Goal: Task Accomplishment & Management: Complete application form

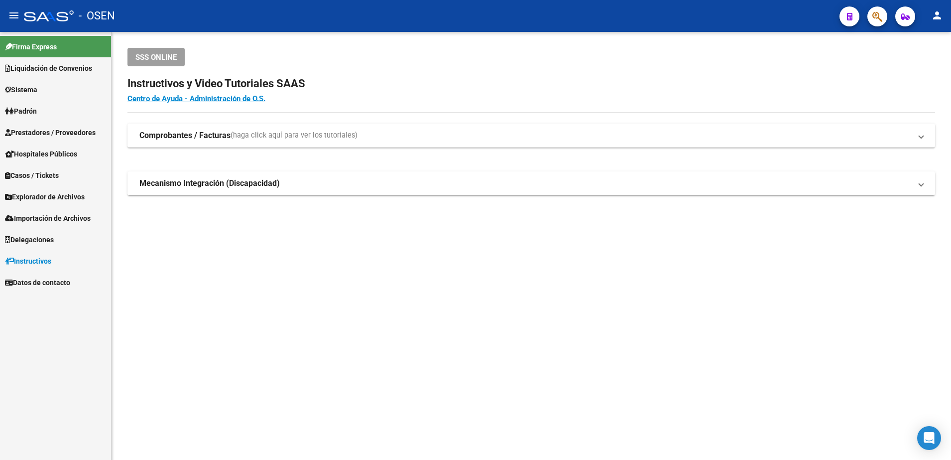
click at [559, 309] on mat-sidenav-content "SSS ONLINE Instructivos y Video Tutoriales SAAS Centro de Ayuda - Administració…" at bounding box center [532, 246] width 840 height 428
click at [64, 138] on link "Prestadores / Proveedores" at bounding box center [55, 132] width 111 height 21
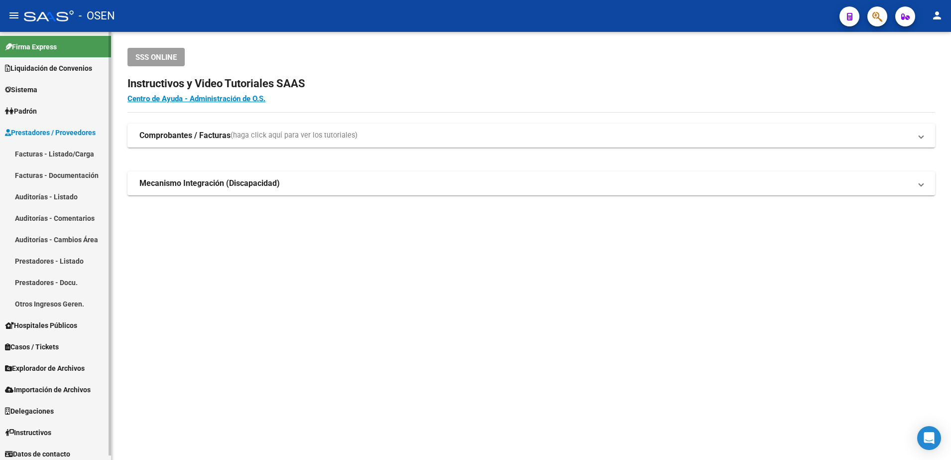
click at [75, 158] on link "Facturas - Listado/Carga" at bounding box center [55, 153] width 111 height 21
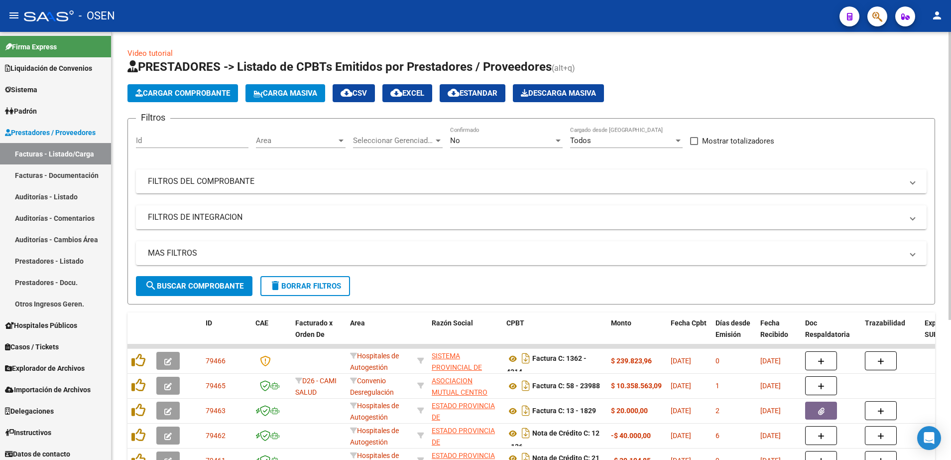
click at [330, 143] on span "Area" at bounding box center [296, 140] width 81 height 9
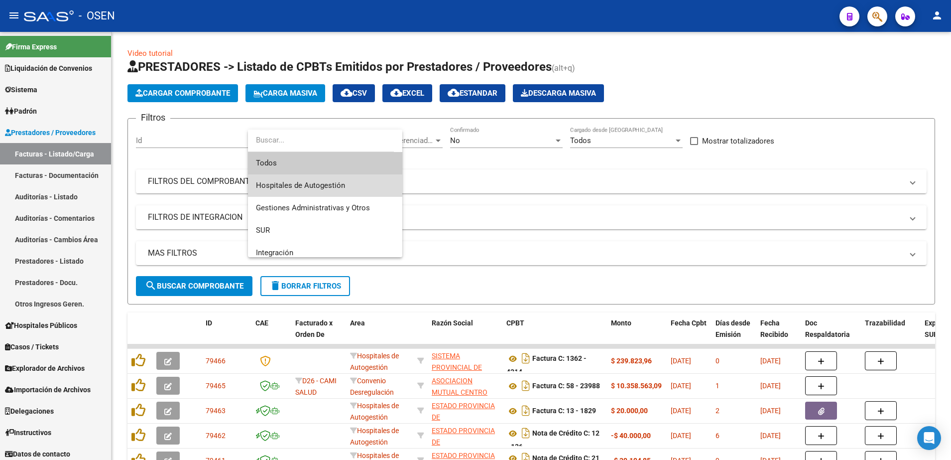
click at [335, 174] on span "Hospitales de Autogestión" at bounding box center [325, 185] width 138 height 22
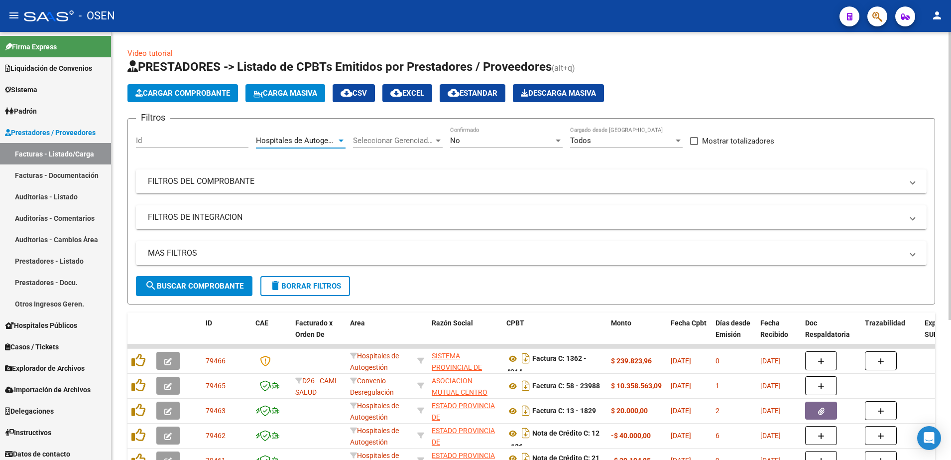
click at [241, 276] on button "search Buscar Comprobante" at bounding box center [194, 286] width 117 height 20
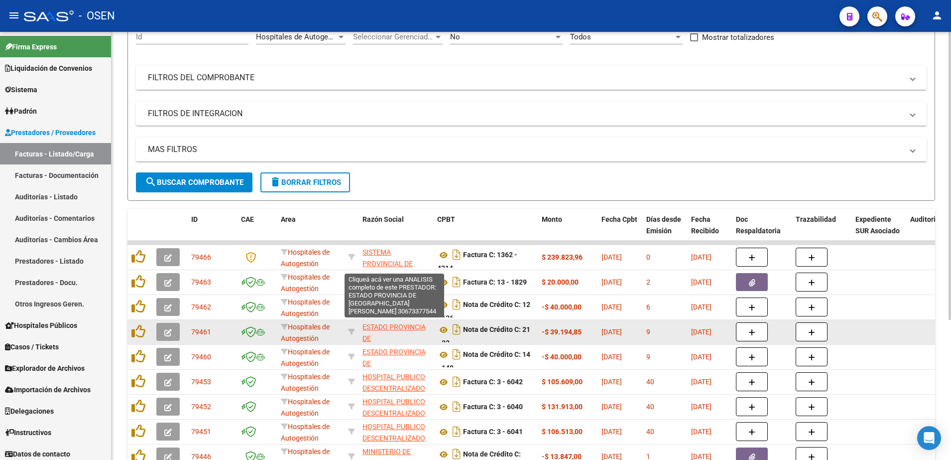
scroll to position [187, 0]
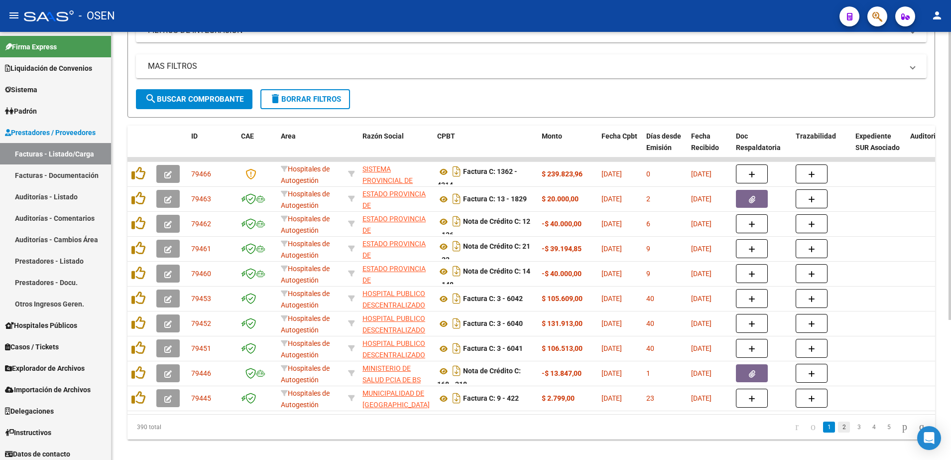
click at [838, 432] on link "2" at bounding box center [844, 426] width 12 height 11
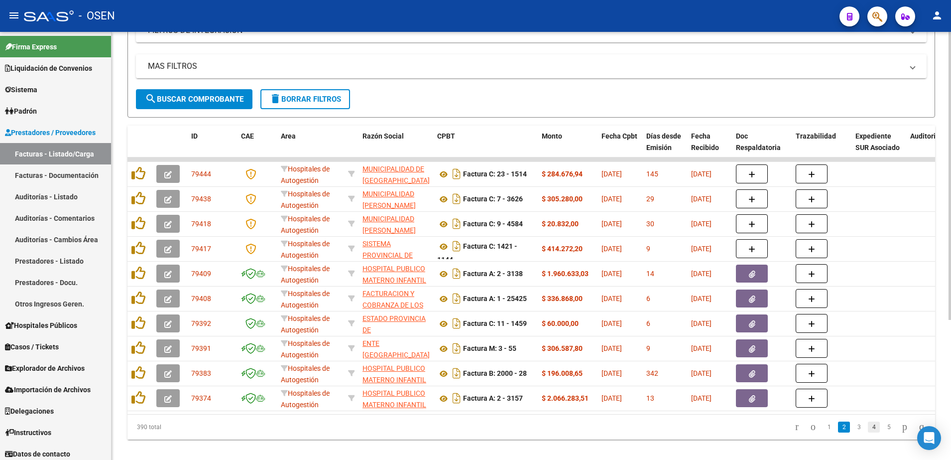
click at [868, 432] on link "4" at bounding box center [874, 426] width 12 height 11
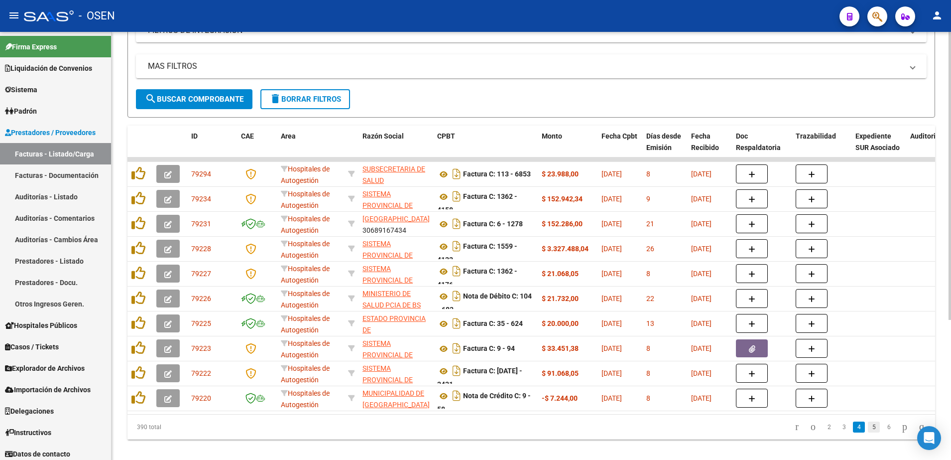
click at [868, 432] on link "5" at bounding box center [874, 426] width 12 height 11
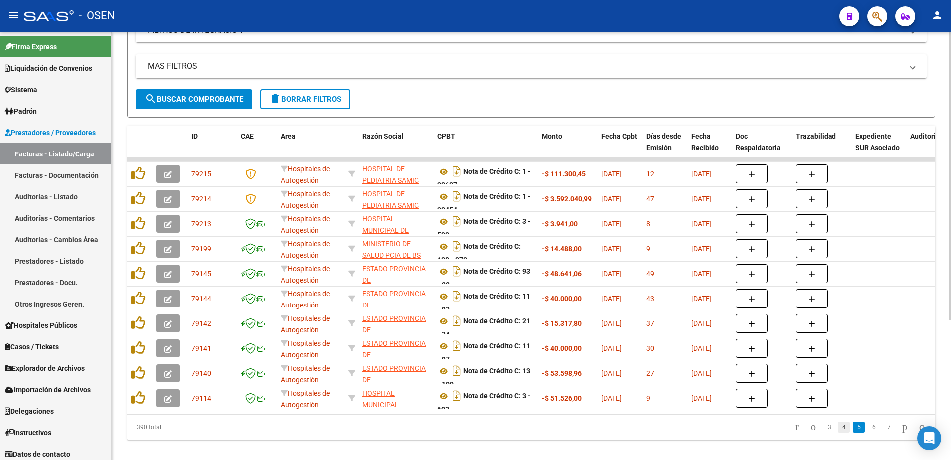
click at [838, 432] on link "4" at bounding box center [844, 426] width 12 height 11
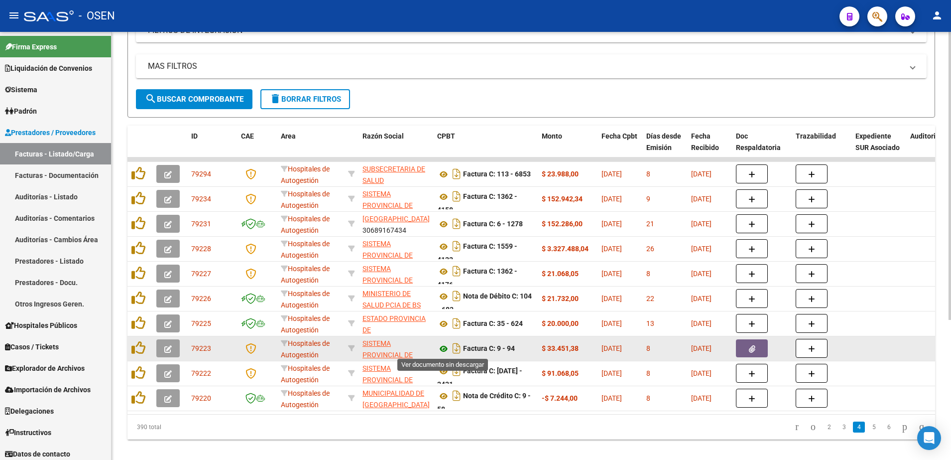
click at [441, 350] on icon at bounding box center [443, 349] width 13 height 12
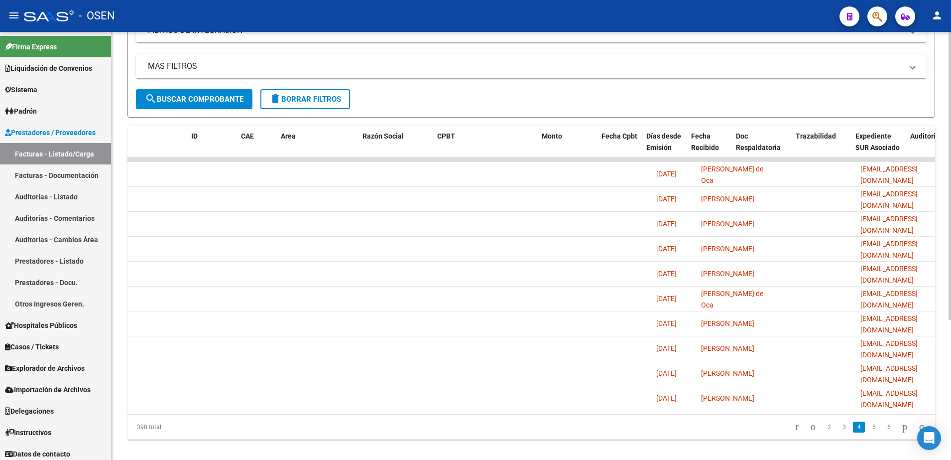
scroll to position [0, 0]
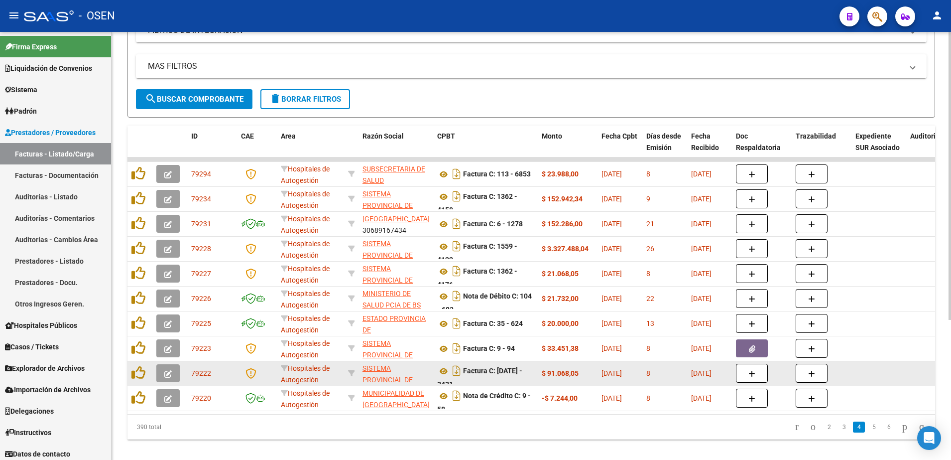
click at [170, 372] on icon "button" at bounding box center [167, 373] width 7 height 7
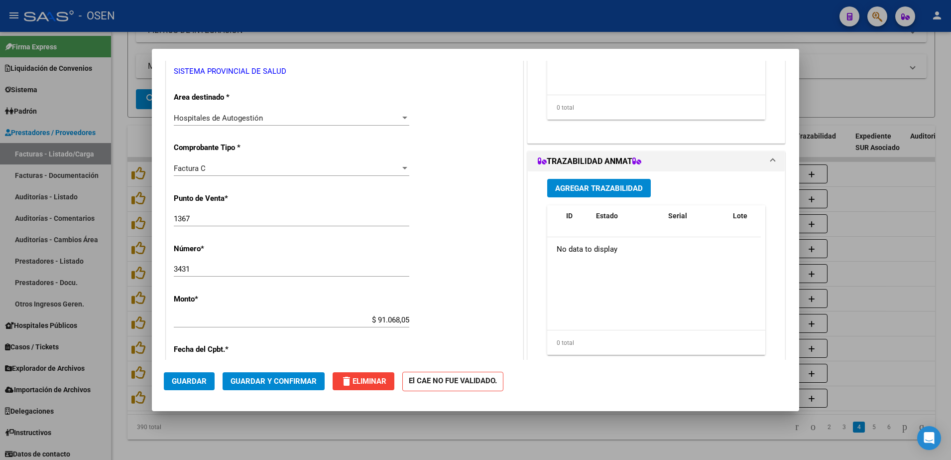
click at [429, 426] on div at bounding box center [475, 230] width 951 height 460
type input "$ 0,00"
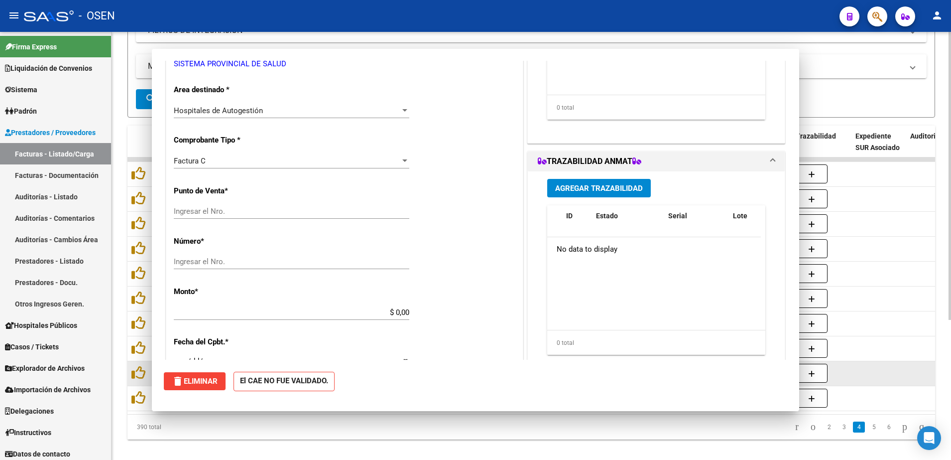
scroll to position [179, 0]
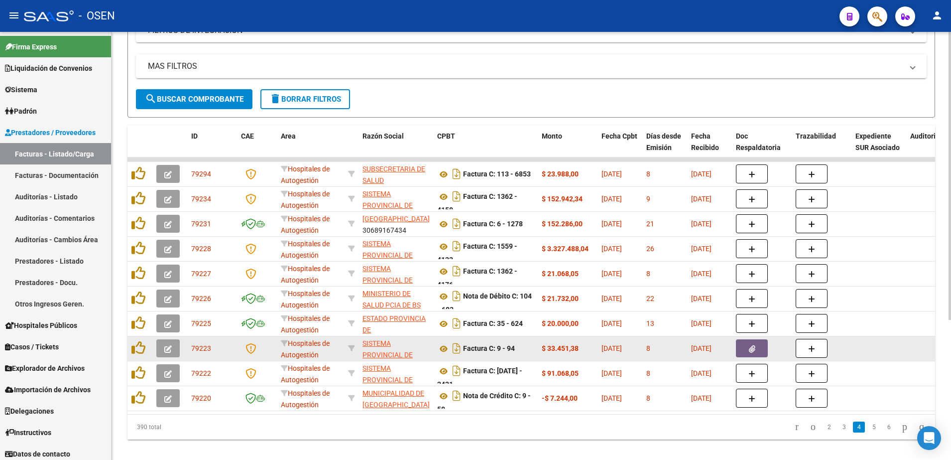
click at [164, 348] on icon "button" at bounding box center [167, 348] width 7 height 7
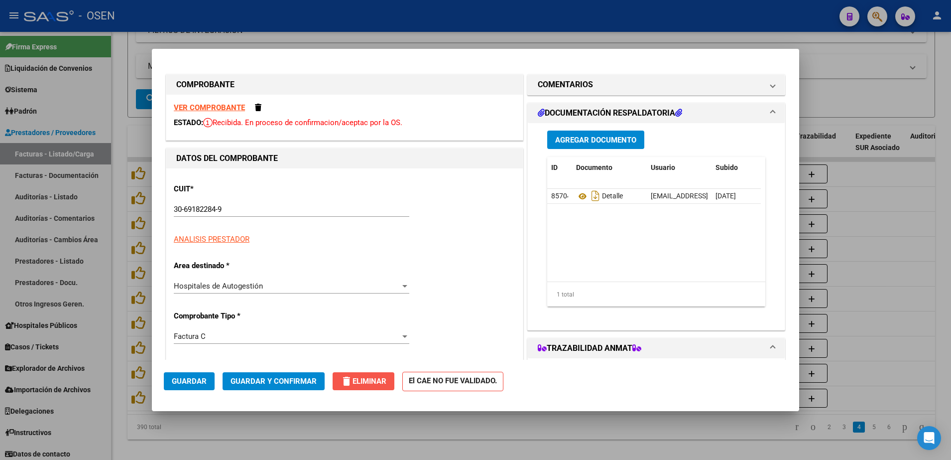
click at [359, 380] on span "delete Eliminar" at bounding box center [364, 381] width 46 height 9
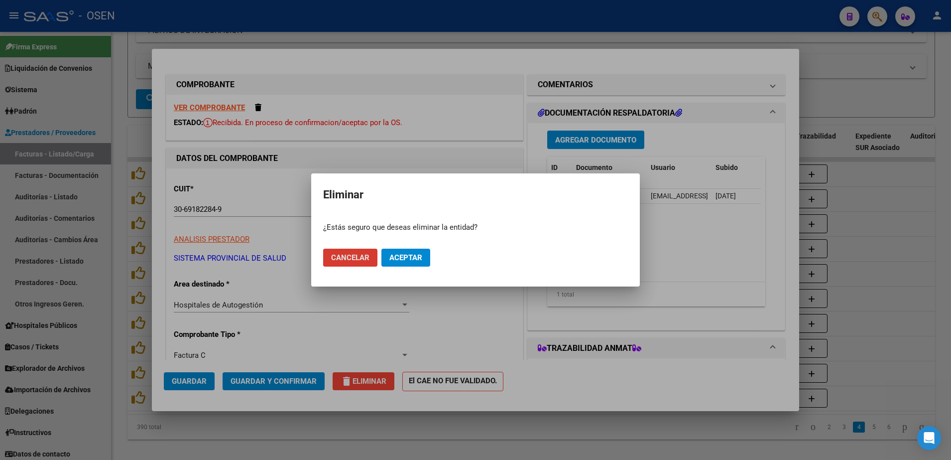
click at [408, 258] on span "Aceptar" at bounding box center [406, 257] width 33 height 9
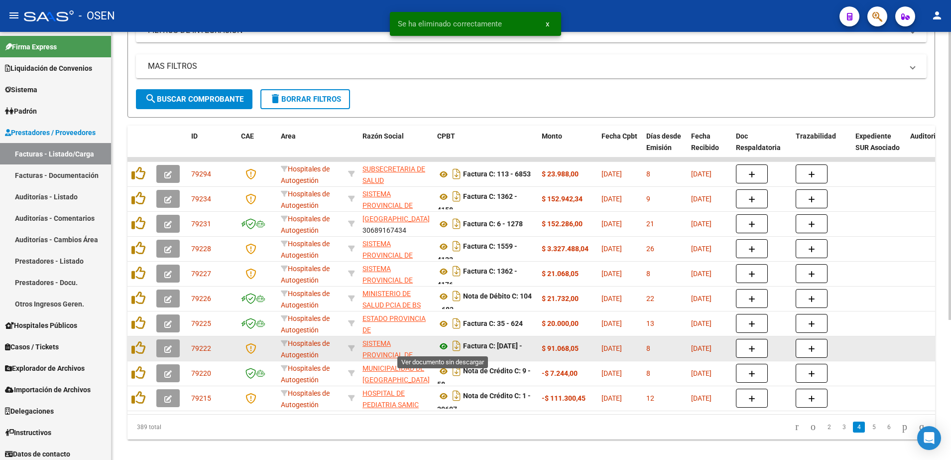
click at [445, 343] on icon at bounding box center [443, 346] width 13 height 12
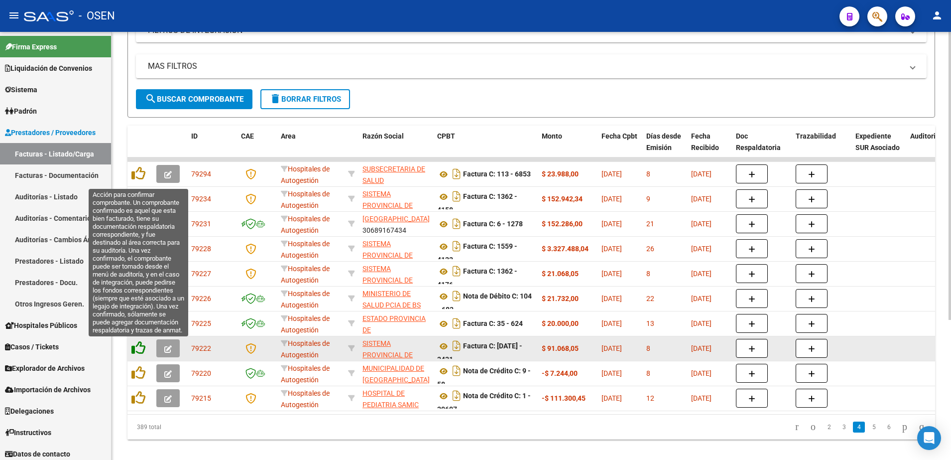
click at [144, 352] on icon at bounding box center [138, 348] width 14 height 14
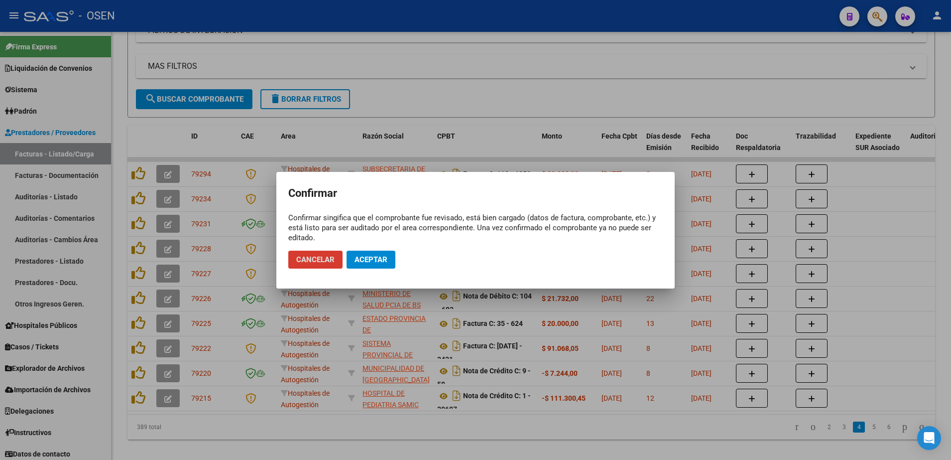
click at [384, 273] on mat-dialog-actions "Cancelar Aceptar" at bounding box center [475, 260] width 375 height 34
click at [385, 264] on button "Aceptar" at bounding box center [371, 260] width 49 height 18
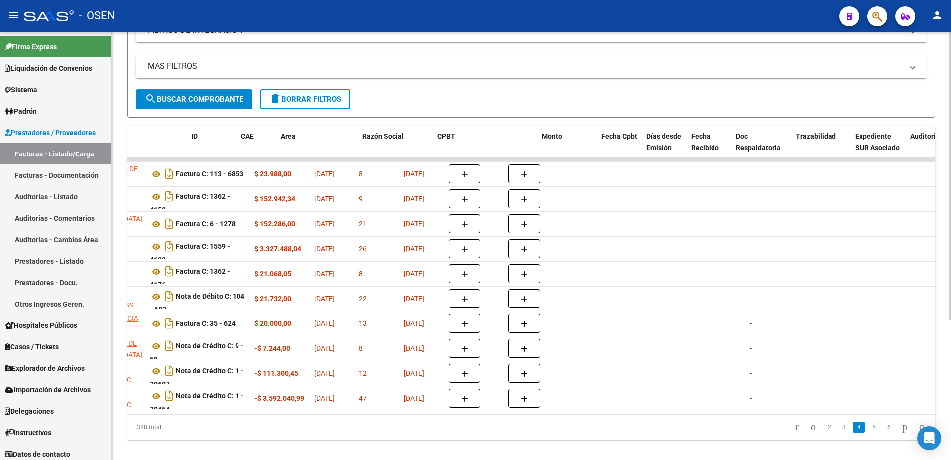
scroll to position [0, 0]
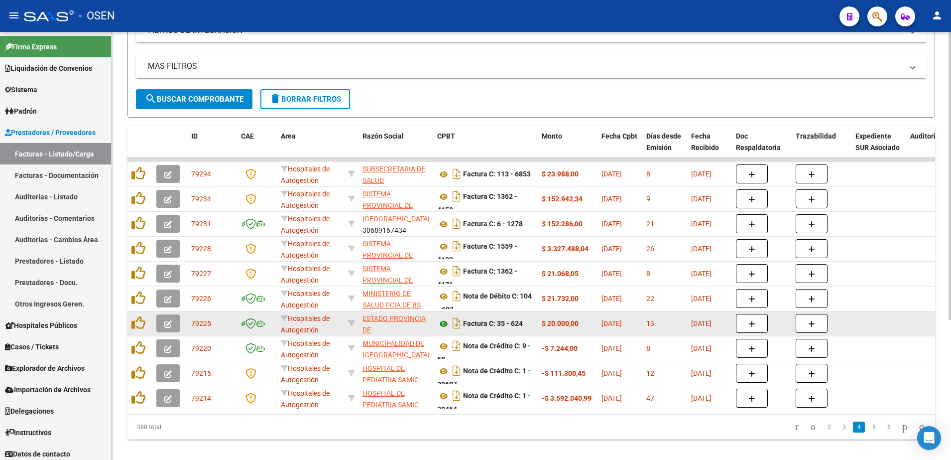
click at [440, 321] on icon at bounding box center [443, 324] width 13 height 12
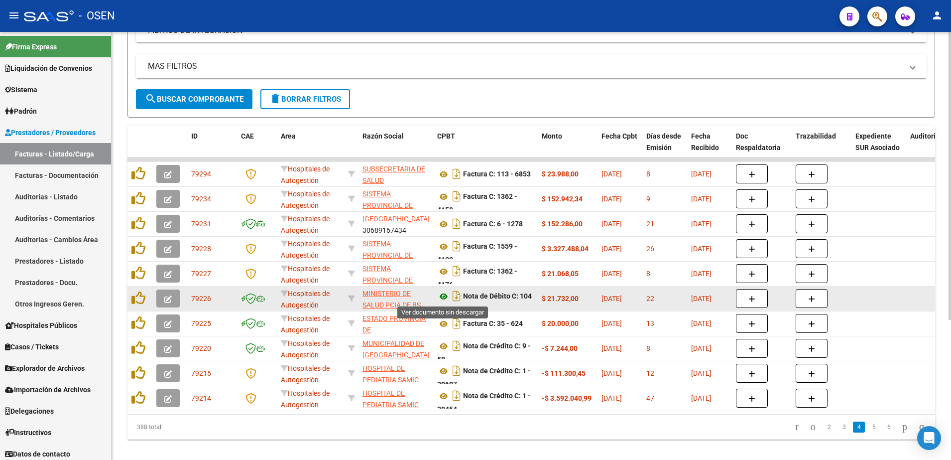
click at [442, 298] on icon at bounding box center [443, 296] width 13 height 12
drag, startPoint x: 516, startPoint y: 295, endPoint x: 526, endPoint y: 303, distance: 13.1
click at [526, 303] on div "Nota de Débito C: 104 - 683" at bounding box center [485, 297] width 97 height 21
drag, startPoint x: 526, startPoint y: 303, endPoint x: 487, endPoint y: 303, distance: 38.9
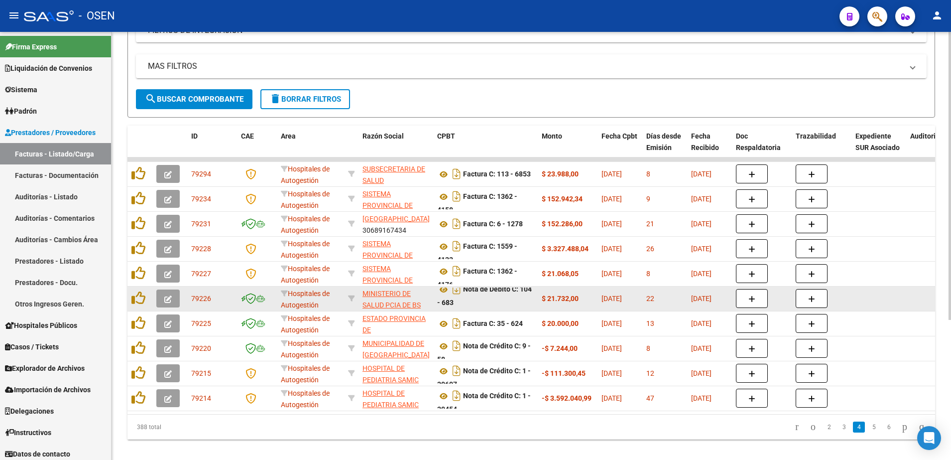
click at [487, 303] on div "Nota de Débito C: 104 - 683" at bounding box center [485, 297] width 97 height 21
click at [434, 302] on datatable-body-cell "Nota de Débito C: 104 - 683" at bounding box center [485, 298] width 105 height 24
click at [448, 301] on strong "Nota de Débito C: 104 - 683" at bounding box center [484, 295] width 95 height 21
drag, startPoint x: 503, startPoint y: 291, endPoint x: 492, endPoint y: 289, distance: 10.8
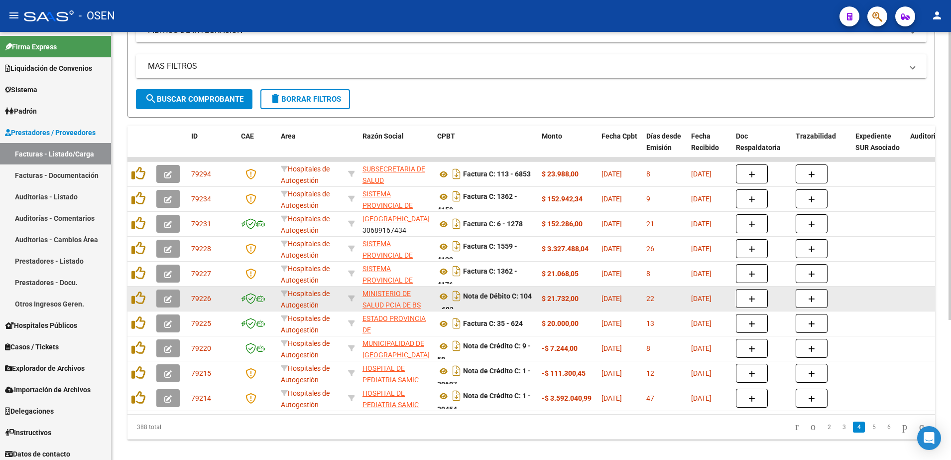
click at [492, 289] on div "Nota de Débito C: 104 - 683" at bounding box center [485, 298] width 97 height 21
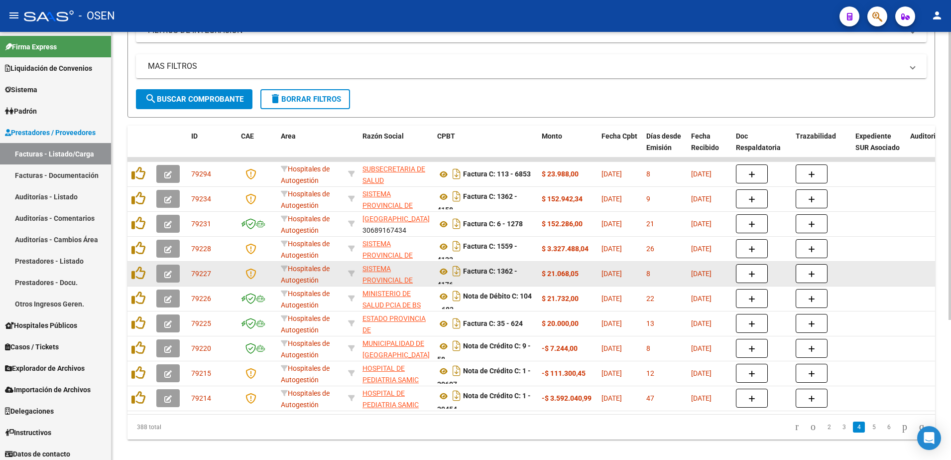
drag, startPoint x: 492, startPoint y: 289, endPoint x: 471, endPoint y: 270, distance: 28.3
click at [482, 267] on div "Factura C: 1362 - 4176" at bounding box center [485, 273] width 97 height 21
click at [444, 271] on icon at bounding box center [443, 271] width 13 height 12
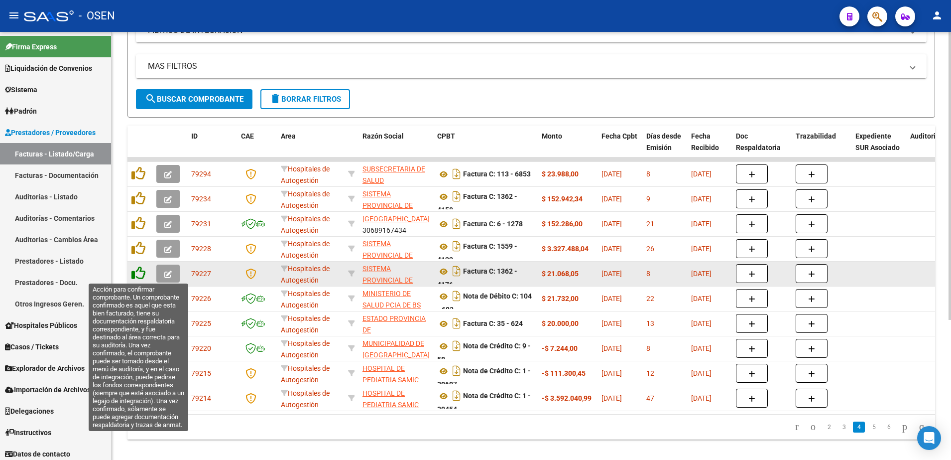
click at [138, 274] on icon at bounding box center [138, 273] width 14 height 14
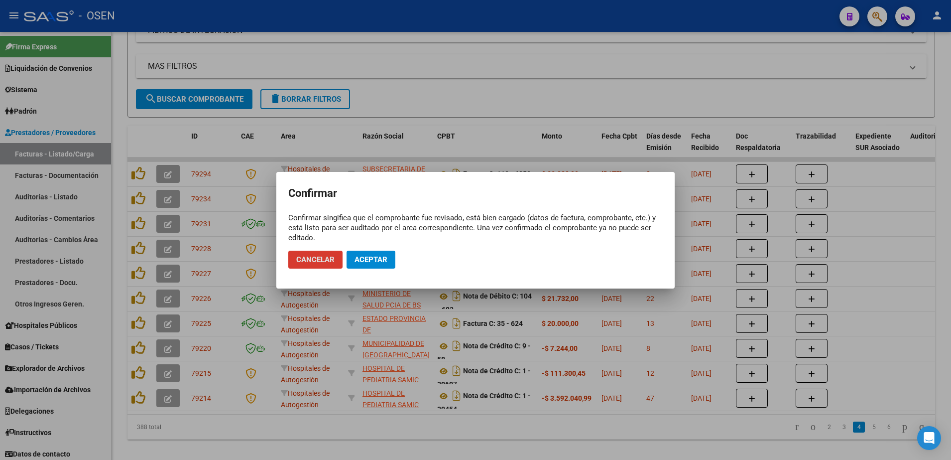
click at [370, 260] on span "Aceptar" at bounding box center [371, 259] width 33 height 9
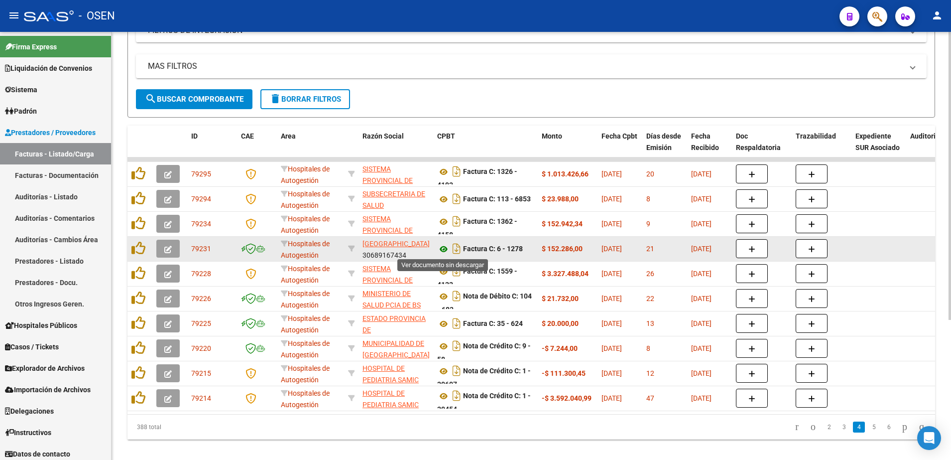
click at [439, 246] on icon at bounding box center [443, 249] width 13 height 12
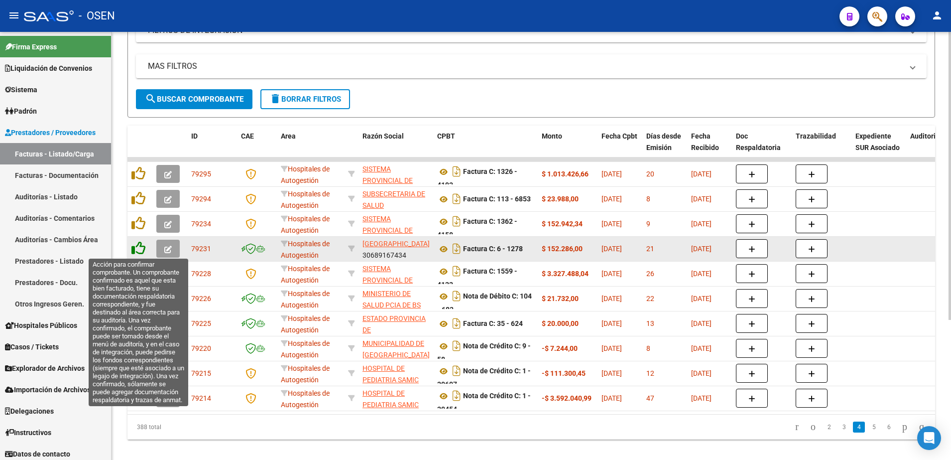
click at [139, 247] on icon at bounding box center [138, 248] width 14 height 14
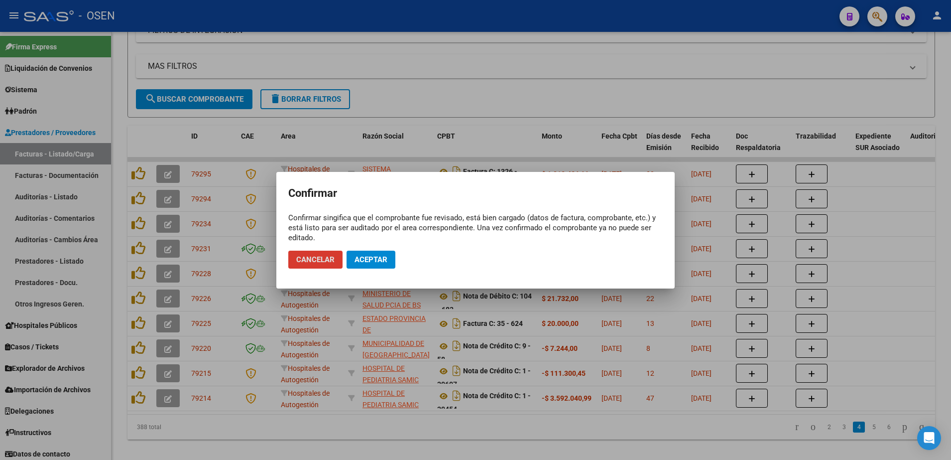
click at [367, 260] on span "Aceptar" at bounding box center [371, 259] width 33 height 9
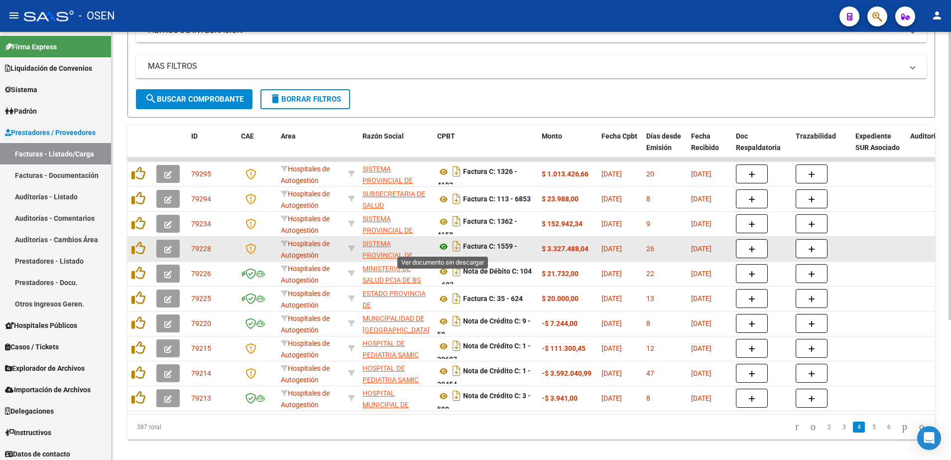
click at [444, 245] on icon at bounding box center [443, 247] width 13 height 12
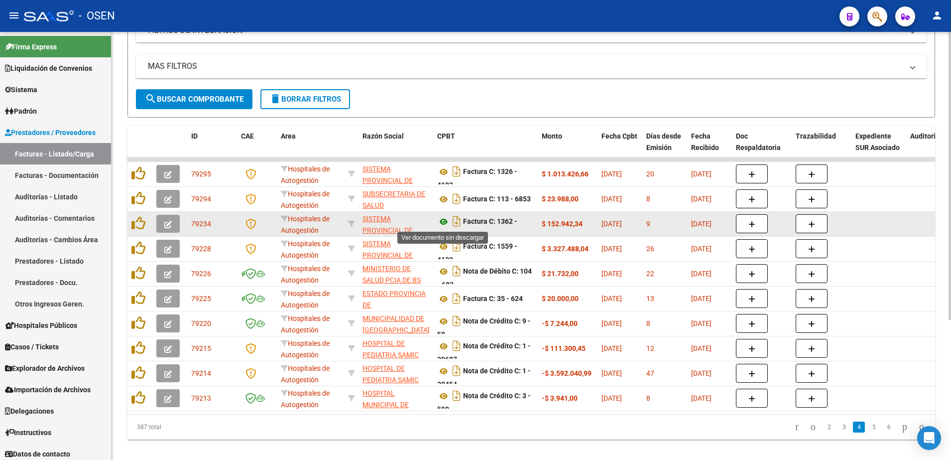
click at [442, 220] on icon at bounding box center [443, 222] width 13 height 12
drag, startPoint x: 508, startPoint y: 219, endPoint x: 512, endPoint y: 228, distance: 9.6
click at [512, 228] on div "Factura C: 1362 - 4158" at bounding box center [485, 223] width 97 height 21
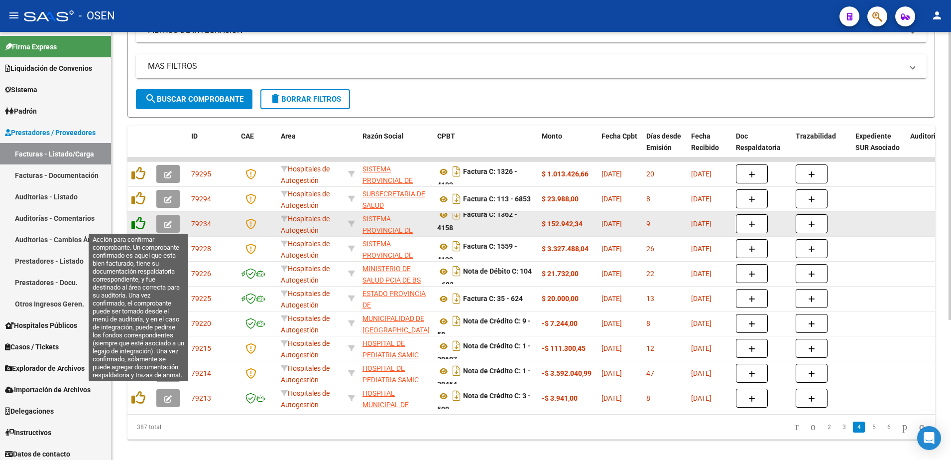
click at [131, 218] on icon at bounding box center [138, 223] width 14 height 14
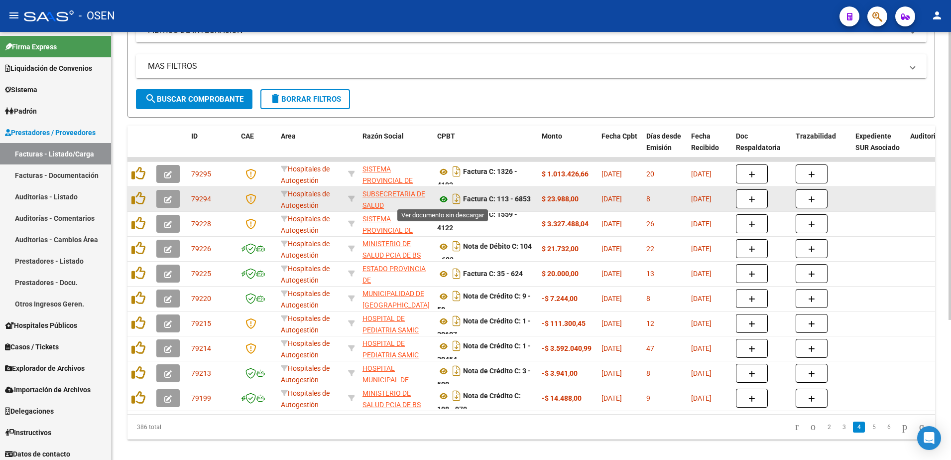
click at [442, 201] on icon at bounding box center [443, 199] width 13 height 12
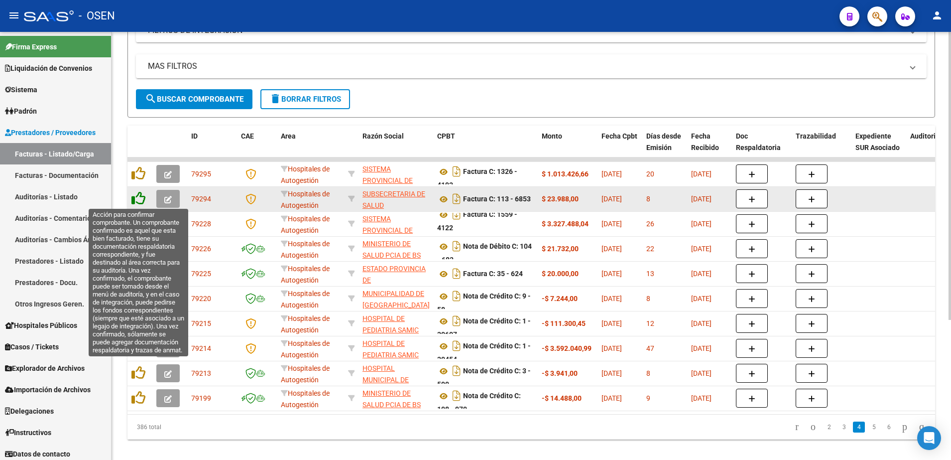
click at [142, 197] on icon at bounding box center [138, 198] width 14 height 14
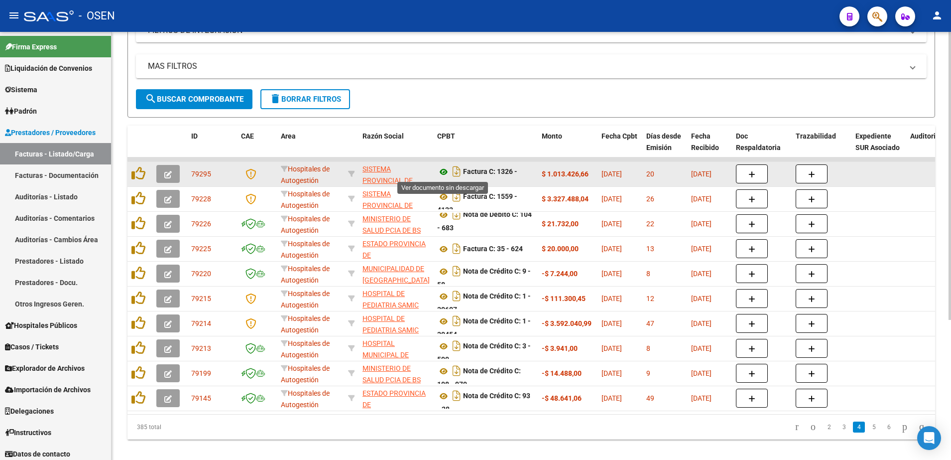
click at [438, 170] on icon at bounding box center [443, 172] width 13 height 12
drag, startPoint x: 483, startPoint y: 173, endPoint x: 489, endPoint y: 183, distance: 12.0
click at [489, 183] on div "Factura C: 1326 - 4193" at bounding box center [485, 173] width 97 height 21
click at [138, 175] on icon at bounding box center [138, 173] width 14 height 14
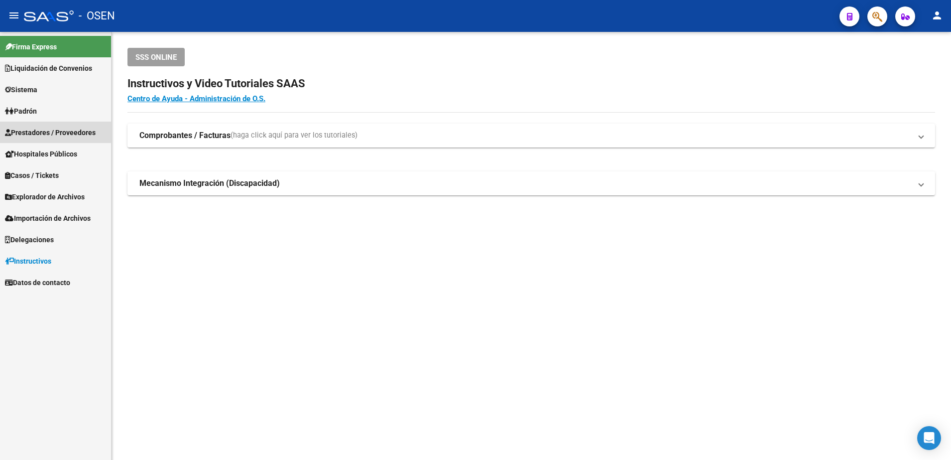
click at [73, 140] on link "Prestadores / Proveedores" at bounding box center [55, 132] width 111 height 21
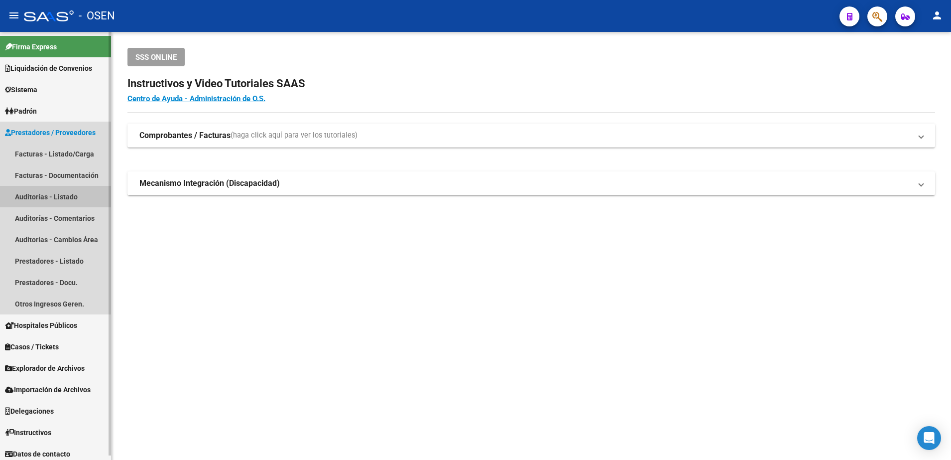
click at [70, 190] on link "Auditorías - Listado" at bounding box center [55, 196] width 111 height 21
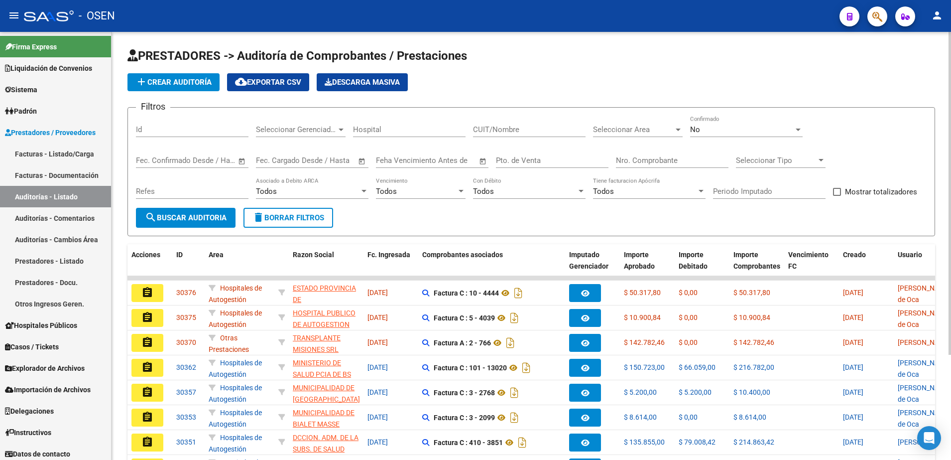
click at [632, 150] on div "Nro. Comprobante" at bounding box center [672, 156] width 113 height 21
click at [641, 174] on div "Nro. Comprobante" at bounding box center [672, 161] width 113 height 31
click at [642, 157] on input "Nro. Comprobante" at bounding box center [672, 160] width 113 height 9
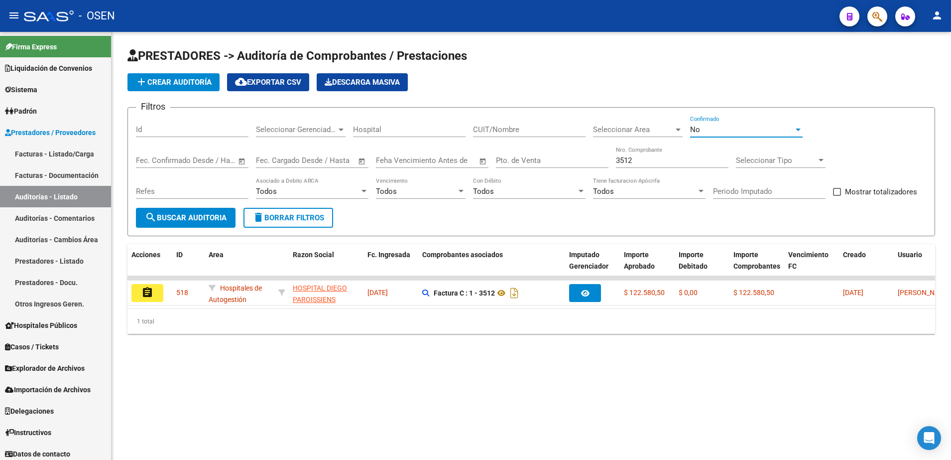
click at [748, 128] on div "No" at bounding box center [742, 129] width 104 height 9
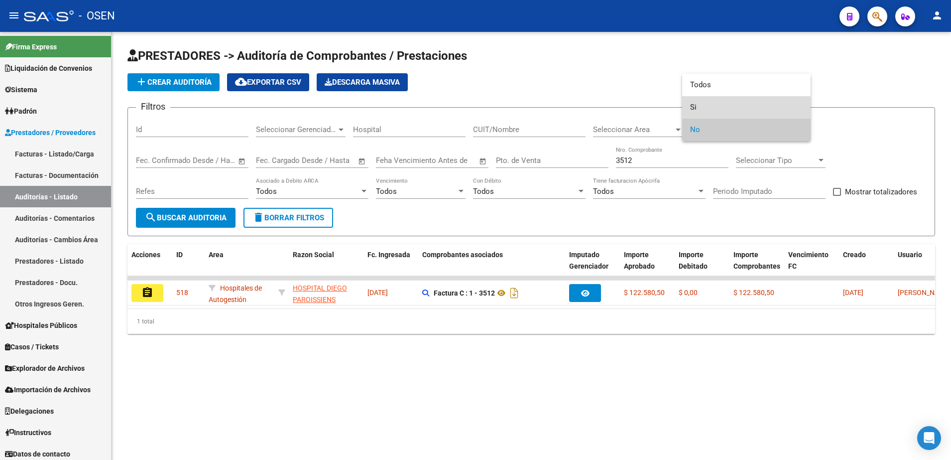
click at [732, 105] on span "Si" at bounding box center [746, 107] width 113 height 22
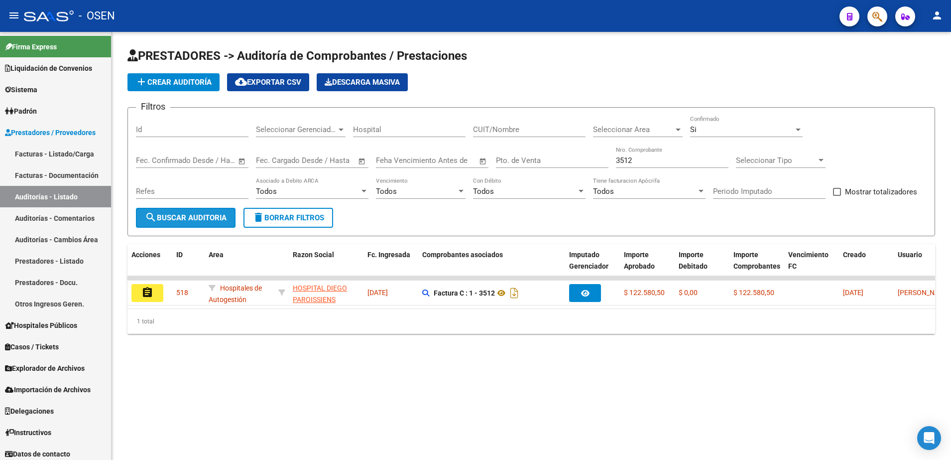
click at [220, 213] on span "search Buscar Auditoria" at bounding box center [186, 217] width 82 height 9
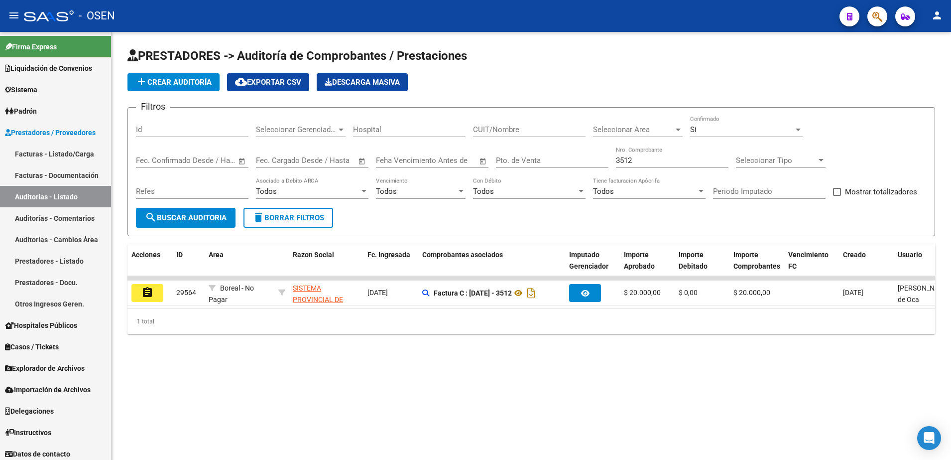
click at [652, 162] on input "3512" at bounding box center [672, 160] width 113 height 9
click at [648, 155] on div "3512 Nro. Comprobante" at bounding box center [672, 156] width 113 height 21
drag, startPoint x: 645, startPoint y: 162, endPoint x: 558, endPoint y: 157, distance: 87.3
click at [558, 157] on div "Filtros Id Seleccionar Gerenciador Seleccionar Gerenciador Hospital CUIT/Nombre…" at bounding box center [531, 162] width 791 height 92
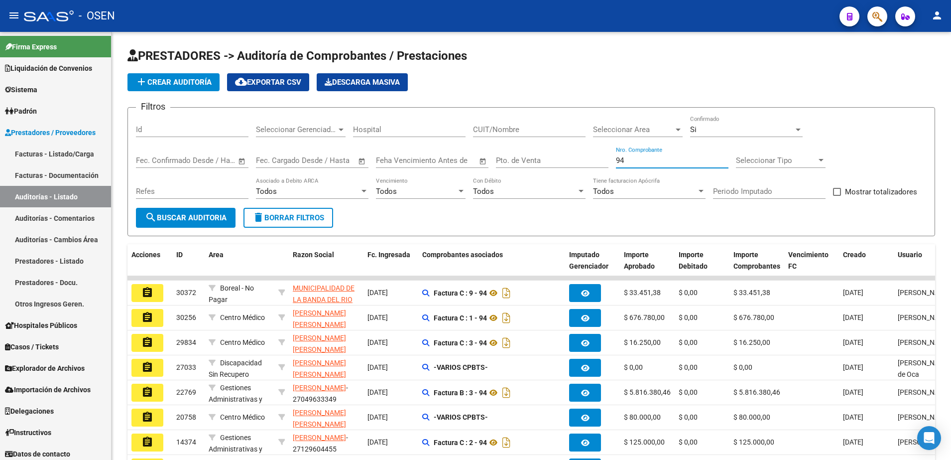
type input "94"
click at [196, 75] on button "add Crear Auditoría" at bounding box center [174, 82] width 92 height 18
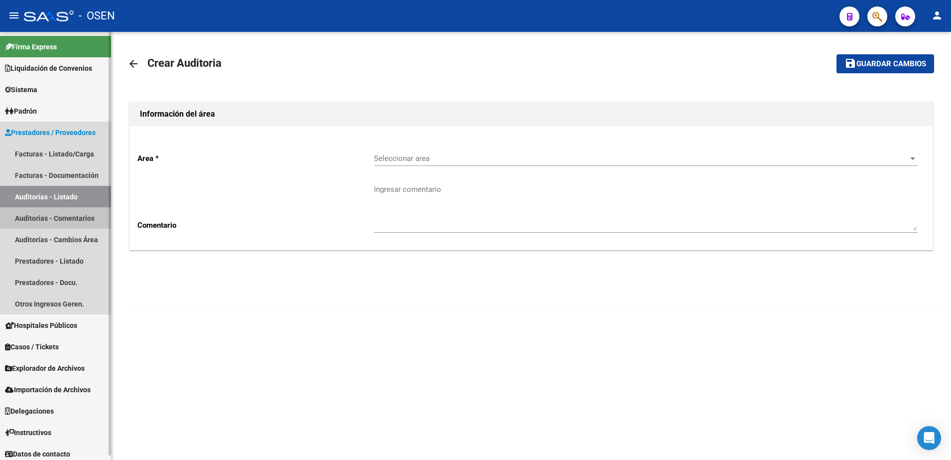
click at [15, 207] on link "Auditorías - Comentarios" at bounding box center [55, 217] width 111 height 21
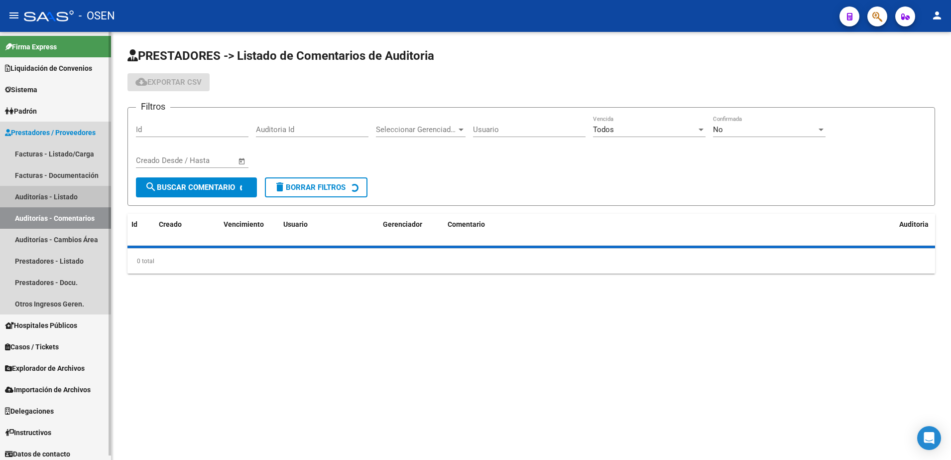
click at [55, 195] on link "Auditorías - Listado" at bounding box center [55, 196] width 111 height 21
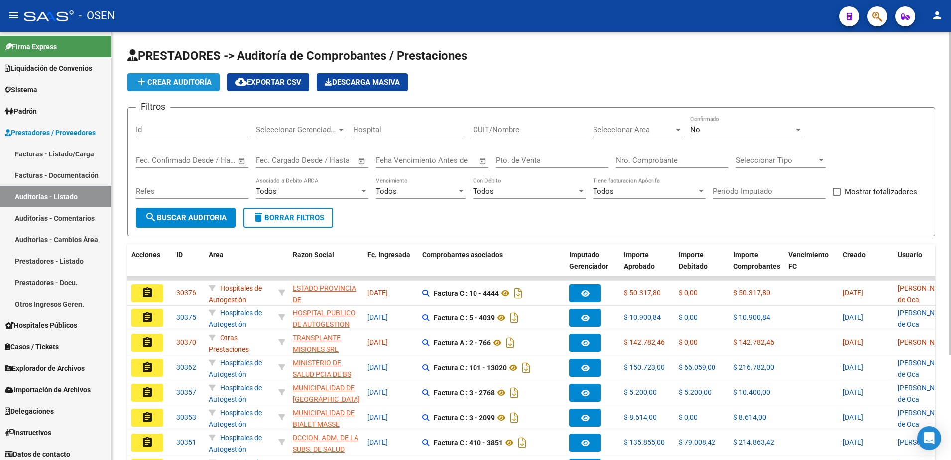
click at [175, 90] on button "add Crear Auditoría" at bounding box center [174, 82] width 92 height 18
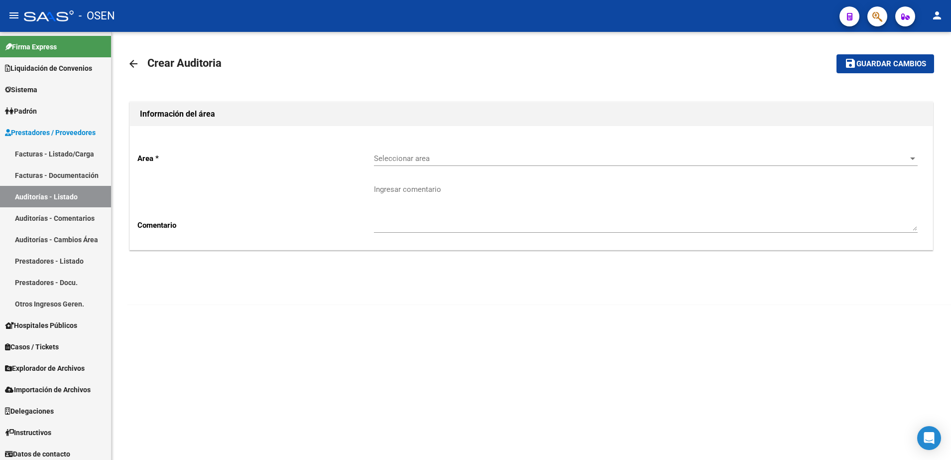
click at [420, 136] on div "Area * Seleccionar area Seleccionar area Comentario Ingresar comentario" at bounding box center [531, 188] width 803 height 124
click at [427, 155] on span "Seleccionar area" at bounding box center [641, 158] width 535 height 9
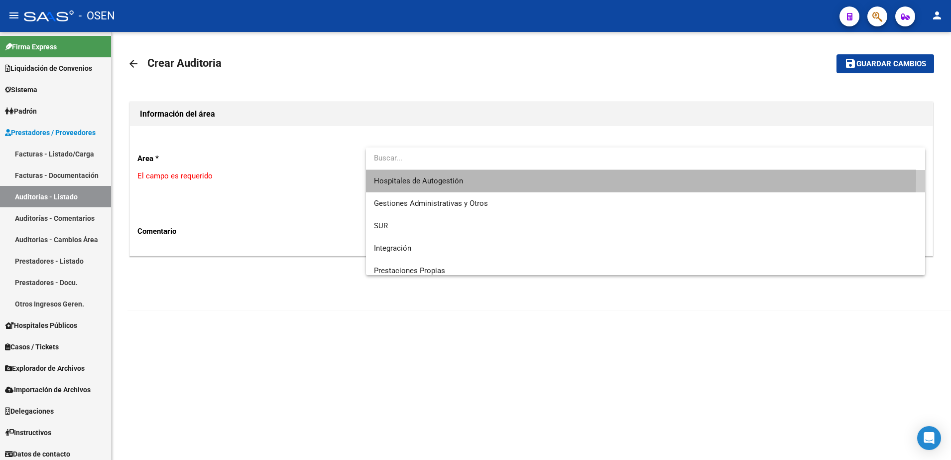
click at [420, 175] on span "Hospitales de Autogestión" at bounding box center [646, 181] width 544 height 22
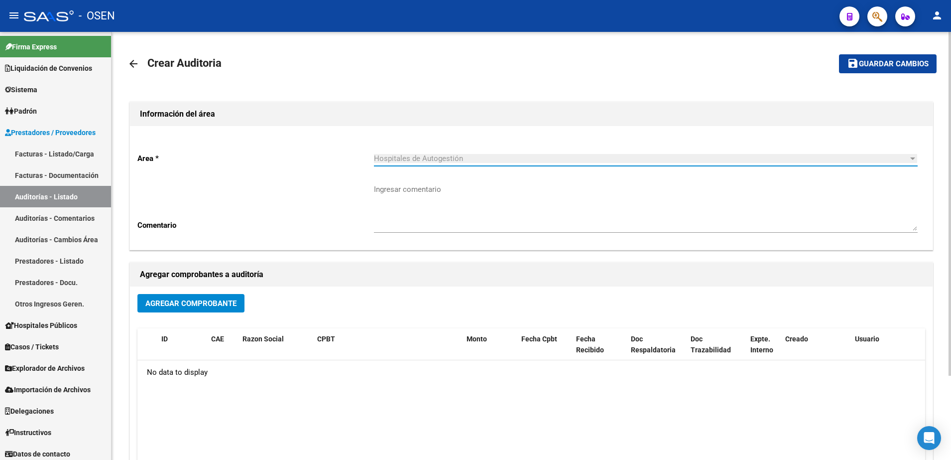
click at [211, 295] on button "Agregar Comprobante" at bounding box center [190, 303] width 107 height 18
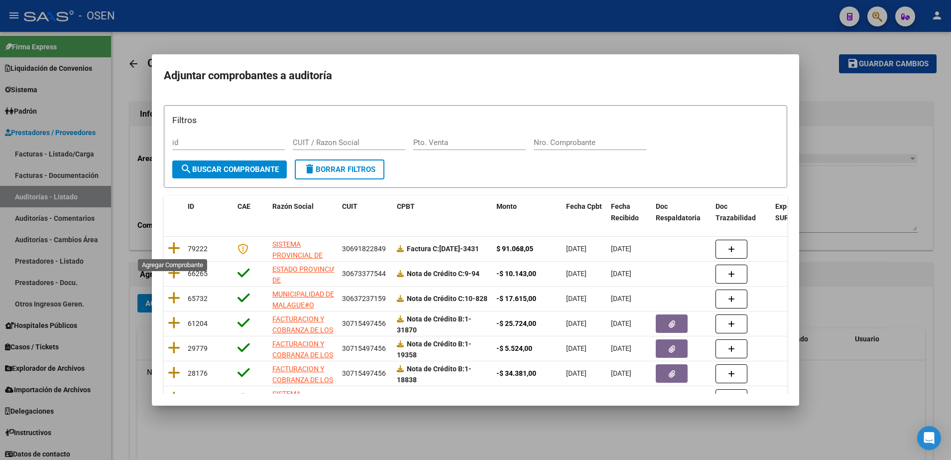
click at [171, 250] on icon at bounding box center [174, 248] width 12 height 14
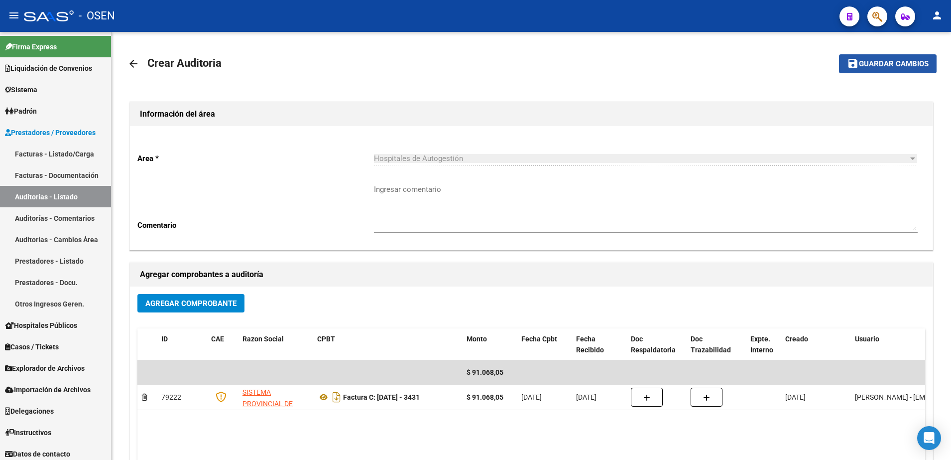
click at [886, 64] on span "Guardar cambios" at bounding box center [894, 64] width 70 height 9
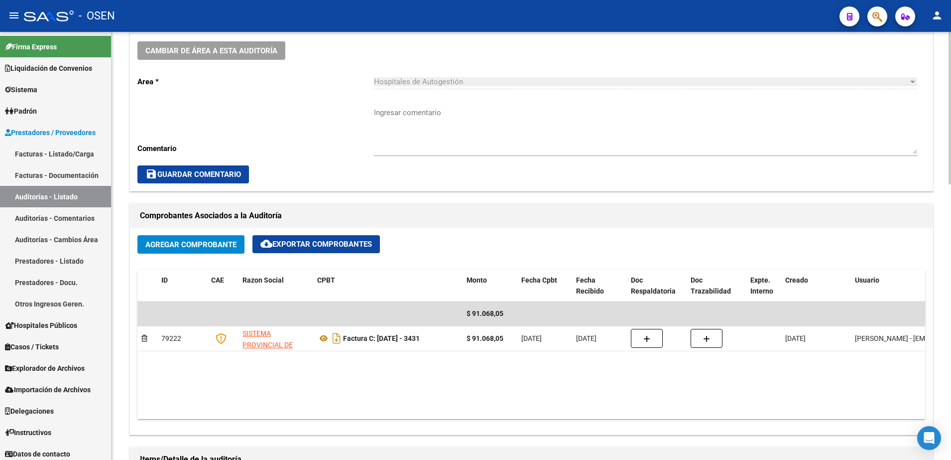
scroll to position [498, 0]
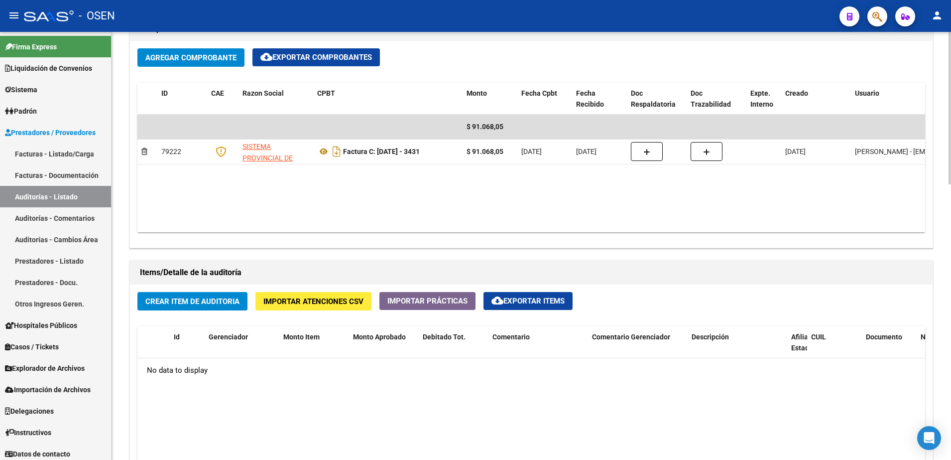
click at [221, 305] on span "Crear Item de Auditoria" at bounding box center [192, 301] width 94 height 9
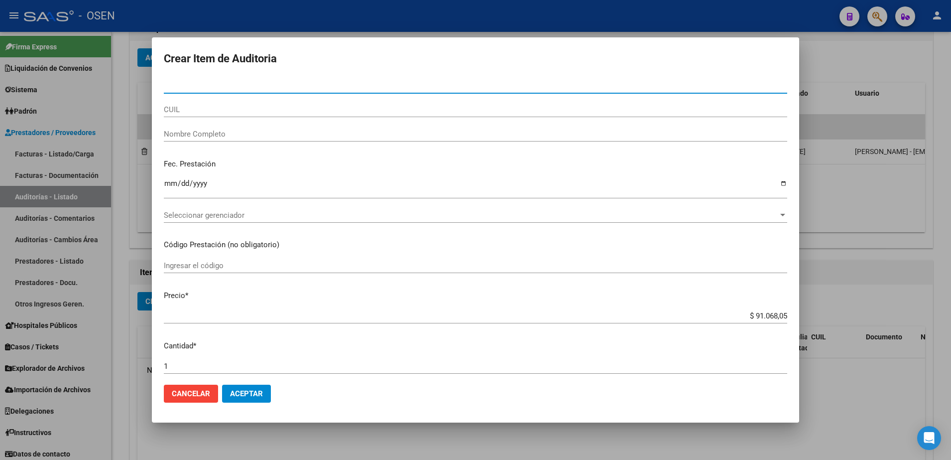
click at [231, 114] on div "CUIL" at bounding box center [476, 109] width 624 height 15
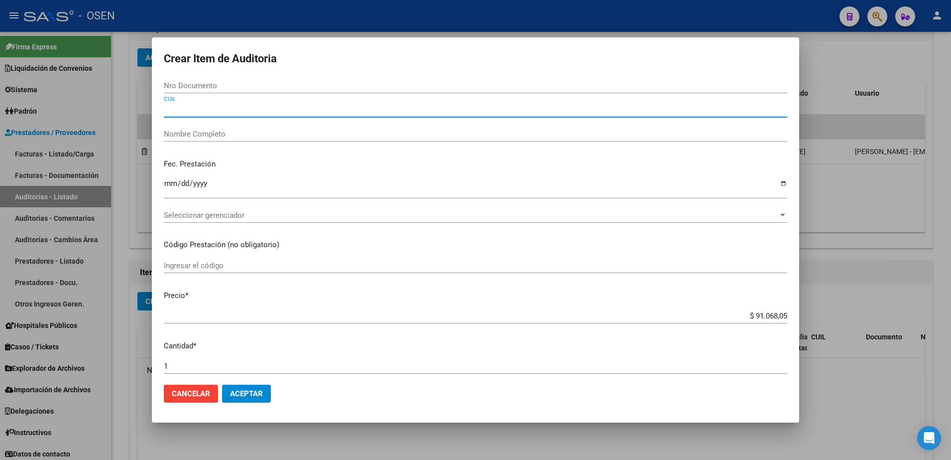
paste input "20591770447"
type input "20591770447"
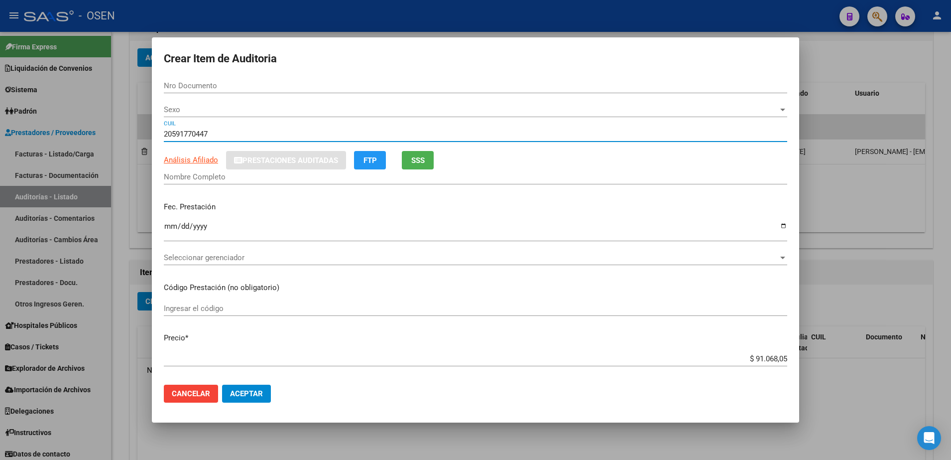
type input "59177044"
type input "[PERSON_NAME]"
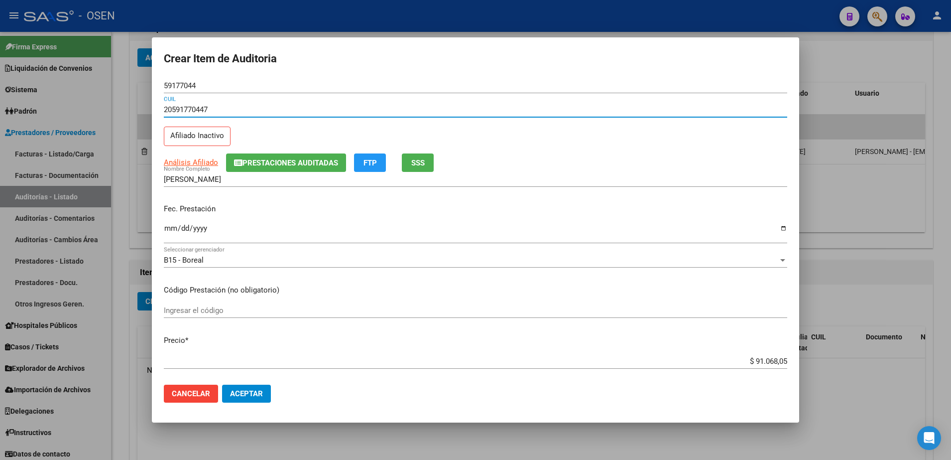
type input "20591770447"
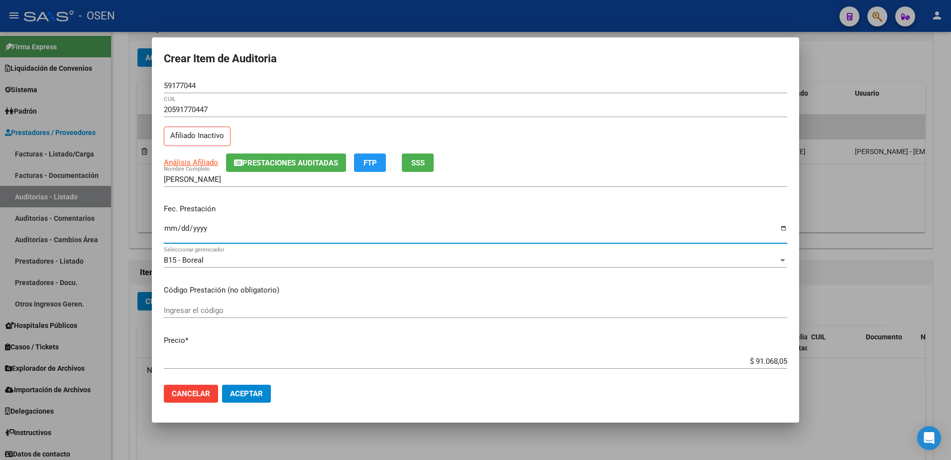
click at [167, 234] on input "Ingresar la fecha" at bounding box center [476, 232] width 624 height 16
type input "[DATE]"
click at [767, 365] on input "$ 91.068,05" at bounding box center [476, 361] width 624 height 9
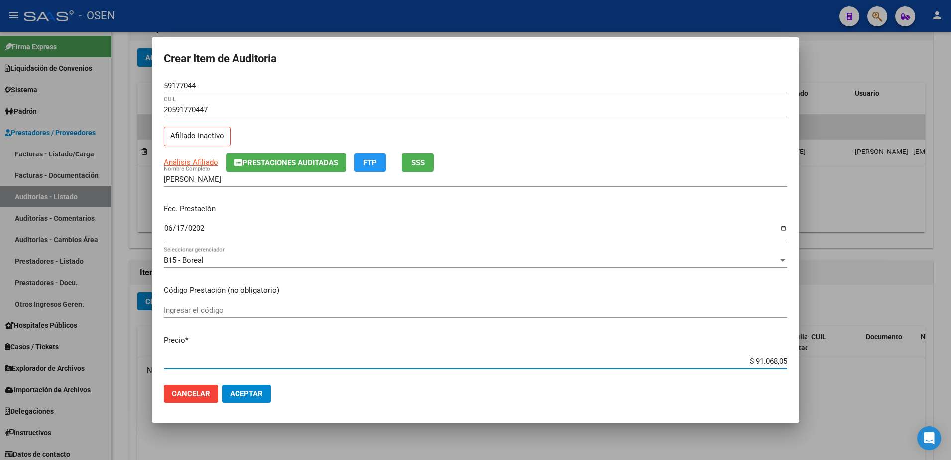
click at [767, 365] on input "$ 91.068,05" at bounding box center [476, 361] width 624 height 9
type input "$ 0,01"
type input "$ 0,10"
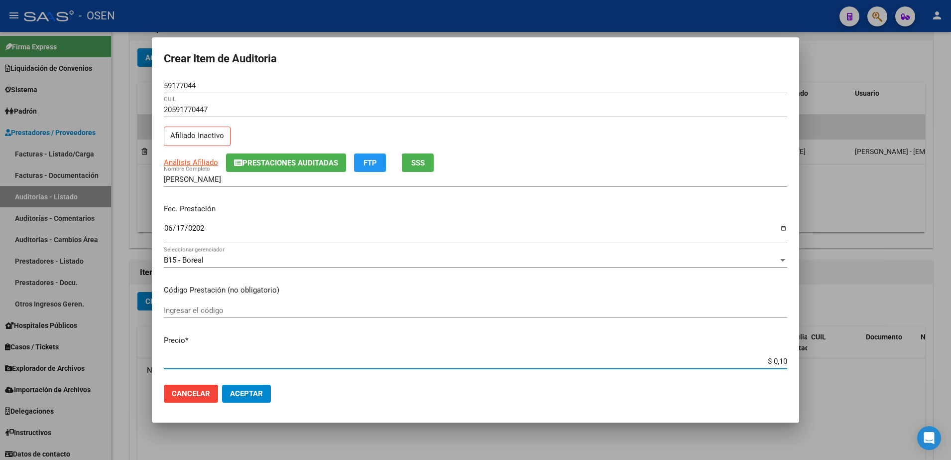
type input "$ 1,00"
type input "$ 10,00"
type input "$ 100,00"
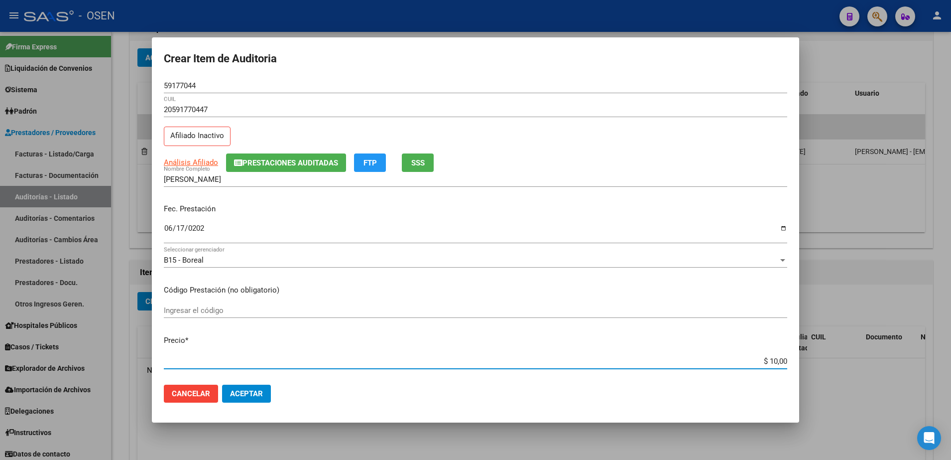
type input "$ 100,00"
type input "$ 1.000,00"
type input "$ 10.000,00"
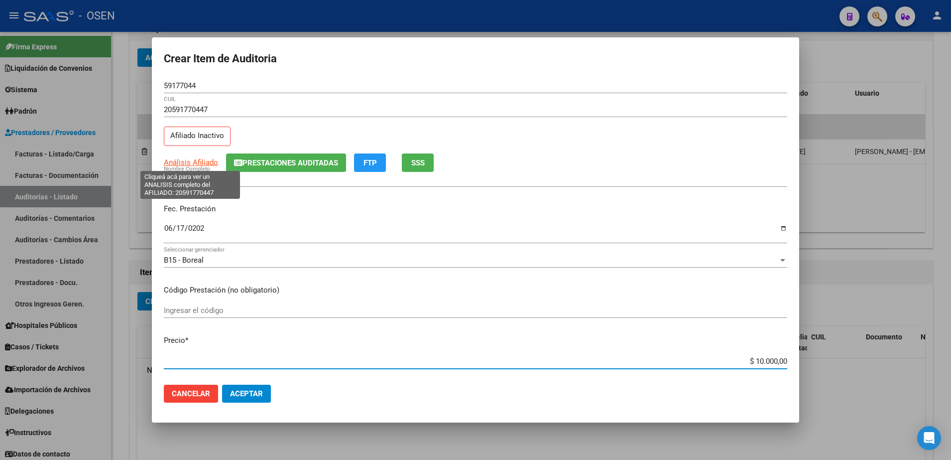
click at [213, 161] on span "Análisis Afiliado" at bounding box center [191, 162] width 54 height 9
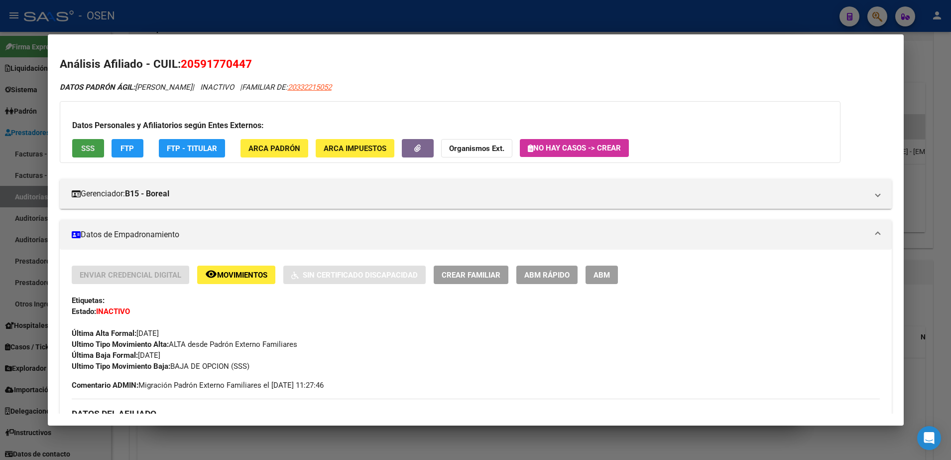
click at [84, 151] on span "SSS" at bounding box center [87, 148] width 13 height 9
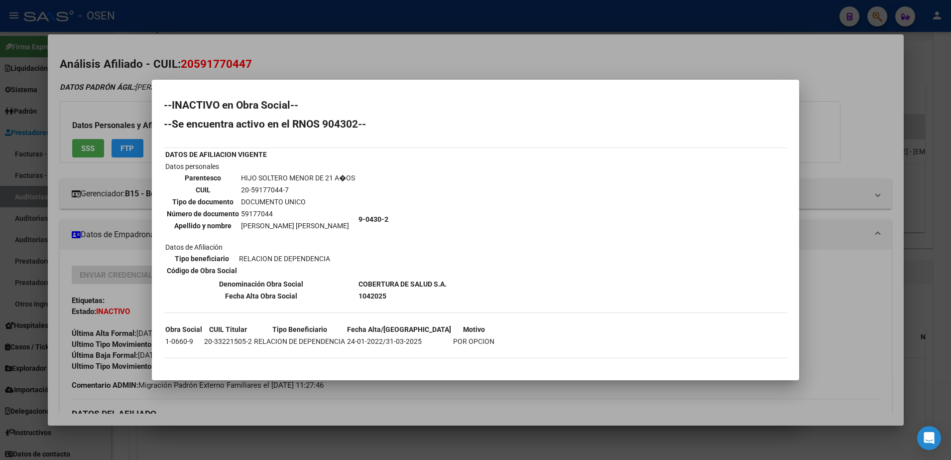
drag, startPoint x: 522, startPoint y: 284, endPoint x: 518, endPoint y: 281, distance: 5.1
click at [522, 284] on div "--INACTIVO en Obra Social-- --Se encuentra activo en el RNOS 904302-- DATOS DE …" at bounding box center [476, 234] width 624 height 268
click at [258, 205] on td "DOCUMENTO UNICO" at bounding box center [298, 201] width 115 height 11
click at [262, 208] on td "59177044" at bounding box center [298, 213] width 115 height 11
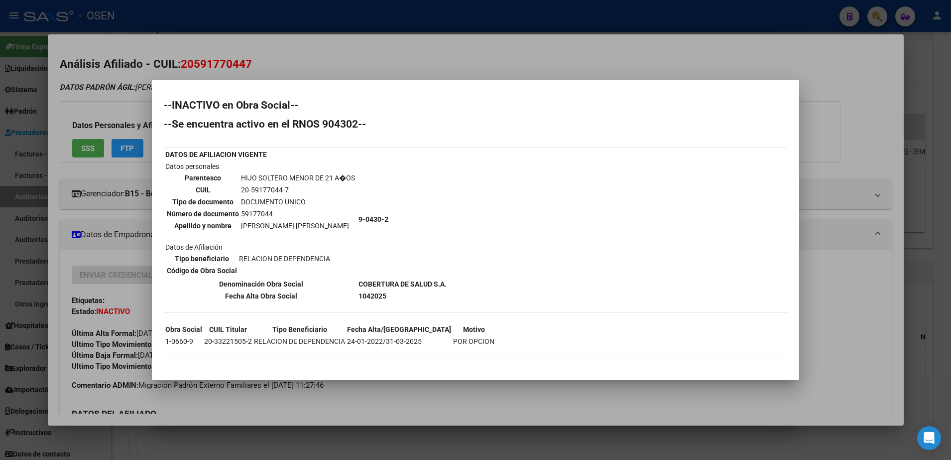
copy td "59177044"
click at [309, 71] on div at bounding box center [475, 230] width 951 height 460
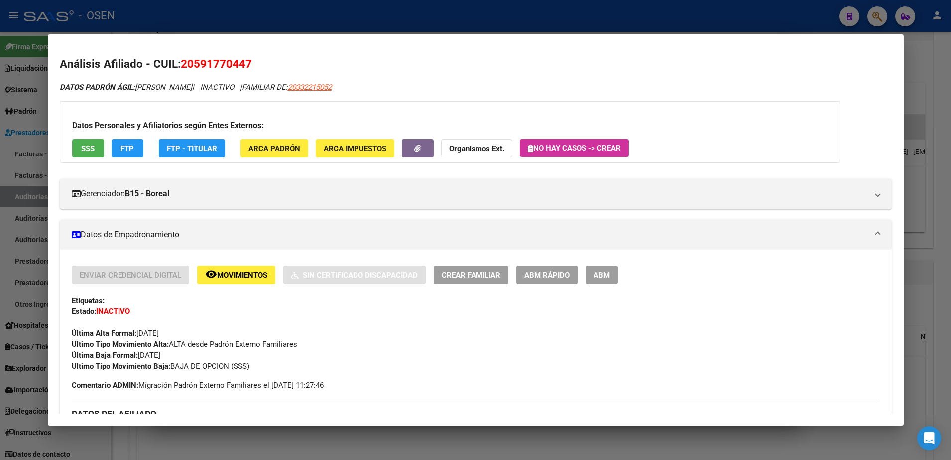
click at [262, 24] on div at bounding box center [475, 230] width 951 height 460
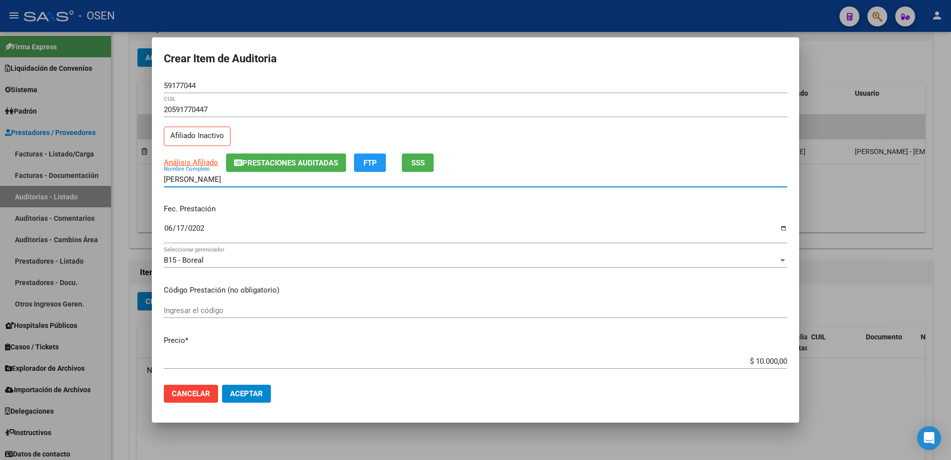
drag, startPoint x: 318, startPoint y: 181, endPoint x: 236, endPoint y: 176, distance: 82.8
click at [236, 176] on input "[PERSON_NAME]" at bounding box center [476, 179] width 624 height 9
drag, startPoint x: 282, startPoint y: 180, endPoint x: 89, endPoint y: 169, distance: 193.0
click at [89, 169] on div "Crear Item de Auditoria 59177044 Nro Documento 20591770447 CUIL Afiliado Inacti…" at bounding box center [475, 230] width 951 height 460
drag, startPoint x: 725, startPoint y: 163, endPoint x: 701, endPoint y: 165, distance: 24.0
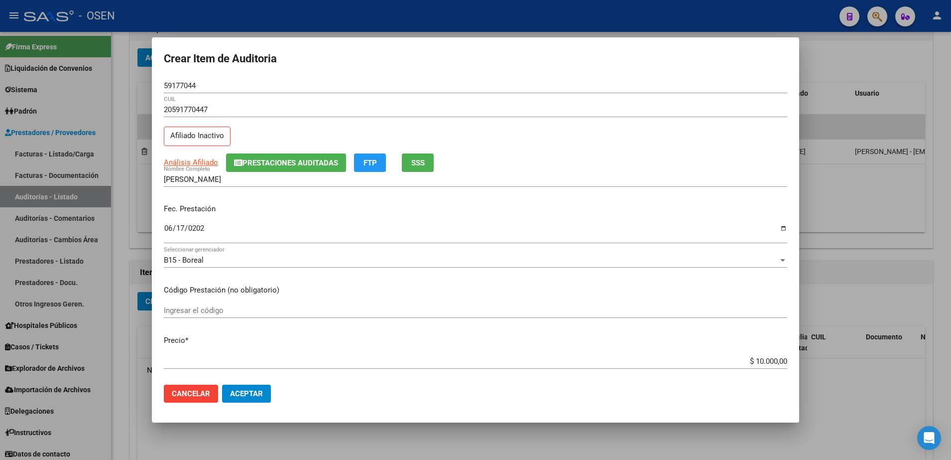
click at [725, 163] on div "Análisis Afiliado Prestaciones Auditadas FTP SSS" at bounding box center [476, 162] width 624 height 18
click at [177, 80] on div "59177044 Nro Documento" at bounding box center [476, 85] width 624 height 15
click at [181, 83] on input "59177044" at bounding box center [476, 85] width 624 height 9
click at [182, 83] on input "59177044" at bounding box center [476, 85] width 624 height 9
click at [292, 180] on input "[PERSON_NAME]" at bounding box center [476, 179] width 624 height 9
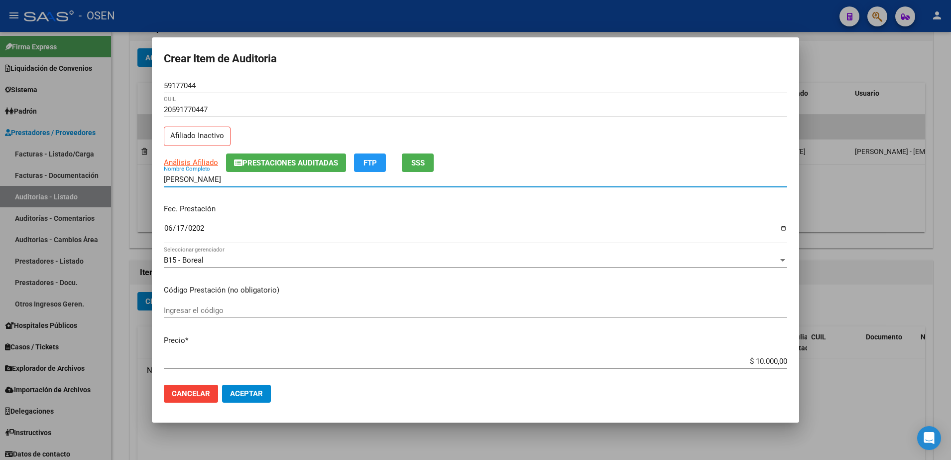
click at [283, 179] on input "[PERSON_NAME]" at bounding box center [476, 179] width 624 height 9
paste input "59177044"
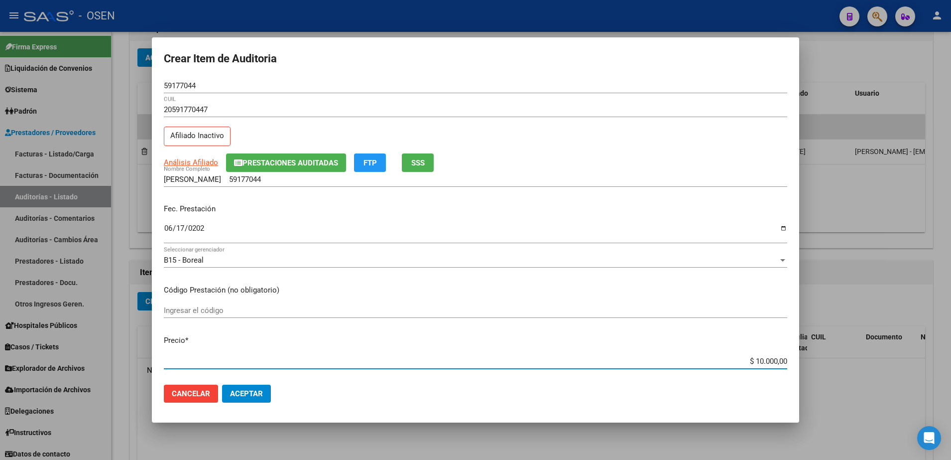
drag, startPoint x: 738, startPoint y: 361, endPoint x: 847, endPoint y: 362, distance: 108.6
click at [848, 362] on div "Crear Item de Auditoria 59177044 Nro Documento 20591770447 CUIL Afiliado Inacti…" at bounding box center [475, 230] width 951 height 460
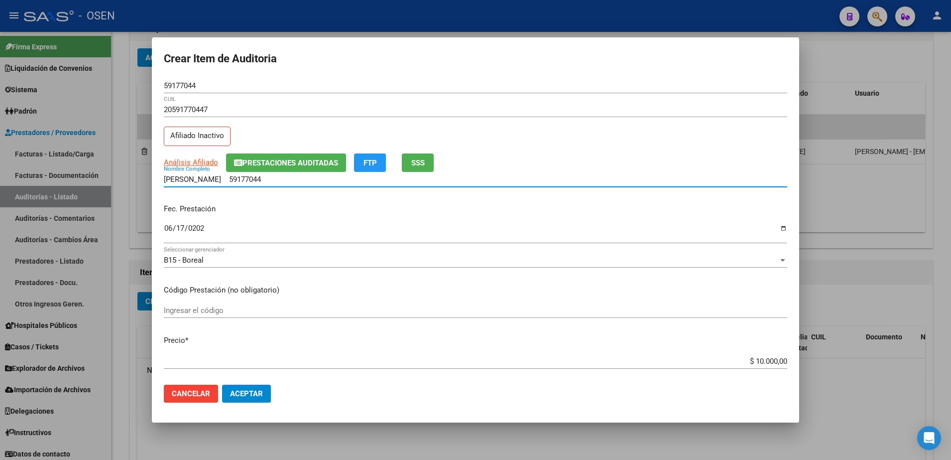
click at [332, 177] on input "[PERSON_NAME] 59177044" at bounding box center [476, 179] width 624 height 9
click at [322, 179] on input "[PERSON_NAME] 59177044" at bounding box center [476, 179] width 624 height 9
paste input "$ 10.000,00"
drag, startPoint x: 368, startPoint y: 182, endPoint x: 135, endPoint y: 185, distance: 232.6
click at [135, 185] on div "Crear Item de Auditoria 59177044 Nro Documento 20591770447 CUIL Afiliado Inacti…" at bounding box center [475, 230] width 951 height 460
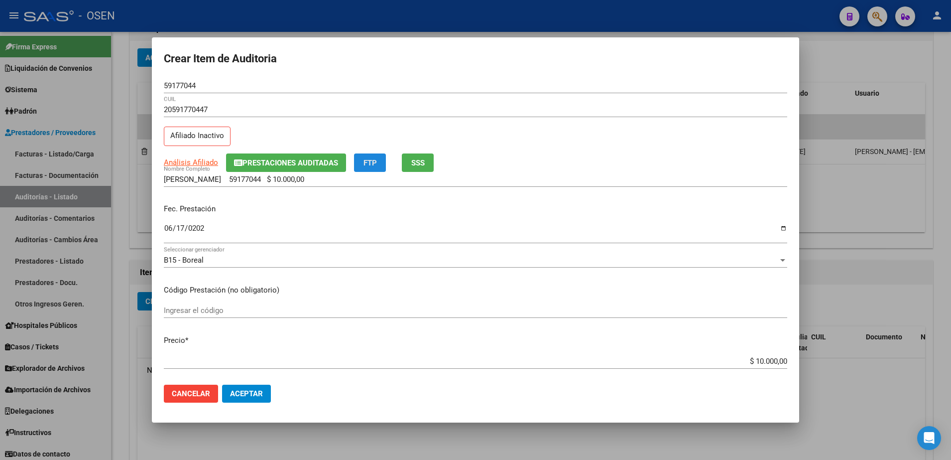
click at [376, 170] on button "FTP" at bounding box center [370, 162] width 32 height 18
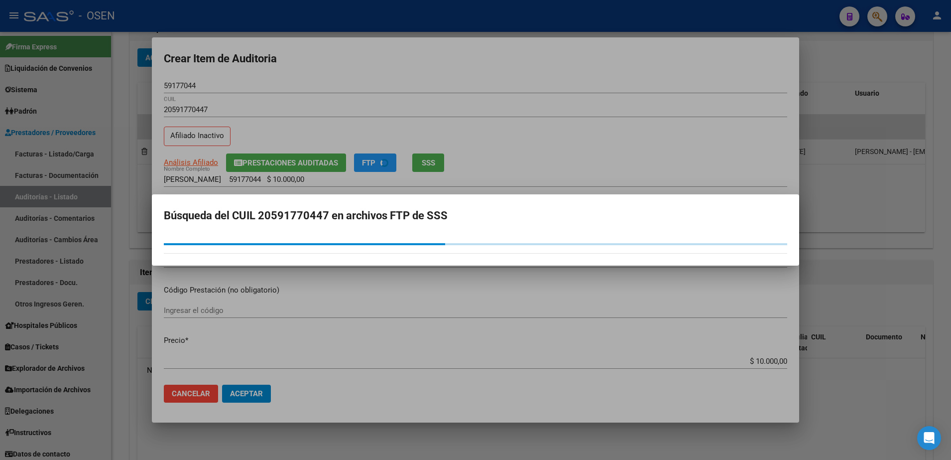
click at [387, 179] on div at bounding box center [475, 230] width 951 height 460
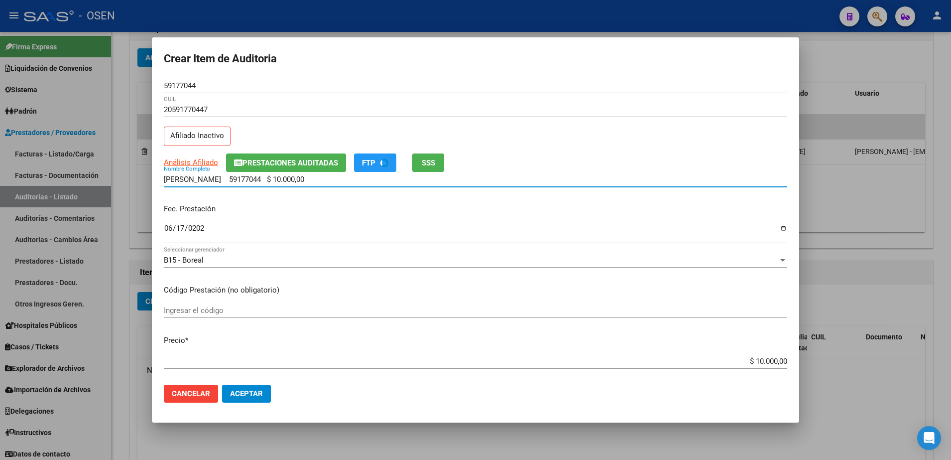
drag, startPoint x: 365, startPoint y: 178, endPoint x: 276, endPoint y: 165, distance: 89.6
click at [276, 165] on mat-dialog-content "59177044 Nro Documento 20591770447 CUIL Afiliado Inactivo Análisis Afiliado Pre…" at bounding box center [476, 227] width 648 height 299
type input "[PERSON_NAME]"
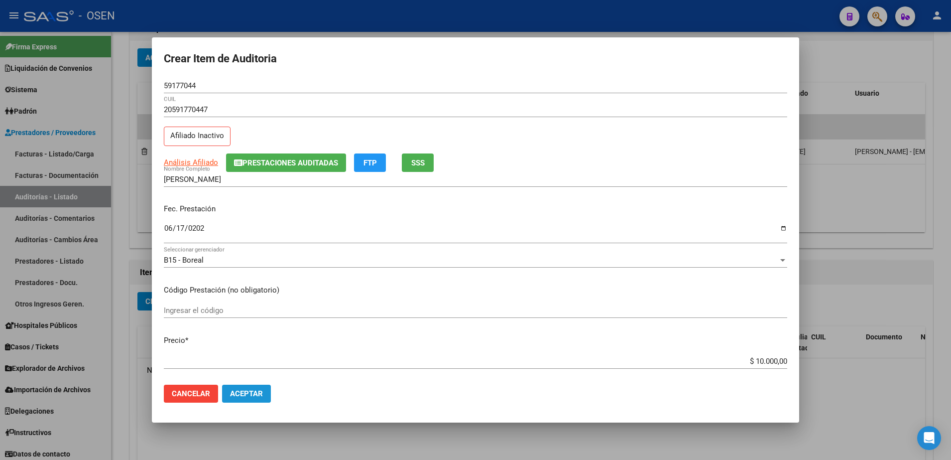
click at [257, 390] on span "Aceptar" at bounding box center [246, 393] width 33 height 9
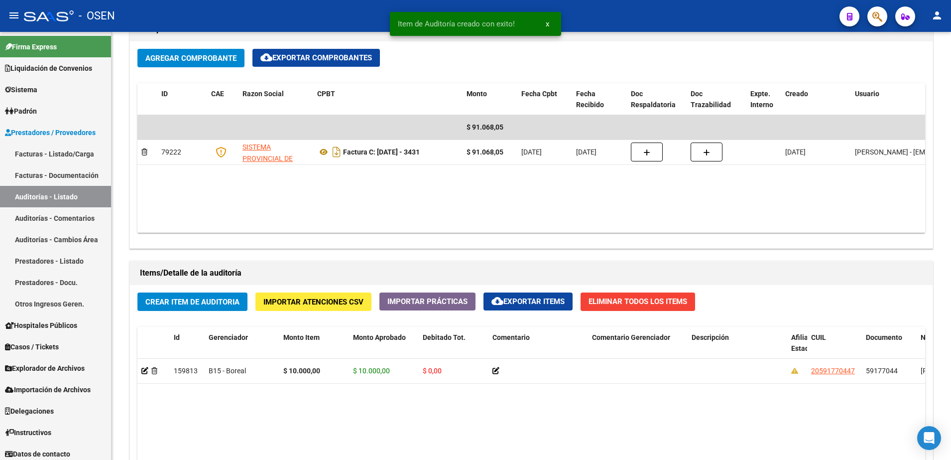
scroll to position [499, 0]
click at [232, 297] on span "Crear Item de Auditoria" at bounding box center [192, 301] width 94 height 9
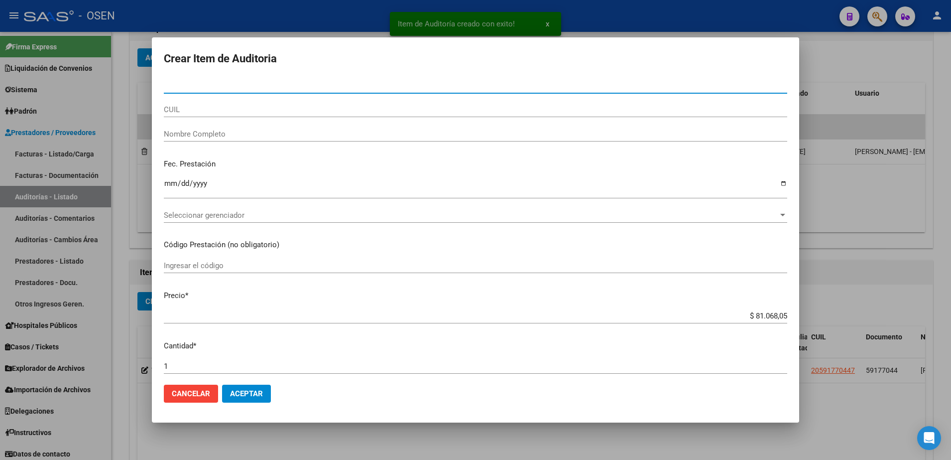
click at [228, 108] on input "CUIL" at bounding box center [476, 109] width 624 height 9
paste input "20541098659"
type input "20541098659"
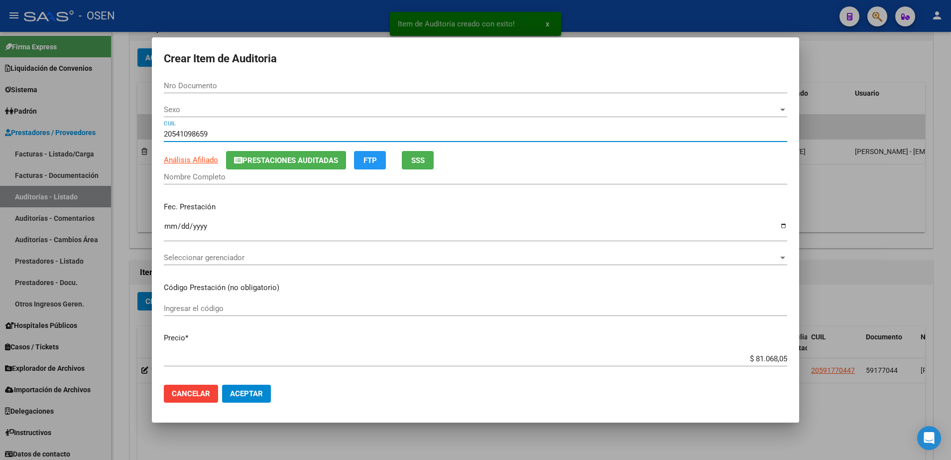
type input "54109865"
type input "LEKOVICHI [PERSON_NAME]"
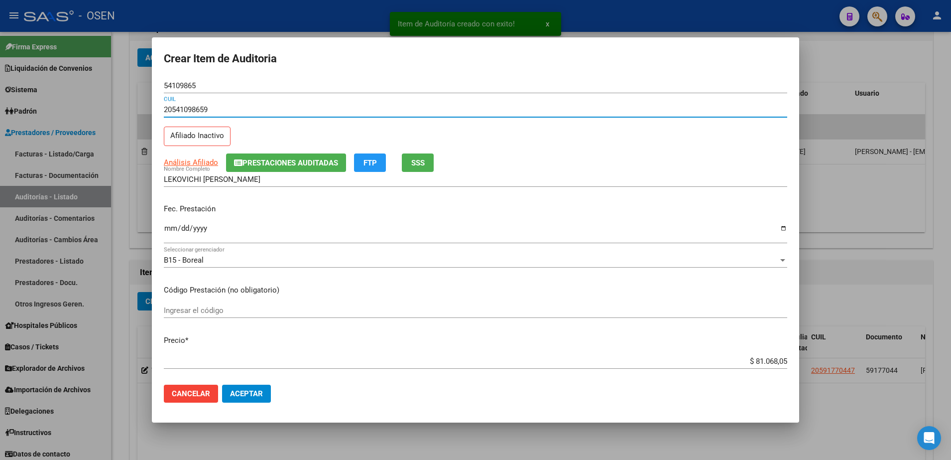
type input "20541098659"
click at [165, 208] on p "Fec. Prestación" at bounding box center [476, 208] width 624 height 11
click at [162, 226] on mat-dialog-content "54109865 Nro Documento 20541098659 CUIL Afiliado Inactivo Análisis Afiliado Pre…" at bounding box center [476, 227] width 648 height 299
click at [171, 231] on input "Ingresar la fecha" at bounding box center [476, 232] width 624 height 16
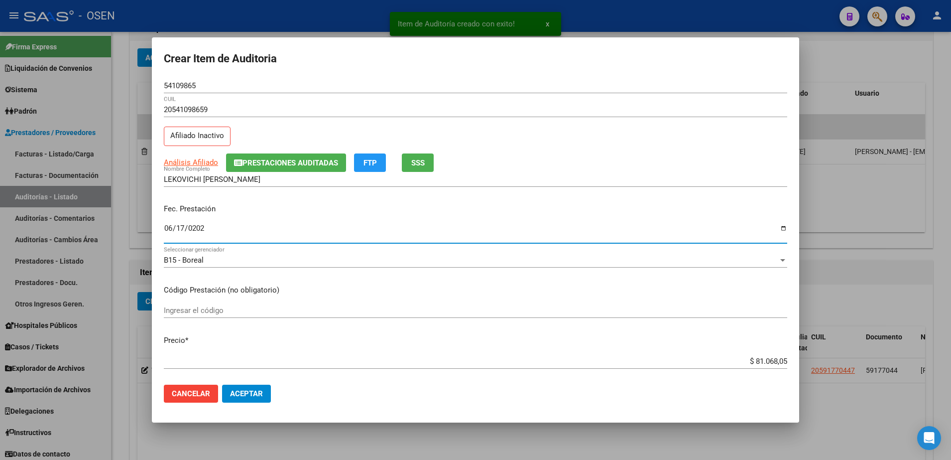
type input "[DATE]"
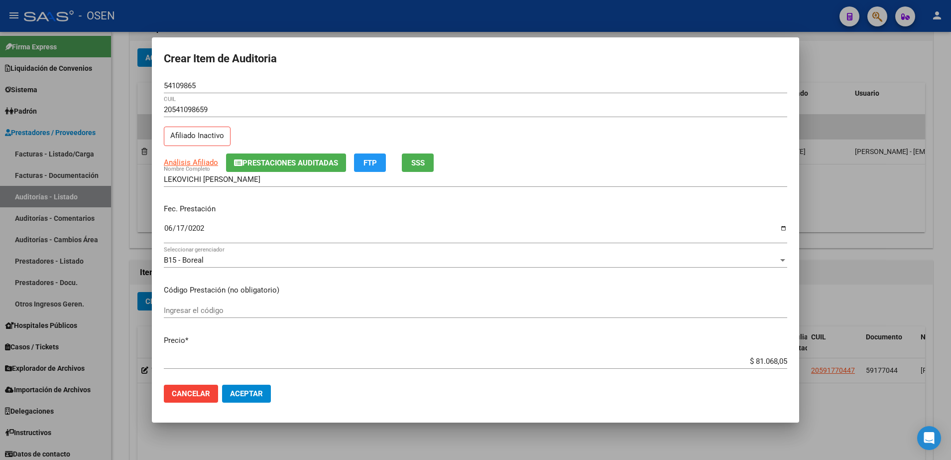
click at [763, 347] on mat-dialog-content "54109865 Nro Documento 20541098659 CUIL Afiliado Inactivo Análisis Afiliado Pre…" at bounding box center [476, 227] width 648 height 299
click at [763, 357] on input "$ 81.068,05" at bounding box center [476, 361] width 624 height 9
paste input "10.000,00"
type input "$ 10.000,00"
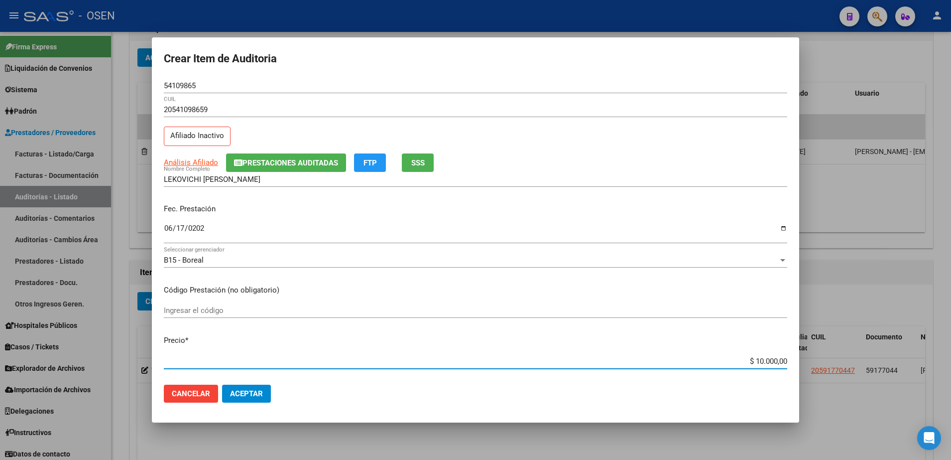
type input "$ 10.000,00"
click at [192, 90] on div "54109865 Nro Documento" at bounding box center [476, 85] width 624 height 15
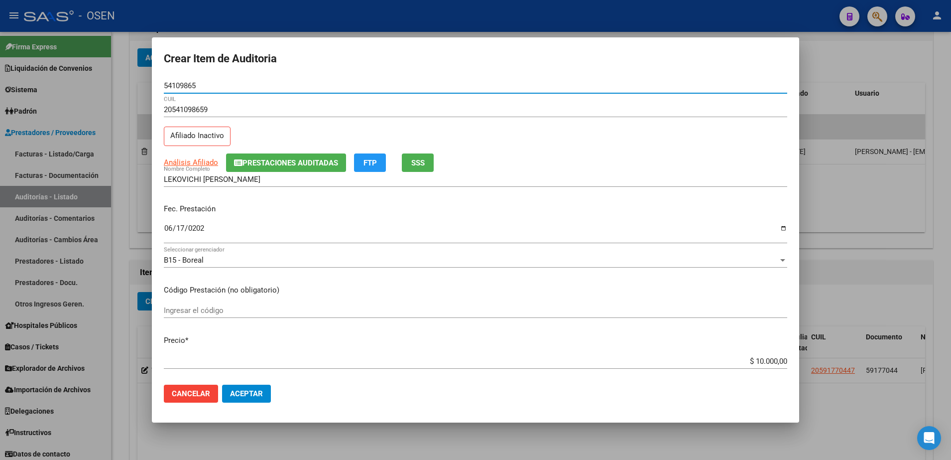
click at [192, 90] on input "54109865" at bounding box center [476, 85] width 624 height 9
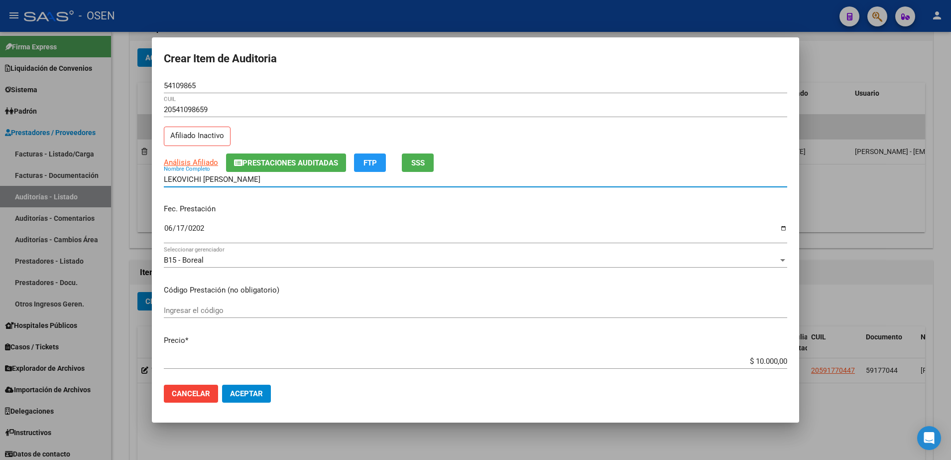
click at [275, 178] on input "LEKOVICHI [PERSON_NAME]" at bounding box center [476, 179] width 624 height 9
paste input "54109865"
drag, startPoint x: 318, startPoint y: 177, endPoint x: 148, endPoint y: 175, distance: 170.4
click at [148, 175] on div "Crear Item de Auditoria 54109865 Nro Documento 20541098659 CUIL Afiliado Inacti…" at bounding box center [475, 230] width 951 height 460
click at [299, 181] on input "LEKOVICHI [PERSON_NAME] 54109865" at bounding box center [476, 179] width 624 height 9
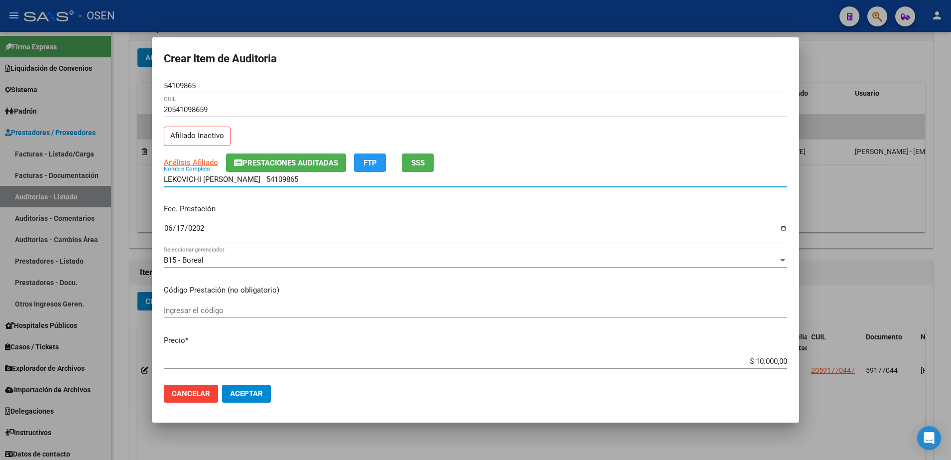
click at [304, 181] on input "LEKOVICHI [PERSON_NAME] 54109865" at bounding box center [476, 179] width 624 height 9
type input "LEKOVICHI [PERSON_NAME]"
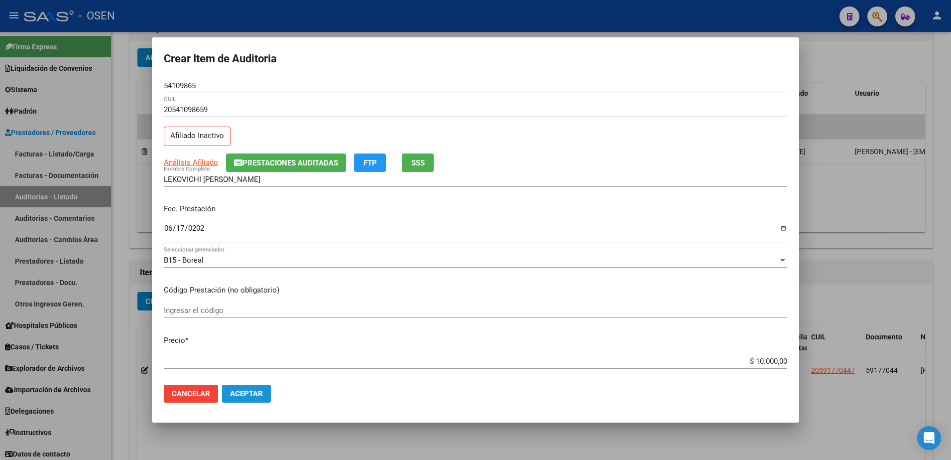
drag, startPoint x: 246, startPoint y: 391, endPoint x: 261, endPoint y: 372, distance: 24.1
click at [245, 390] on span "Aceptar" at bounding box center [246, 393] width 33 height 9
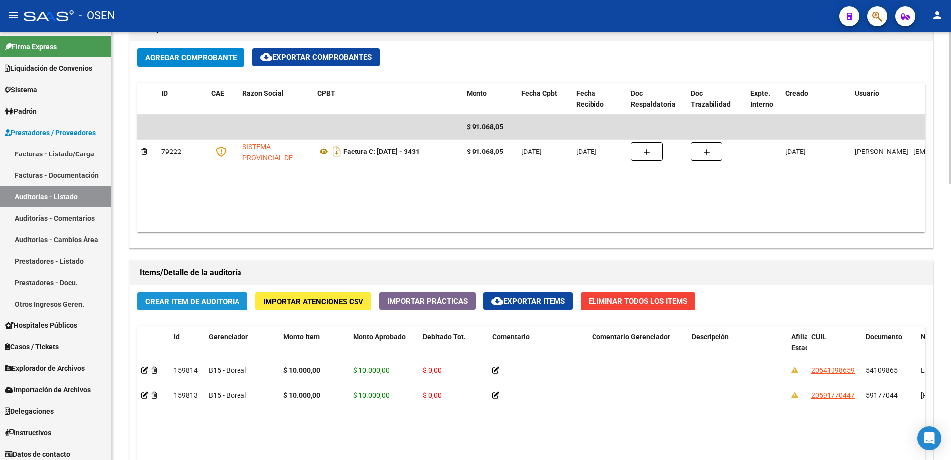
click at [220, 292] on button "Crear Item de Auditoria" at bounding box center [192, 301] width 110 height 18
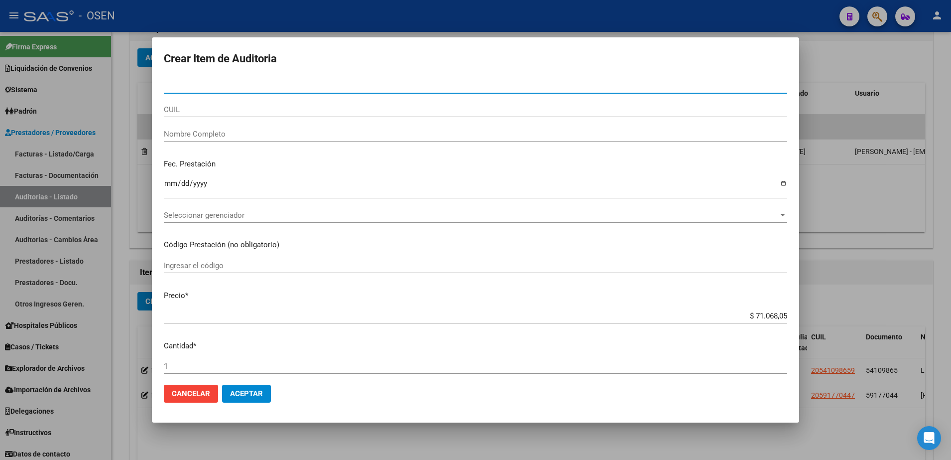
click at [265, 109] on input "CUIL" at bounding box center [476, 109] width 624 height 9
paste input "23355478084"
type input "23355478084"
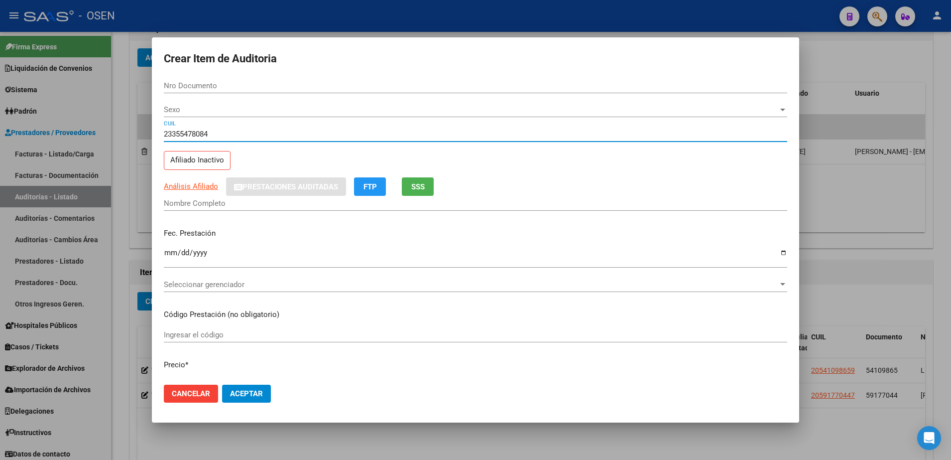
type input "35547808"
type input "[PERSON_NAME]"
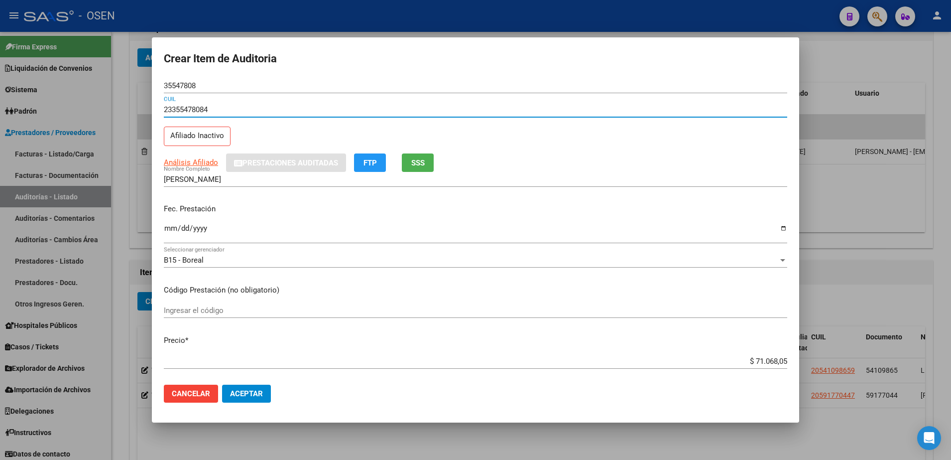
type input "23355478084"
click at [165, 245] on div "Ingresar la fecha" at bounding box center [476, 237] width 624 height 30
click at [166, 231] on input "Ingresar la fecha" at bounding box center [476, 232] width 624 height 16
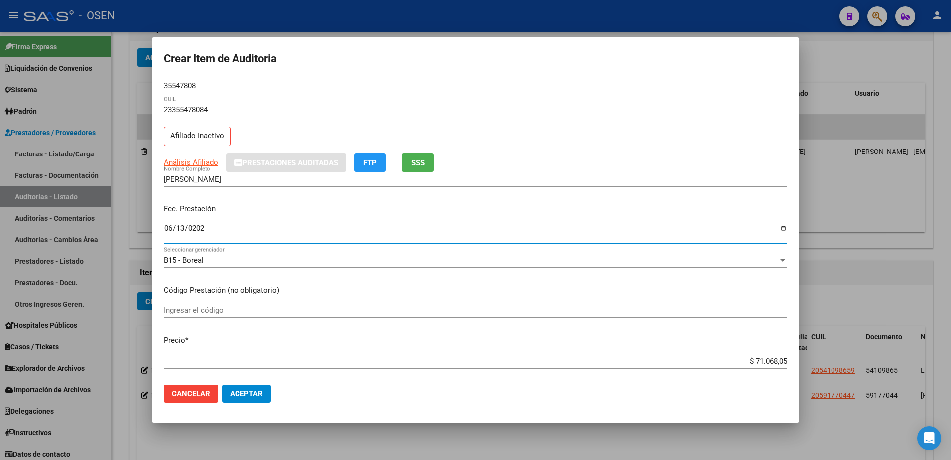
type input "[DATE]"
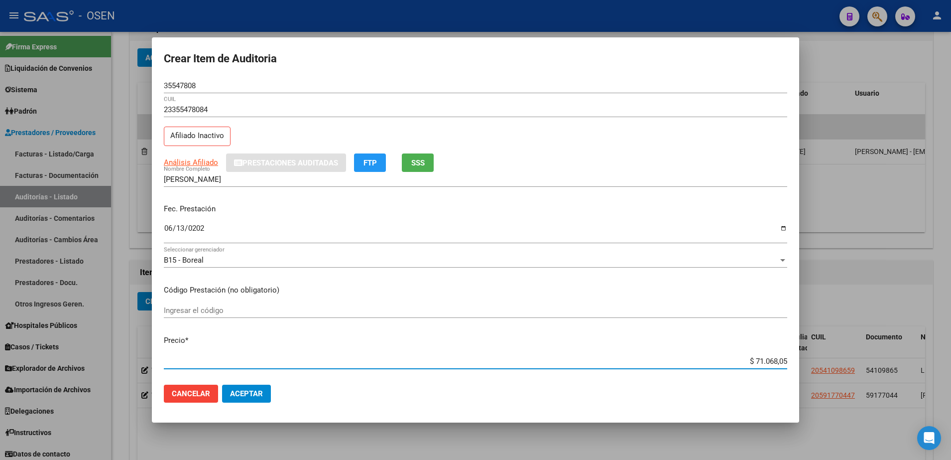
click at [761, 359] on input "$ 71.068,05" at bounding box center [476, 361] width 624 height 9
paste input "10.000,00"
type input "$ 10.000,00"
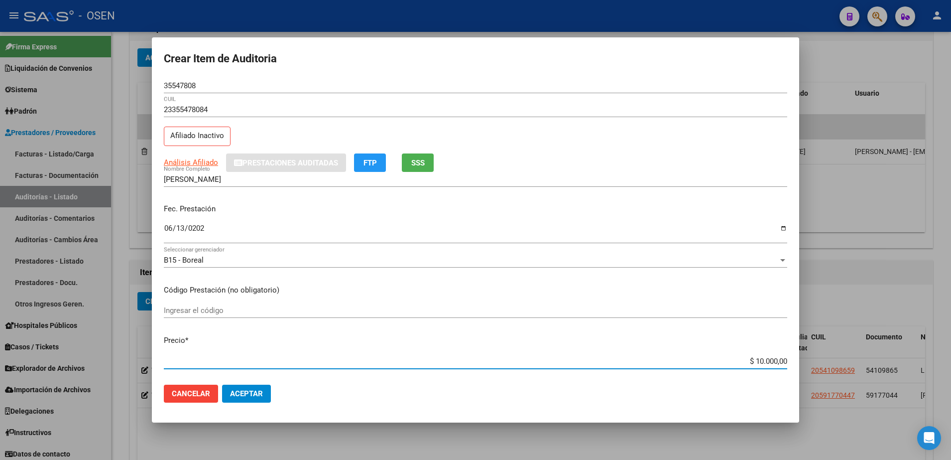
type input "$ 10.000,00"
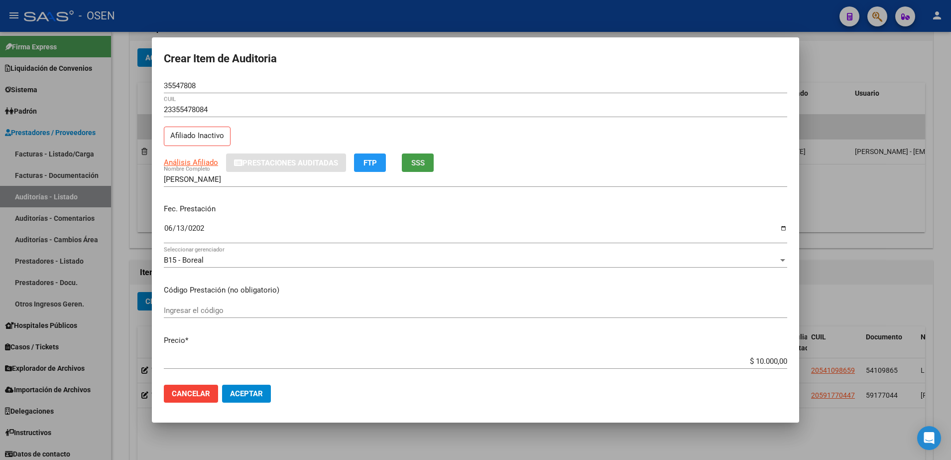
click at [403, 168] on button "SSS" at bounding box center [418, 162] width 32 height 18
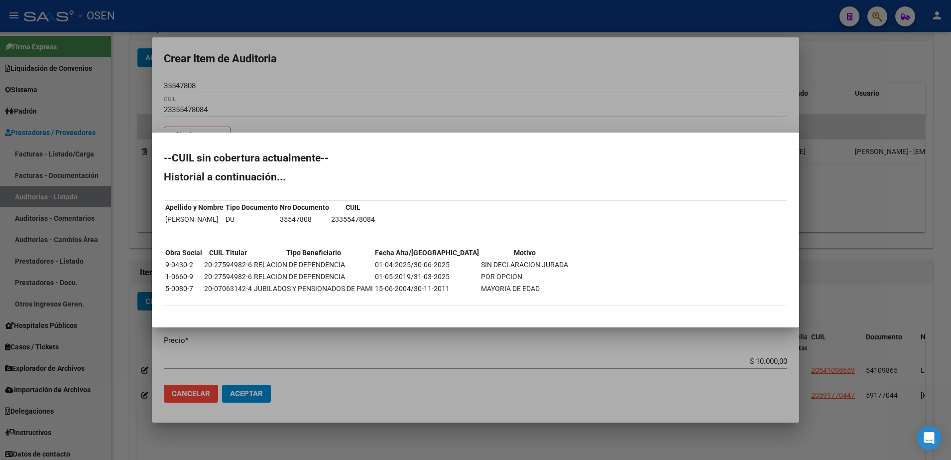
click at [706, 220] on div "--CUIL sin cobertura actualmente-- Historial a continuación... Apellido y Nombr…" at bounding box center [476, 234] width 624 height 162
drag, startPoint x: 669, startPoint y: 188, endPoint x: 506, endPoint y: 192, distance: 162.9
click at [669, 188] on div "--CUIL sin cobertura actualmente-- Historial a continuación... Apellido y Nombr…" at bounding box center [476, 234] width 624 height 162
click at [271, 87] on div at bounding box center [475, 230] width 951 height 460
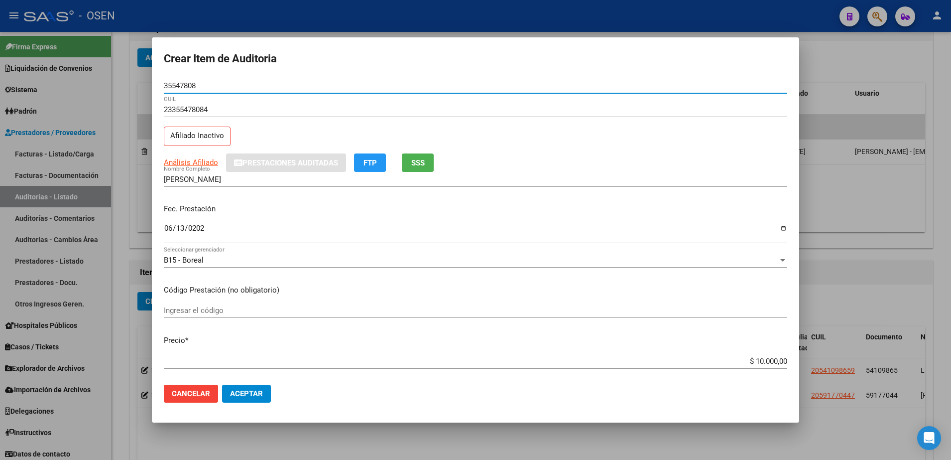
click at [189, 83] on input "35547808" at bounding box center [476, 85] width 624 height 9
click at [255, 178] on input "[PERSON_NAME]" at bounding box center [476, 179] width 624 height 9
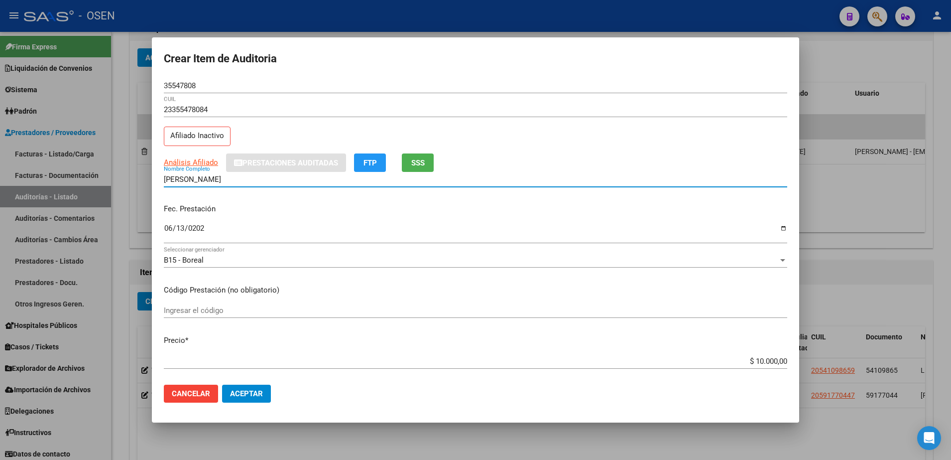
paste input "35547808"
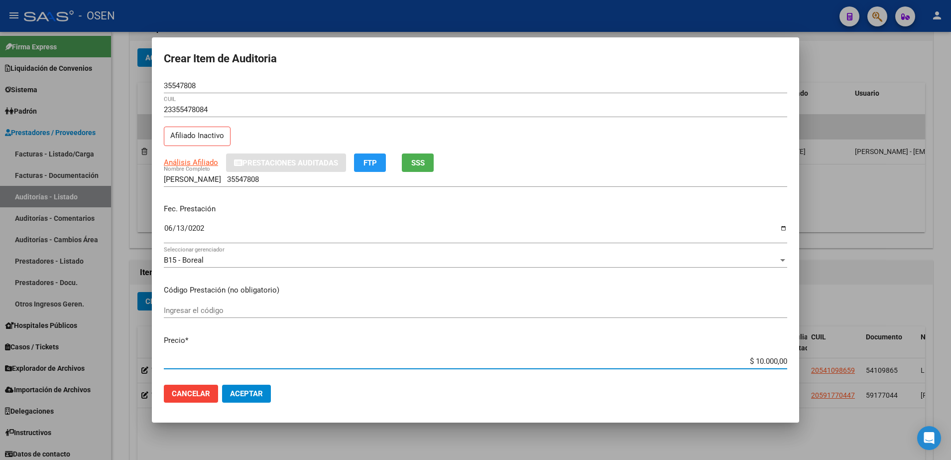
drag, startPoint x: 739, startPoint y: 364, endPoint x: 803, endPoint y: 364, distance: 64.8
click at [803, 364] on div "Crear Item de Auditoria 35547808 Nro Documento 23355478084 CUIL Afiliado Inacti…" at bounding box center [475, 230] width 951 height 460
click at [295, 176] on input "[PERSON_NAME] 35547808" at bounding box center [476, 179] width 624 height 9
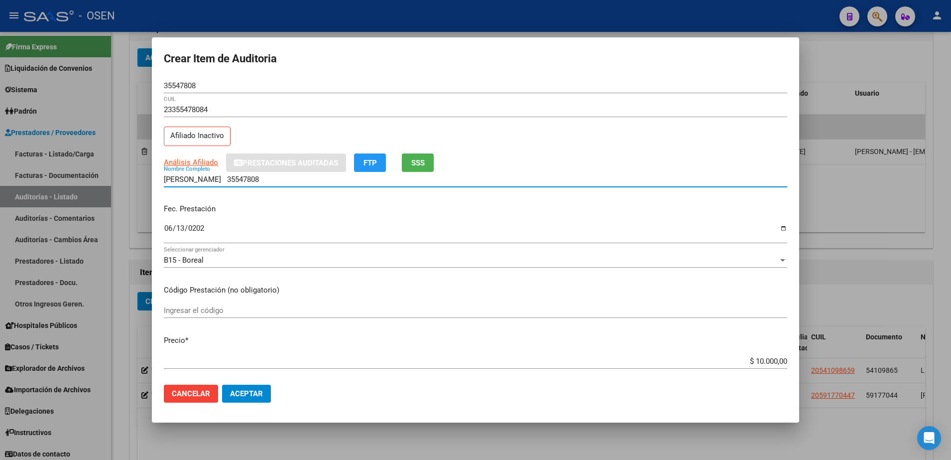
paste input "$ 10.000,00"
drag, startPoint x: 345, startPoint y: 181, endPoint x: 114, endPoint y: 173, distance: 231.3
click at [114, 173] on div "Crear Item de Auditoria 35547808 Nro Documento 23355478084 CUIL Afiliado Inacti…" at bounding box center [475, 230] width 951 height 460
click at [333, 186] on div "[PERSON_NAME] 35547808 $ 10.000,00 Nombre Completo" at bounding box center [476, 179] width 624 height 15
click at [337, 182] on input "[PERSON_NAME] 35547808 $ 10.000,00" at bounding box center [476, 179] width 624 height 9
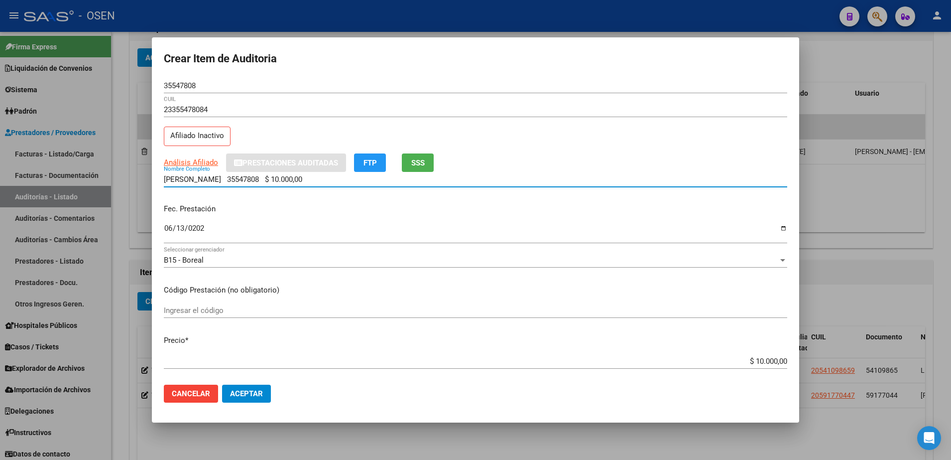
drag, startPoint x: 340, startPoint y: 181, endPoint x: 257, endPoint y: 182, distance: 83.2
click at [257, 182] on input "[PERSON_NAME] 35547808 $ 10.000,00" at bounding box center [476, 179] width 624 height 9
type input "[PERSON_NAME]"
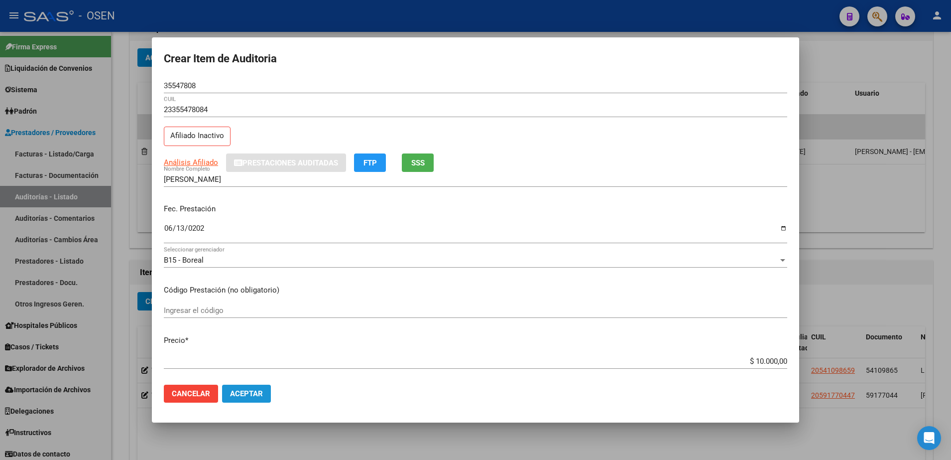
click at [257, 392] on span "Aceptar" at bounding box center [246, 393] width 33 height 9
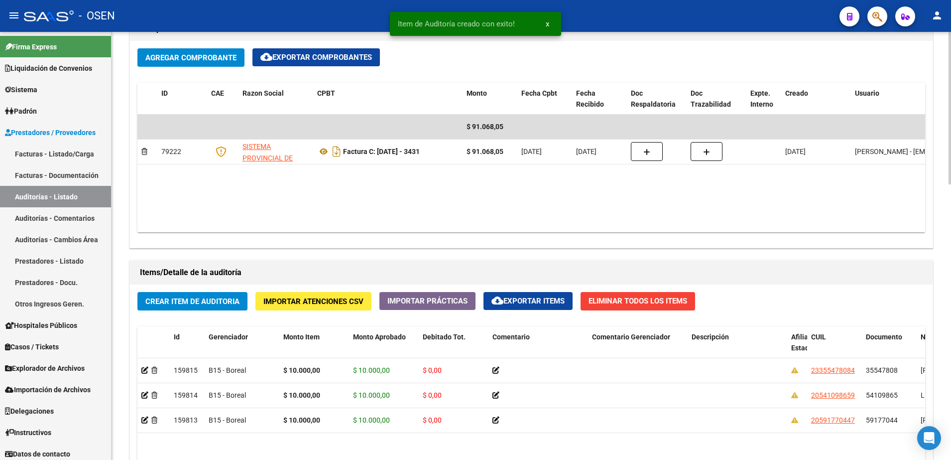
click at [237, 299] on span "Crear Item de Auditoria" at bounding box center [192, 301] width 94 height 9
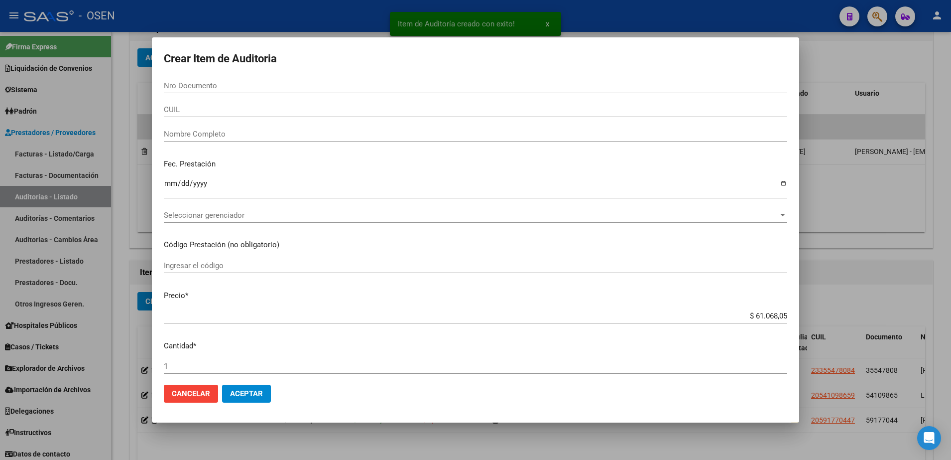
click at [236, 117] on div "CUIL" at bounding box center [476, 109] width 624 height 15
paste input "27571984917"
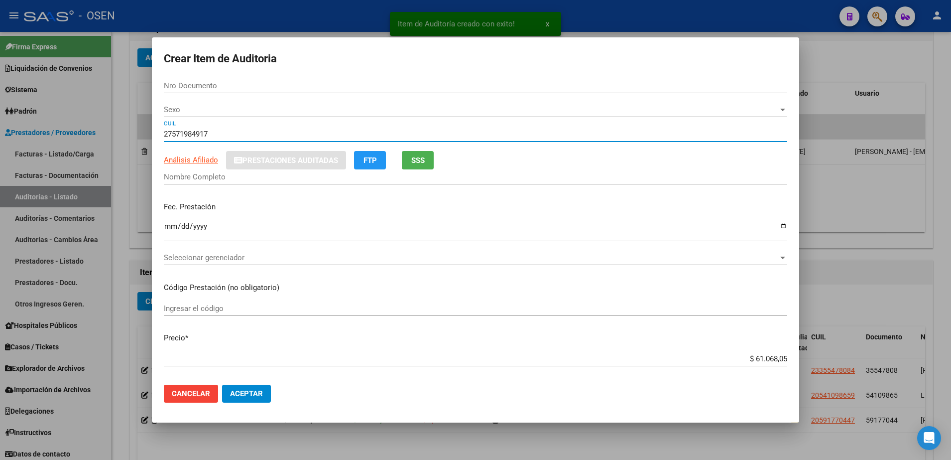
type input "27571984917"
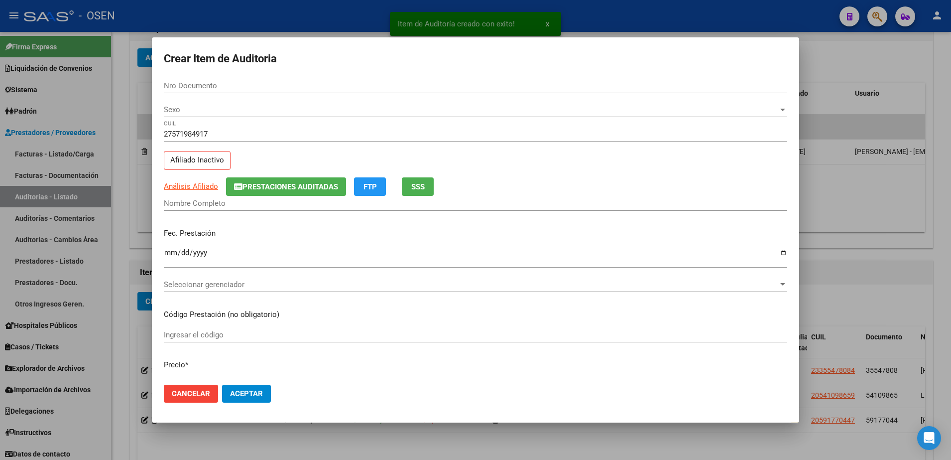
type input "57198491"
type input "RISCO CELINA"
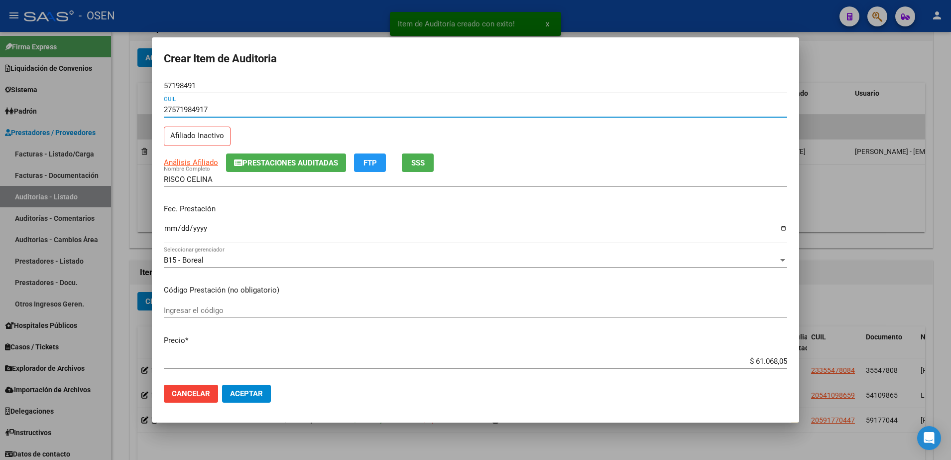
click at [172, 225] on input "Ingresar la fecha" at bounding box center [476, 232] width 624 height 16
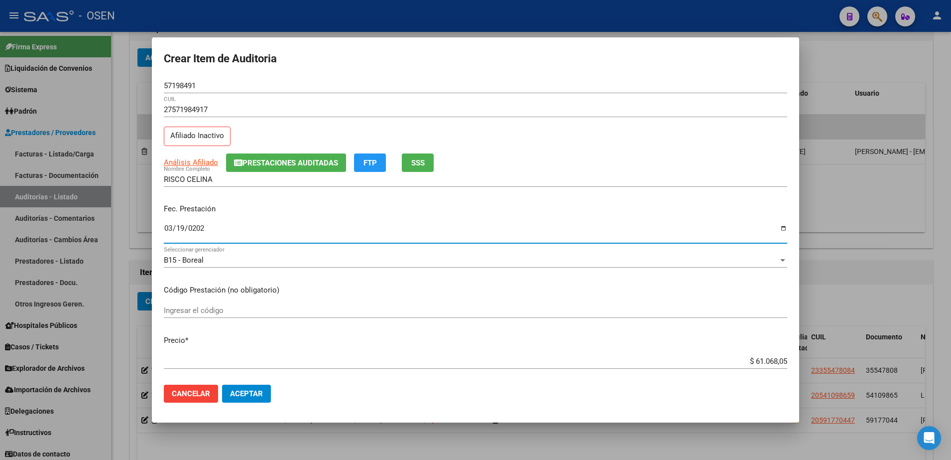
type input "[DATE]"
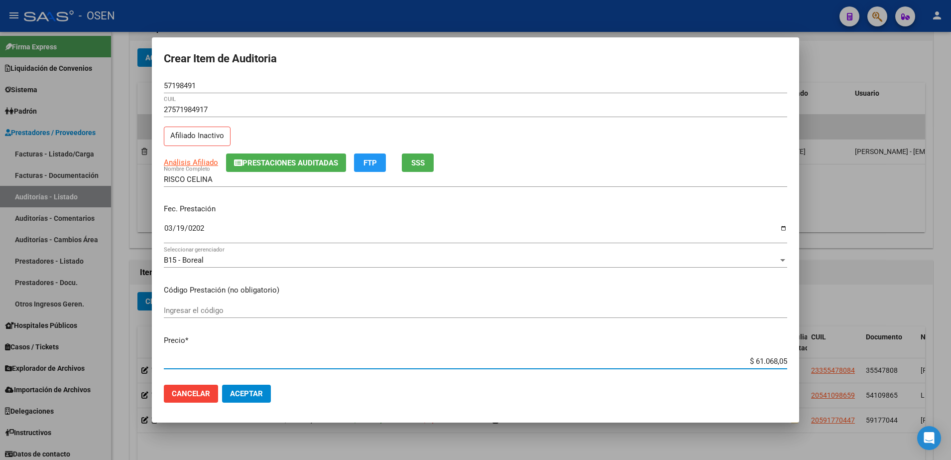
paste input "10.000,00"
type input "$ 10.000,00"
click at [415, 166] on span "SSS" at bounding box center [417, 162] width 13 height 9
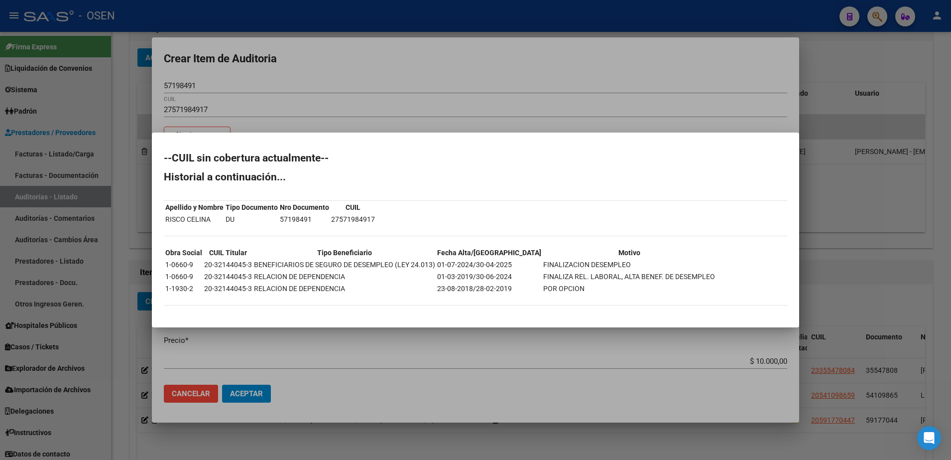
drag, startPoint x: 258, startPoint y: 135, endPoint x: 192, endPoint y: 158, distance: 69.5
click at [258, 135] on mat-dialog-container "--CUIL sin cobertura actualmente-- Historial a continuación... Apellido y Nombr…" at bounding box center [476, 229] width 648 height 195
click at [365, 81] on div at bounding box center [475, 230] width 951 height 460
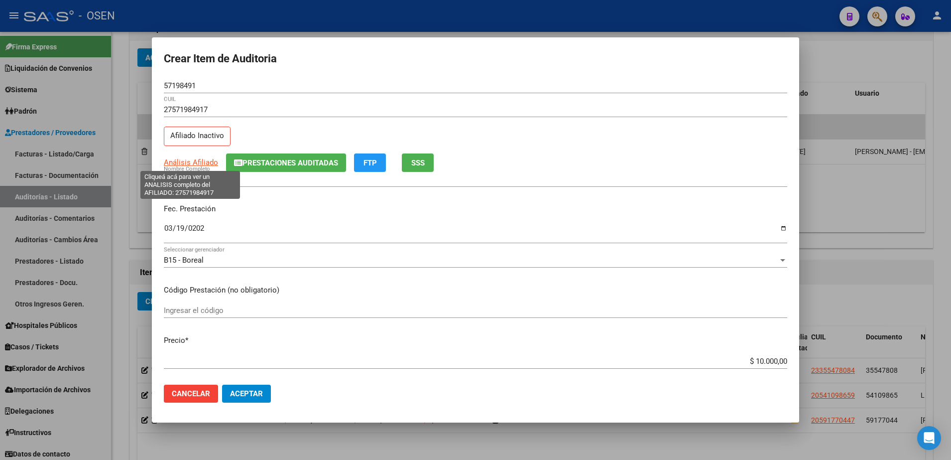
click at [209, 158] on span "Análisis Afiliado" at bounding box center [191, 162] width 54 height 9
type textarea "27571984917"
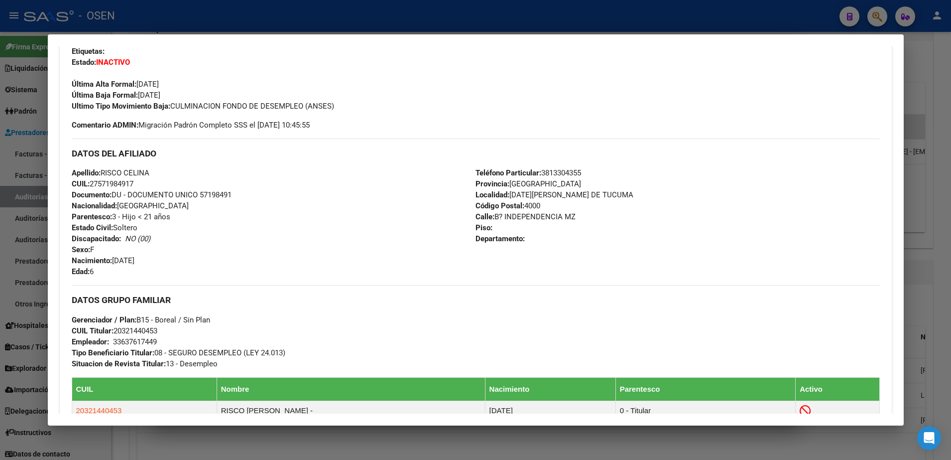
scroll to position [487, 0]
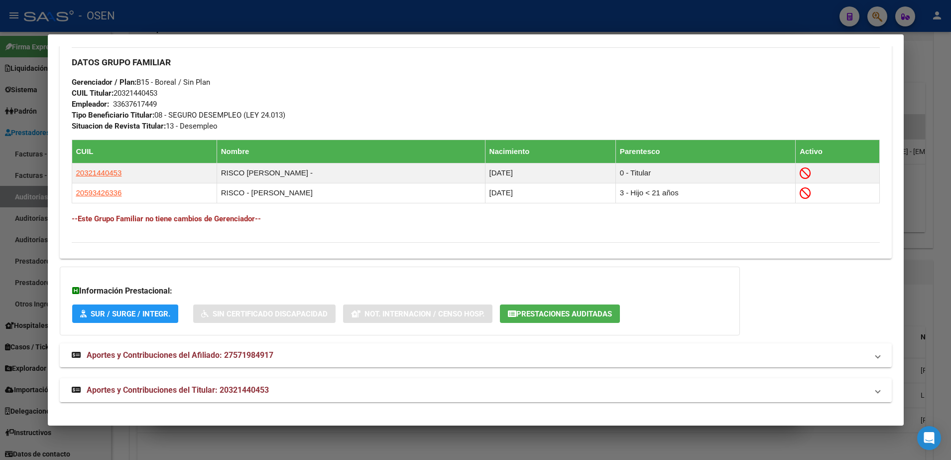
click at [616, 388] on mat-panel-title "Aportes y Contribuciones del Titular: 20321440453" at bounding box center [470, 390] width 796 height 12
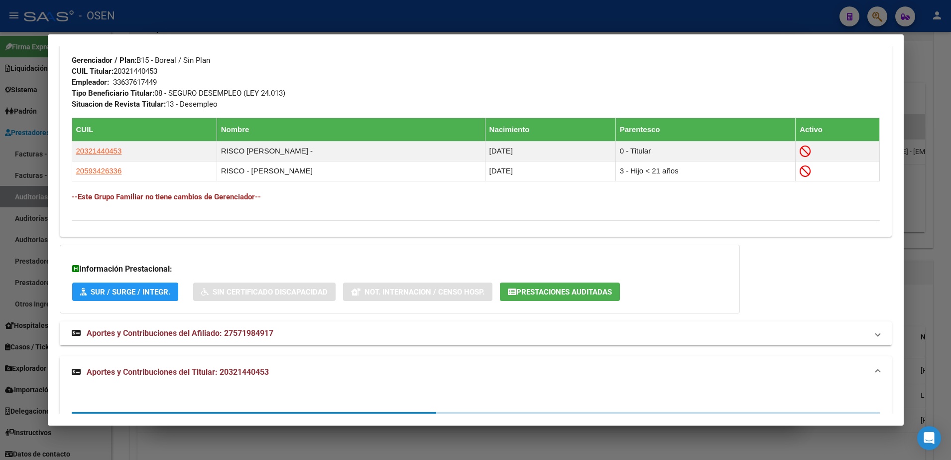
scroll to position [736, 0]
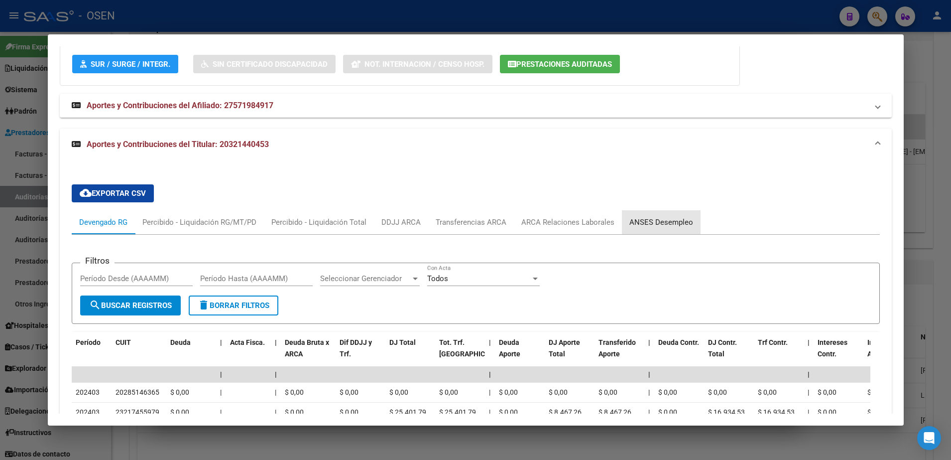
click at [677, 219] on div "ANSES Desempleo" at bounding box center [662, 222] width 64 height 11
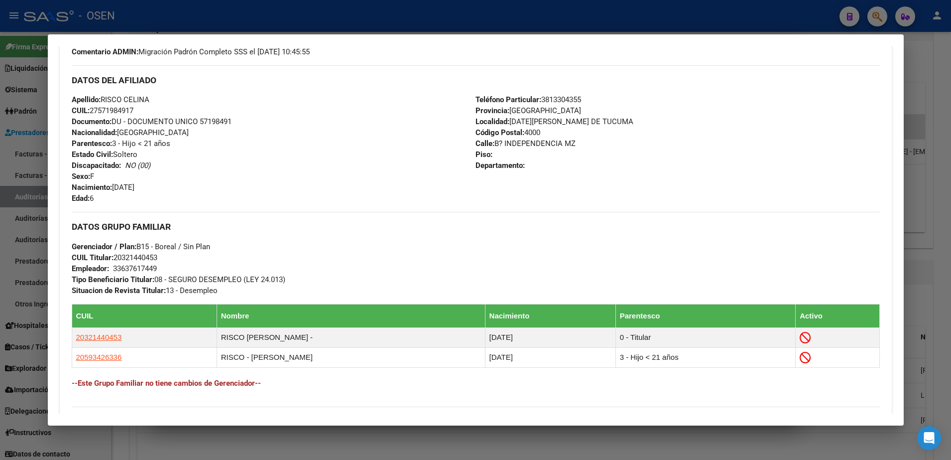
scroll to position [259, 0]
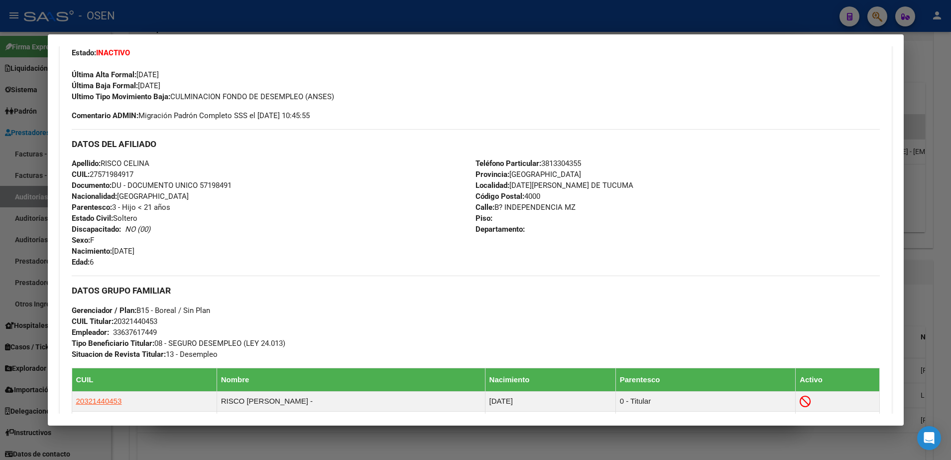
click at [220, 174] on div "Apellido: [PERSON_NAME]: 27571984917 Documento: DU - DOCUMENTO UNICO 57198491 N…" at bounding box center [274, 213] width 404 height 110
click at [220, 182] on span "Documento: DU - DOCUMENTO UNICO 57198491" at bounding box center [152, 185] width 160 height 9
copy span "57198491"
click at [391, 29] on div at bounding box center [475, 230] width 951 height 460
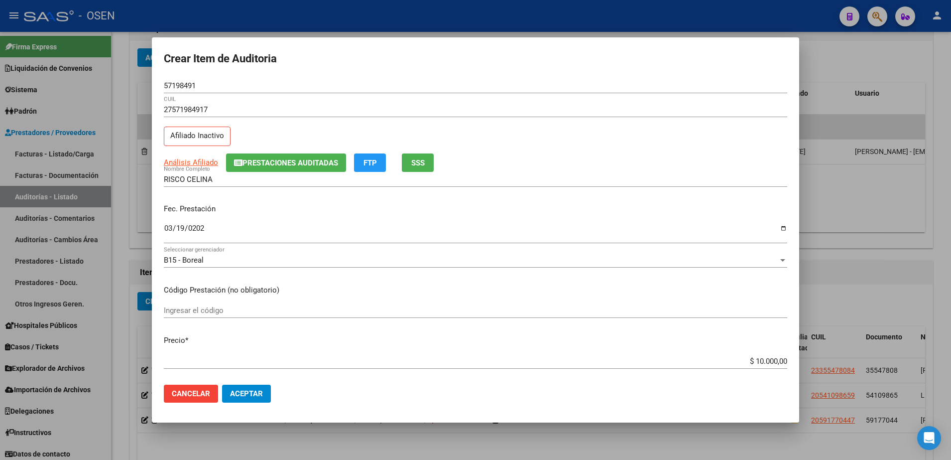
click at [258, 391] on span "Aceptar" at bounding box center [246, 393] width 33 height 9
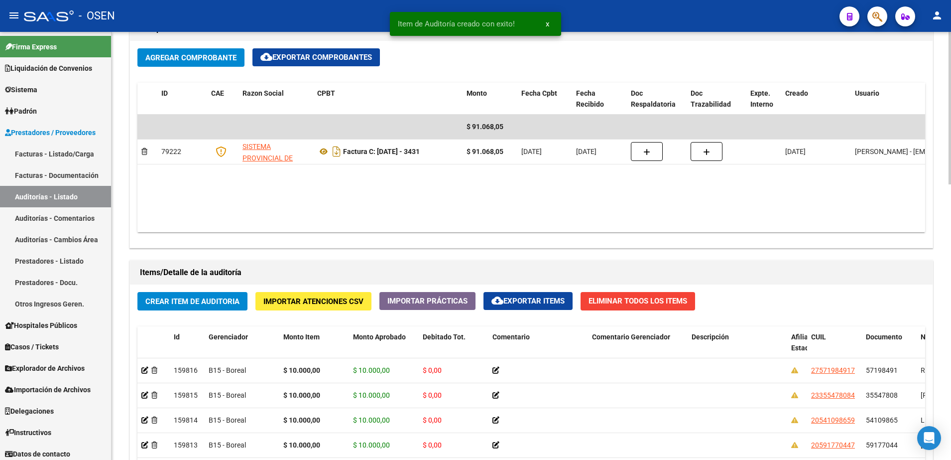
click at [233, 299] on span "Crear Item de Auditoria" at bounding box center [192, 301] width 94 height 9
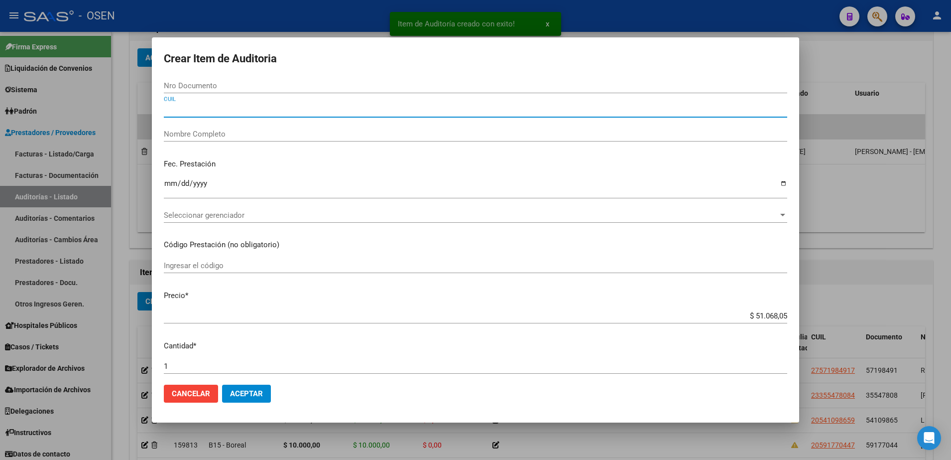
click at [248, 113] on input "CUIL" at bounding box center [476, 109] width 624 height 9
paste input "27399758683"
type input "27399758683"
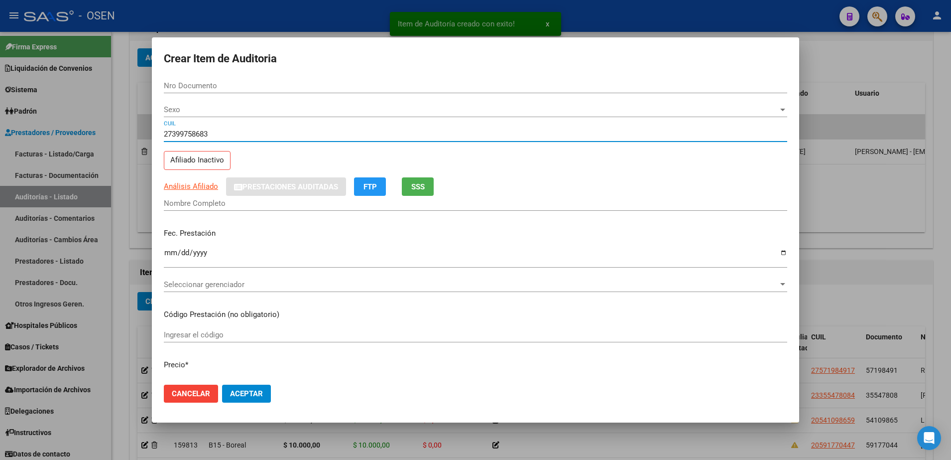
type input "39975868"
type input "[PERSON_NAME] -"
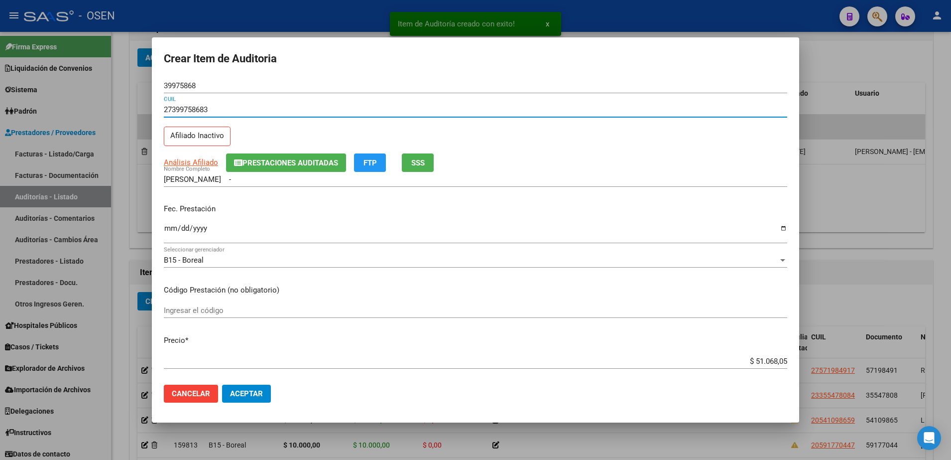
type input "27399758683"
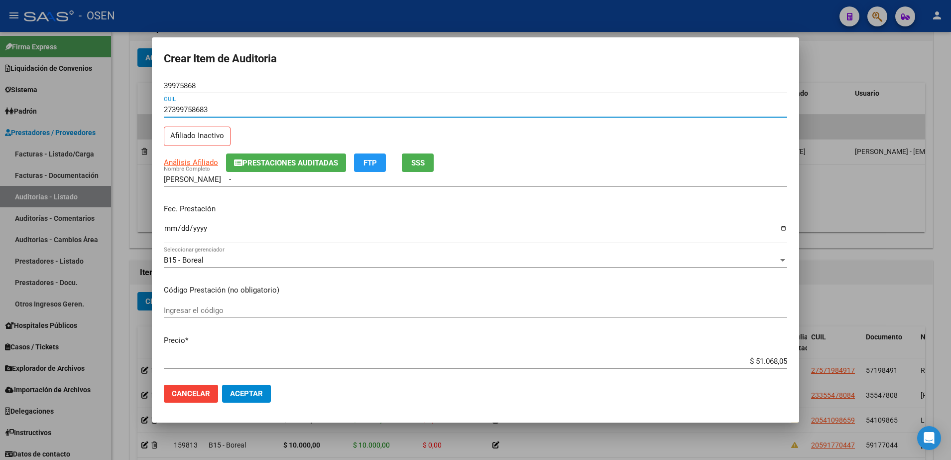
click at [163, 230] on mat-dialog-content "39975868 Nro Documento 27399758683 CUIL Afiliado Inactivo Análisis Afiliado Pre…" at bounding box center [476, 227] width 648 height 299
click at [170, 227] on input "Ingresar la fecha" at bounding box center [476, 232] width 624 height 16
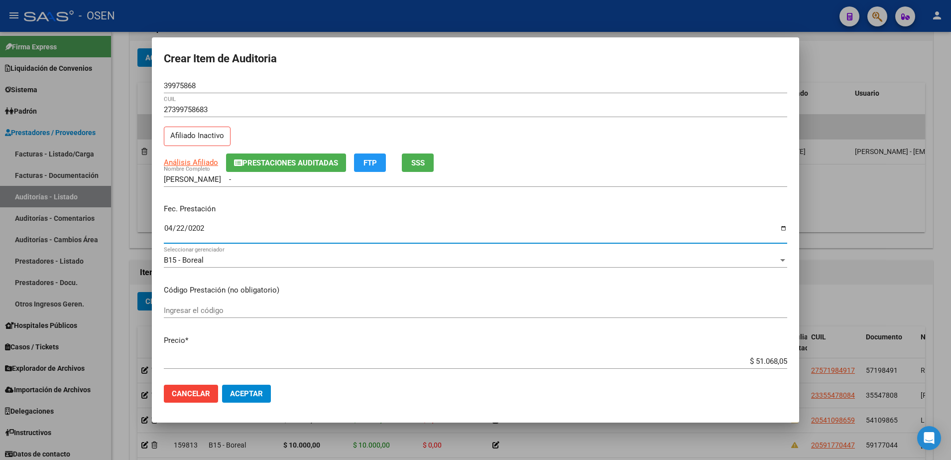
type input "[DATE]"
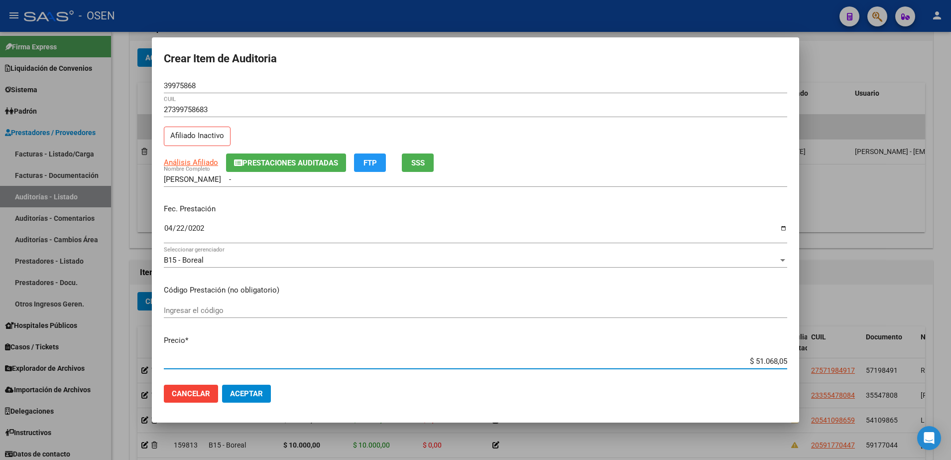
paste input "10.000,00"
type input "$ 10.000,00"
click at [439, 158] on div "Análisis Afiliado Prestaciones Auditadas FTP SSS" at bounding box center [476, 162] width 624 height 18
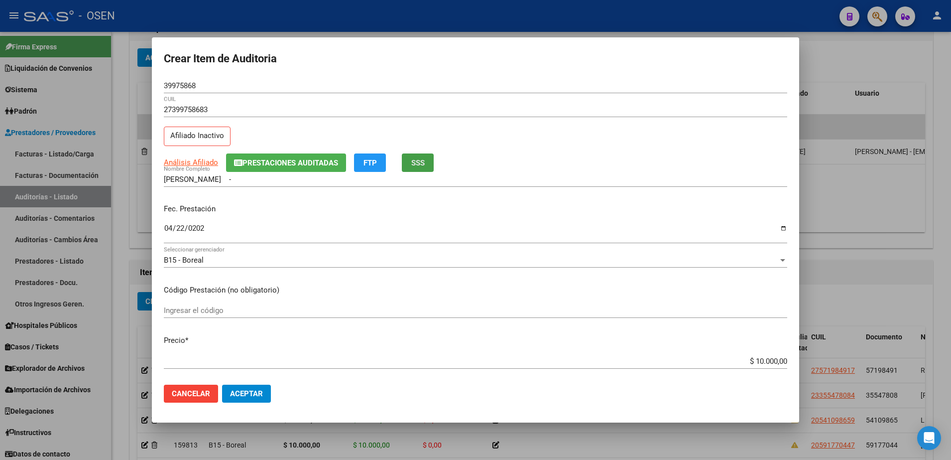
click at [425, 158] on button "SSS" at bounding box center [418, 162] width 32 height 18
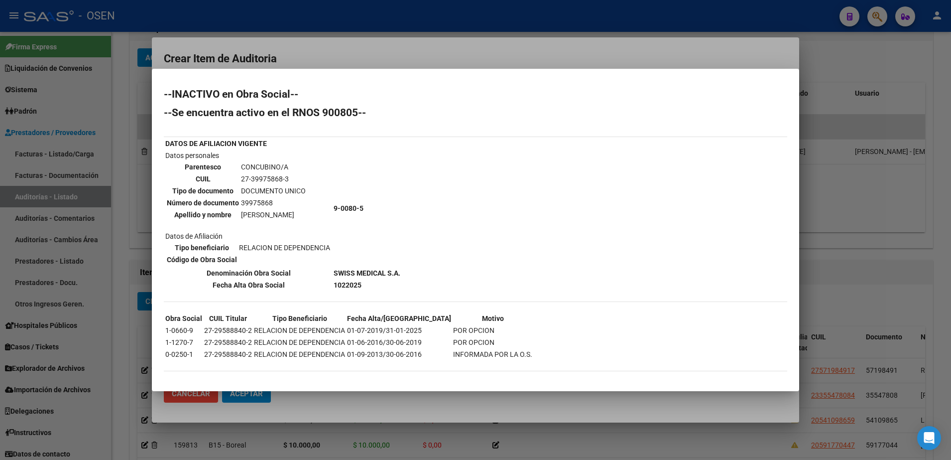
click at [703, 195] on div "--INACTIVO en Obra Social-- --Se encuentra activo en el RNOS 900805-- DATOS DE …" at bounding box center [476, 235] width 624 height 292
click at [367, 66] on div at bounding box center [475, 230] width 951 height 460
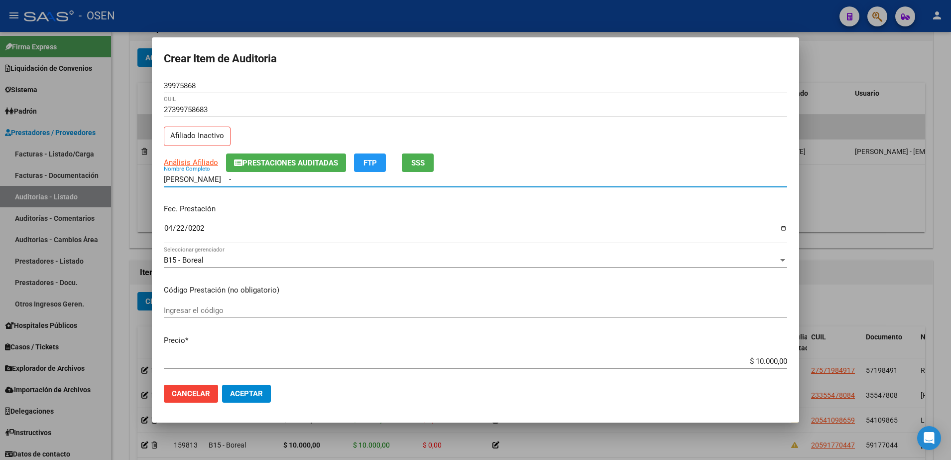
drag, startPoint x: 282, startPoint y: 180, endPoint x: 119, endPoint y: 175, distance: 163.0
click at [119, 175] on div "Crear Item de Auditoria 39975868 Nro Documento 27399758683 CUIL Afiliado Inacti…" at bounding box center [475, 230] width 951 height 460
drag, startPoint x: 663, startPoint y: 79, endPoint x: 654, endPoint y: 83, distance: 9.6
click at [663, 79] on div "39975868 Nro Documento" at bounding box center [476, 85] width 624 height 15
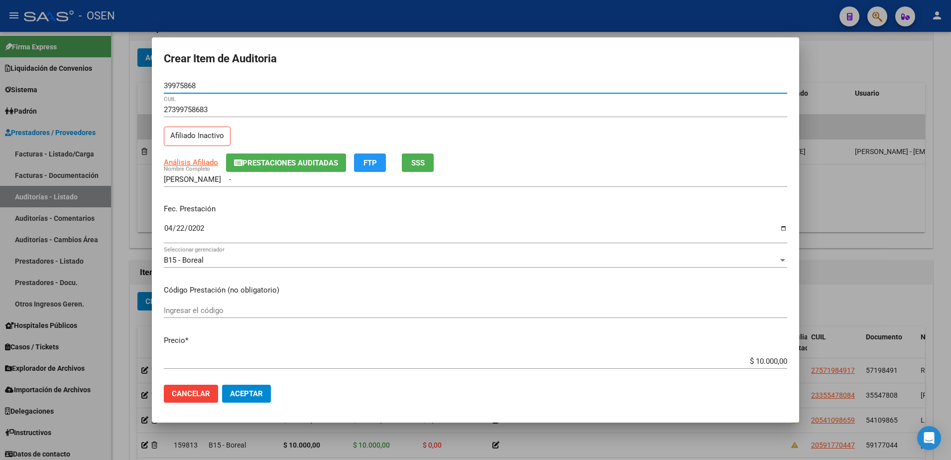
click at [179, 85] on input "39975868" at bounding box center [476, 85] width 624 height 9
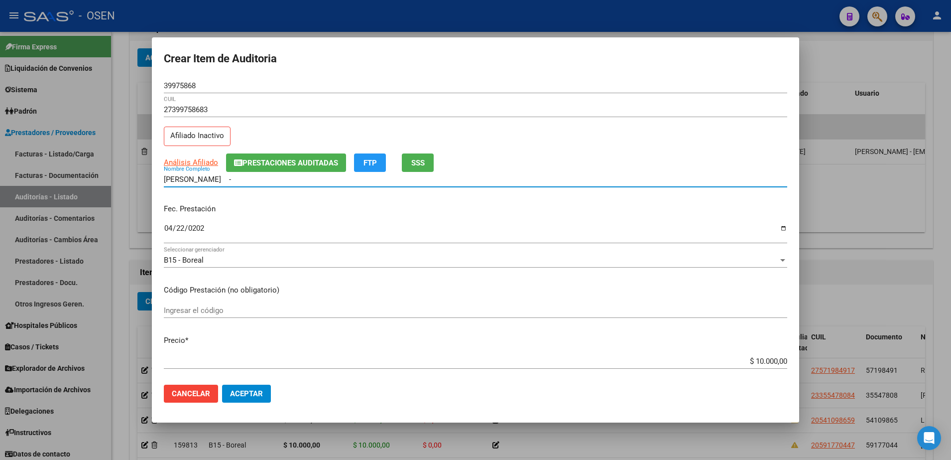
click at [287, 178] on input "[PERSON_NAME] -" at bounding box center [476, 179] width 624 height 9
paste input "39975868"
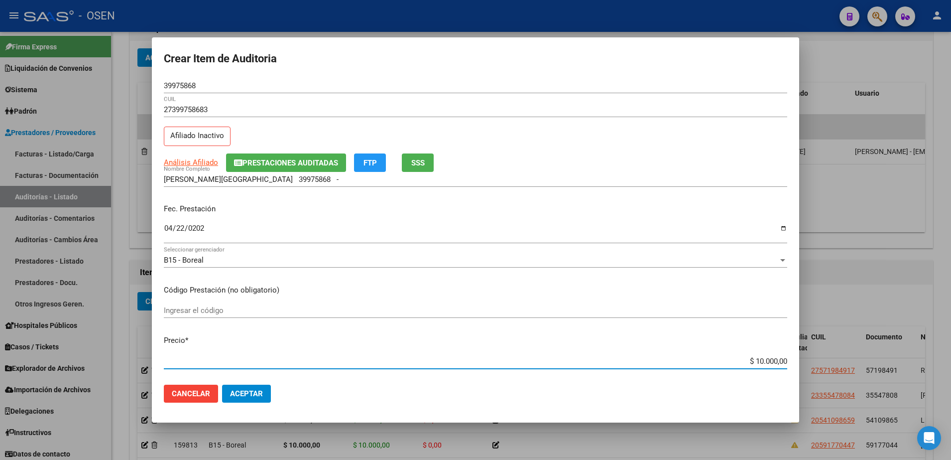
drag, startPoint x: 730, startPoint y: 360, endPoint x: 712, endPoint y: 322, distance: 41.9
click at [809, 362] on div "Crear Item de Auditoria 39975868 Nro Documento 27399758683 CUIL Afiliado Inacti…" at bounding box center [475, 230] width 951 height 460
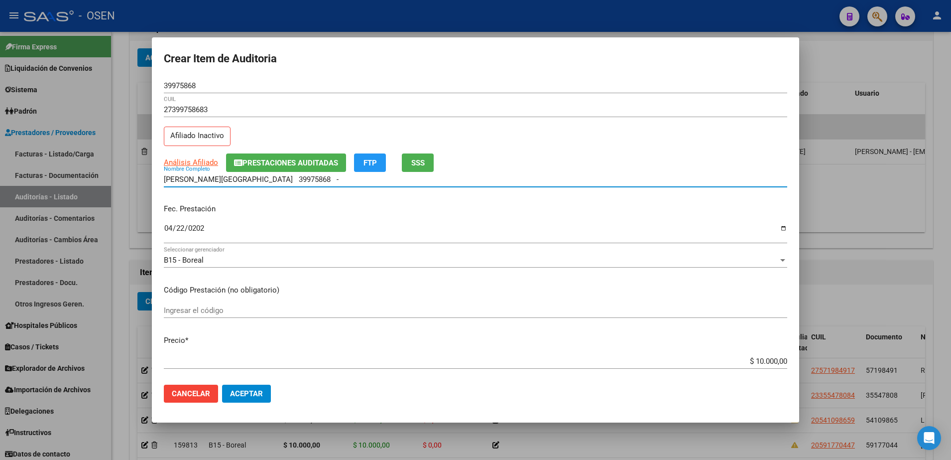
click at [331, 181] on input "[PERSON_NAME][GEOGRAPHIC_DATA] 39975868 -" at bounding box center [476, 179] width 624 height 9
paste input "$ 10.000,00"
drag, startPoint x: 378, startPoint y: 181, endPoint x: 89, endPoint y: 162, distance: 290.0
click at [89, 162] on div "Crear Item de Auditoria 39975868 Nro Documento 27399758683 CUIL Afiliado Inacti…" at bounding box center [475, 230] width 951 height 460
click at [354, 191] on div "[PERSON_NAME][GEOGRAPHIC_DATA] 39975868 - $ 10.000,00 Nombre Completo" at bounding box center [476, 184] width 624 height 24
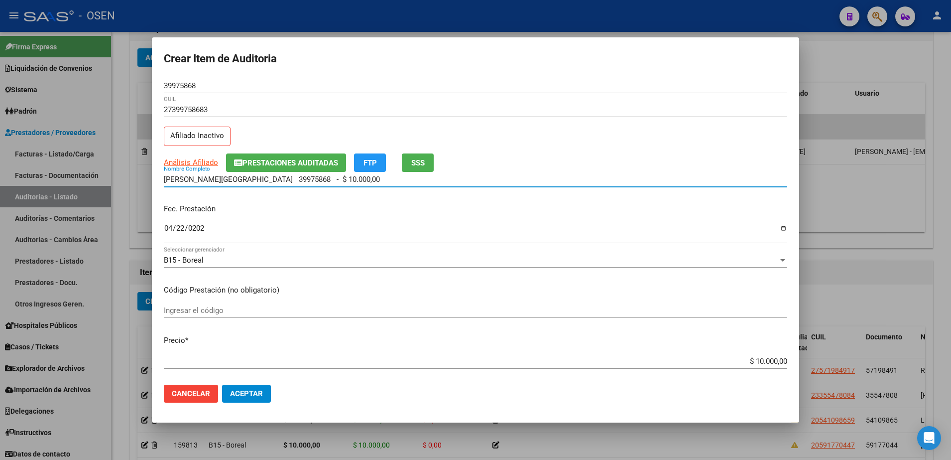
drag, startPoint x: 373, startPoint y: 181, endPoint x: 283, endPoint y: 180, distance: 89.2
click at [282, 181] on input "[PERSON_NAME][GEOGRAPHIC_DATA] 39975868 - $ 10.000,00" at bounding box center [476, 179] width 624 height 9
type input "[PERSON_NAME]"
click at [262, 395] on span "Aceptar" at bounding box center [246, 393] width 33 height 9
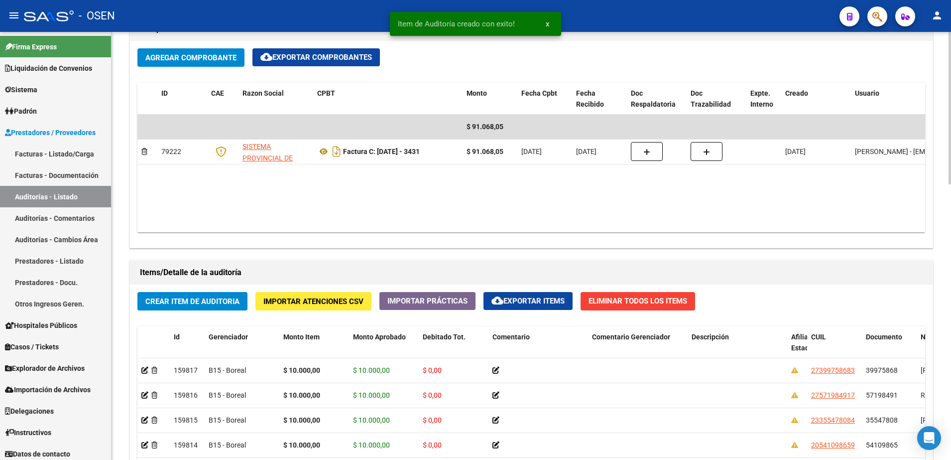
click at [227, 307] on button "Crear Item de Auditoria" at bounding box center [192, 301] width 110 height 18
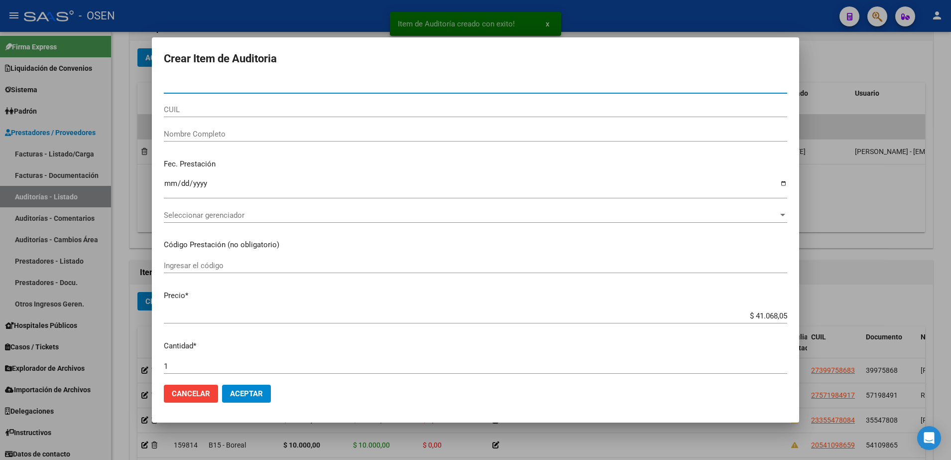
click at [258, 119] on div "CUIL" at bounding box center [476, 114] width 624 height 24
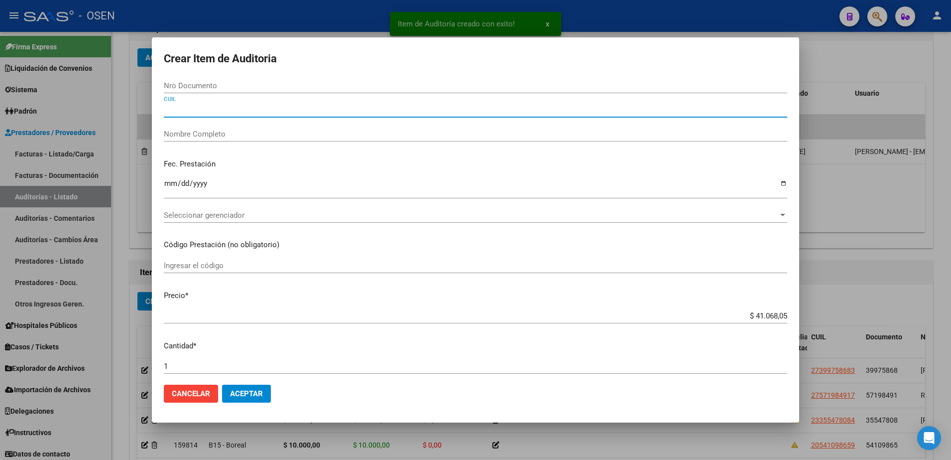
click at [258, 113] on input "CUIL" at bounding box center [476, 109] width 624 height 9
paste input "23355478084"
type input "23355478084"
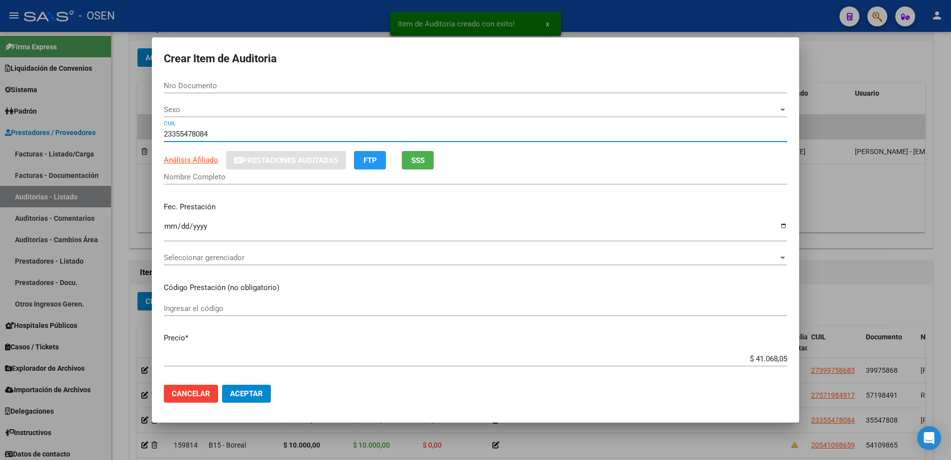
type input "35547808"
type input "[PERSON_NAME]"
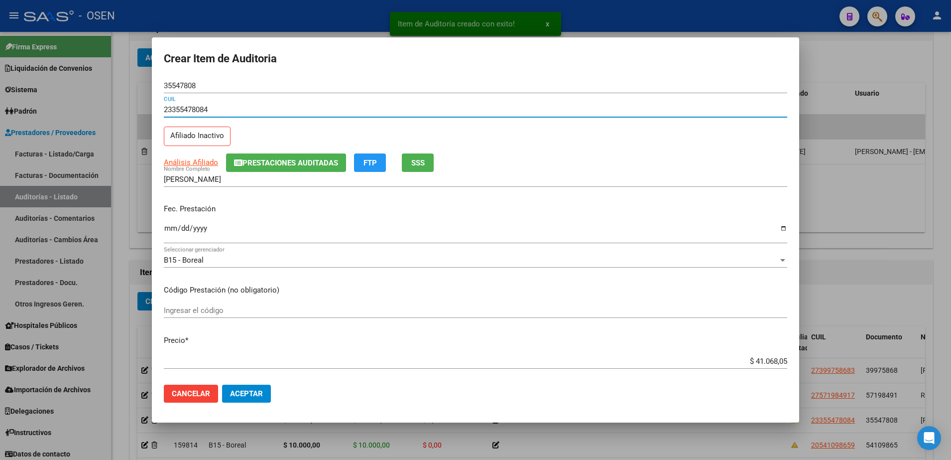
type input "23355478084"
click at [166, 231] on input "Ingresar la fecha" at bounding box center [476, 232] width 624 height 16
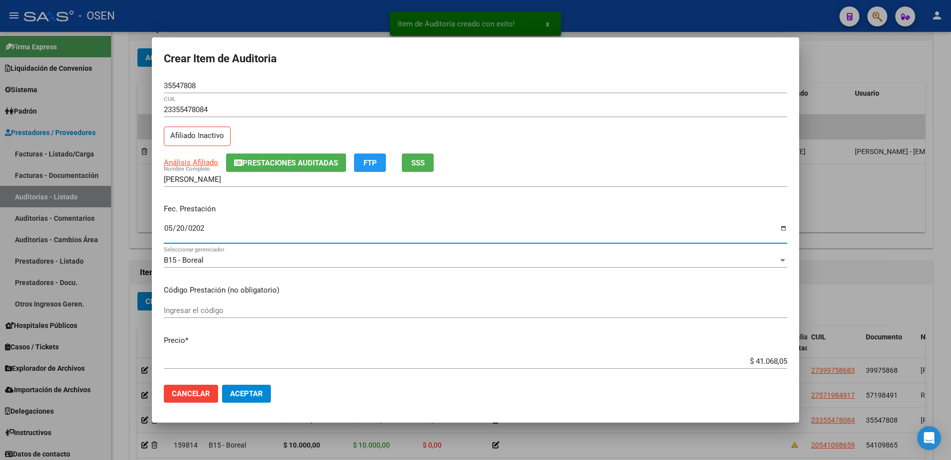
type input "[DATE]"
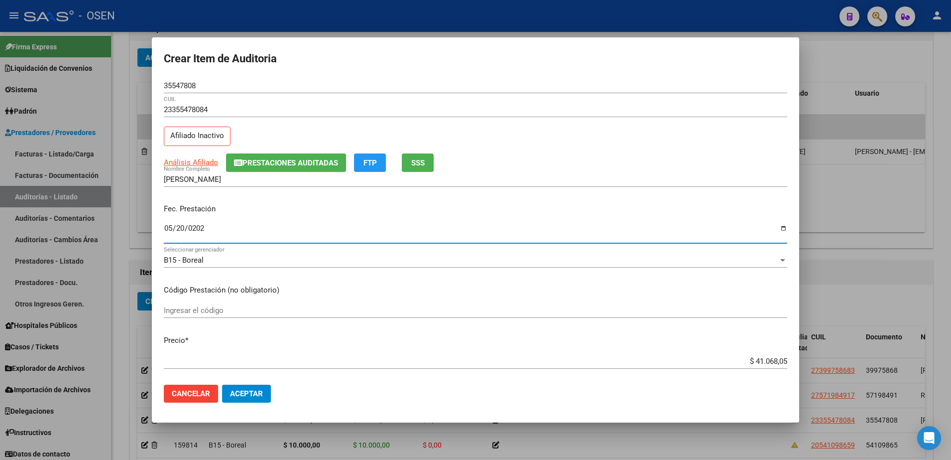
click at [759, 356] on div "$ 41.068,05 Ingresar el precio" at bounding box center [476, 361] width 624 height 15
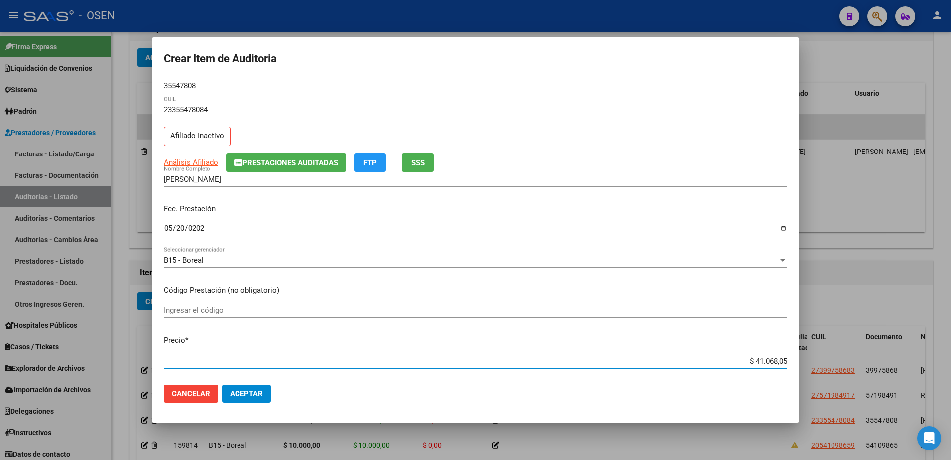
click at [759, 358] on input "$ 41.068,05" at bounding box center [476, 361] width 624 height 9
type input "$ 0,01"
type input "$ 0,10"
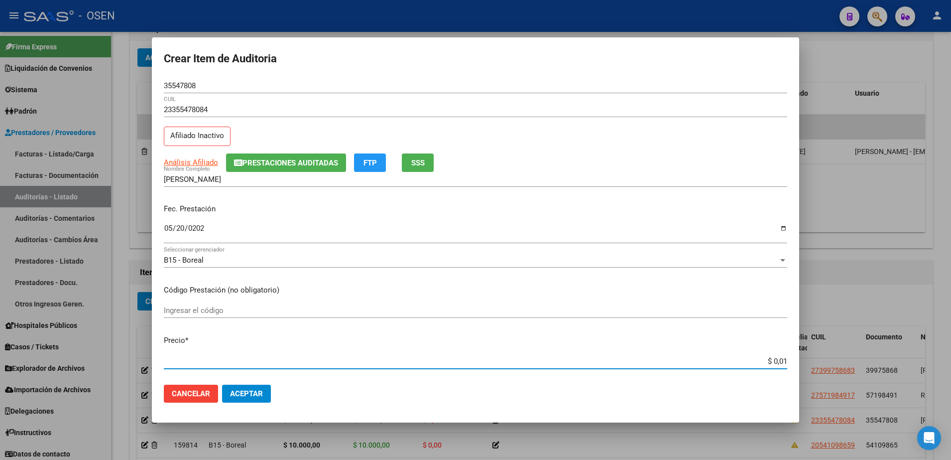
type input "$ 0,10"
type input "$ 1,00"
type input "$ 10,00"
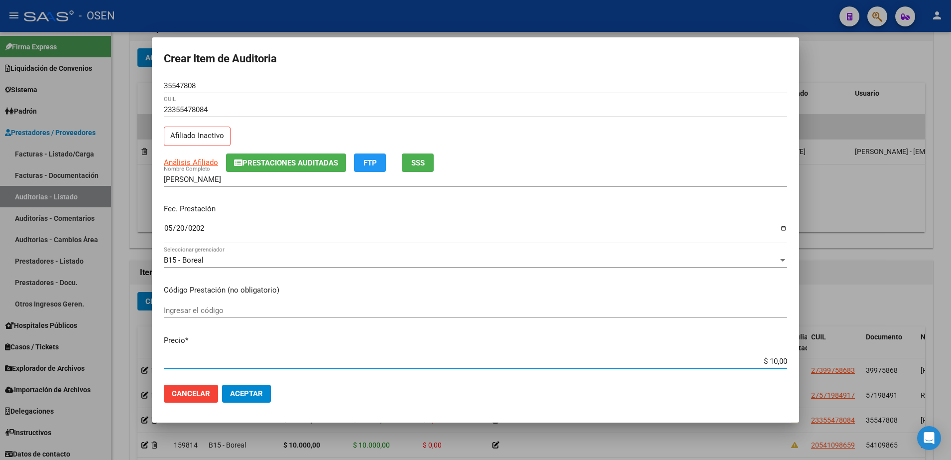
type input "$ 100,00"
type input "$ 1.000,00"
type input "$ 10.000,00"
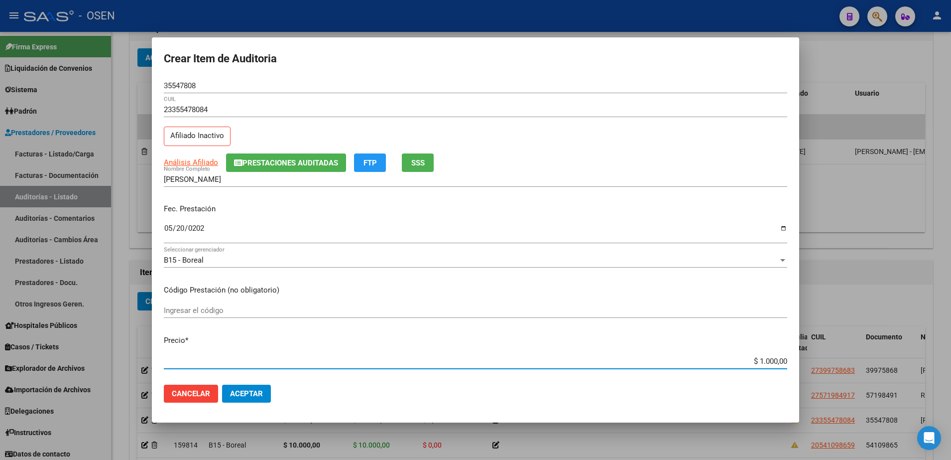
type input "$ 10.000,00"
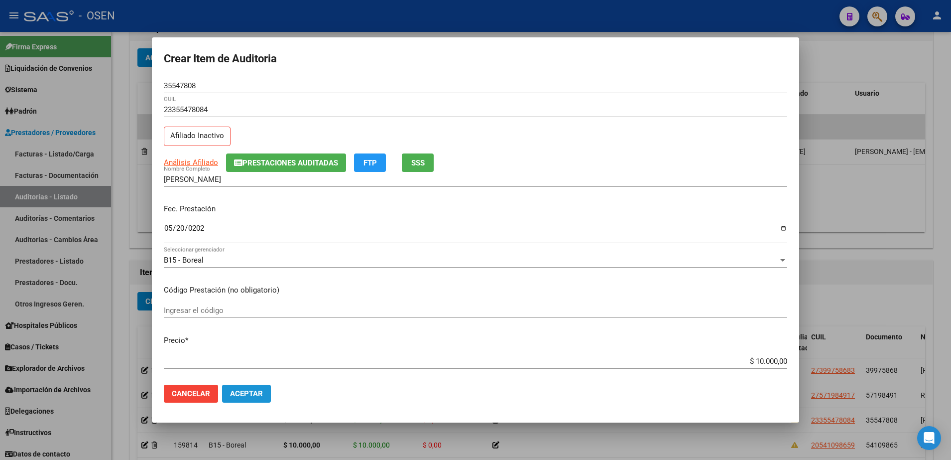
click at [253, 391] on span "Aceptar" at bounding box center [246, 393] width 33 height 9
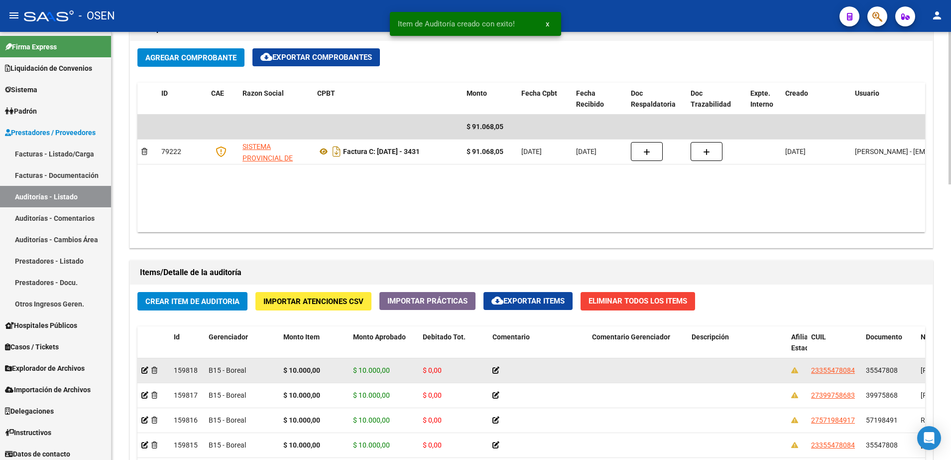
click at [863, 366] on datatable-body-cell "35547808" at bounding box center [889, 370] width 55 height 24
copy span "35547808"
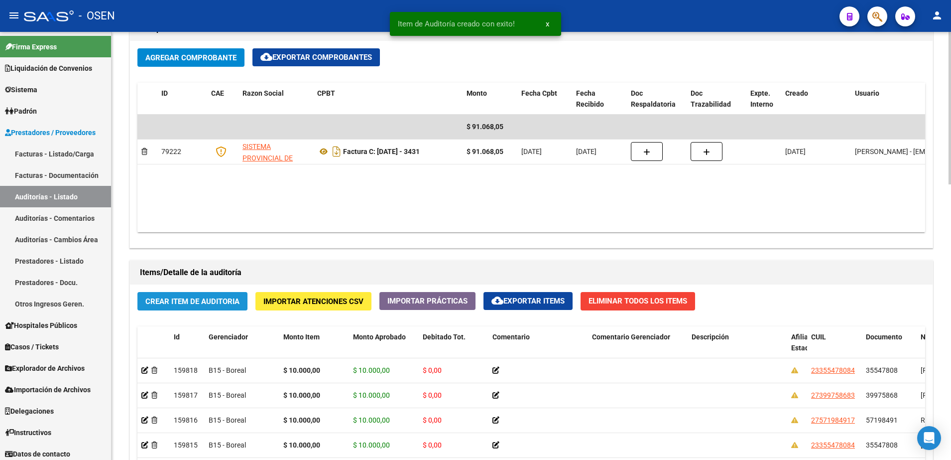
click at [210, 304] on span "Crear Item de Auditoria" at bounding box center [192, 301] width 94 height 9
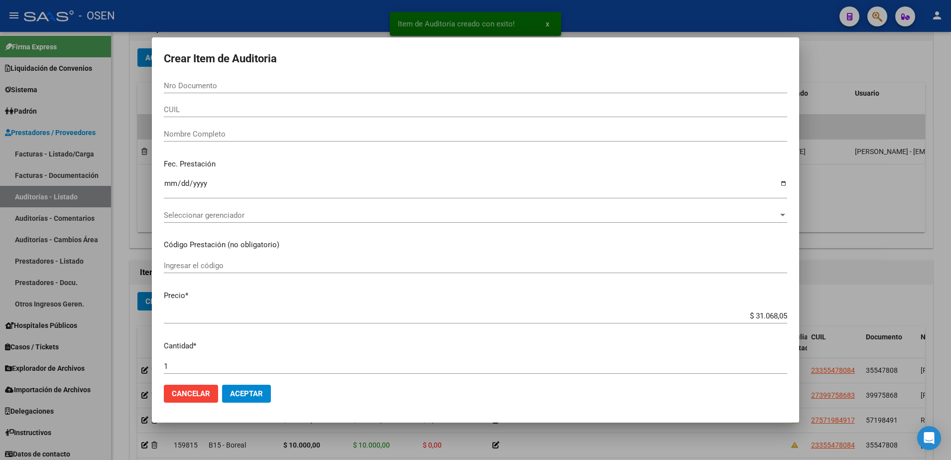
paste input "35547808"
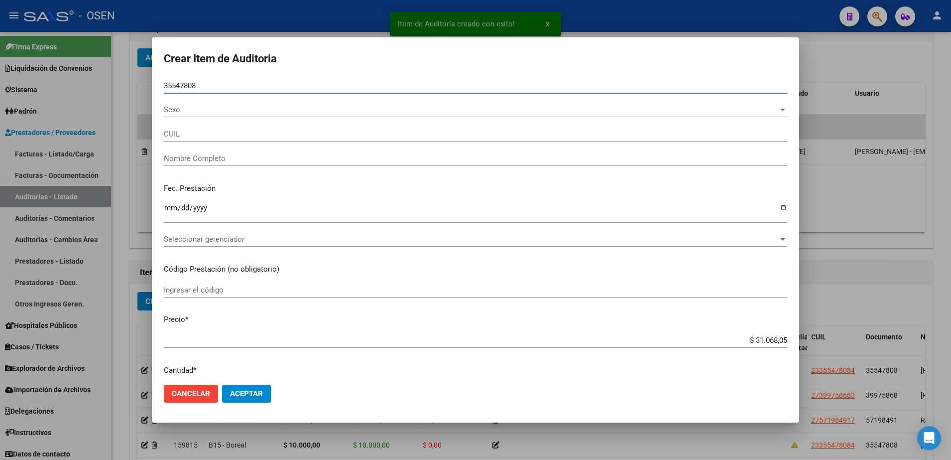
type input "35547808"
type input "23355478084"
type input "[PERSON_NAME]"
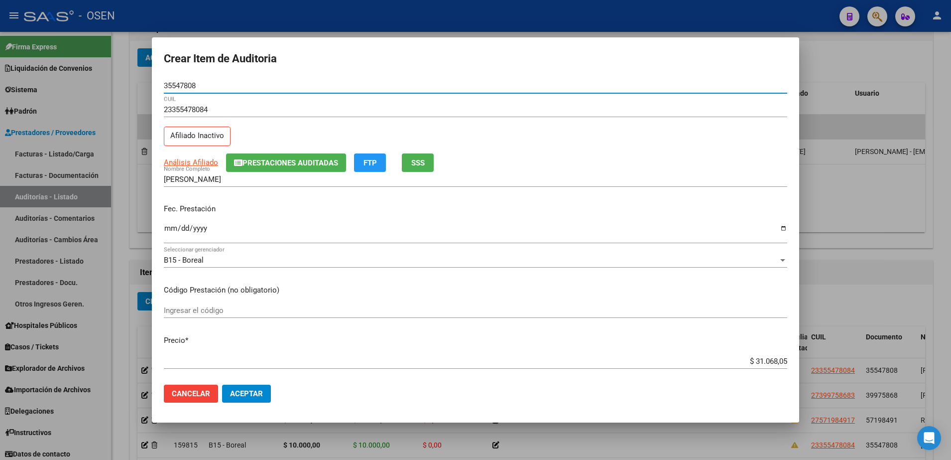
click at [166, 224] on input "Ingresar la fecha" at bounding box center [476, 232] width 624 height 16
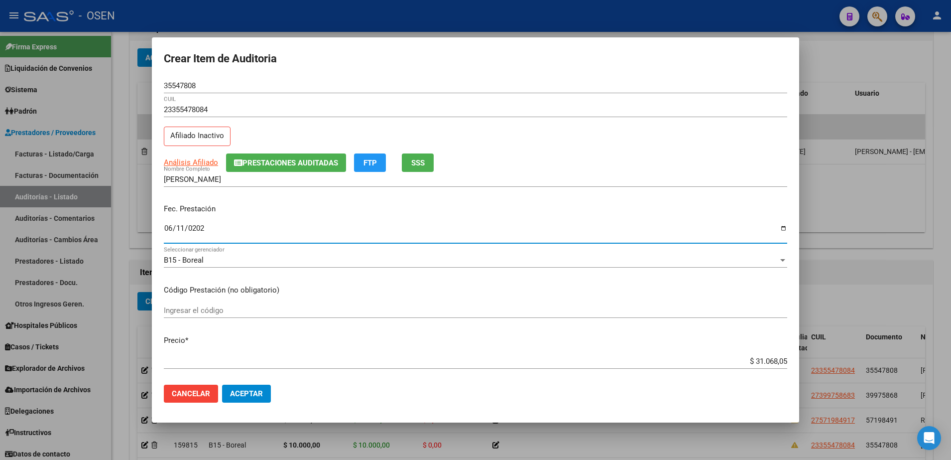
type input "[DATE]"
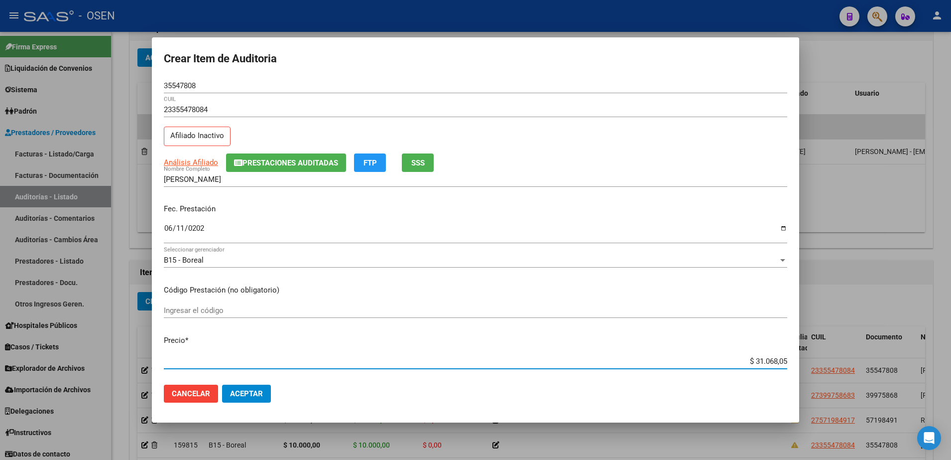
paste input "10.000,00"
type input "$ 10.000,00"
click at [258, 397] on span "Aceptar" at bounding box center [246, 393] width 33 height 9
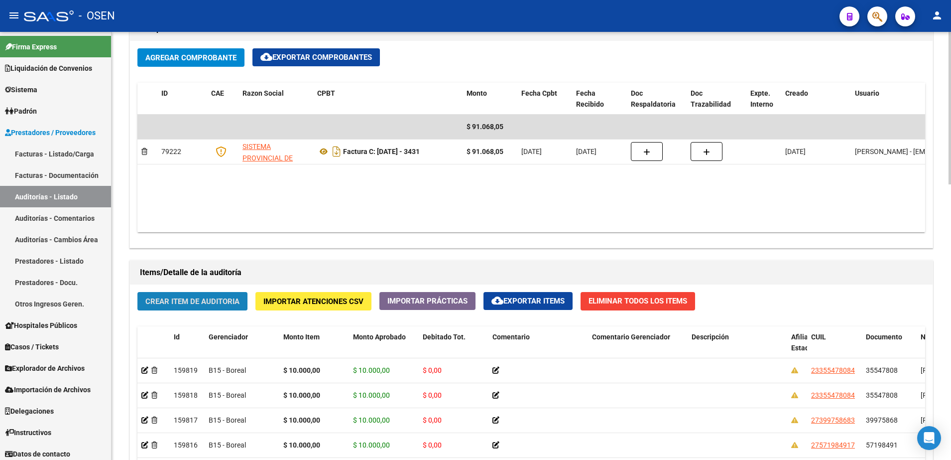
click at [231, 298] on span "Crear Item de Auditoria" at bounding box center [192, 301] width 94 height 9
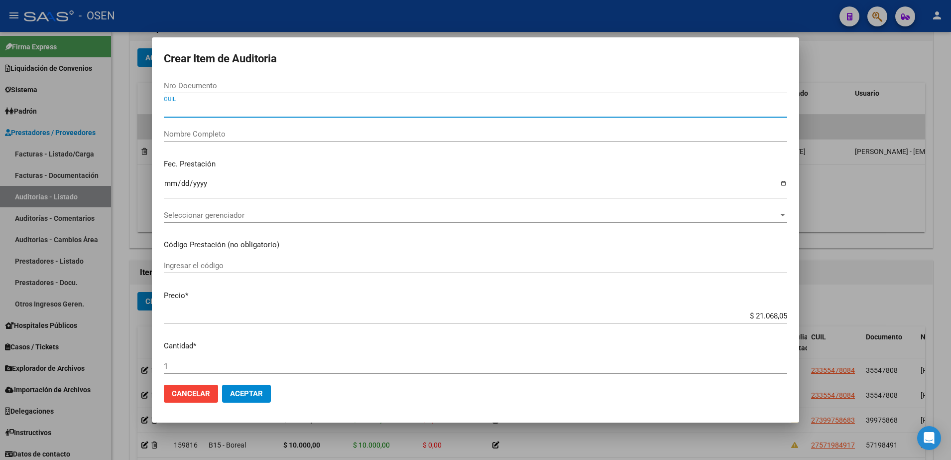
click at [273, 108] on input "CUIL" at bounding box center [476, 109] width 624 height 9
paste input "20541098659"
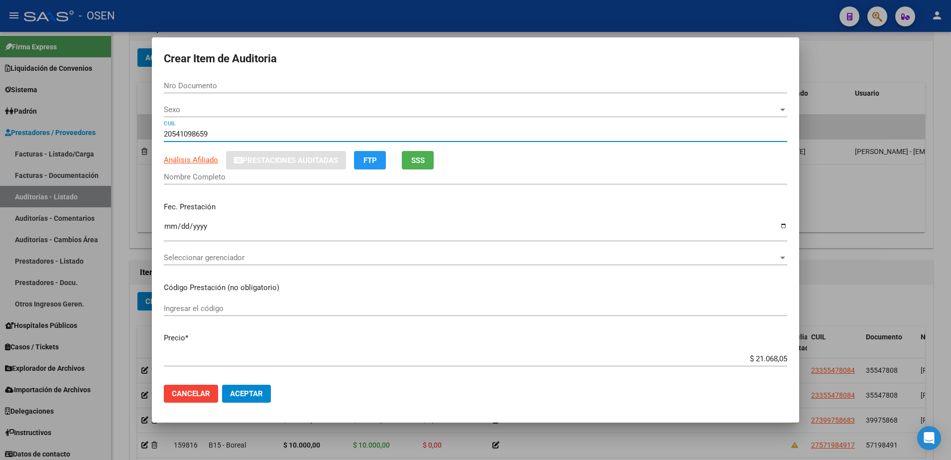
type input "20541098659"
type input "54109865"
type input "LEKOVICHI [PERSON_NAME]"
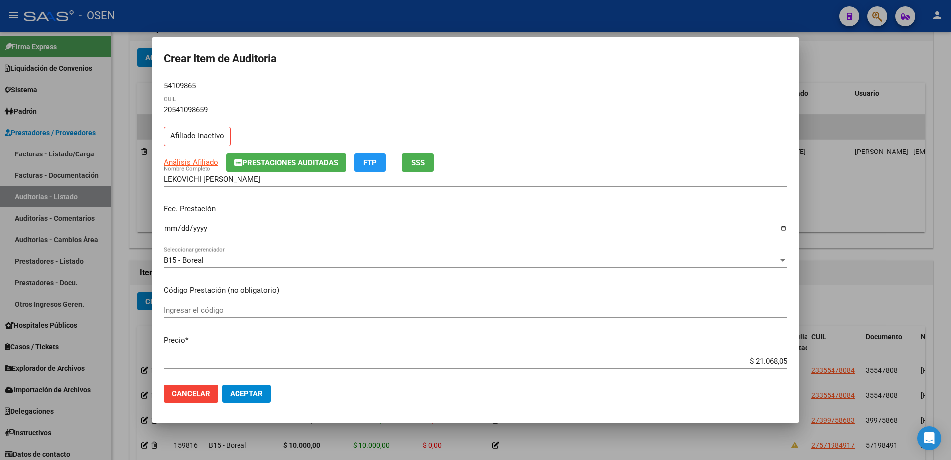
click at [177, 222] on div "Ingresar la fecha" at bounding box center [476, 232] width 624 height 21
type input "[DATE]"
click at [428, 163] on button "SSS" at bounding box center [418, 162] width 32 height 18
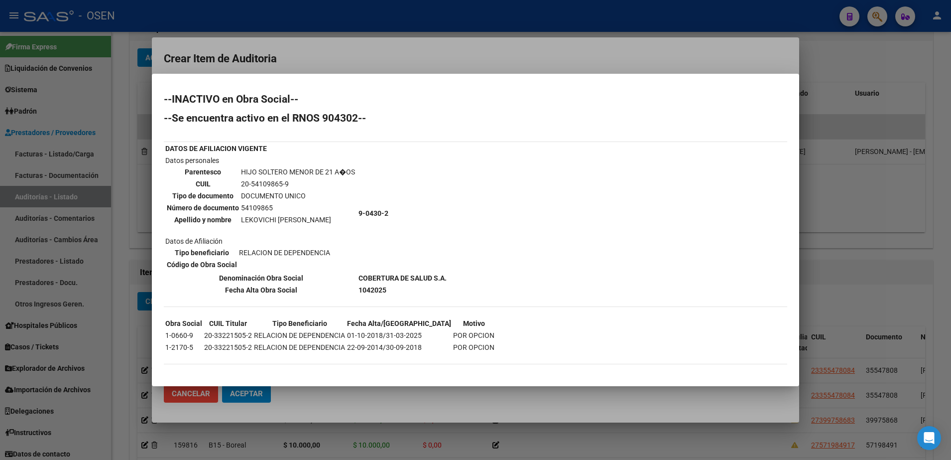
click at [439, 62] on div at bounding box center [475, 230] width 951 height 460
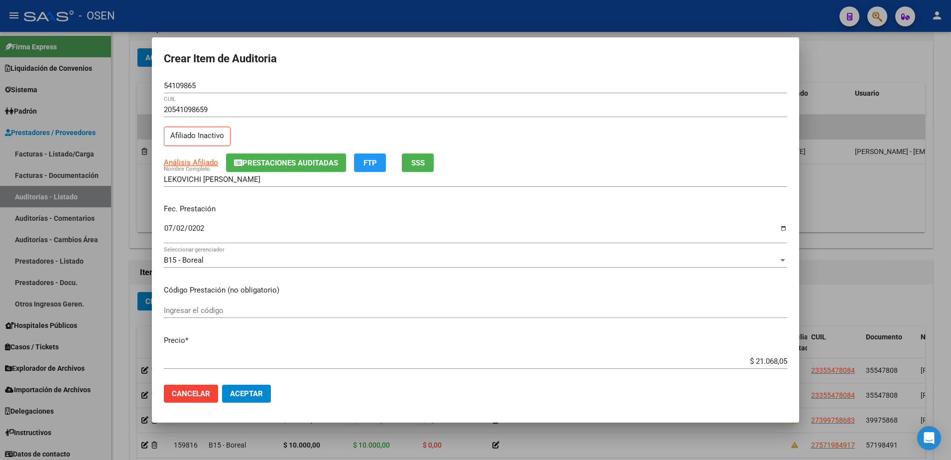
click at [250, 390] on span "Aceptar" at bounding box center [246, 393] width 33 height 9
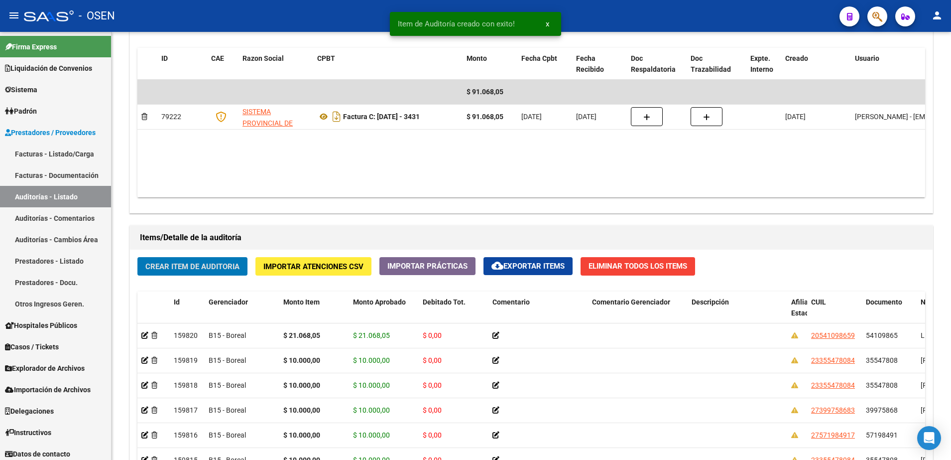
scroll to position [561, 0]
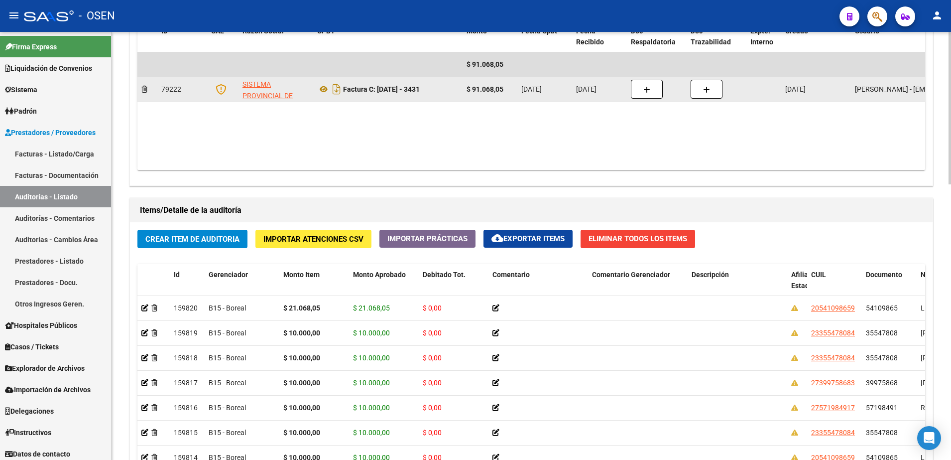
drag, startPoint x: 466, startPoint y: 85, endPoint x: 505, endPoint y: 88, distance: 38.9
click at [505, 88] on datatable-body-cell "$ 91.068,05" at bounding box center [490, 89] width 55 height 24
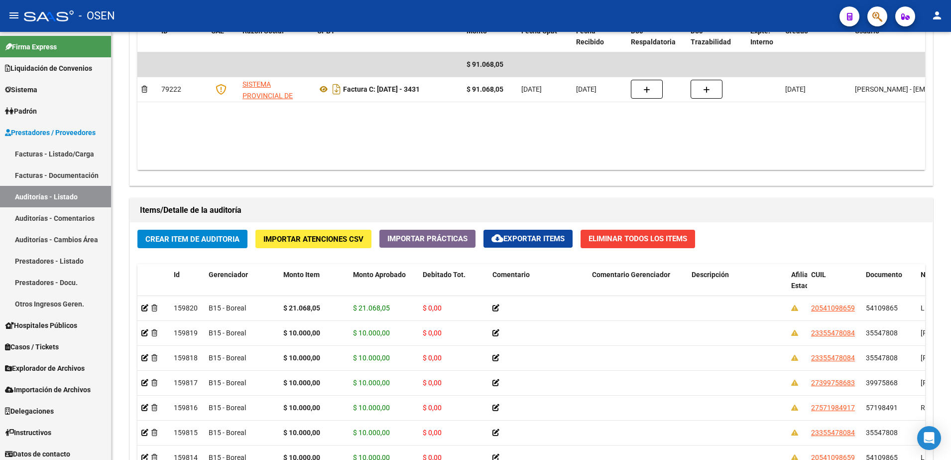
copy strong "$ 91.068,05"
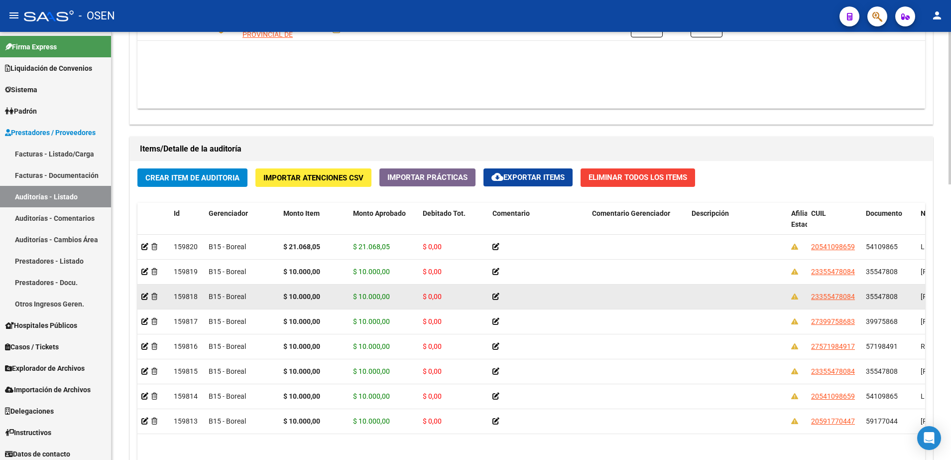
scroll to position [623, 0]
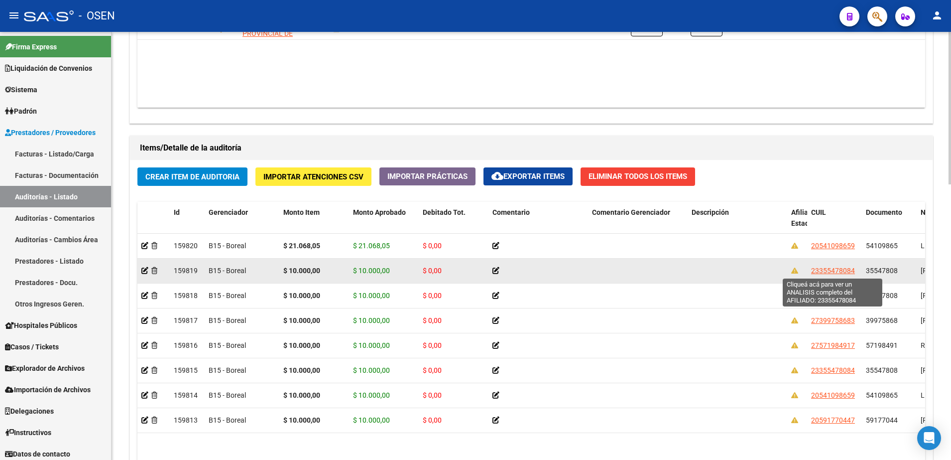
click at [839, 269] on span "23355478084" at bounding box center [833, 270] width 44 height 8
type textarea "23355478084"
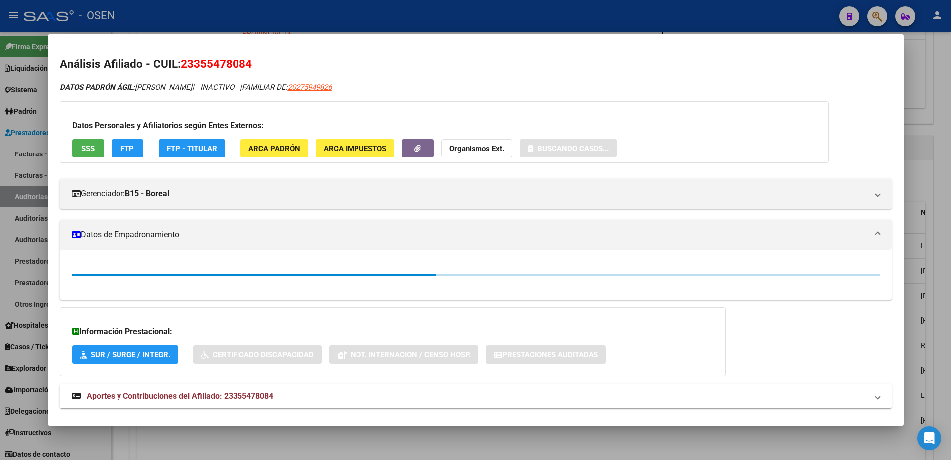
click at [102, 145] on button "SSS" at bounding box center [88, 148] width 32 height 18
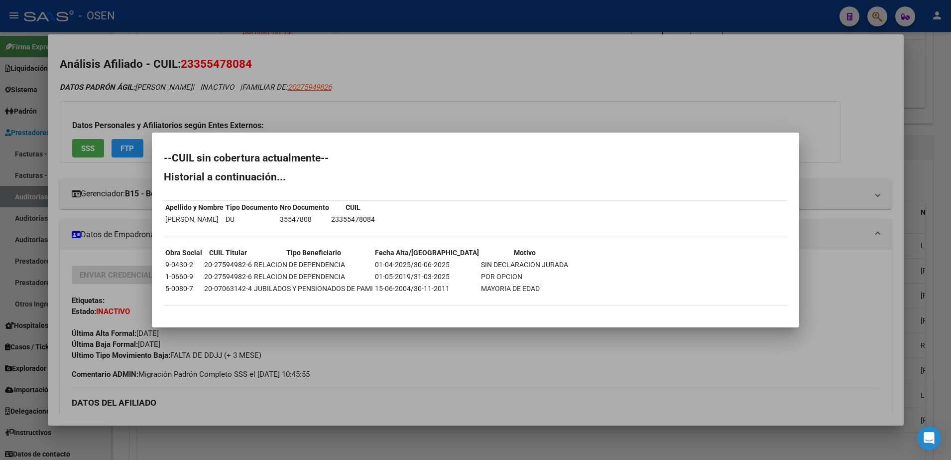
drag, startPoint x: 667, startPoint y: 216, endPoint x: 550, endPoint y: 200, distance: 117.6
click at [667, 215] on div "--CUIL sin cobertura actualmente-- Historial a continuación... Apellido y Nombr…" at bounding box center [476, 234] width 624 height 162
drag, startPoint x: 161, startPoint y: 215, endPoint x: 215, endPoint y: 223, distance: 53.9
click at [215, 223] on mat-dialog-content "--CUIL sin cobertura actualmente-- Historial a continuación... Apellido y Nombr…" at bounding box center [476, 229] width 648 height 171
drag, startPoint x: 215, startPoint y: 223, endPoint x: 227, endPoint y: 242, distance: 22.8
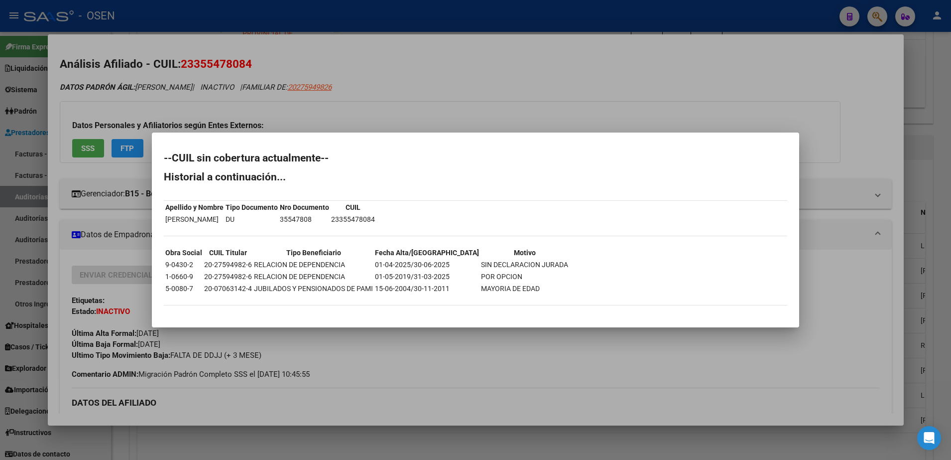
click at [227, 242] on div "--CUIL sin cobertura actualmente-- Historial a continuación... Apellido y Nombr…" at bounding box center [476, 234] width 624 height 162
click at [163, 218] on mat-dialog-content "--CUIL sin cobertura actualmente-- Historial a continuación... Apellido y Nombr…" at bounding box center [476, 229] width 648 height 171
drag, startPoint x: 165, startPoint y: 217, endPoint x: 244, endPoint y: 219, distance: 78.7
click at [224, 219] on td "[PERSON_NAME]" at bounding box center [194, 219] width 59 height 11
copy td "[PERSON_NAME]"
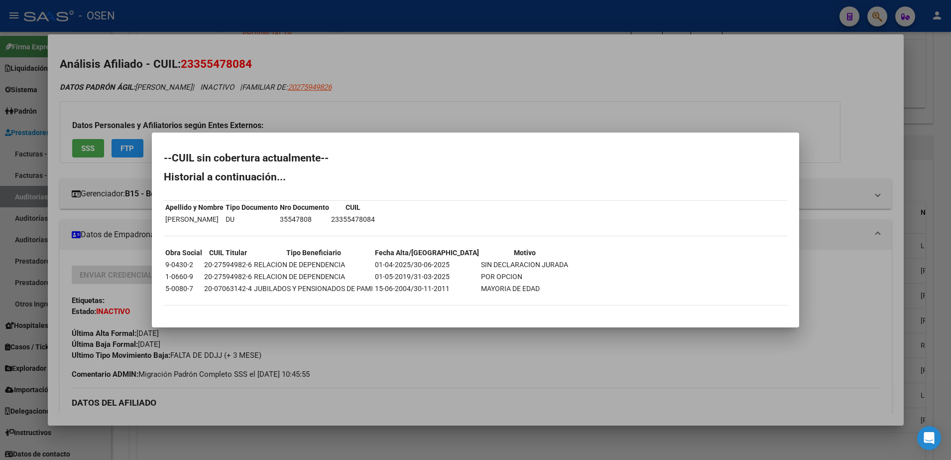
click at [670, 237] on div "--CUIL sin cobertura actualmente-- Historial a continuación... Apellido y Nombr…" at bounding box center [476, 234] width 624 height 162
click at [535, 78] on div at bounding box center [475, 230] width 951 height 460
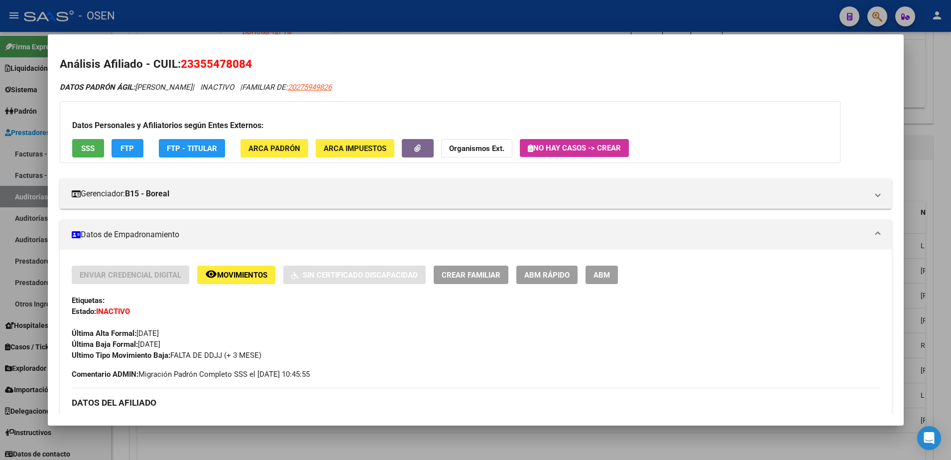
click at [437, 18] on div at bounding box center [475, 230] width 951 height 460
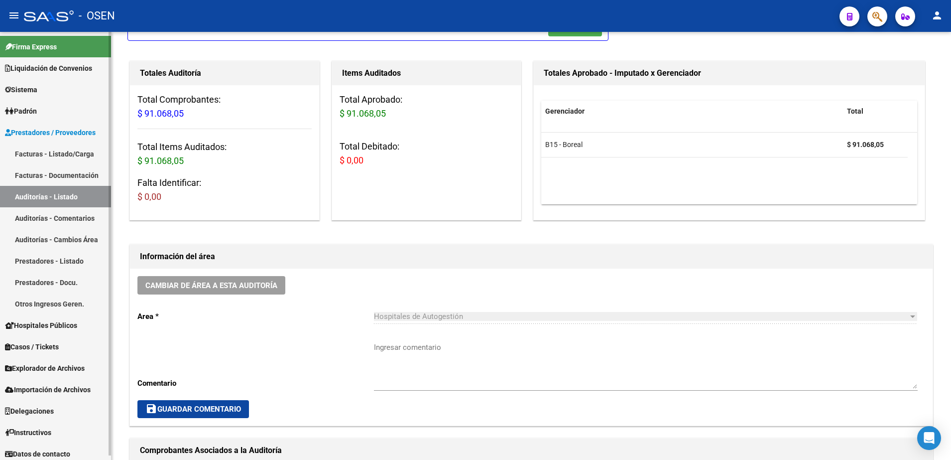
scroll to position [0, 0]
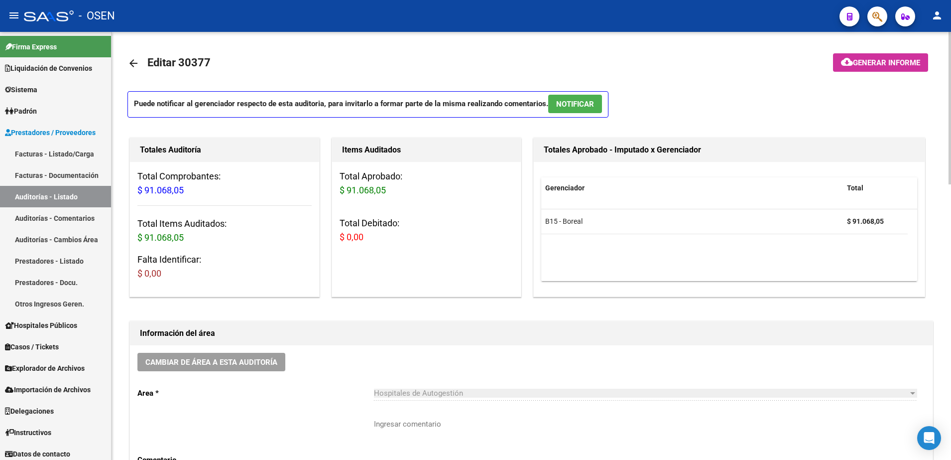
click at [138, 61] on mat-icon "arrow_back" at bounding box center [134, 63] width 12 height 12
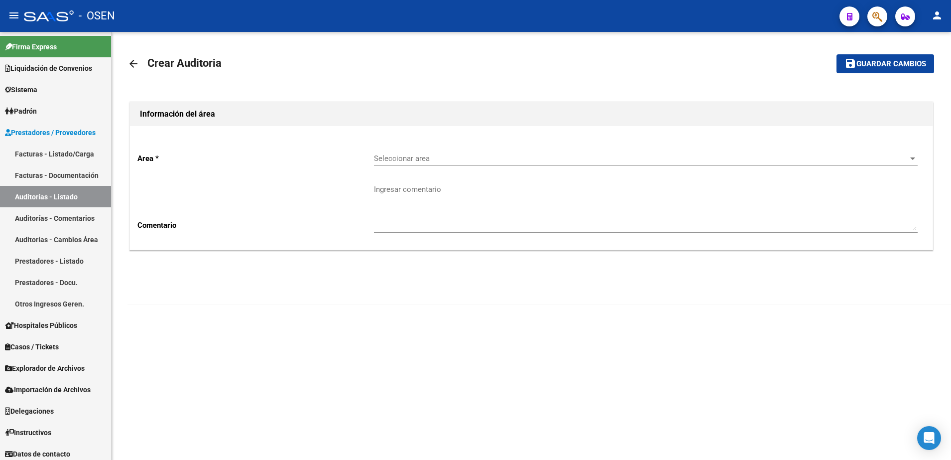
click at [138, 61] on mat-icon "arrow_back" at bounding box center [134, 64] width 12 height 12
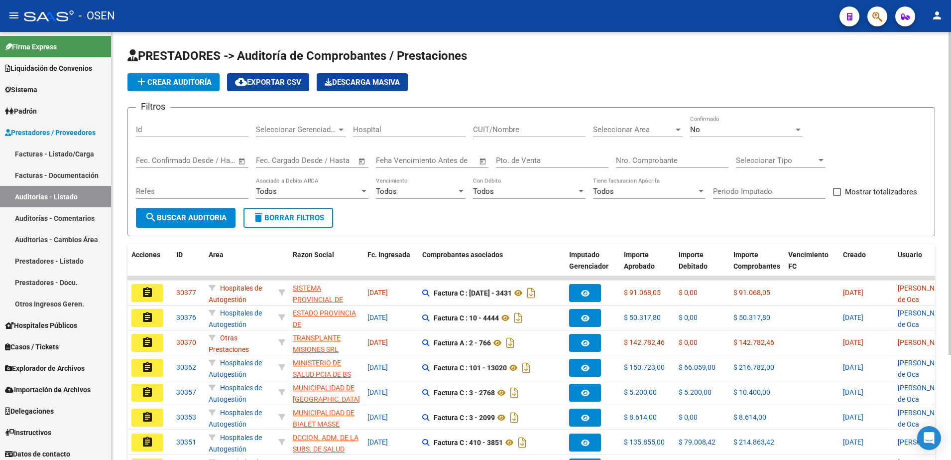
click at [203, 76] on button "add Crear Auditoría" at bounding box center [174, 82] width 92 height 18
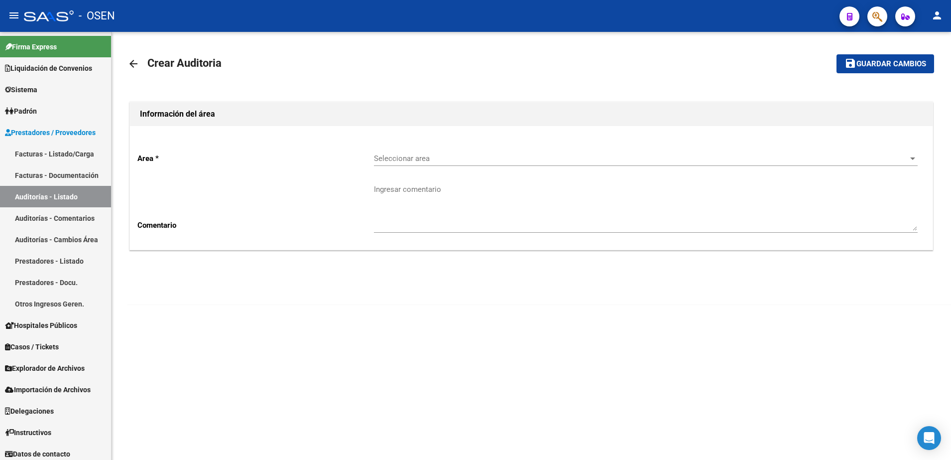
click at [384, 166] on div "Seleccionar area Seleccionar area" at bounding box center [646, 159] width 544 height 31
click at [400, 158] on span "Seleccionar area" at bounding box center [641, 158] width 535 height 9
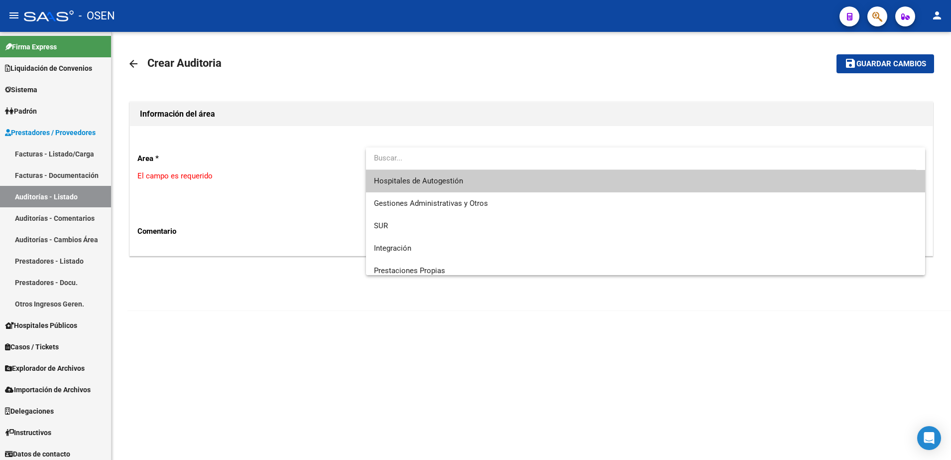
click at [409, 172] on span "Hospitales de Autogestión" at bounding box center [646, 181] width 544 height 22
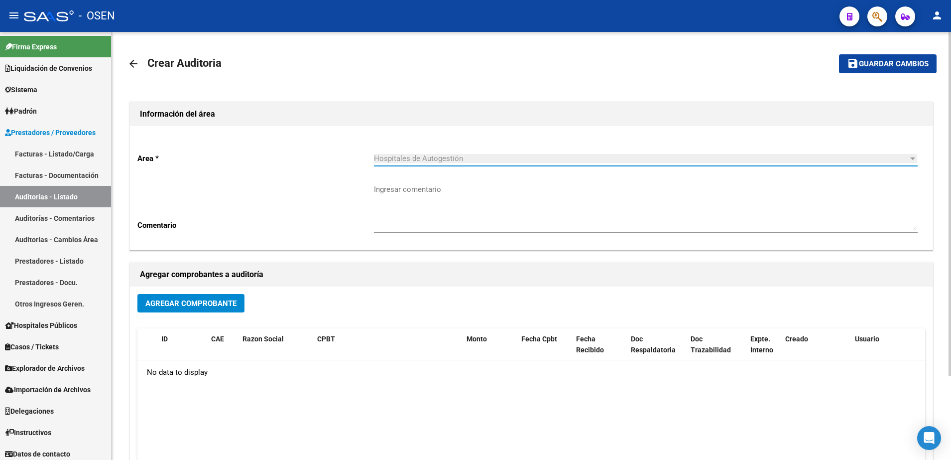
click at [234, 296] on button "Agregar Comprobante" at bounding box center [190, 303] width 107 height 18
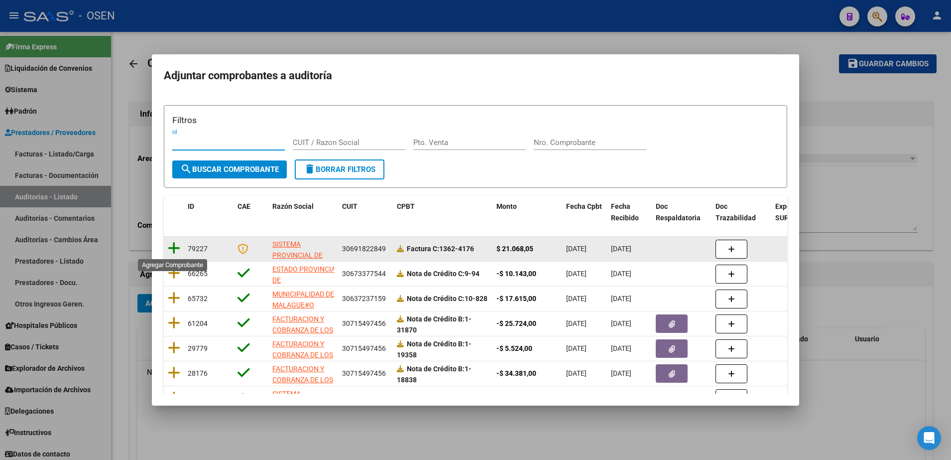
click at [169, 241] on icon at bounding box center [174, 248] width 12 height 14
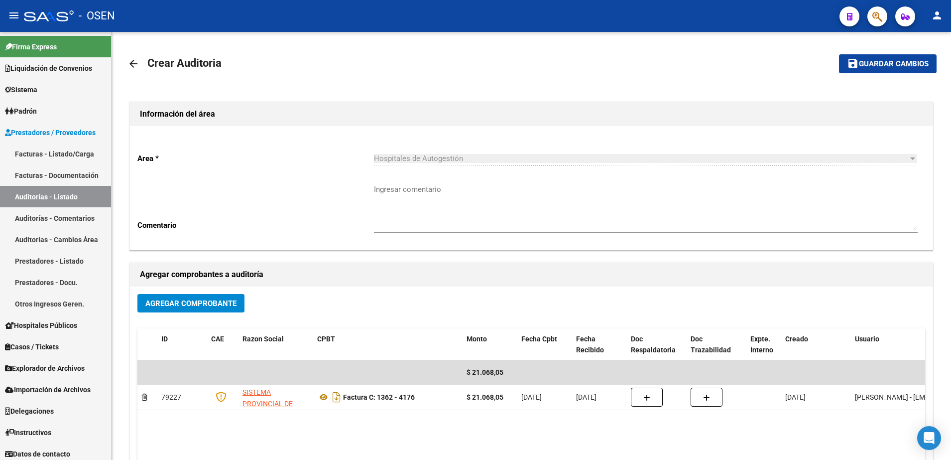
click at [834, 73] on mat-toolbar-row "save Guardar cambios" at bounding box center [853, 64] width 168 height 32
click at [842, 70] on button "save Guardar cambios" at bounding box center [888, 63] width 98 height 18
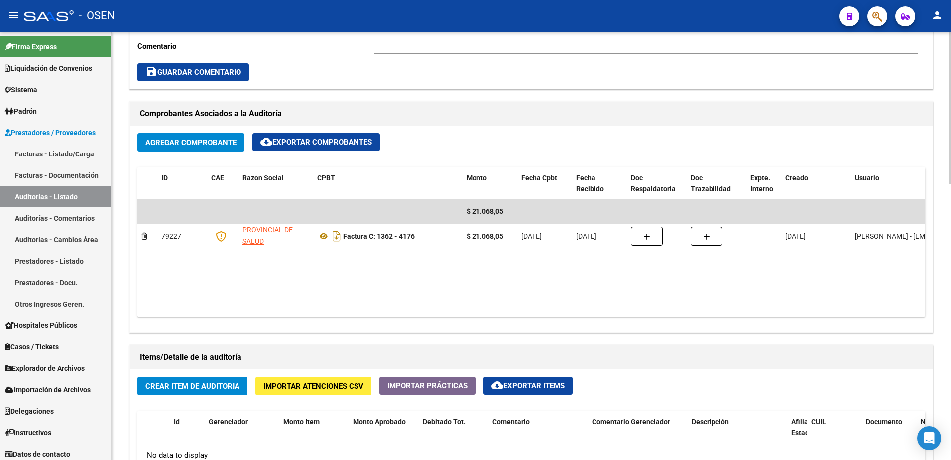
scroll to position [498, 0]
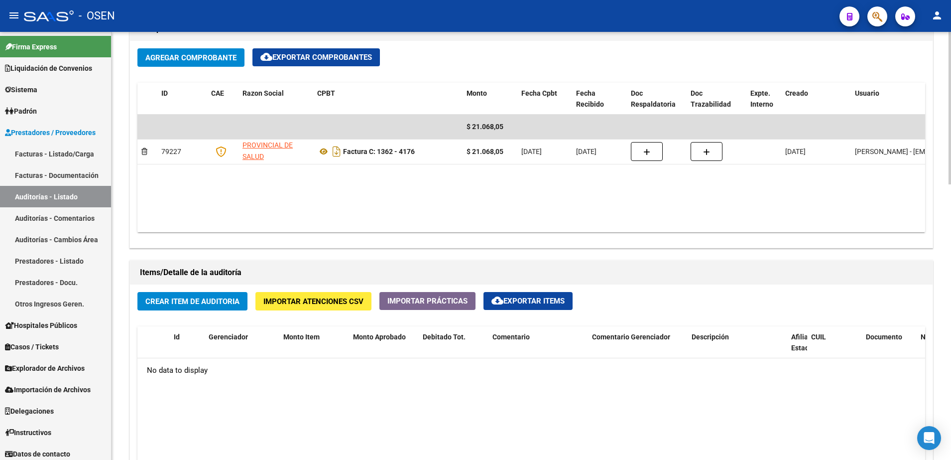
click at [220, 302] on span "Crear Item de Auditoria" at bounding box center [192, 301] width 94 height 9
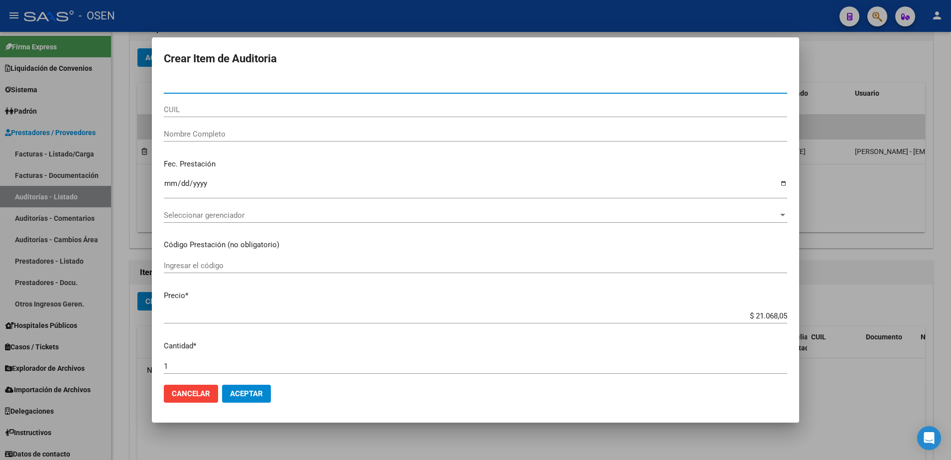
click at [256, 111] on input "CUIL" at bounding box center [476, 109] width 624 height 9
paste input "20452784379"
type input "20452784379"
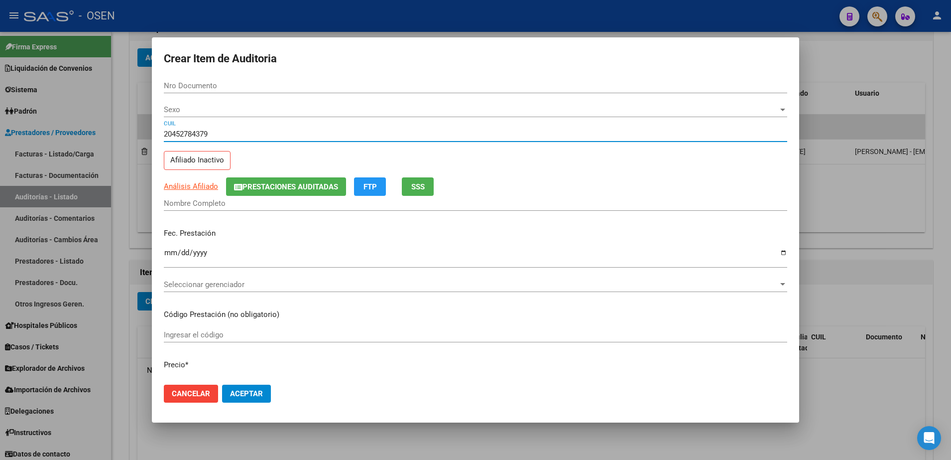
type input "45278437"
type input "[PERSON_NAME] [PERSON_NAME]"
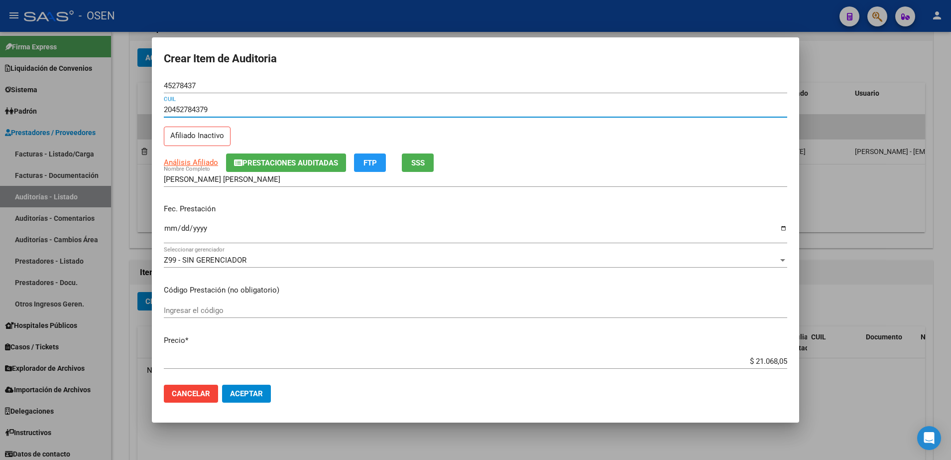
type input "20452784379"
click at [420, 164] on span "SSS" at bounding box center [417, 162] width 13 height 9
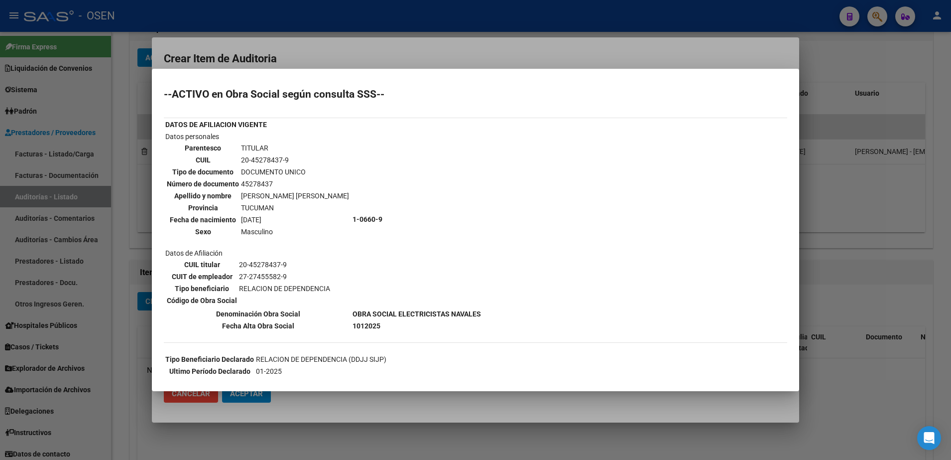
scroll to position [160, 0]
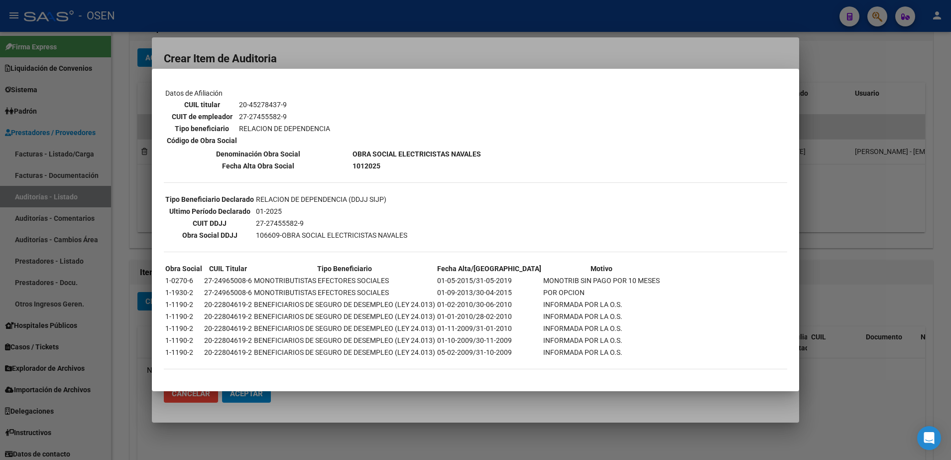
drag, startPoint x: 340, startPoint y: 165, endPoint x: 333, endPoint y: 166, distance: 7.5
click at [353, 166] on b "1012025" at bounding box center [367, 166] width 28 height 8
drag, startPoint x: 333, startPoint y: 166, endPoint x: 361, endPoint y: 167, distance: 28.4
click at [361, 167] on td "1012025" at bounding box center [417, 165] width 130 height 11
drag, startPoint x: 361, startPoint y: 167, endPoint x: 334, endPoint y: 168, distance: 26.9
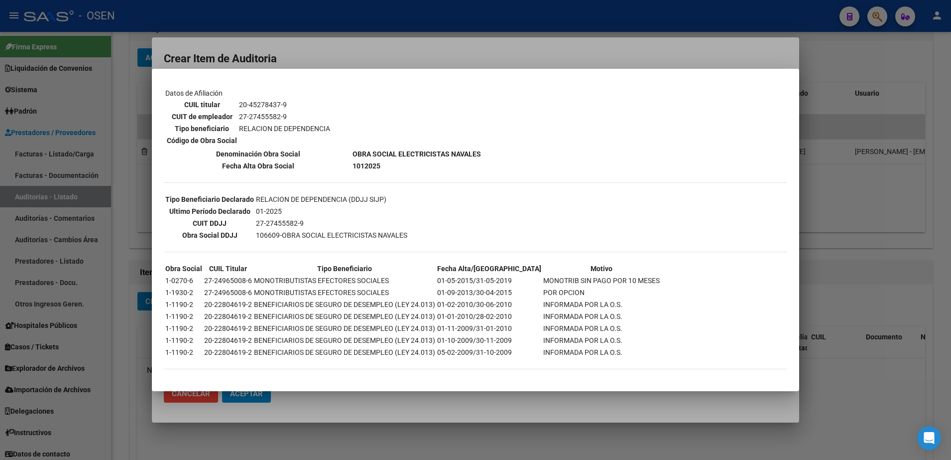
click at [352, 168] on td "1012025" at bounding box center [417, 165] width 130 height 11
drag, startPoint x: 334, startPoint y: 168, endPoint x: 303, endPoint y: 207, distance: 49.6
click at [303, 207] on td "01-2025" at bounding box center [332, 211] width 152 height 11
click at [274, 38] on div at bounding box center [475, 230] width 951 height 460
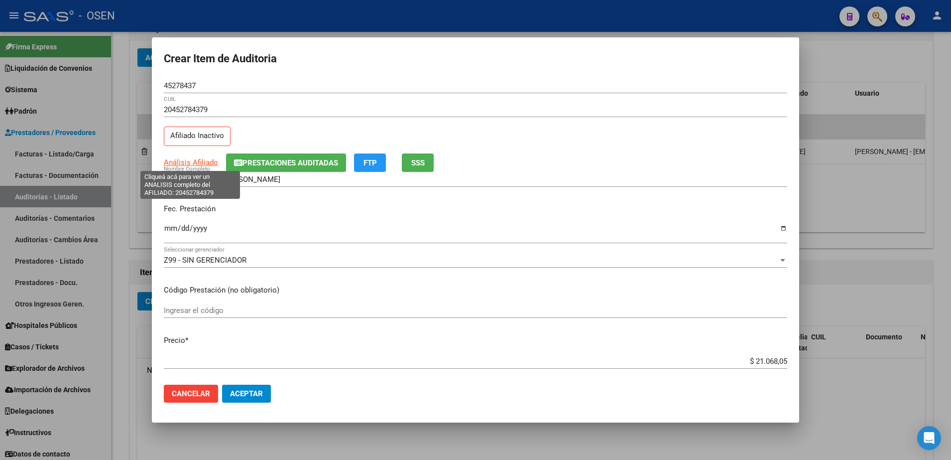
click at [190, 158] on span "Análisis Afiliado" at bounding box center [191, 162] width 54 height 9
type textarea "20452784379"
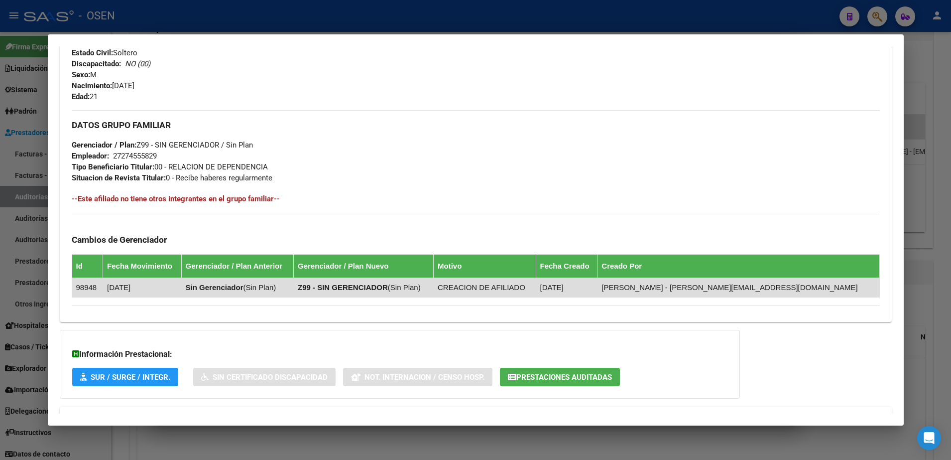
scroll to position [455, 0]
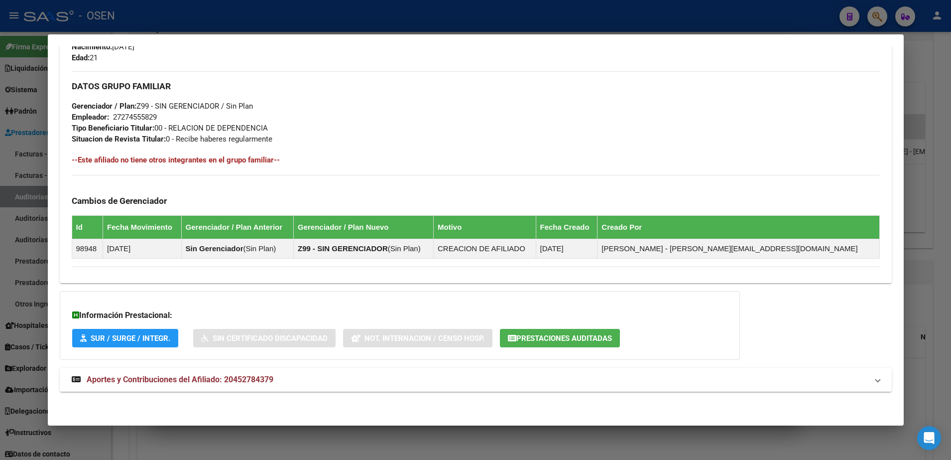
click at [545, 374] on mat-panel-title "Aportes y Contribuciones del Afiliado: 20452784379" at bounding box center [470, 380] width 796 height 12
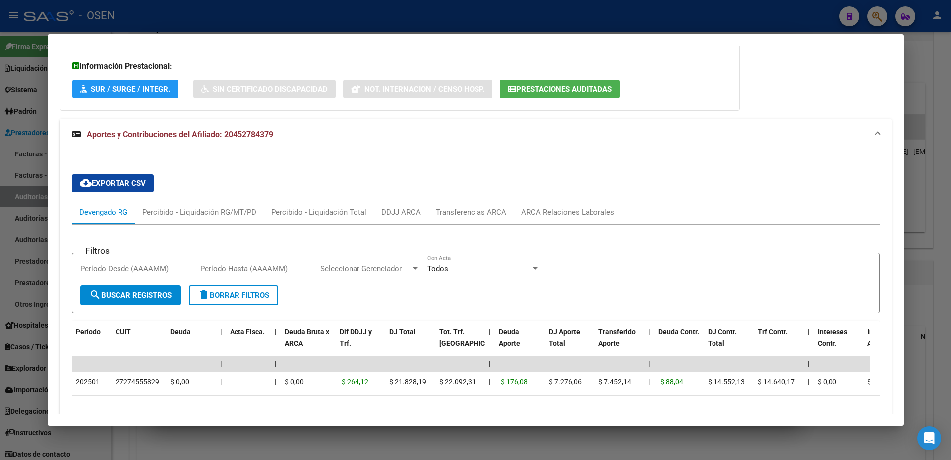
scroll to position [766, 0]
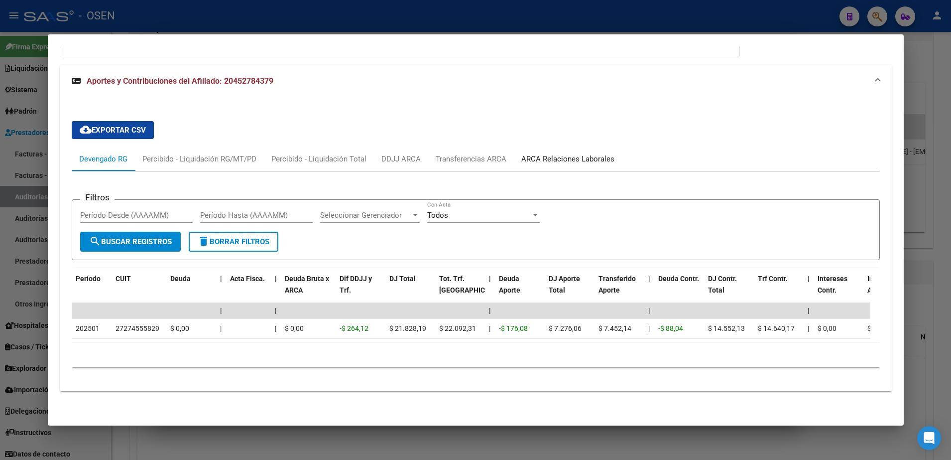
click at [561, 153] on div "ARCA Relaciones Laborales" at bounding box center [568, 158] width 93 height 11
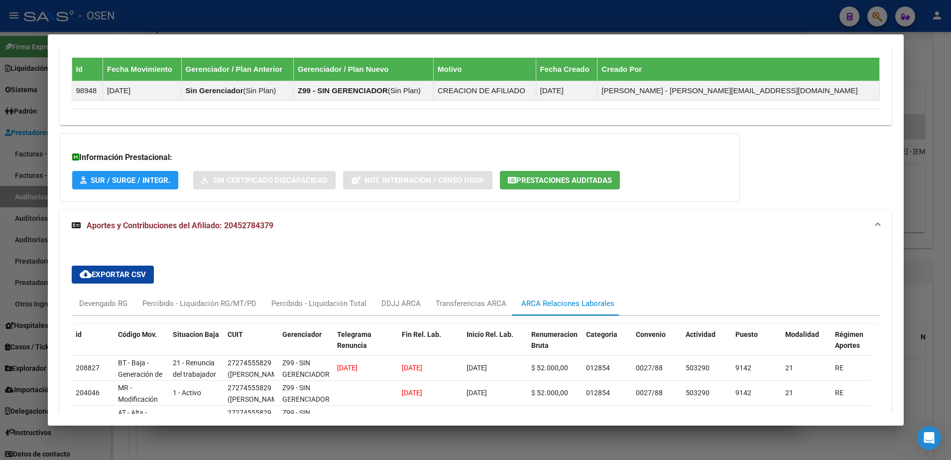
scroll to position [713, 0]
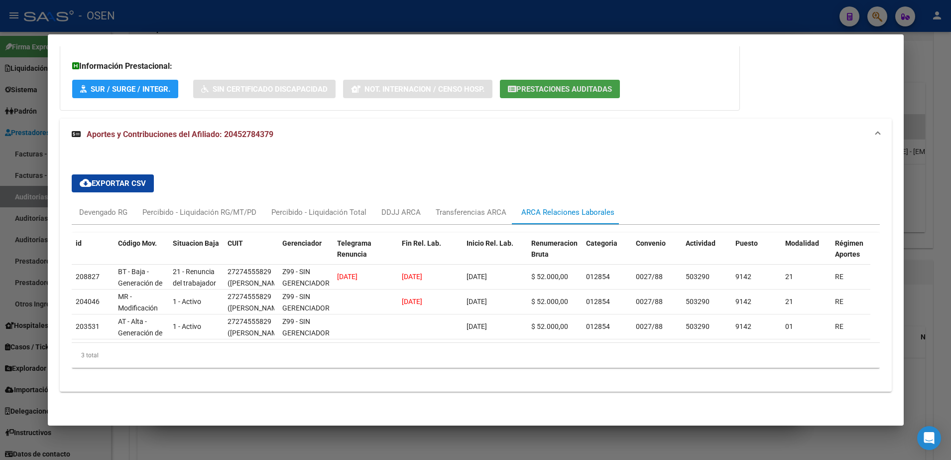
click at [536, 80] on button "Prestaciones Auditadas" at bounding box center [560, 89] width 120 height 18
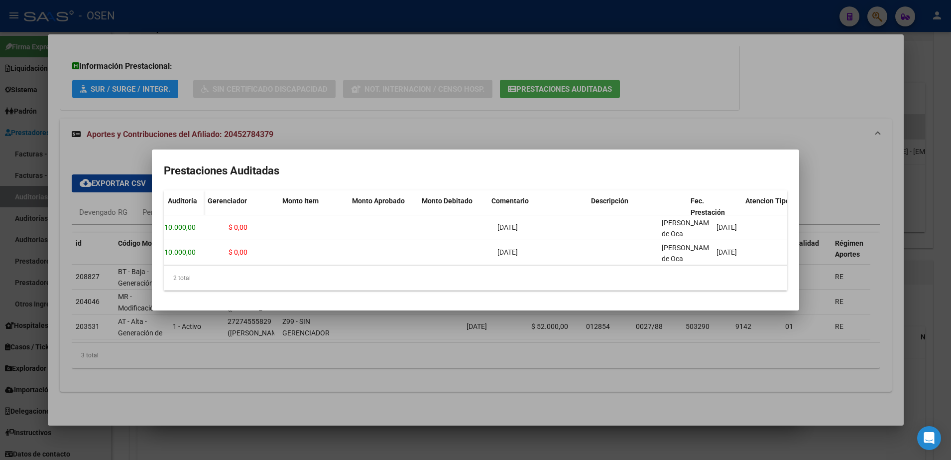
scroll to position [0, 0]
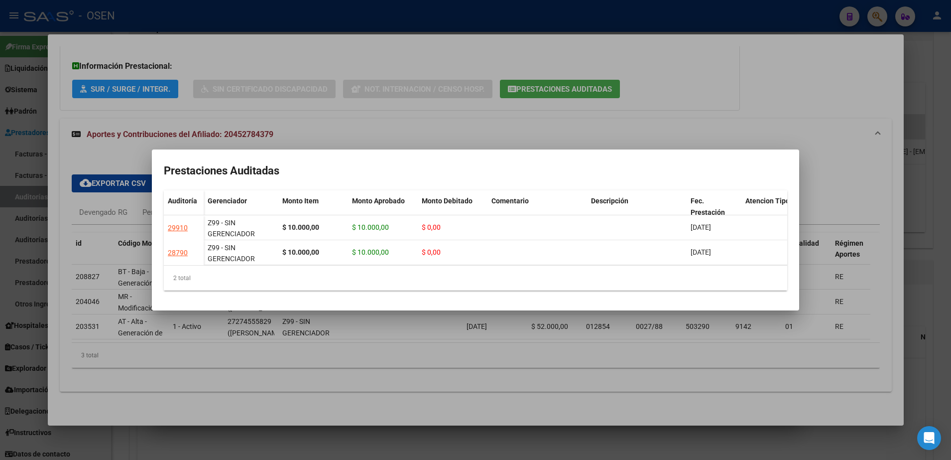
click at [382, 90] on div at bounding box center [475, 230] width 951 height 460
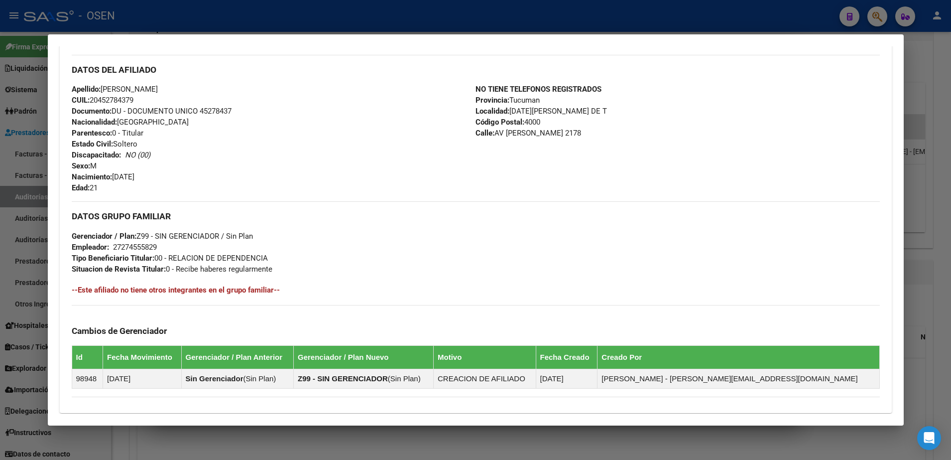
scroll to position [215, 0]
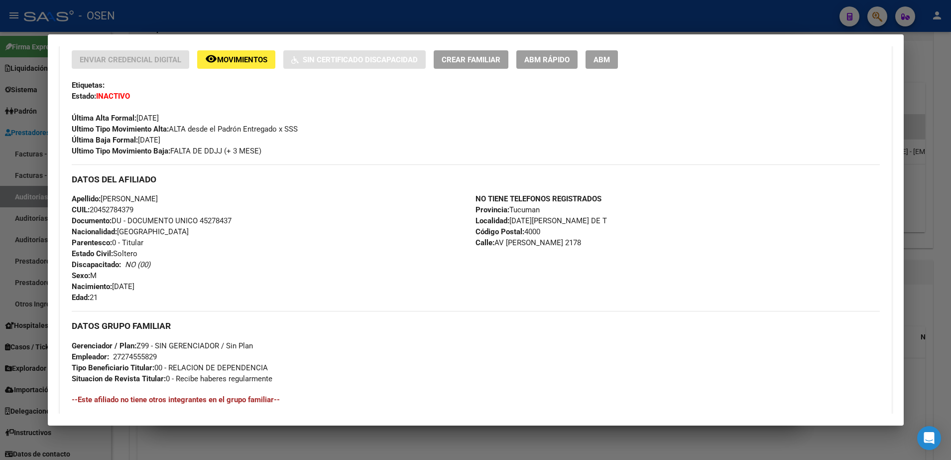
click at [158, 200] on span "Apellido: [PERSON_NAME]" at bounding box center [115, 198] width 86 height 9
copy span "[PERSON_NAME]"
click at [928, 263] on div at bounding box center [475, 230] width 951 height 460
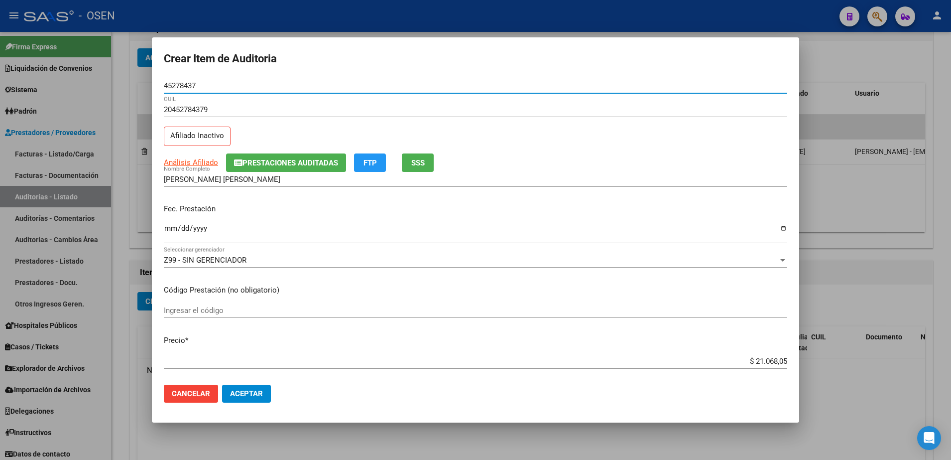
drag, startPoint x: 202, startPoint y: 84, endPoint x: 158, endPoint y: 80, distance: 44.0
click at [158, 80] on mat-dialog-content "45278437 Nro Documento 20452784379 CUIL Afiliado Inactivo Análisis Afiliado Pre…" at bounding box center [476, 227] width 648 height 299
click at [863, 376] on div at bounding box center [475, 230] width 951 height 460
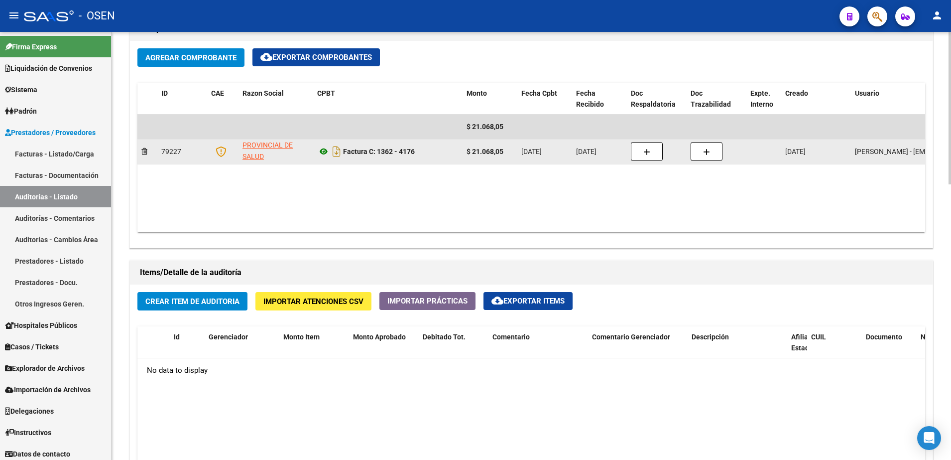
click at [323, 148] on icon at bounding box center [323, 151] width 13 height 12
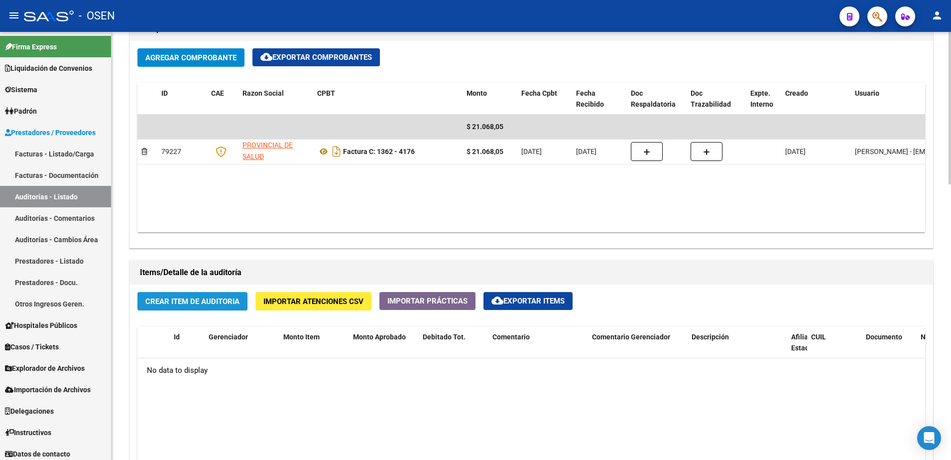
click at [219, 303] on span "Crear Item de Auditoria" at bounding box center [192, 301] width 94 height 9
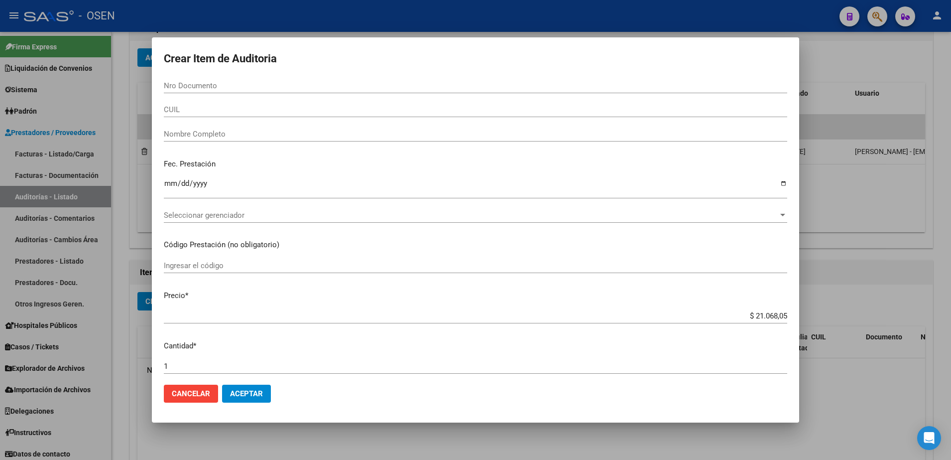
paste input "45278437"
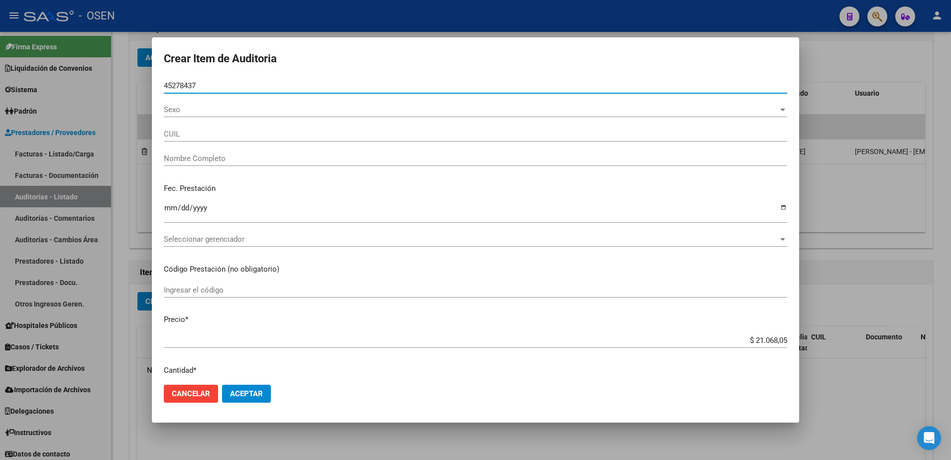
type input "45278437"
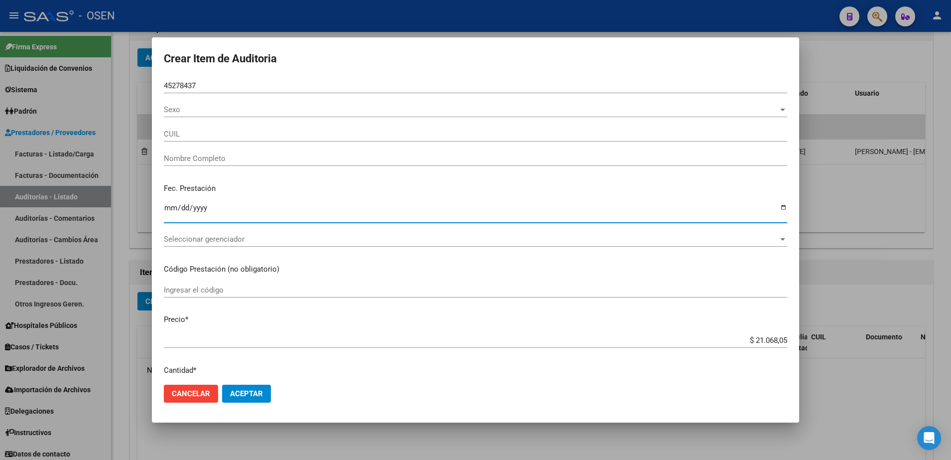
click at [170, 212] on input "Ingresar la fecha" at bounding box center [476, 212] width 624 height 16
type input "20452784379"
type input "[PERSON_NAME] [PERSON_NAME]"
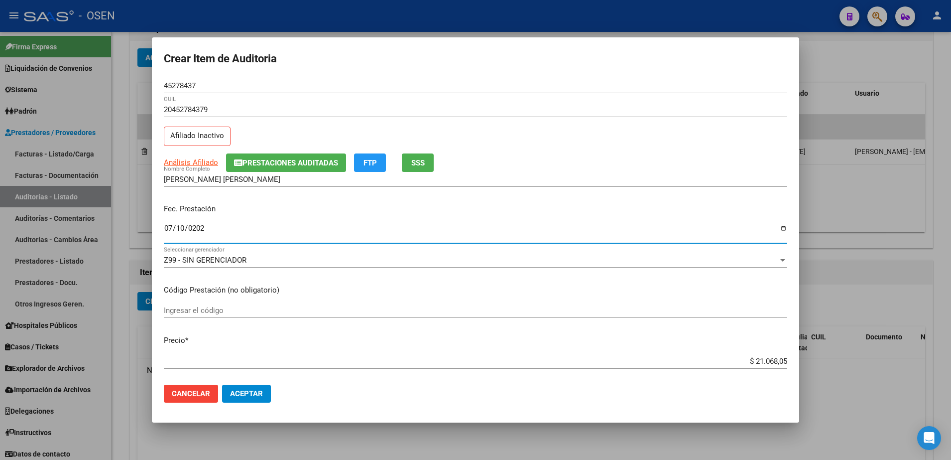
type input "[DATE]"
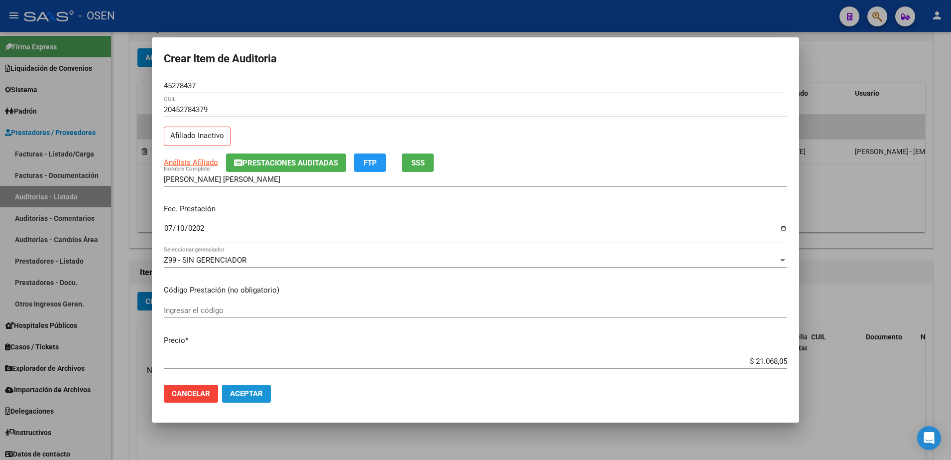
click at [259, 390] on span "Aceptar" at bounding box center [246, 393] width 33 height 9
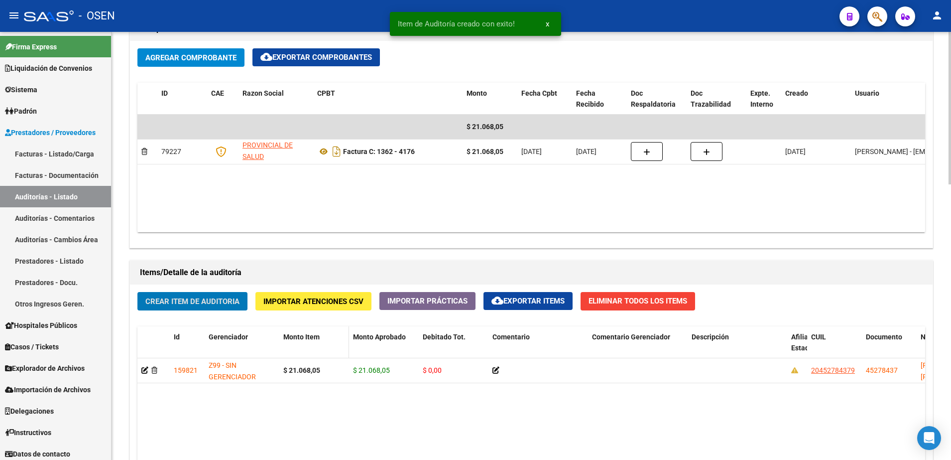
scroll to position [499, 0]
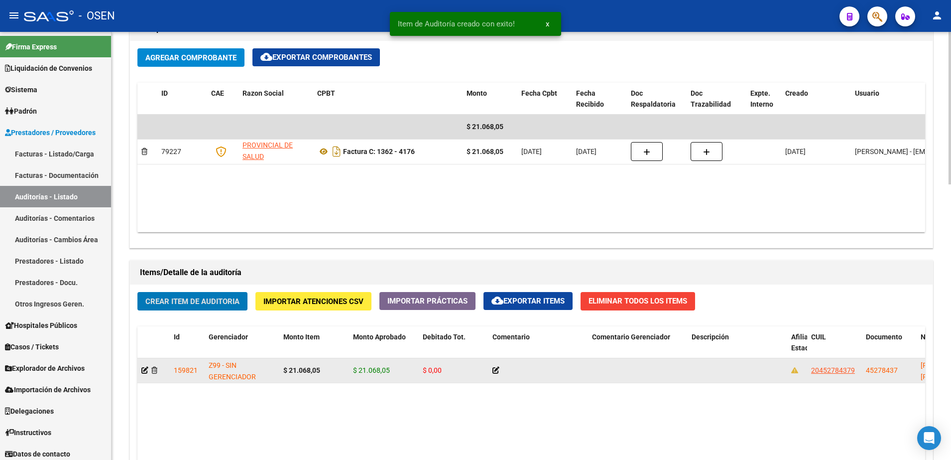
click at [822, 373] on span "20452784379" at bounding box center [833, 370] width 44 height 8
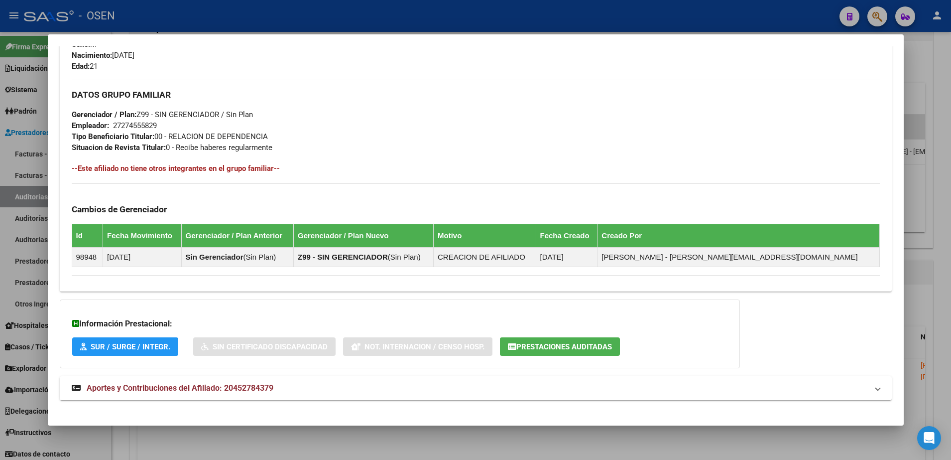
scroll to position [455, 0]
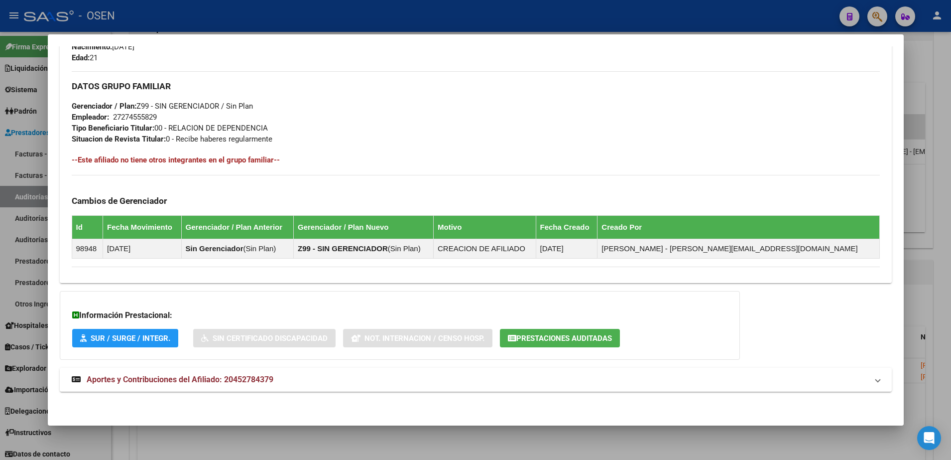
click at [550, 337] on span "Prestaciones Auditadas" at bounding box center [565, 338] width 96 height 9
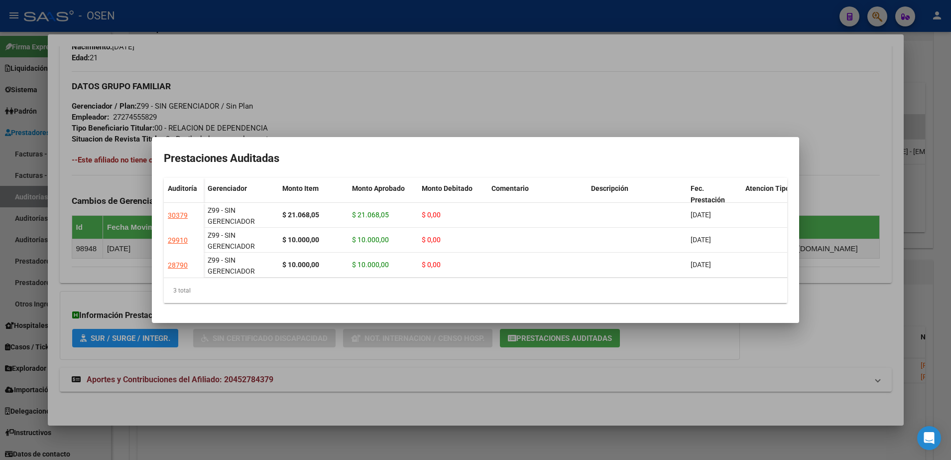
click at [492, 430] on div at bounding box center [475, 230] width 951 height 460
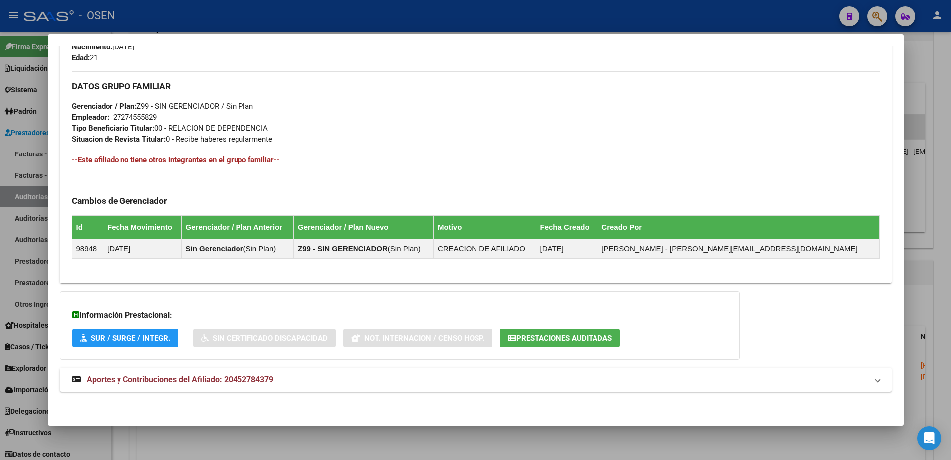
click at [482, 443] on div at bounding box center [475, 230] width 951 height 460
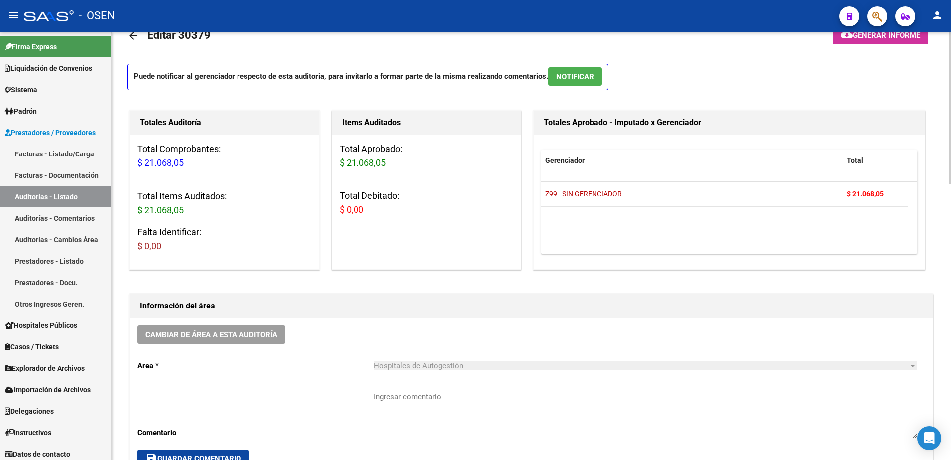
scroll to position [0, 0]
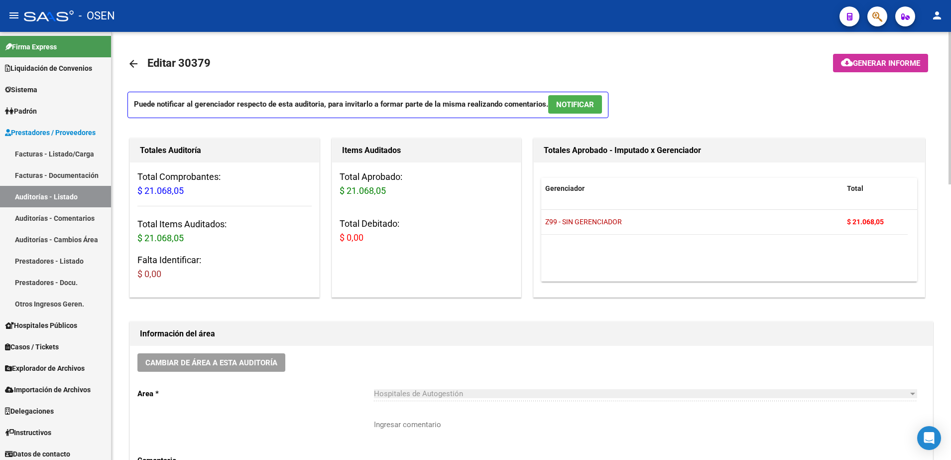
click at [132, 55] on link "arrow_back" at bounding box center [138, 63] width 20 height 23
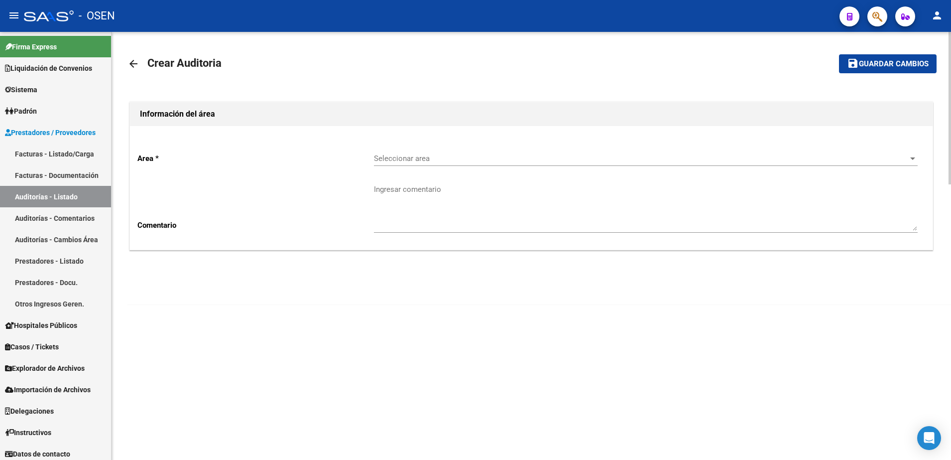
click at [132, 55] on link "arrow_back" at bounding box center [138, 63] width 20 height 23
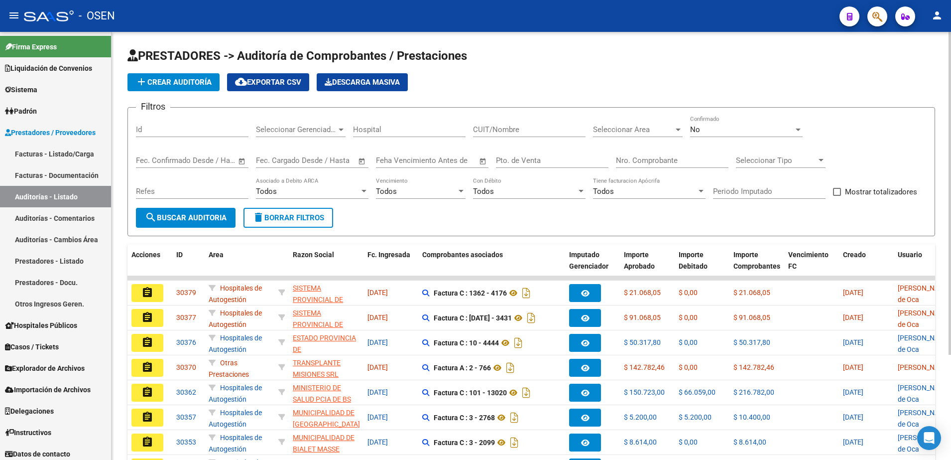
click at [894, 24] on mat-toolbar "menu - OSEN person" at bounding box center [475, 16] width 951 height 32
click at [876, 14] on icon "button" at bounding box center [878, 16] width 10 height 11
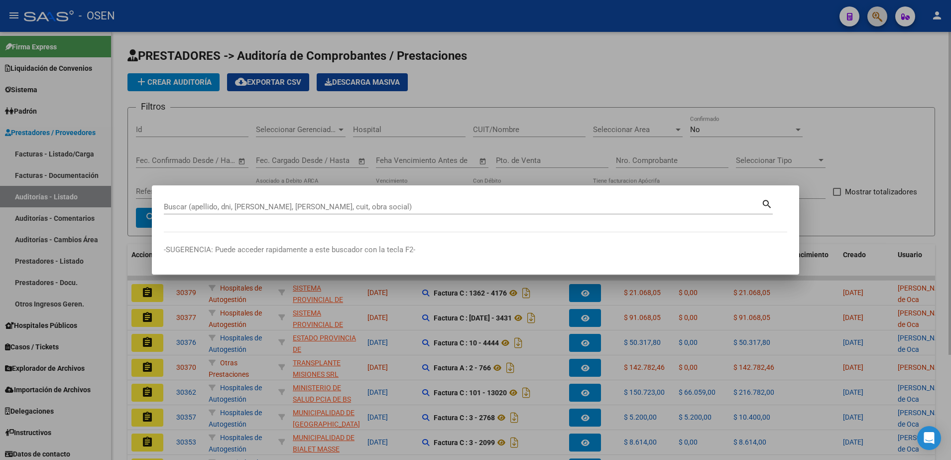
paste input "27141998779"
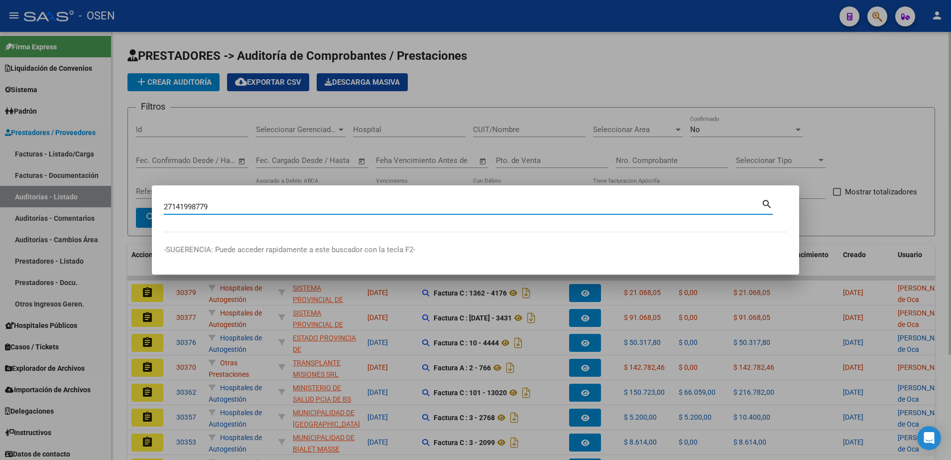
type input "27141998779"
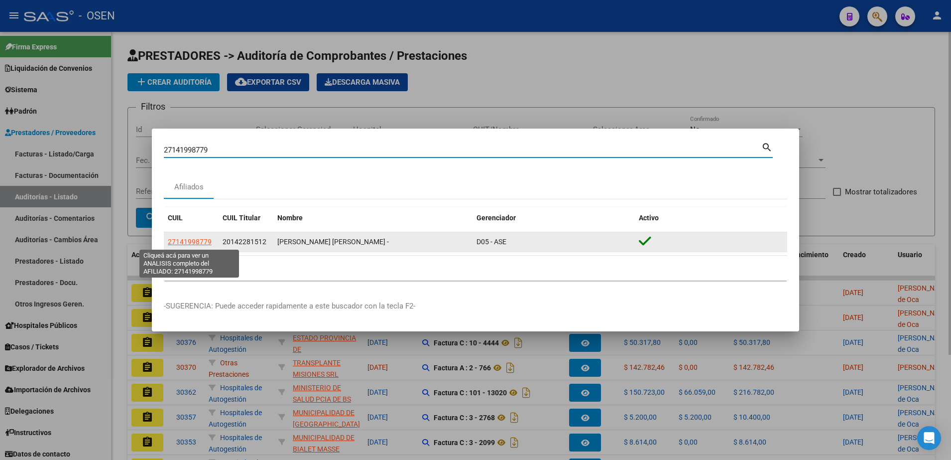
click at [203, 240] on span "27141998779" at bounding box center [190, 242] width 44 height 8
type textarea "27141998779"
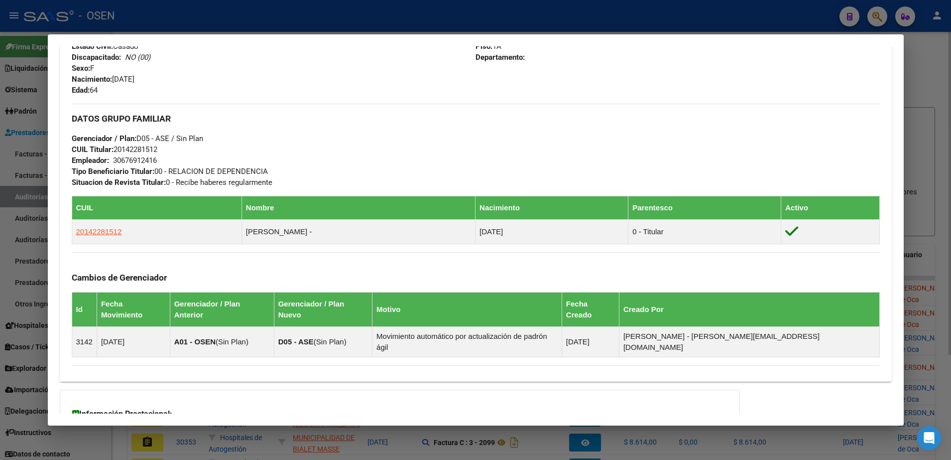
scroll to position [509, 0]
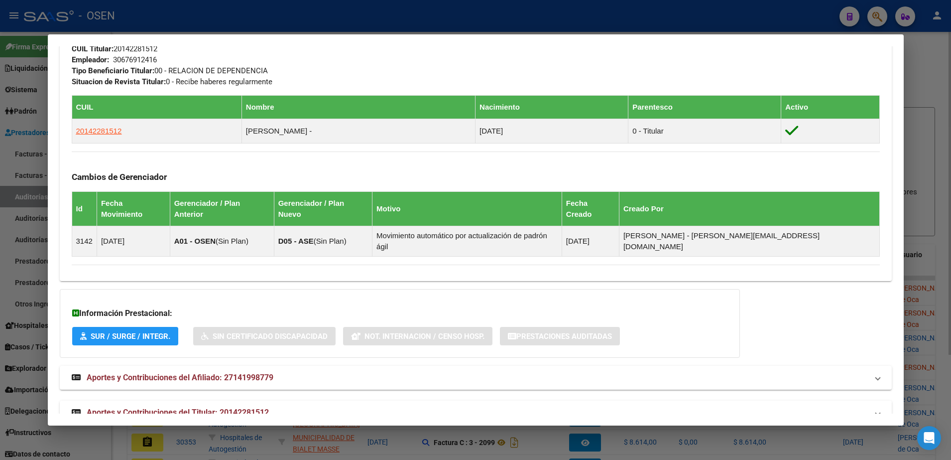
click at [504, 400] on mat-expansion-panel-header "Aportes y Contribuciones del Titular: 20142281512" at bounding box center [476, 412] width 832 height 24
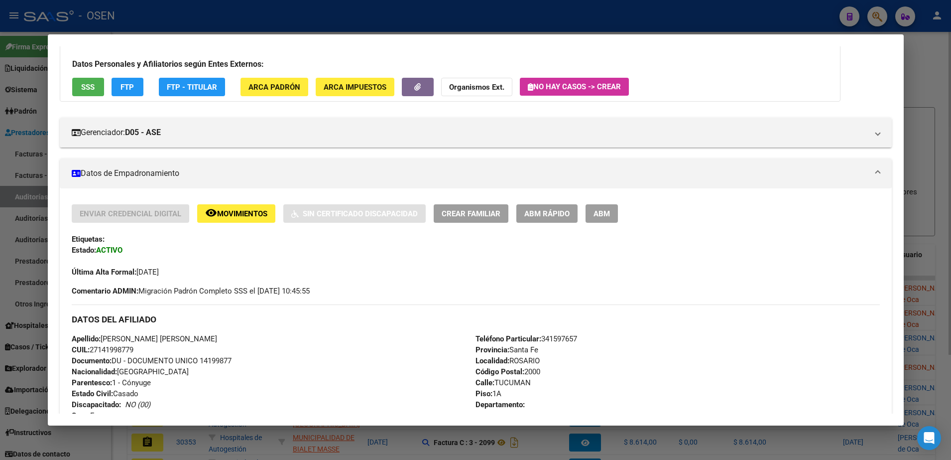
scroll to position [0, 0]
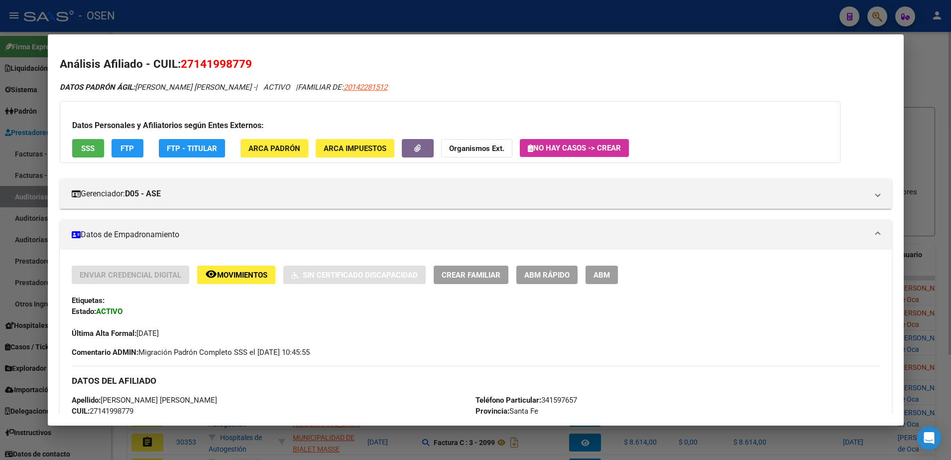
click at [93, 139] on button "SSS" at bounding box center [88, 148] width 32 height 18
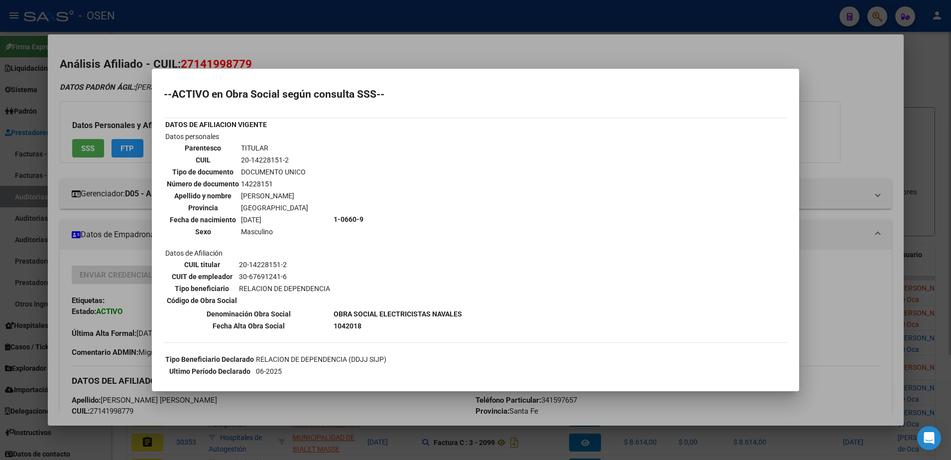
click at [365, 52] on div at bounding box center [475, 230] width 951 height 460
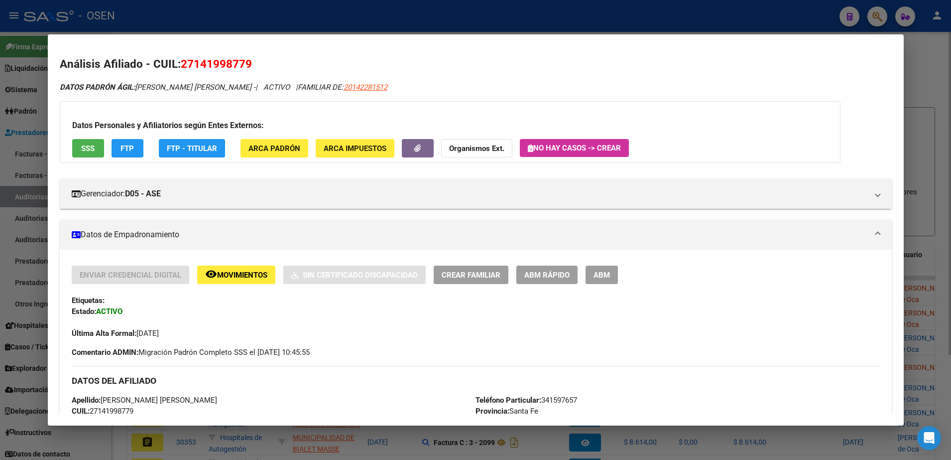
click at [270, 16] on div at bounding box center [475, 230] width 951 height 460
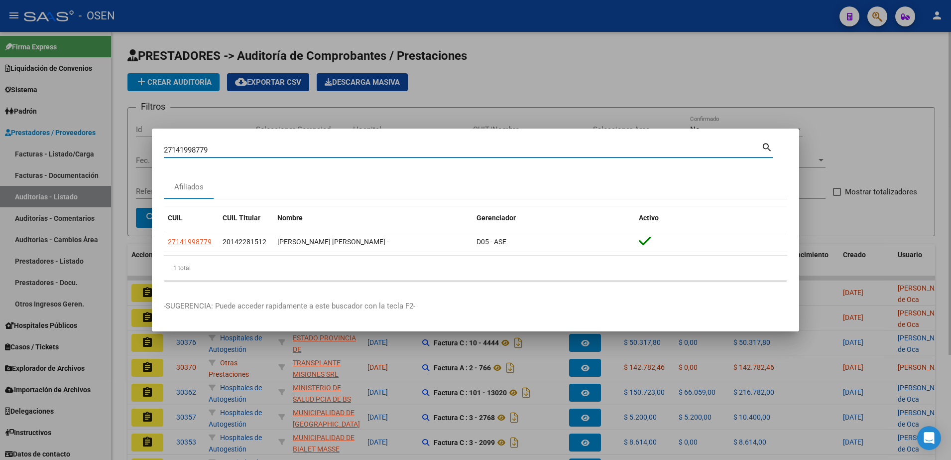
drag, startPoint x: 236, startPoint y: 150, endPoint x: 114, endPoint y: 137, distance: 122.7
click at [114, 137] on div "27141998779 Buscar (apellido, dni, cuil, nro traspaso, cuit, obra social) searc…" at bounding box center [475, 230] width 951 height 460
click at [205, 116] on div at bounding box center [475, 230] width 951 height 460
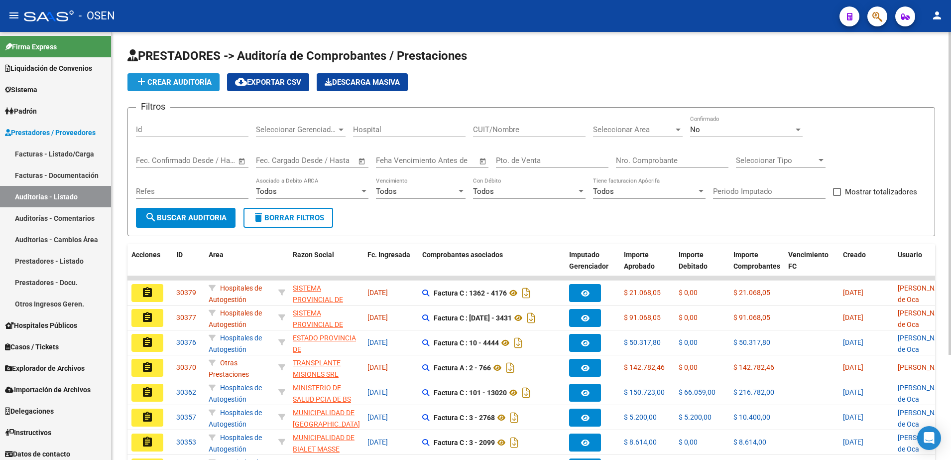
click at [185, 84] on span "add Crear Auditoría" at bounding box center [173, 82] width 76 height 9
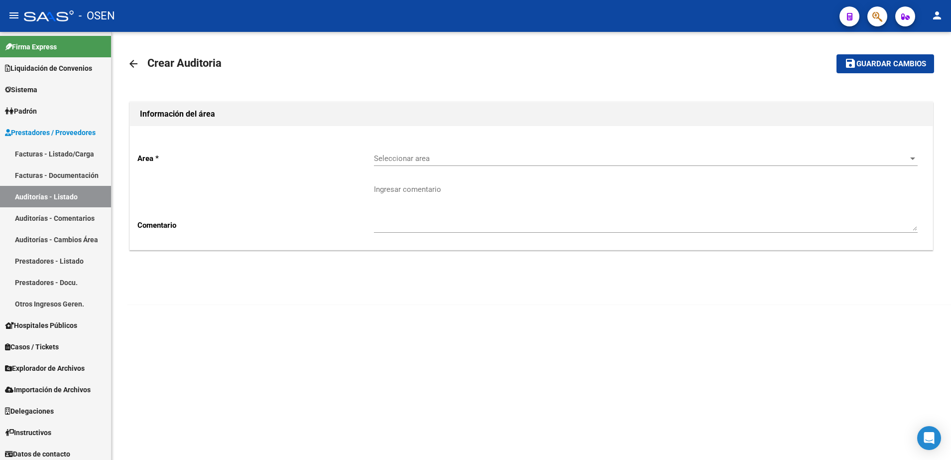
click at [395, 147] on div "Seleccionar area Seleccionar area" at bounding box center [646, 154] width 544 height 21
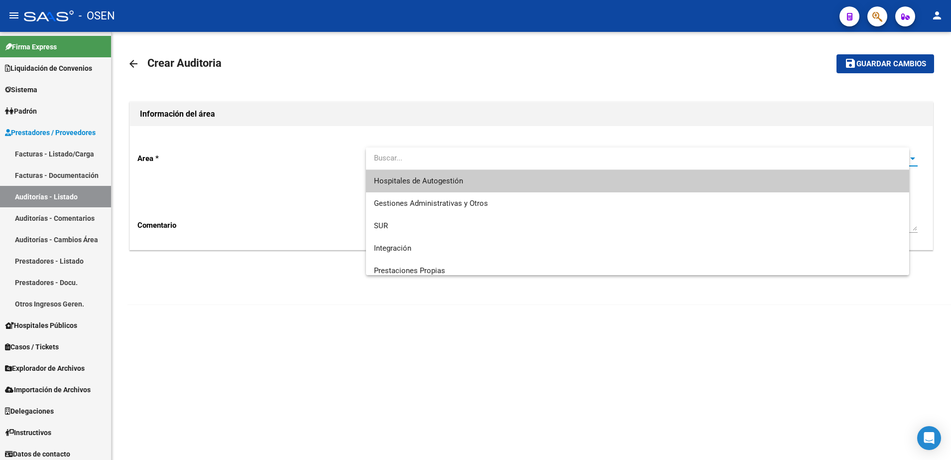
click at [413, 173] on span "Hospitales de Autogestión" at bounding box center [638, 181] width 528 height 22
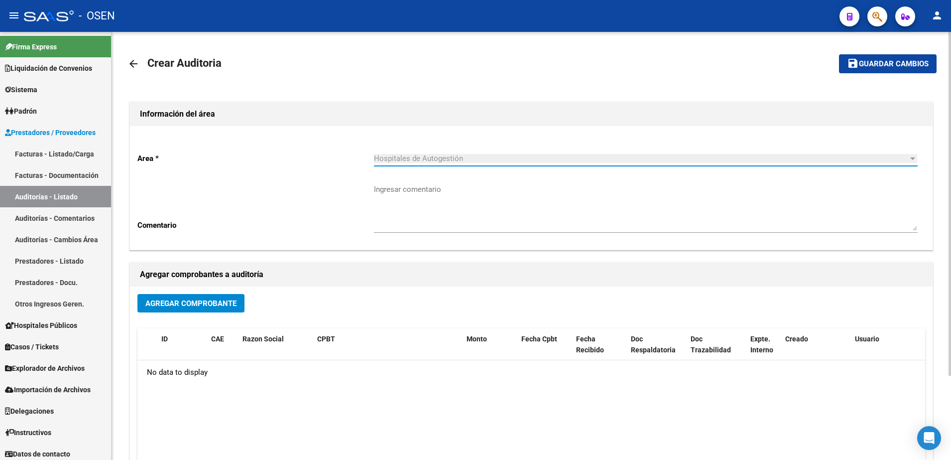
click at [215, 296] on button "Agregar Comprobante" at bounding box center [190, 303] width 107 height 18
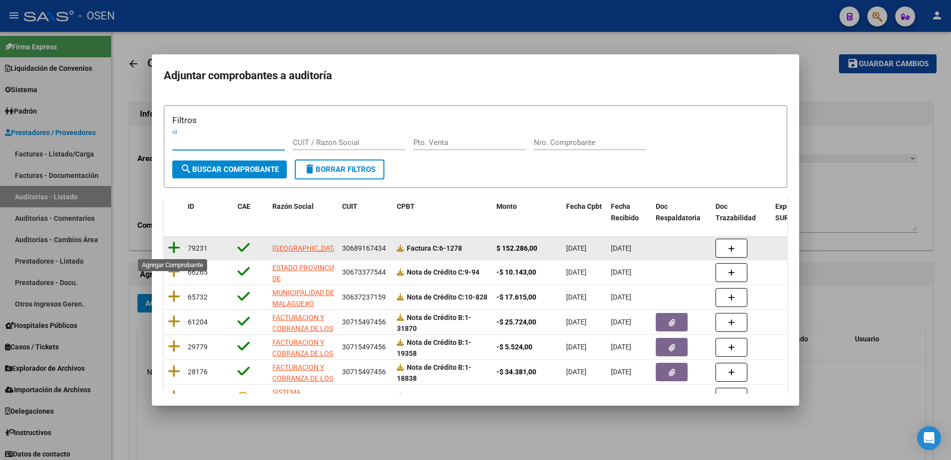
click at [176, 244] on icon at bounding box center [174, 248] width 12 height 14
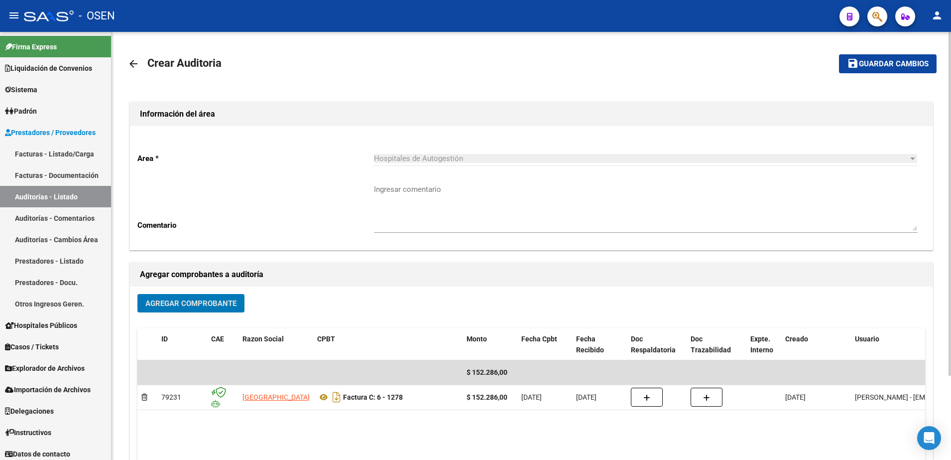
click at [891, 64] on span "Guardar cambios" at bounding box center [894, 64] width 70 height 9
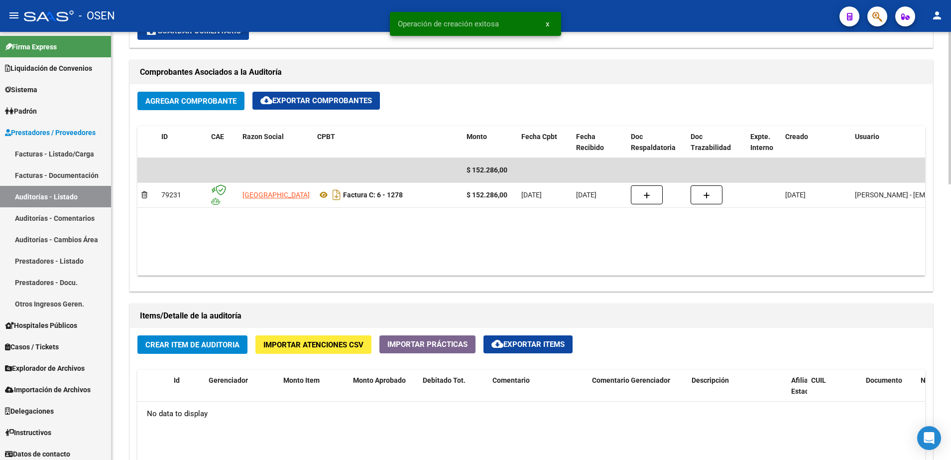
scroll to position [560, 0]
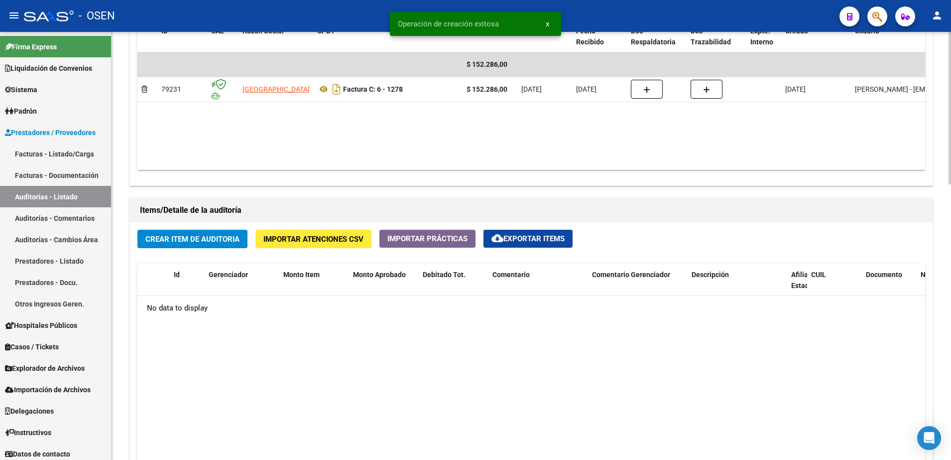
click at [235, 237] on span "Crear Item de Auditoria" at bounding box center [192, 239] width 94 height 9
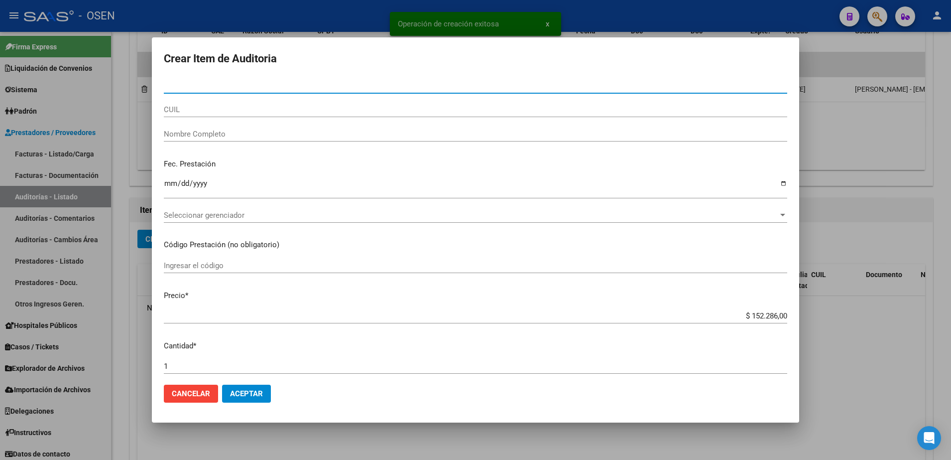
click at [231, 117] on div "CUIL" at bounding box center [476, 109] width 624 height 15
paste input "27141998779"
type input "27141998779"
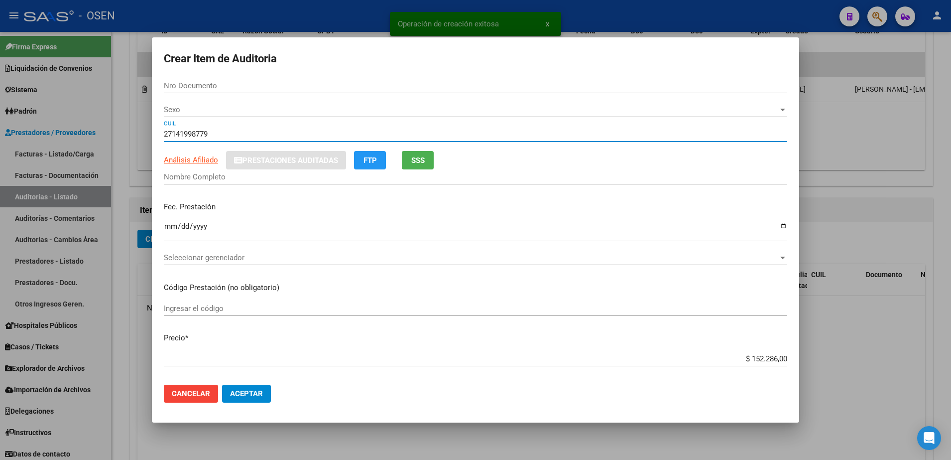
type input "14199877"
type input "[PERSON_NAME] [PERSON_NAME] -"
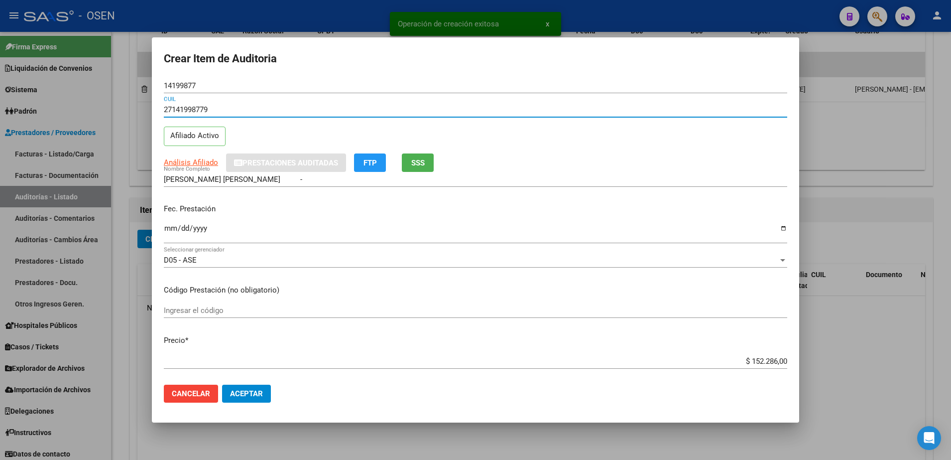
type input "27141998779"
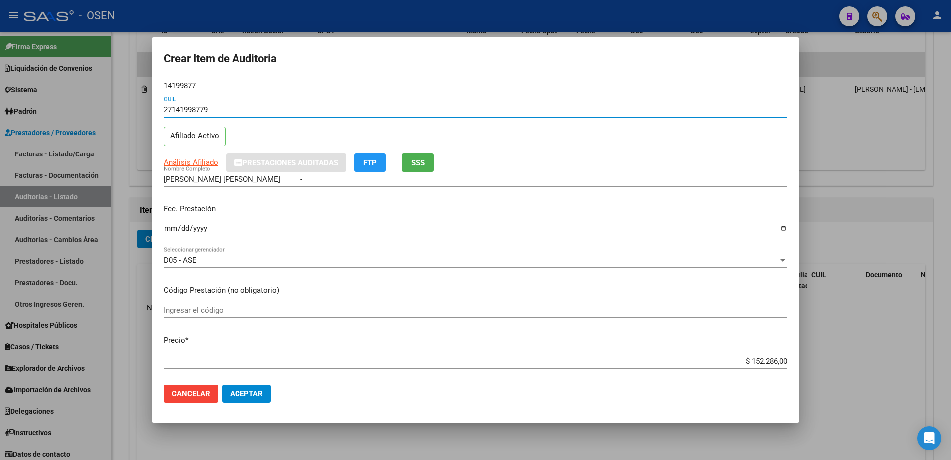
click at [175, 227] on input "Ingresar la fecha" at bounding box center [476, 232] width 624 height 16
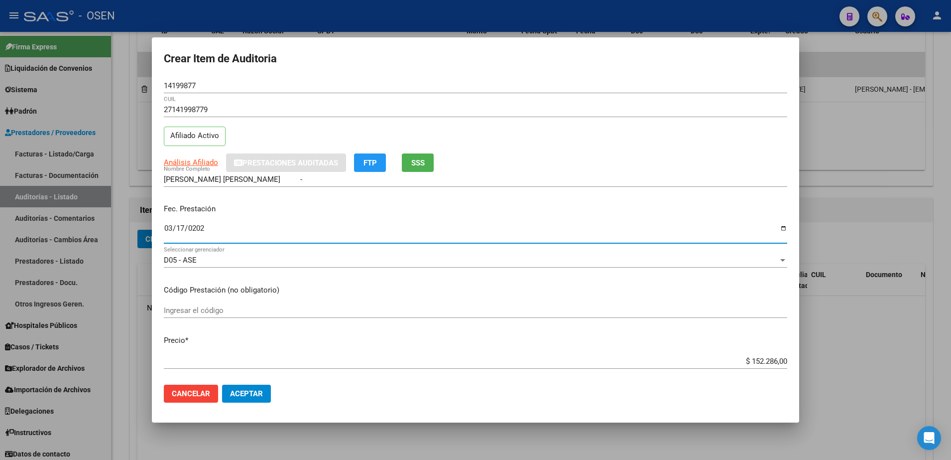
type input "[DATE]"
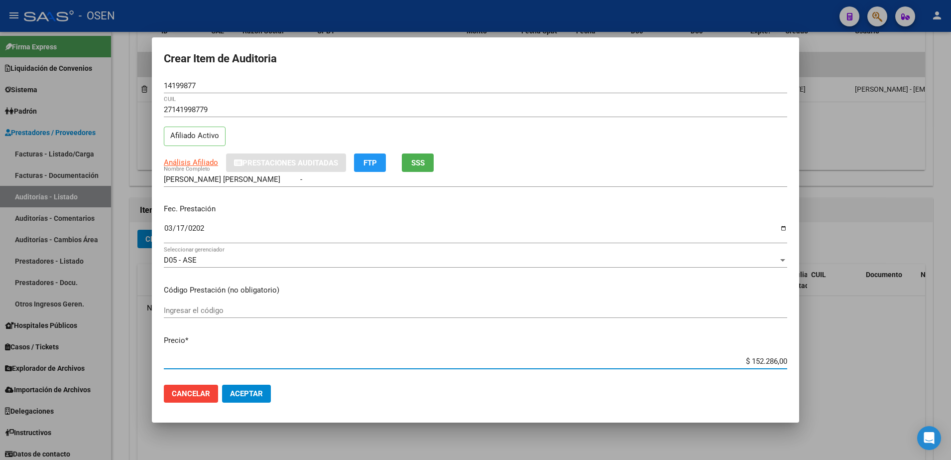
click at [753, 358] on input "$ 152.286,00" at bounding box center [476, 361] width 624 height 9
type input "$ 0,03"
type input "$ 0,35"
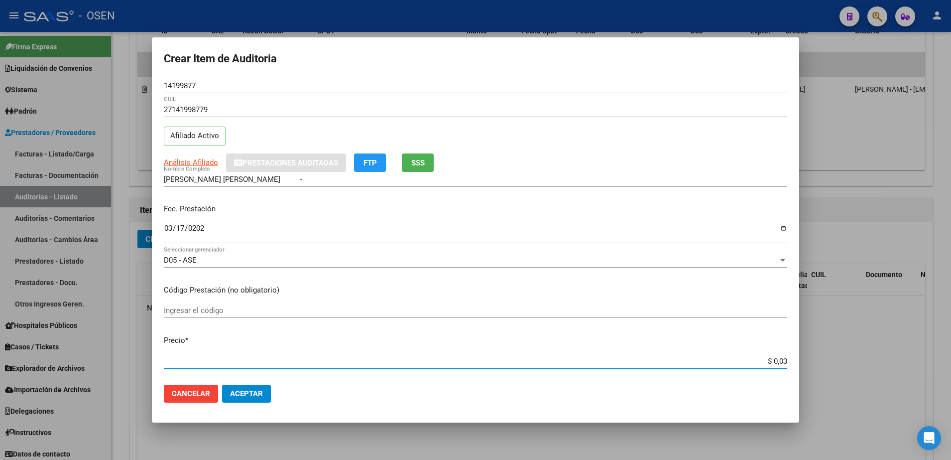
type input "$ 0,35"
type input "$ 3,50"
type input "$ 35,04"
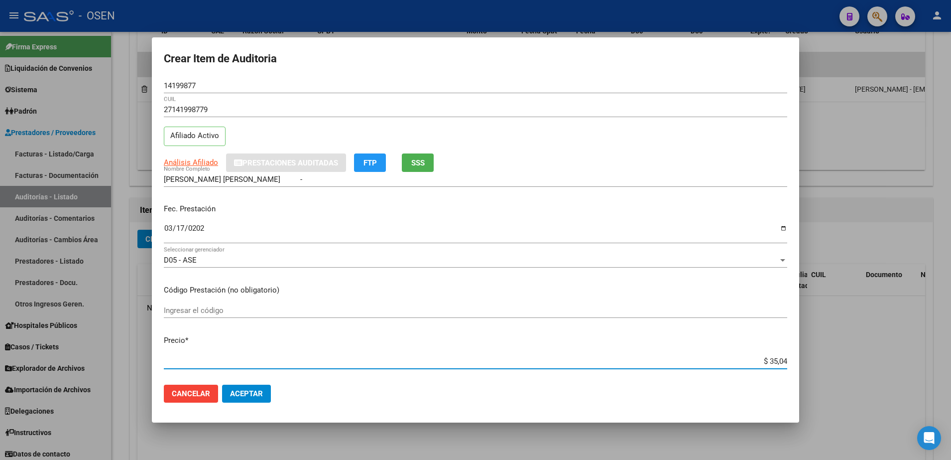
type input "$ 350,48"
type input "$ 3.504,80"
type input "$ 35.048,00"
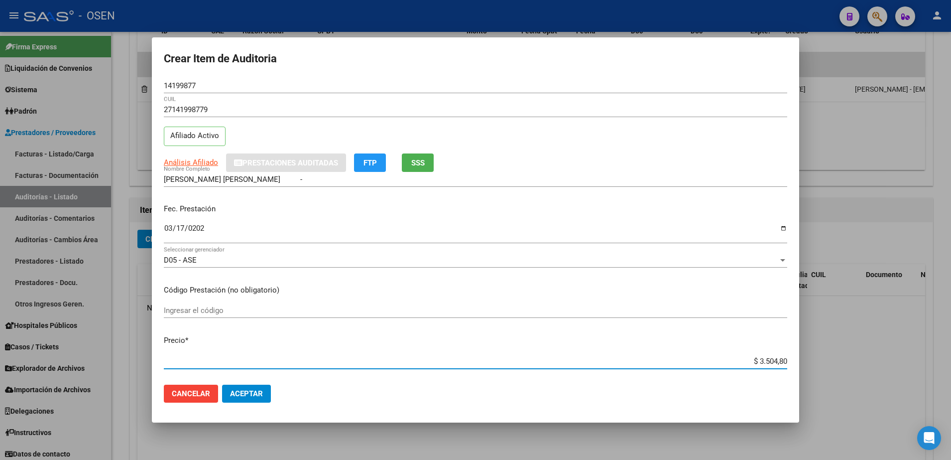
type input "$ 35.048,00"
click at [246, 388] on button "Aceptar" at bounding box center [246, 394] width 49 height 18
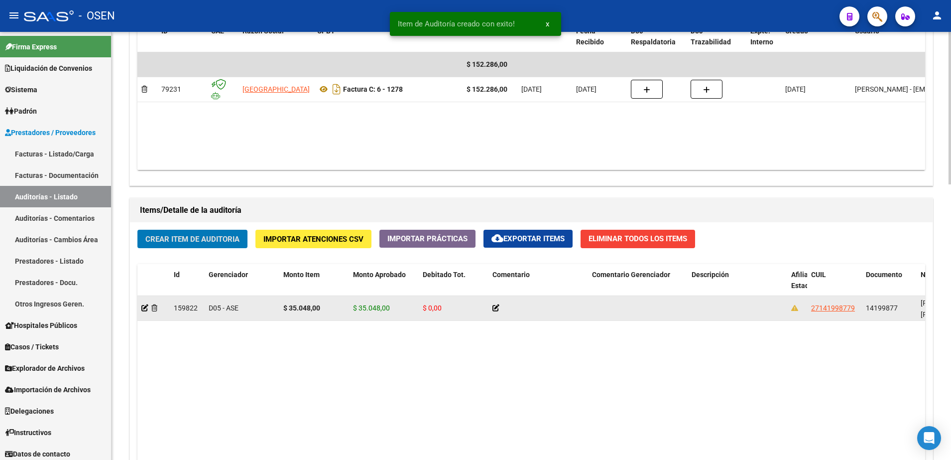
scroll to position [561, 0]
click at [870, 302] on div "14199877" at bounding box center [889, 307] width 47 height 11
click at [869, 304] on span "14199877" at bounding box center [882, 308] width 32 height 8
click at [886, 306] on span "14199877" at bounding box center [882, 308] width 32 height 8
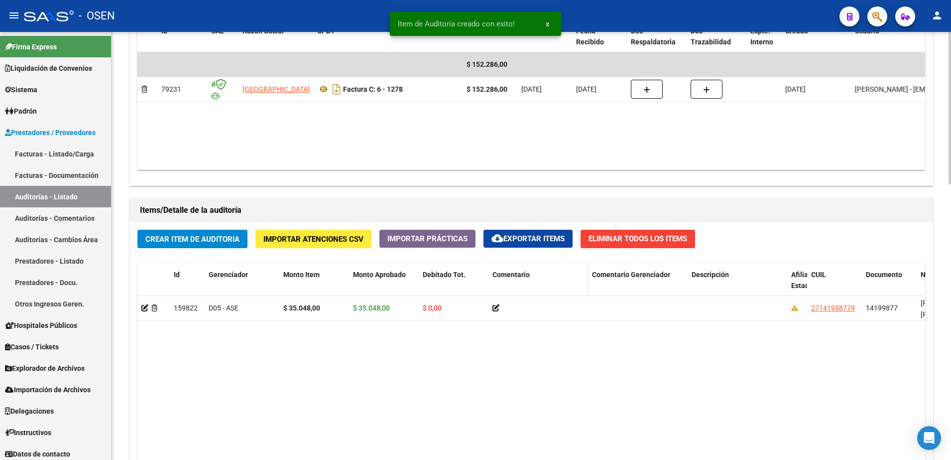
copy span "14199877"
click at [220, 230] on button "Crear Item de Auditoria" at bounding box center [192, 239] width 110 height 18
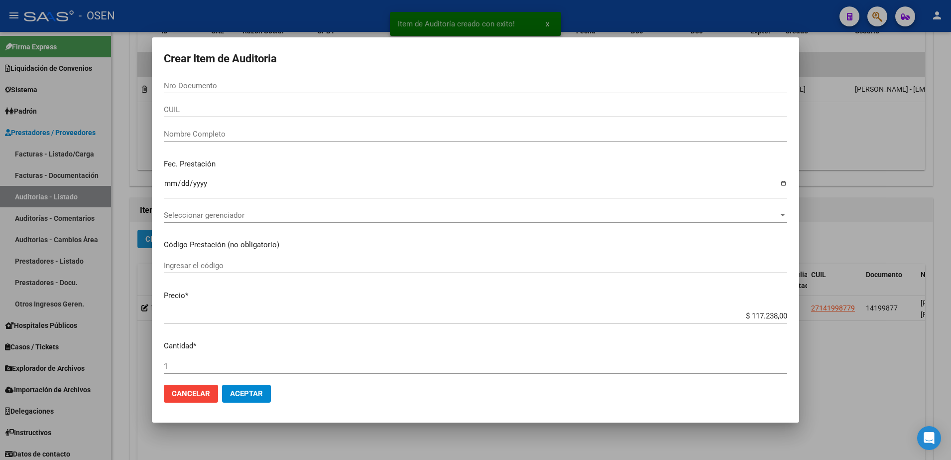
paste input "14199877"
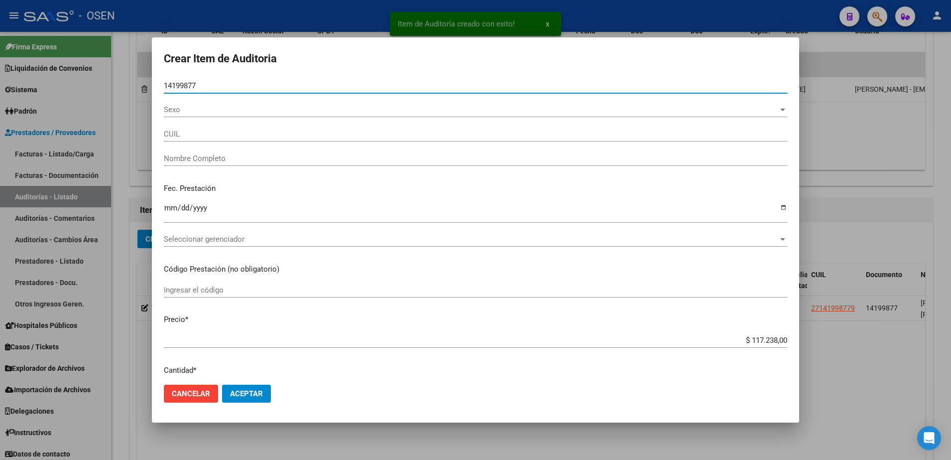
type input "14199877"
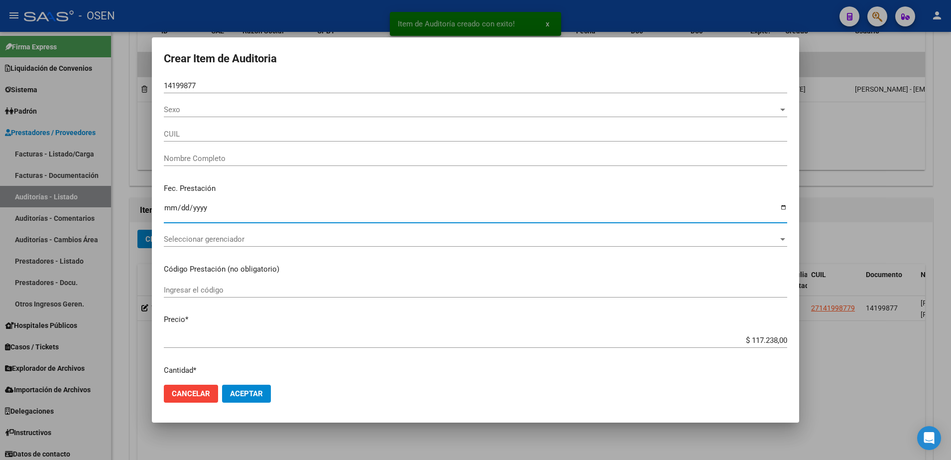
click at [167, 204] on input "Ingresar la fecha" at bounding box center [476, 212] width 624 height 16
type input "27141998779"
type input "[PERSON_NAME] [PERSON_NAME] -"
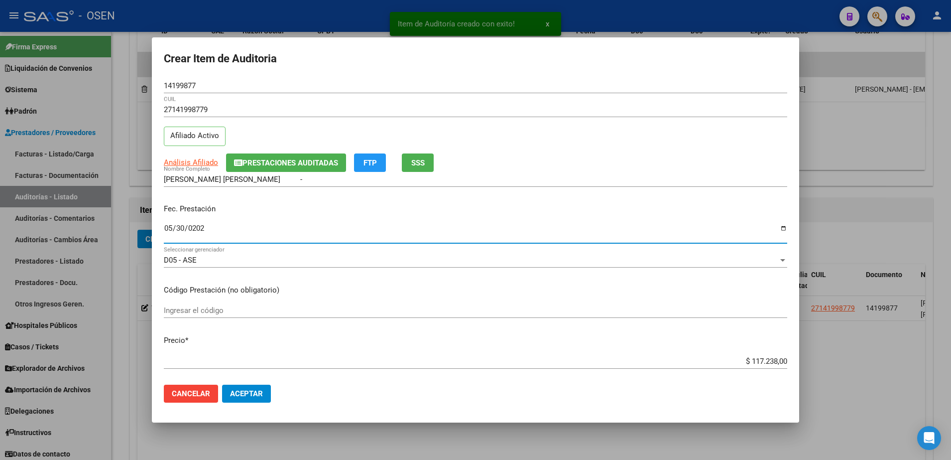
type input "[DATE]"
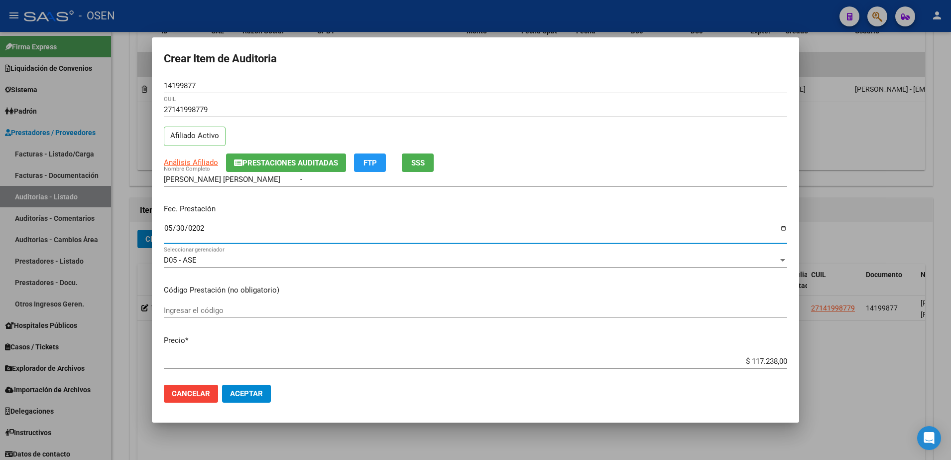
click at [264, 396] on button "Aceptar" at bounding box center [246, 394] width 49 height 18
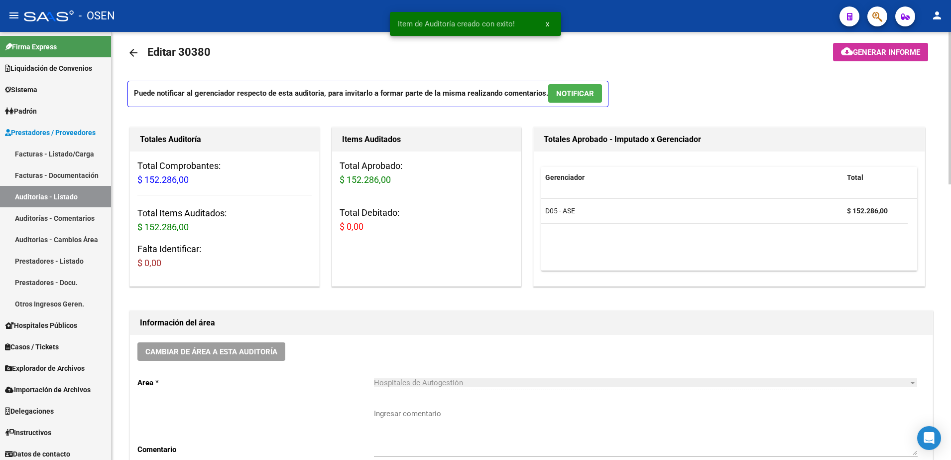
scroll to position [0, 0]
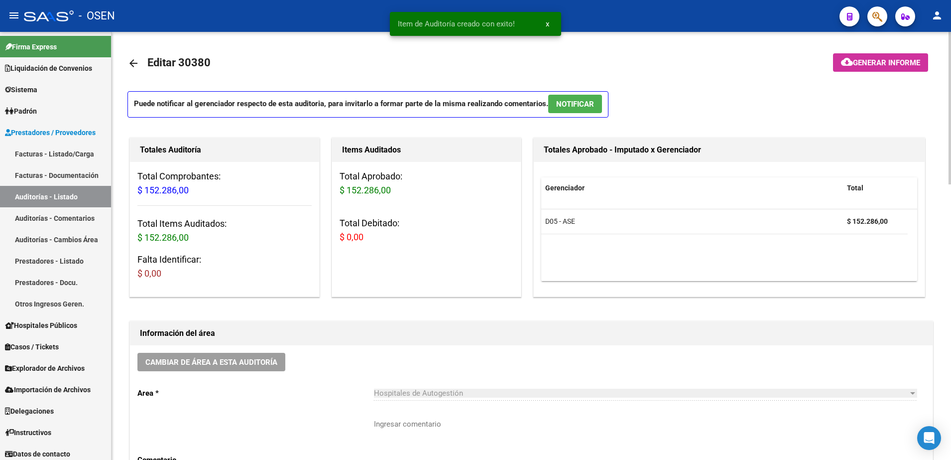
click at [133, 59] on mat-icon "arrow_back" at bounding box center [134, 63] width 12 height 12
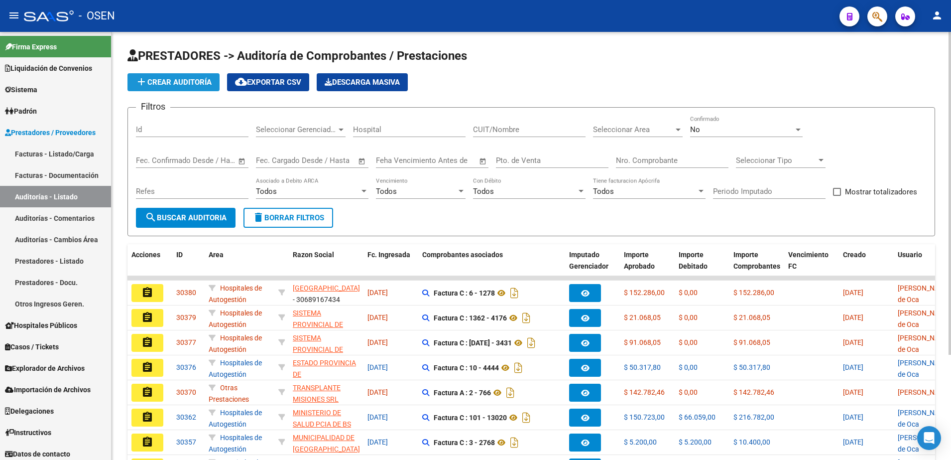
click at [206, 88] on button "add Crear Auditoría" at bounding box center [174, 82] width 92 height 18
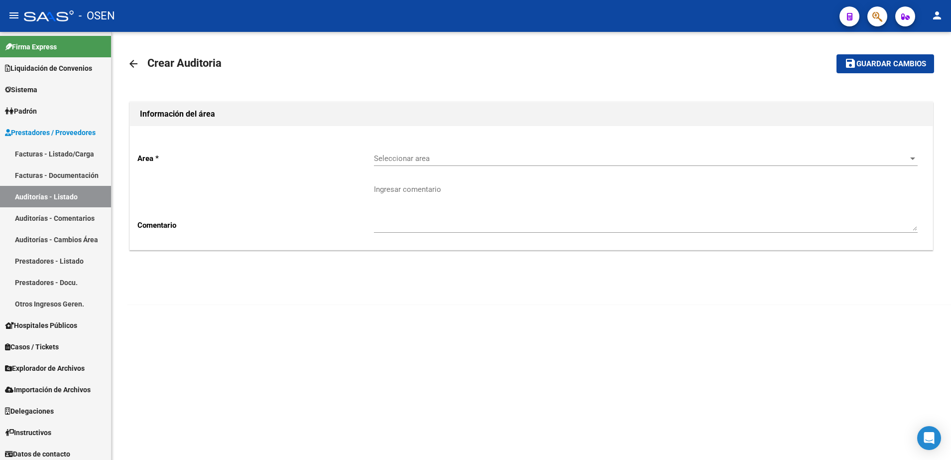
click at [387, 146] on div "Seleccionar area Seleccionar area" at bounding box center [646, 154] width 544 height 21
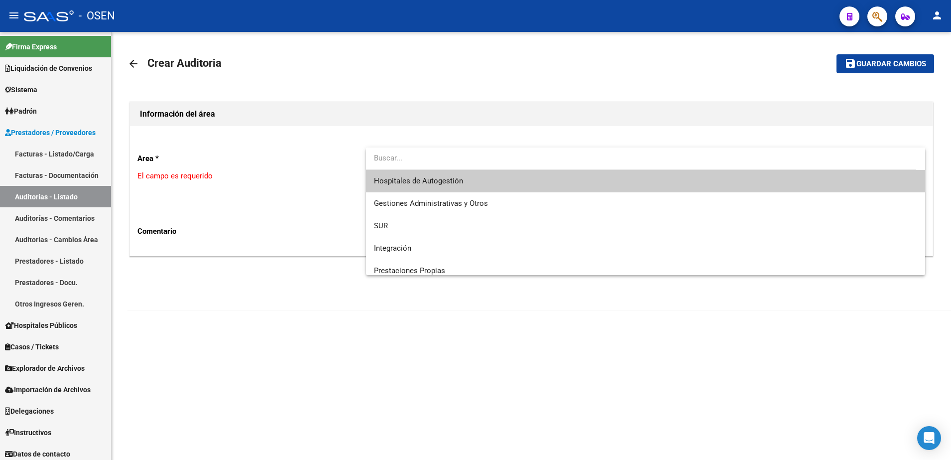
click at [413, 170] on span "Hospitales de Autogestión" at bounding box center [646, 181] width 544 height 22
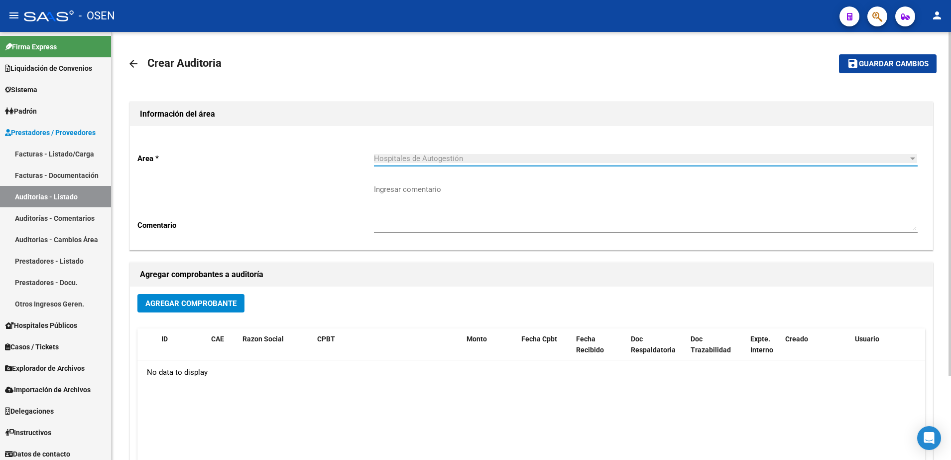
click at [217, 305] on span "Agregar Comprobante" at bounding box center [190, 303] width 91 height 9
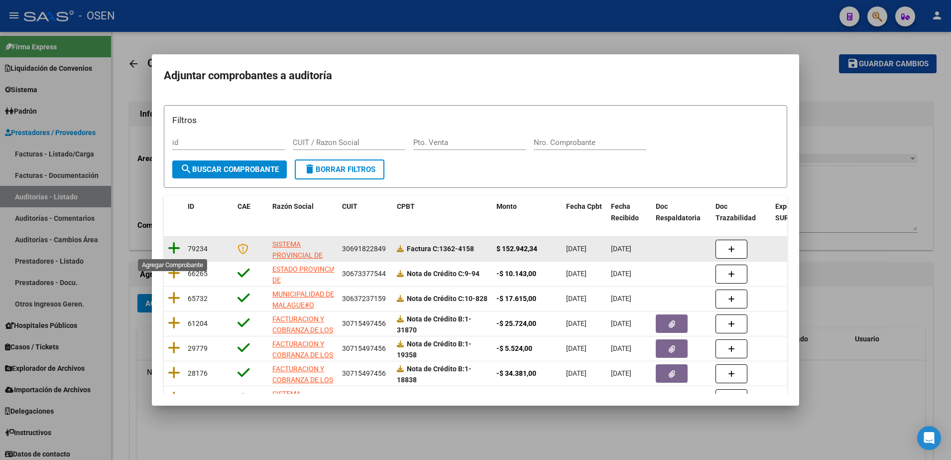
click at [172, 246] on icon at bounding box center [174, 248] width 12 height 14
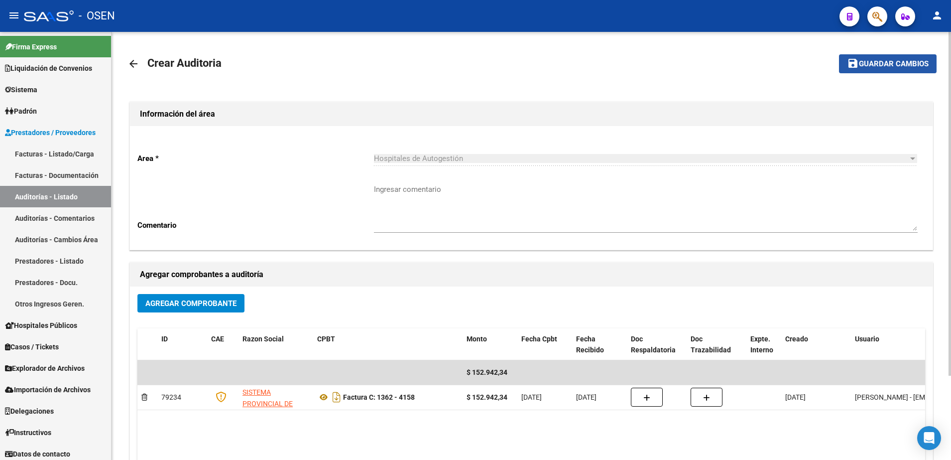
click at [859, 65] on span "Guardar cambios" at bounding box center [894, 64] width 70 height 9
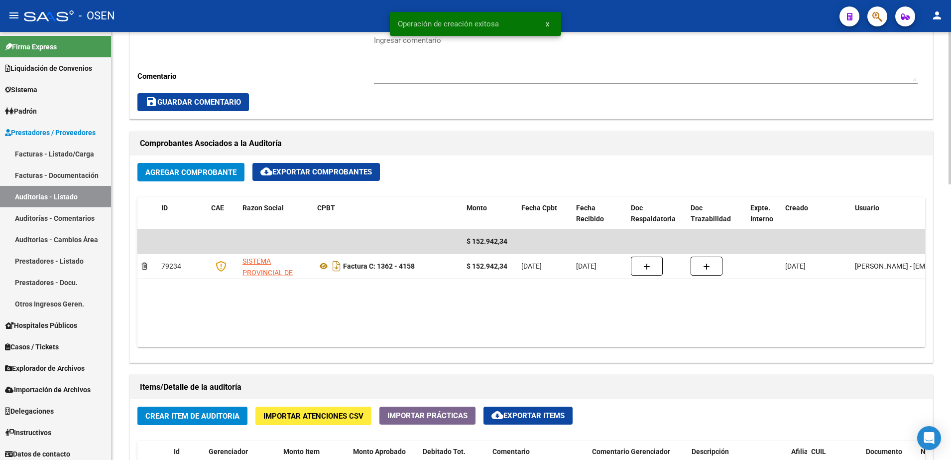
scroll to position [498, 0]
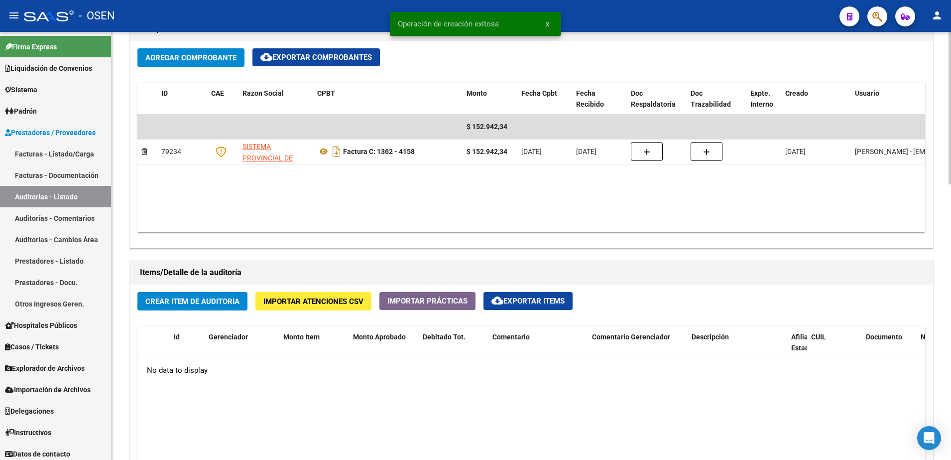
click at [216, 296] on span "Crear Item de Auditoria" at bounding box center [192, 300] width 94 height 9
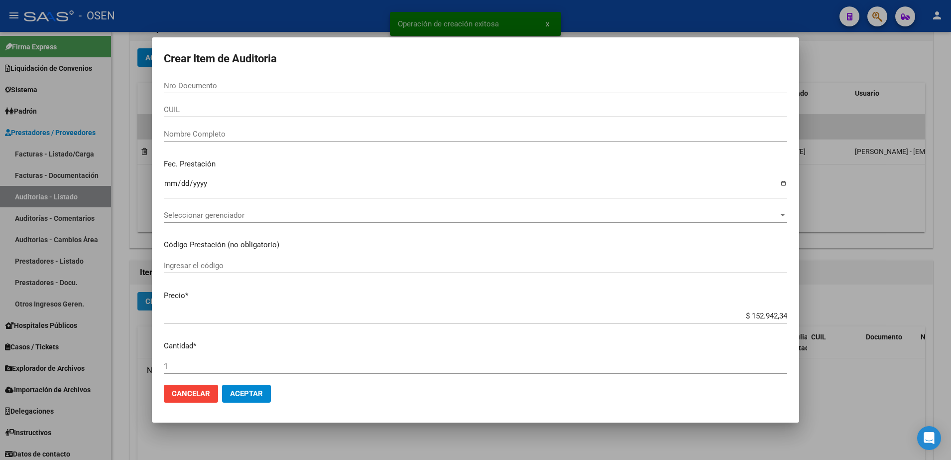
paste input "59689526"
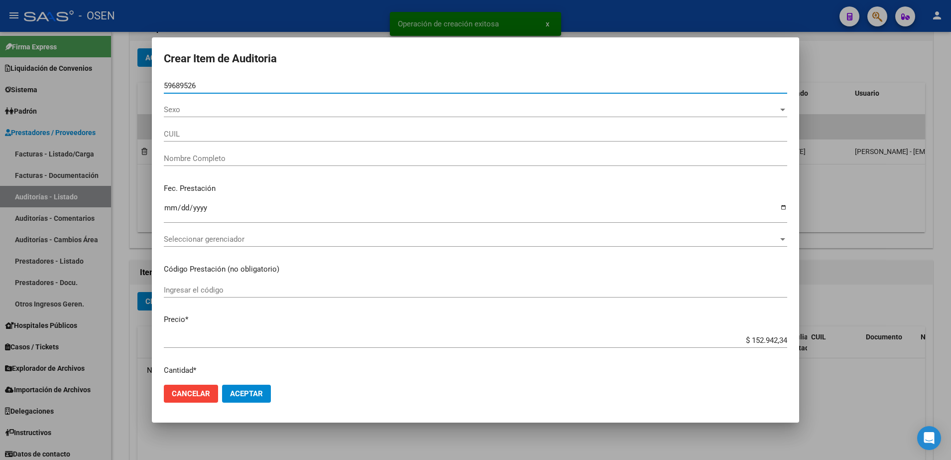
type input "59689526"
type input "27596895269"
type input "[PERSON_NAME] [PERSON_NAME]"
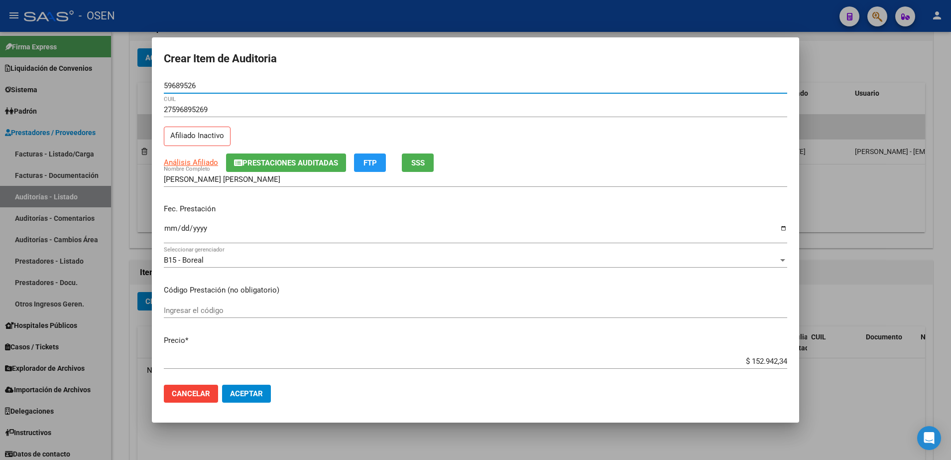
click at [859, 218] on div at bounding box center [475, 230] width 951 height 460
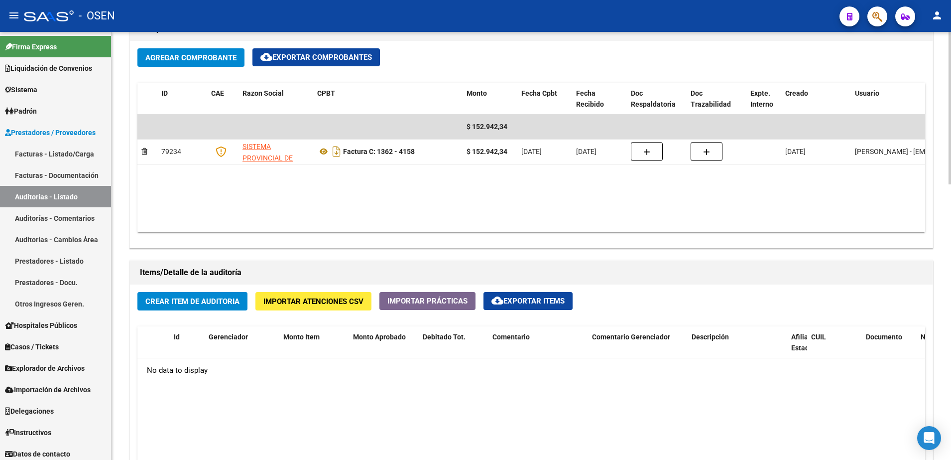
click at [189, 306] on button "Crear Item de Auditoria" at bounding box center [192, 301] width 110 height 18
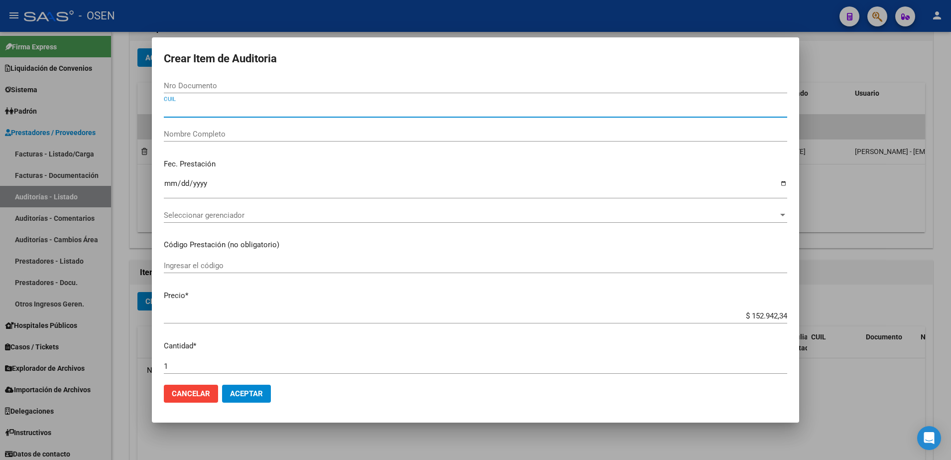
click at [231, 106] on input "CUIL" at bounding box center [476, 109] width 624 height 9
paste input "27207607695"
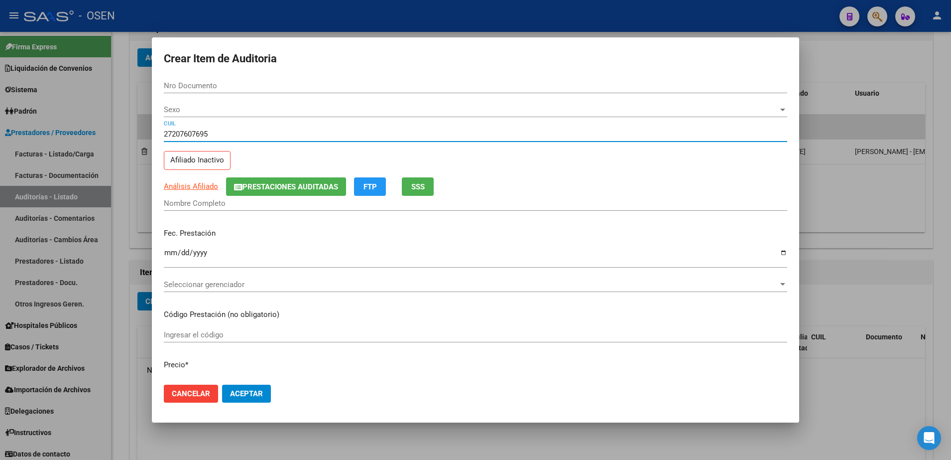
type input "27207607695"
type input "20760769"
type input "[PERSON_NAME] [PERSON_NAME]"
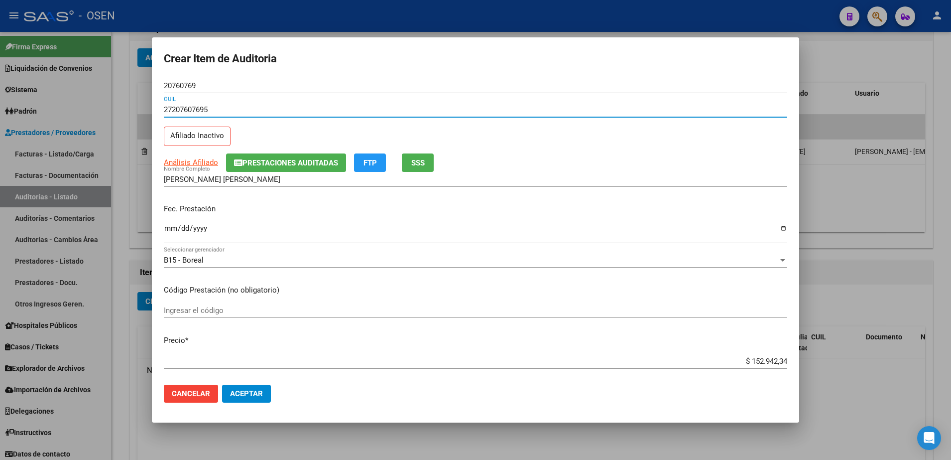
click at [171, 227] on input "Ingresar la fecha" at bounding box center [476, 232] width 624 height 16
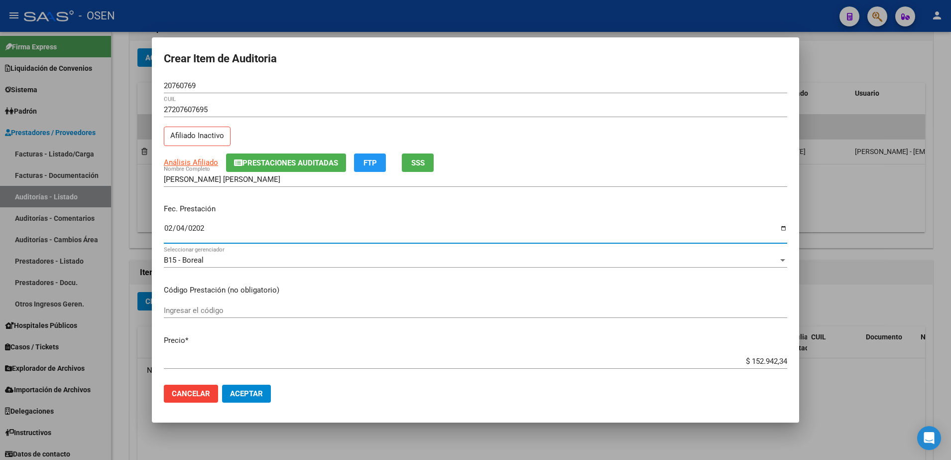
type input "[DATE]"
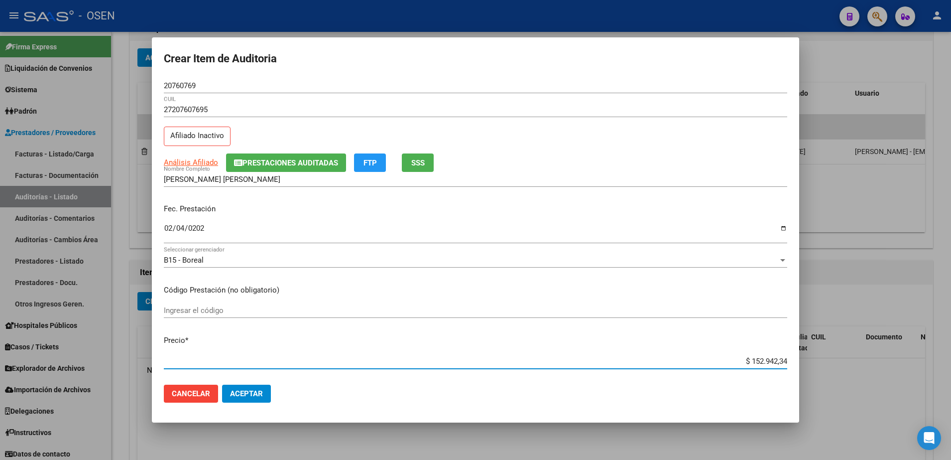
paste input "16.000,00"
type input "$ 16.000,00"
click at [199, 167] on app-link-go-to "Análisis Afiliado" at bounding box center [191, 162] width 54 height 11
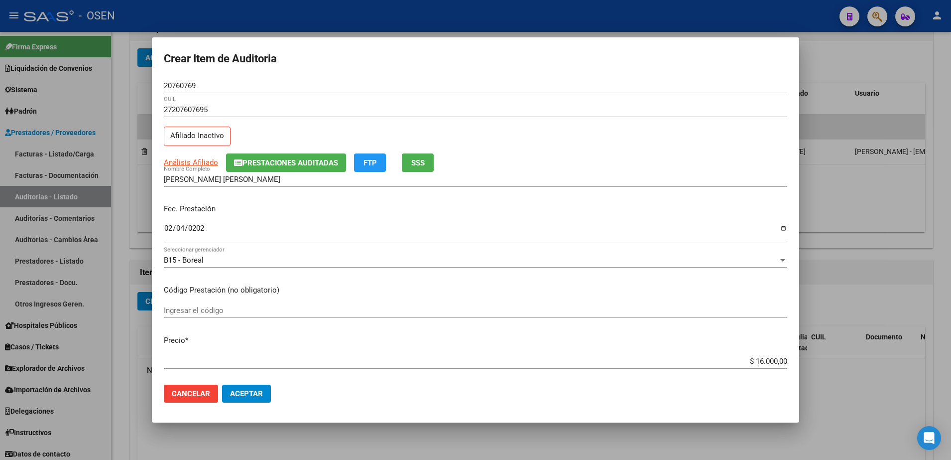
click at [169, 88] on input "20760769" at bounding box center [476, 85] width 624 height 9
click at [197, 85] on input "20760769" at bounding box center [476, 85] width 624 height 9
click at [184, 87] on input "20760769" at bounding box center [476, 85] width 624 height 9
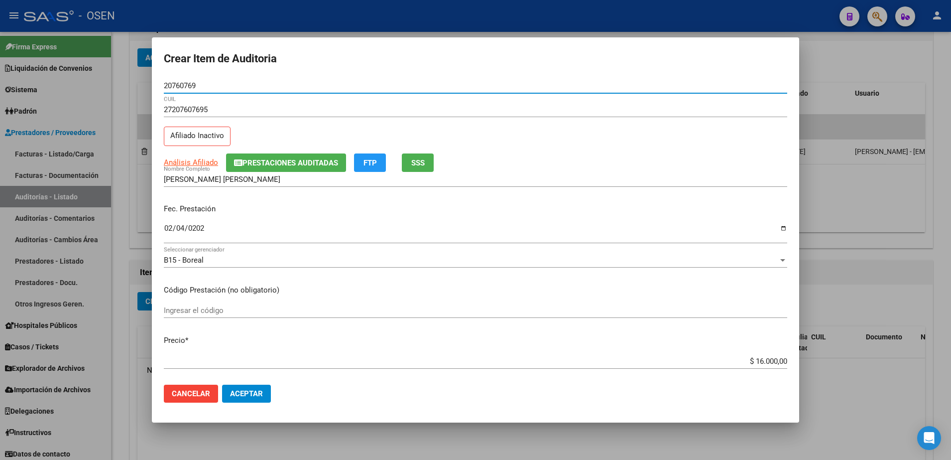
click at [184, 87] on input "20760769" at bounding box center [476, 85] width 624 height 9
click at [306, 175] on input "[PERSON_NAME] [PERSON_NAME]" at bounding box center [476, 179] width 624 height 9
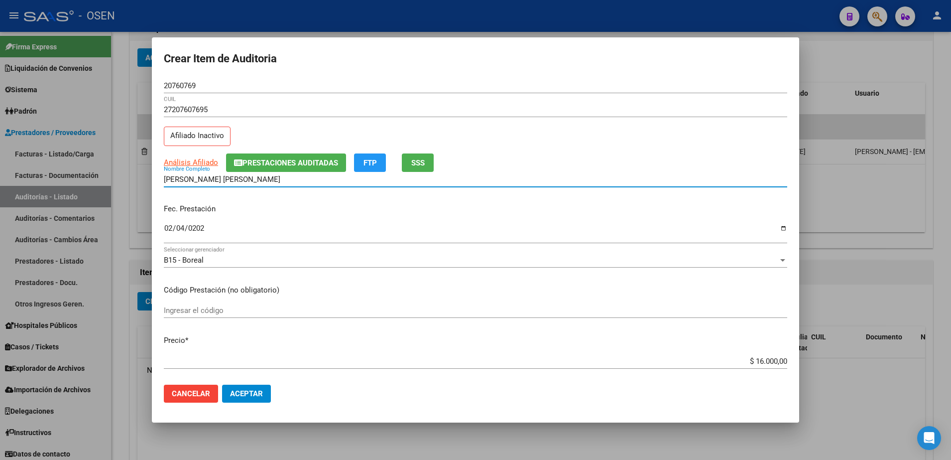
paste input "20760769"
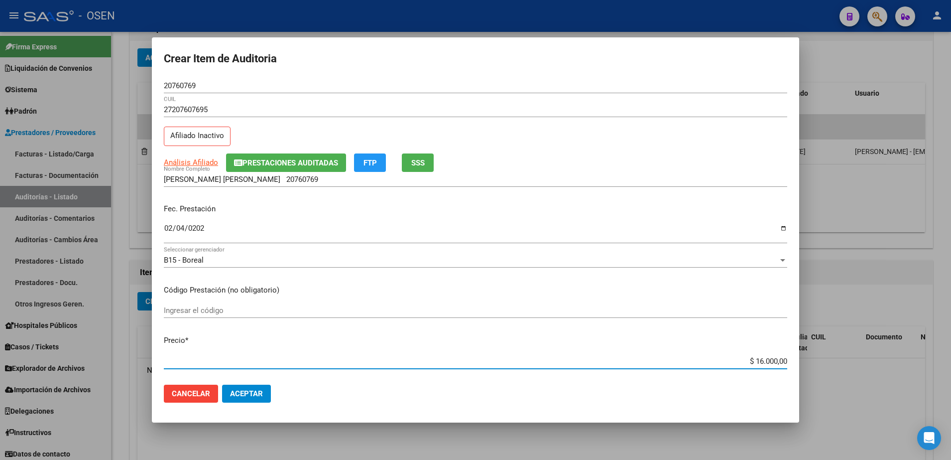
drag, startPoint x: 734, startPoint y: 360, endPoint x: 803, endPoint y: 365, distance: 69.5
click at [803, 365] on div "Crear Item de Auditoria 20760769 Nro Documento 27207607695 CUIL Afiliado Inacti…" at bounding box center [475, 230] width 951 height 460
click at [337, 178] on input "[PERSON_NAME] [PERSON_NAME] 20760769" at bounding box center [476, 179] width 624 height 9
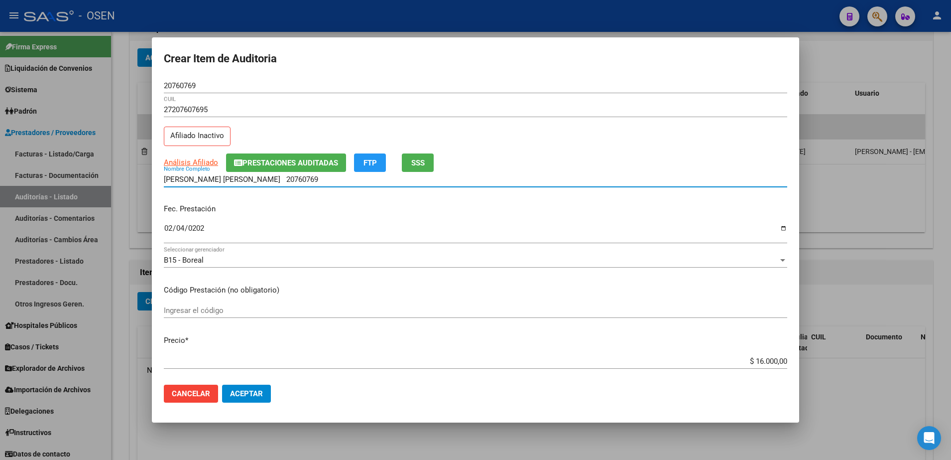
paste input "$ 16.000,00"
click at [327, 176] on input "[PERSON_NAME] [PERSON_NAME] 20760769$ 16.000,00" at bounding box center [476, 179] width 624 height 9
drag, startPoint x: 371, startPoint y: 181, endPoint x: 152, endPoint y: 186, distance: 218.7
click at [152, 186] on mat-dialog-content "20760769 Nro Documento 27207607695 CUIL Afiliado Inactivo Análisis Afiliado Pre…" at bounding box center [476, 227] width 648 height 299
click at [325, 189] on div "[PERSON_NAME] [PERSON_NAME] 20760769 $ 16.000,00 Nombre Completo" at bounding box center [476, 184] width 624 height 24
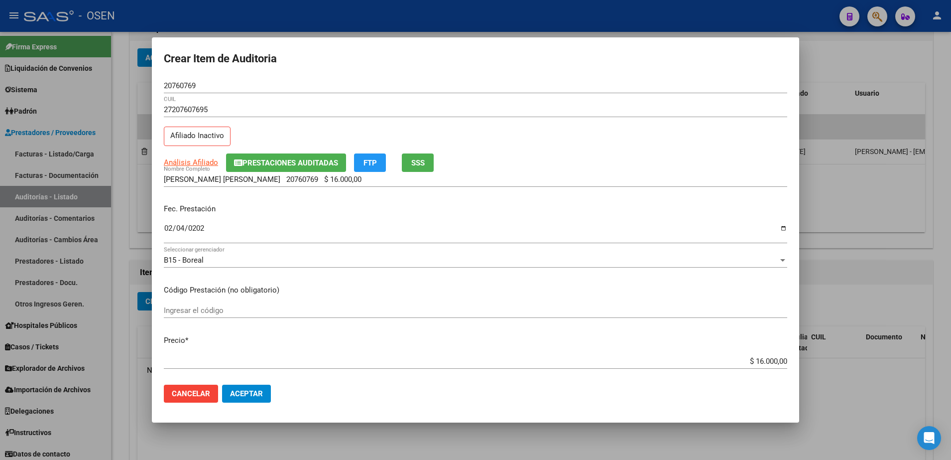
click at [368, 182] on input "[PERSON_NAME] [PERSON_NAME] 20760769 $ 16.000,00" at bounding box center [476, 179] width 624 height 9
drag, startPoint x: 376, startPoint y: 180, endPoint x: 290, endPoint y: 181, distance: 85.7
click at [291, 181] on input "[PERSON_NAME] [PERSON_NAME] 20760769 $ 16.000,00" at bounding box center [476, 179] width 624 height 9
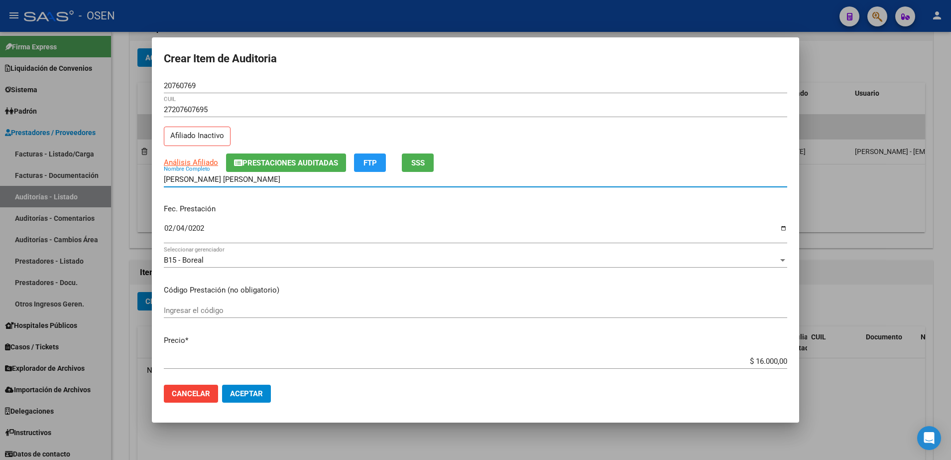
type input "[PERSON_NAME] [PERSON_NAME]"
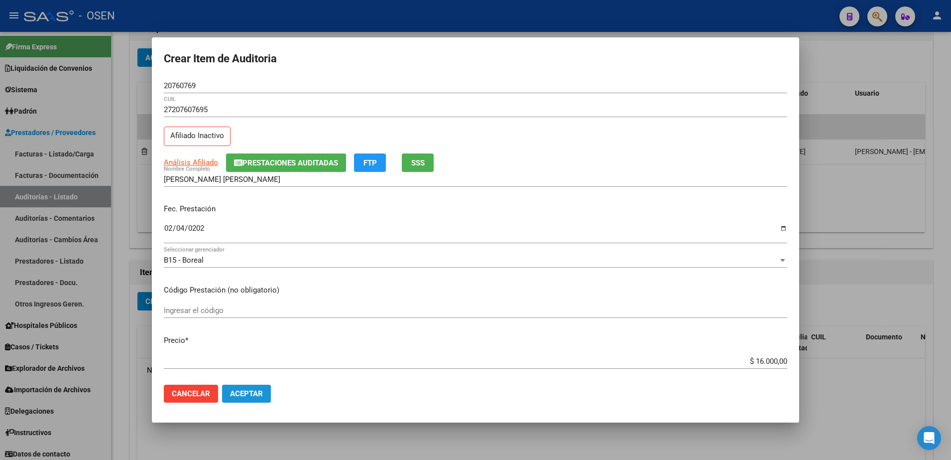
click at [236, 397] on span "Aceptar" at bounding box center [246, 393] width 33 height 9
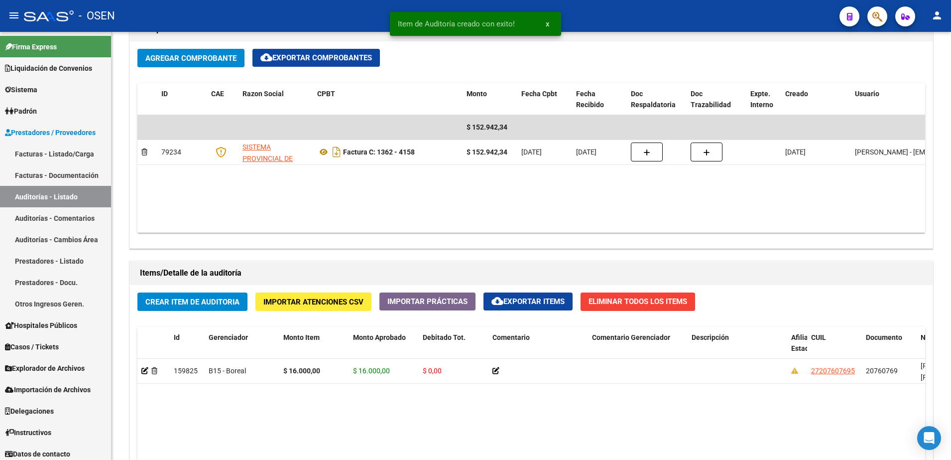
scroll to position [499, 0]
click at [214, 295] on button "Crear Item de Auditoria" at bounding box center [192, 301] width 110 height 18
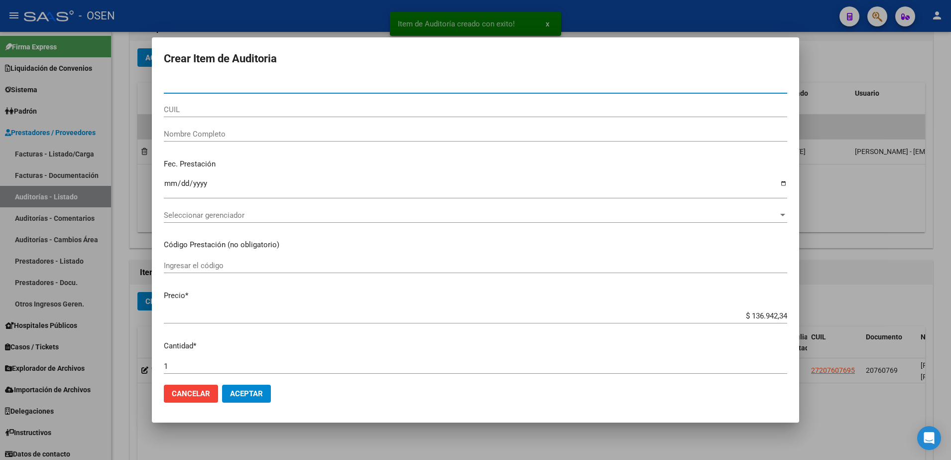
click at [204, 106] on input "CUIL" at bounding box center [476, 109] width 624 height 9
paste input "27176136885"
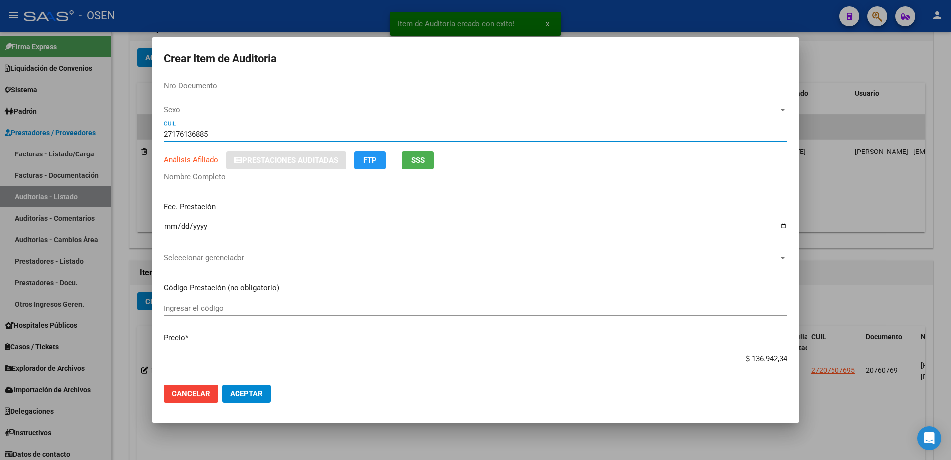
type input "27176136885"
type input "17613688"
type input "[PERSON_NAME]"
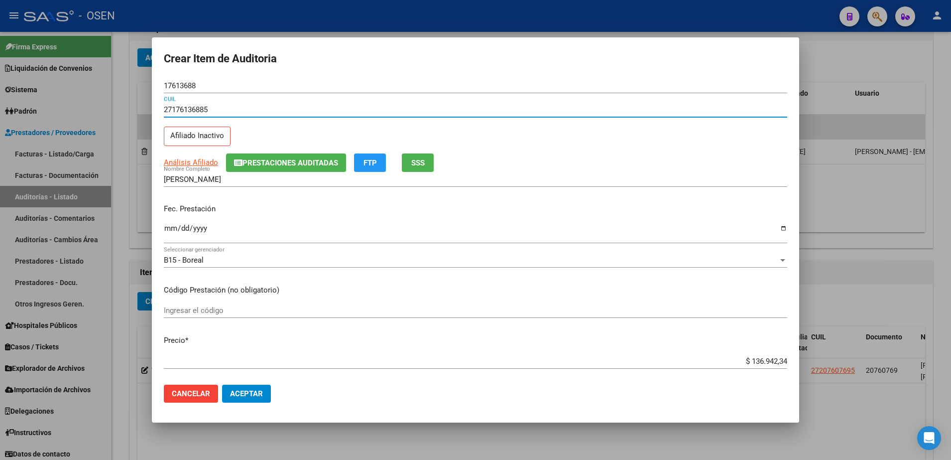
click at [176, 232] on input "Ingresar la fecha" at bounding box center [476, 232] width 624 height 16
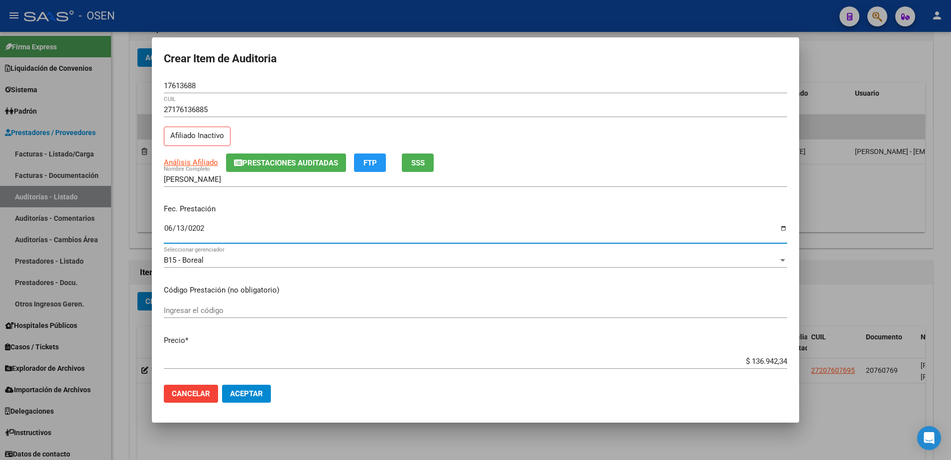
type input "[DATE]"
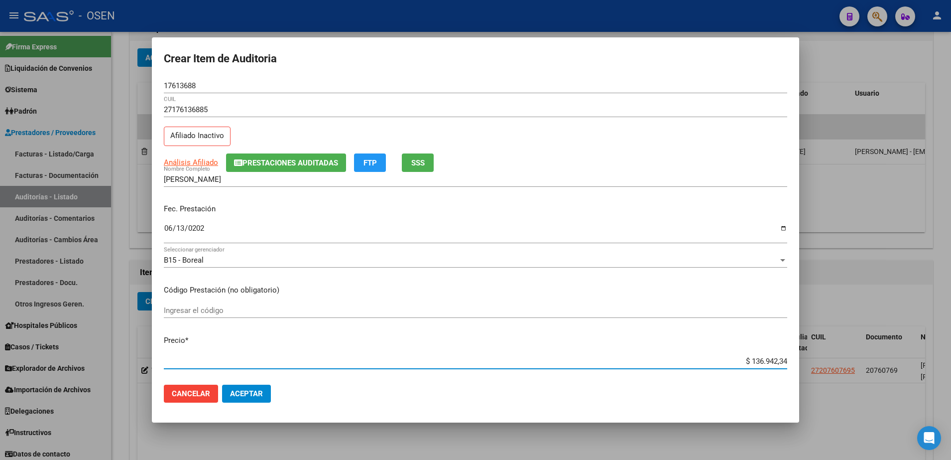
paste input "21.068,05"
type input "$ 21.068,05"
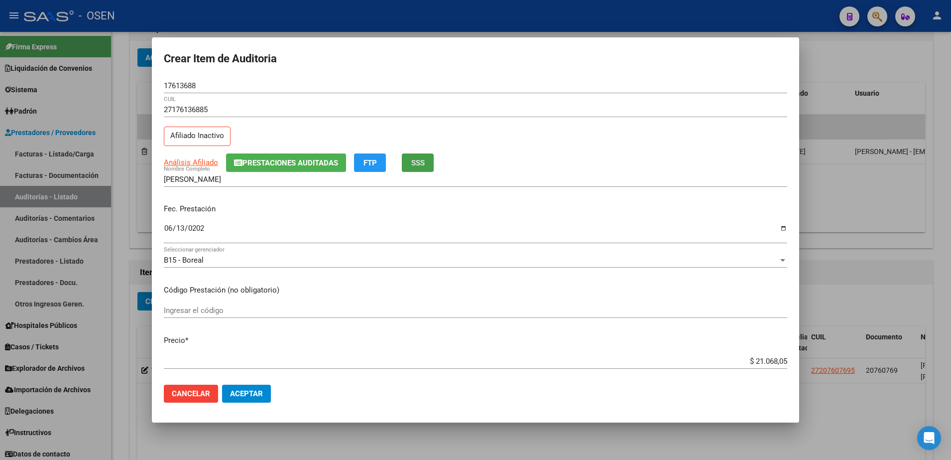
drag, startPoint x: 413, startPoint y: 167, endPoint x: 233, endPoint y: 164, distance: 180.3
click at [242, 170] on div "Análisis Afiliado Prestaciones Auditadas FTP SSS" at bounding box center [476, 162] width 624 height 18
click at [181, 92] on div "17613688 Nro Documento" at bounding box center [476, 85] width 624 height 15
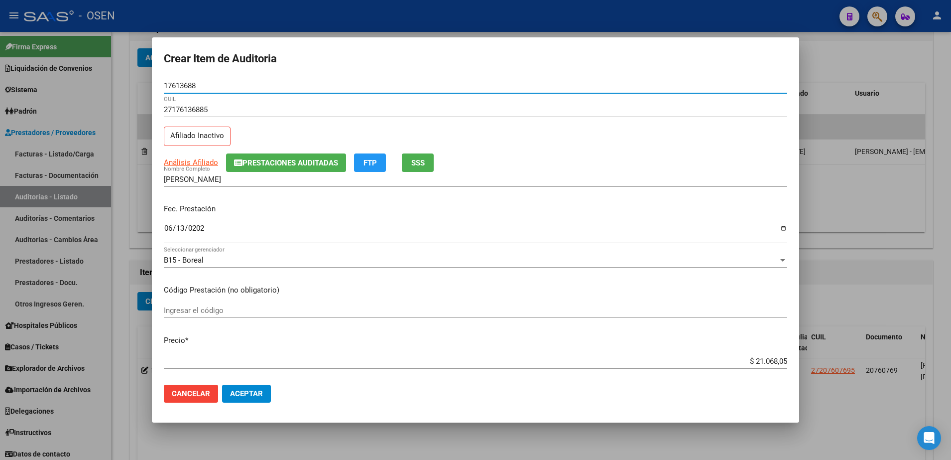
click at [185, 86] on input "17613688" at bounding box center [476, 85] width 624 height 9
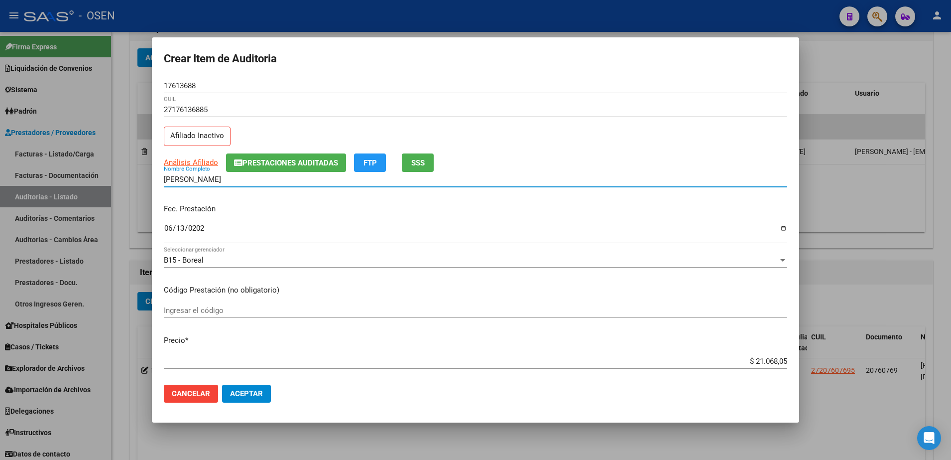
click at [285, 180] on input "[PERSON_NAME]" at bounding box center [476, 179] width 624 height 9
paste input "17613688"
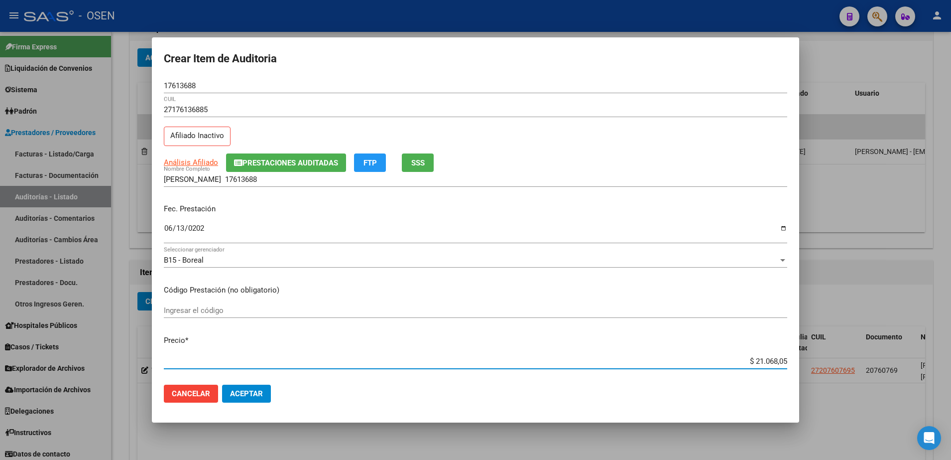
drag, startPoint x: 725, startPoint y: 357, endPoint x: 792, endPoint y: 360, distance: 67.3
click at [792, 360] on mat-dialog-content "17613688 Nro Documento 27176136885 CUIL Afiliado Inactivo Análisis Afiliado Pre…" at bounding box center [476, 227] width 648 height 299
click at [314, 178] on input "[PERSON_NAME] 17613688" at bounding box center [476, 179] width 624 height 9
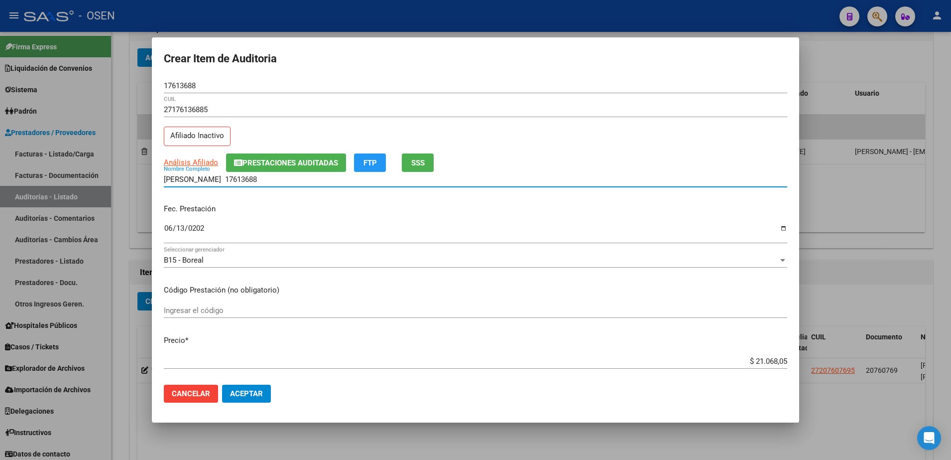
paste input "$ 21.068,05"
drag, startPoint x: 359, startPoint y: 181, endPoint x: 106, endPoint y: 181, distance: 252.5
click at [106, 181] on div "Crear Item de Auditoria 17613688 Nro Documento 27176136885 CUIL Afiliado Inacti…" at bounding box center [475, 230] width 951 height 460
click at [375, 183] on input "[PERSON_NAME] 17613688 $ 21.068,05" at bounding box center [476, 179] width 624 height 9
drag, startPoint x: 368, startPoint y: 182, endPoint x: 270, endPoint y: 182, distance: 97.6
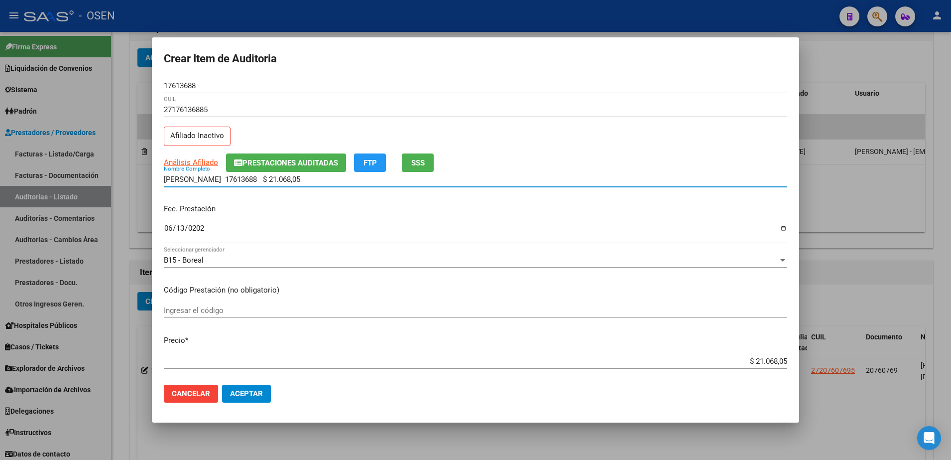
click at [270, 182] on input "[PERSON_NAME] 17613688 $ 21.068,05" at bounding box center [476, 179] width 624 height 9
type input "[PERSON_NAME]"
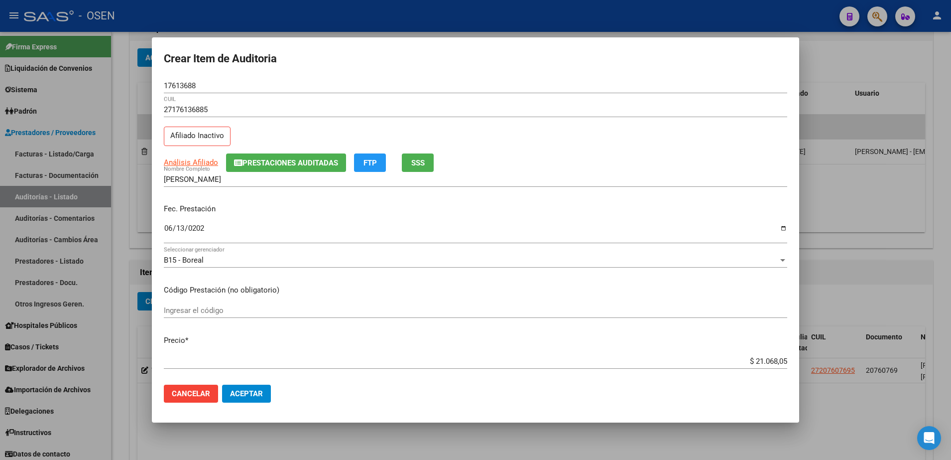
click at [252, 384] on mat-dialog-actions "Cancelar Aceptar" at bounding box center [476, 394] width 624 height 34
click at [253, 387] on button "Aceptar" at bounding box center [246, 394] width 49 height 18
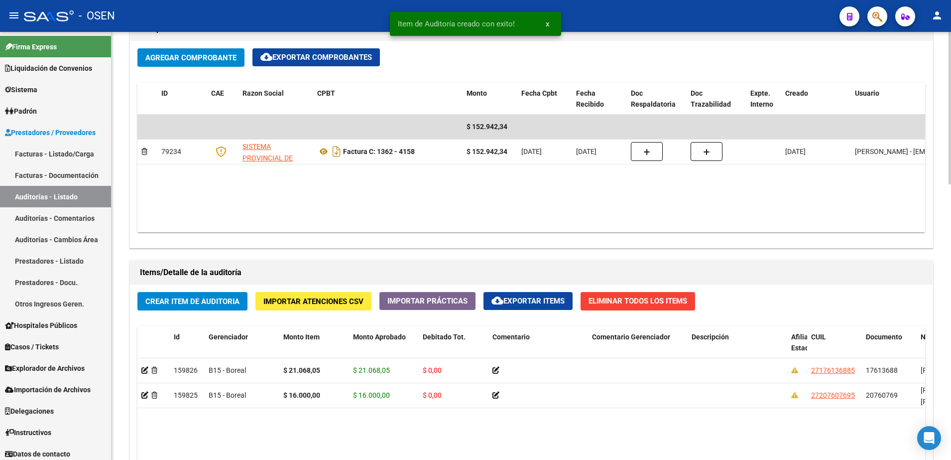
click at [230, 298] on span "Crear Item de Auditoria" at bounding box center [192, 301] width 94 height 9
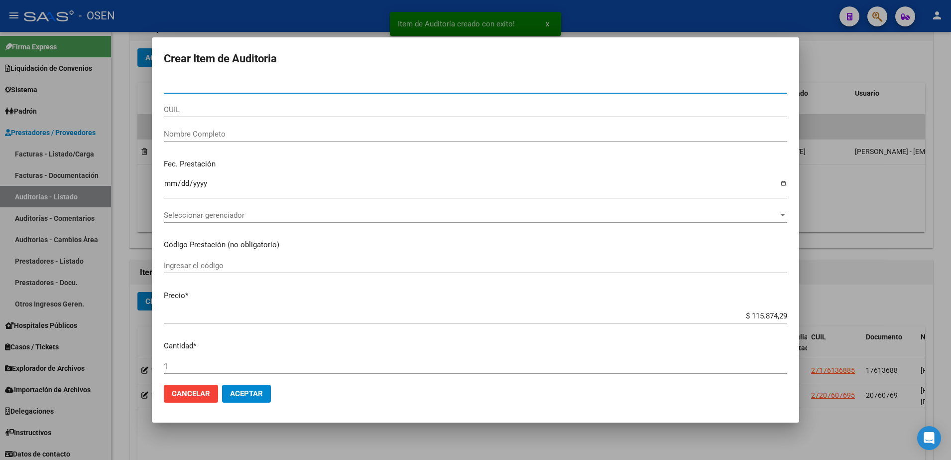
click at [235, 104] on div "CUIL" at bounding box center [476, 109] width 624 height 15
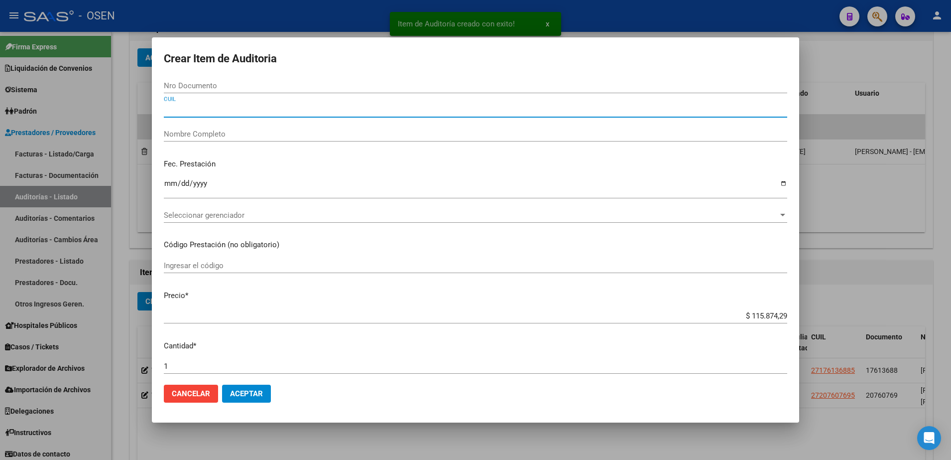
paste input "20452784379"
type input "20452784379"
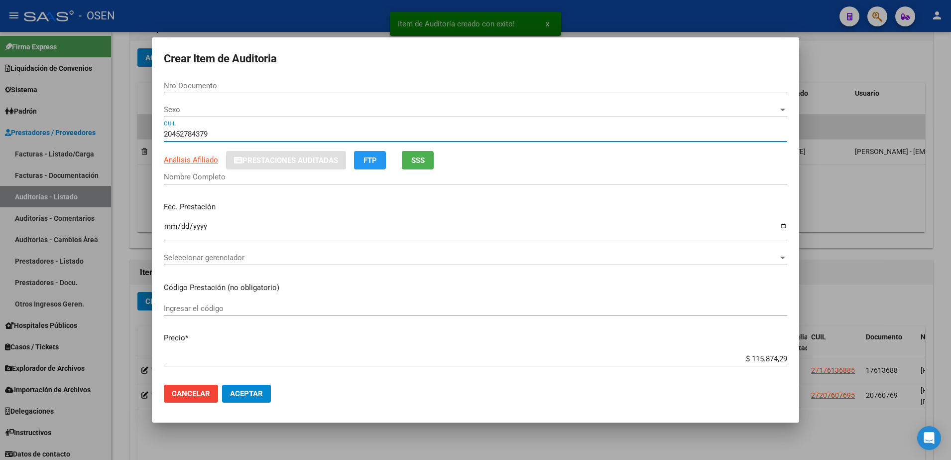
type input "45278437"
type input "[PERSON_NAME] [PERSON_NAME]"
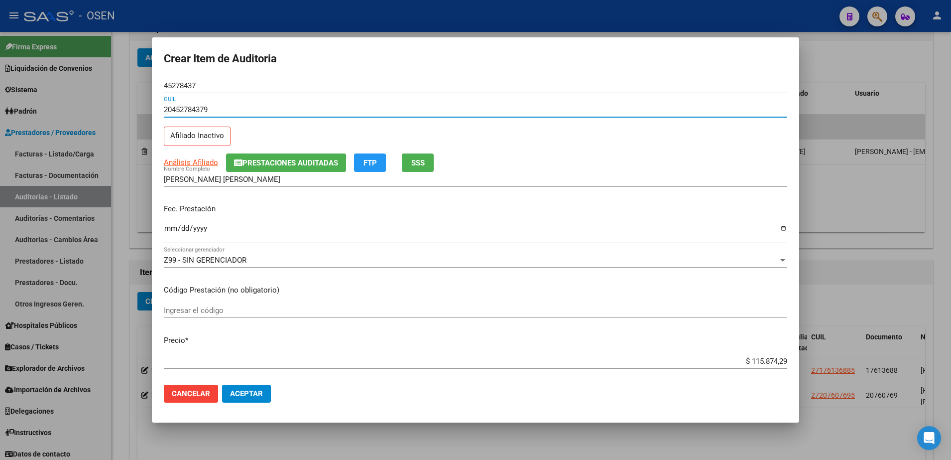
type input "20452784379"
click at [172, 227] on input "Ingresar la fecha" at bounding box center [476, 232] width 624 height 16
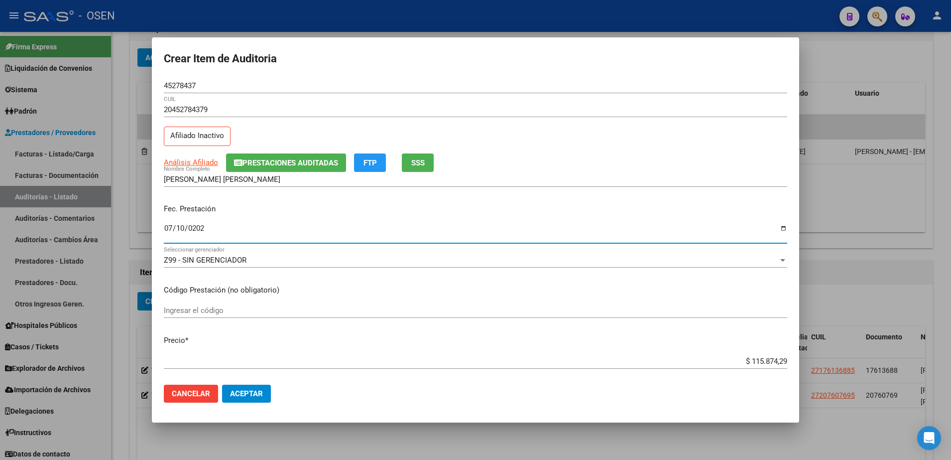
type input "[DATE]"
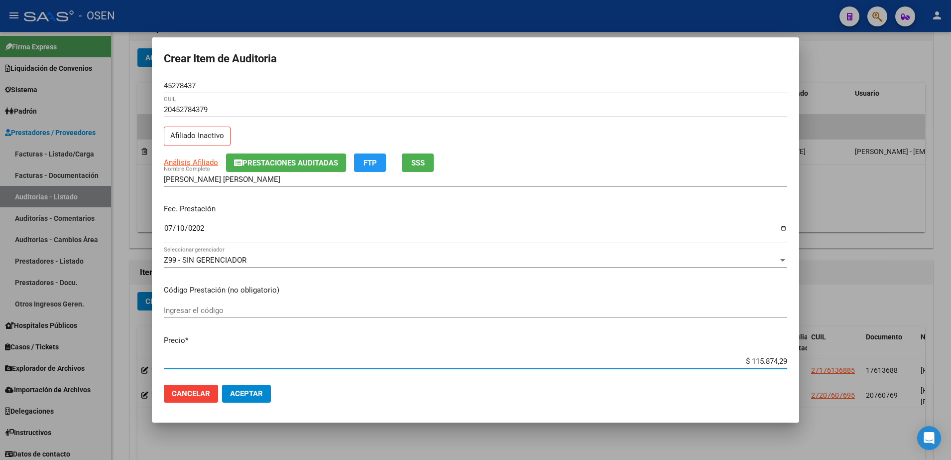
paste input "21.068,05"
type input "$ 21.068,05"
click at [255, 394] on span "Aceptar" at bounding box center [246, 393] width 33 height 9
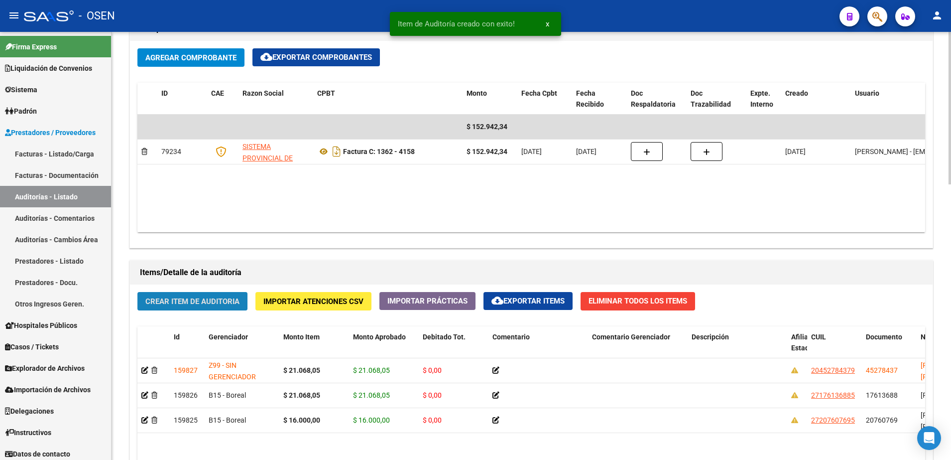
click at [212, 303] on span "Crear Item de Auditoria" at bounding box center [192, 301] width 94 height 9
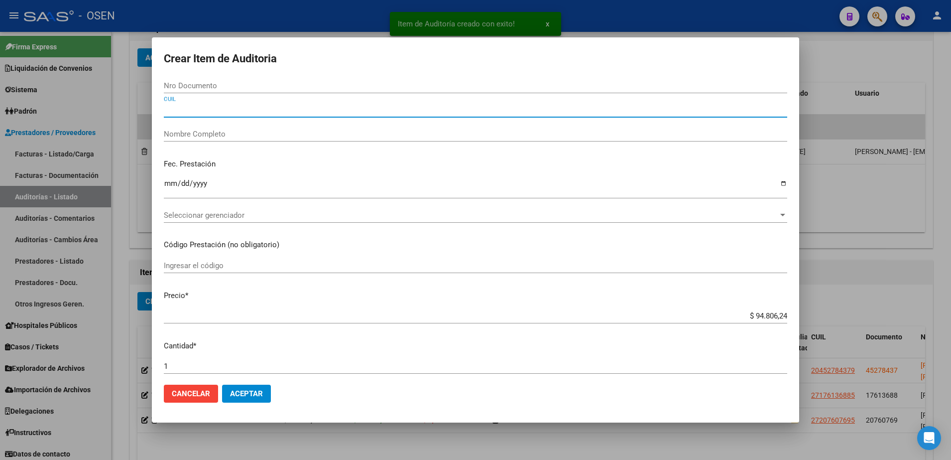
click at [254, 106] on input "CUIL" at bounding box center [476, 109] width 624 height 9
paste input "27581684342"
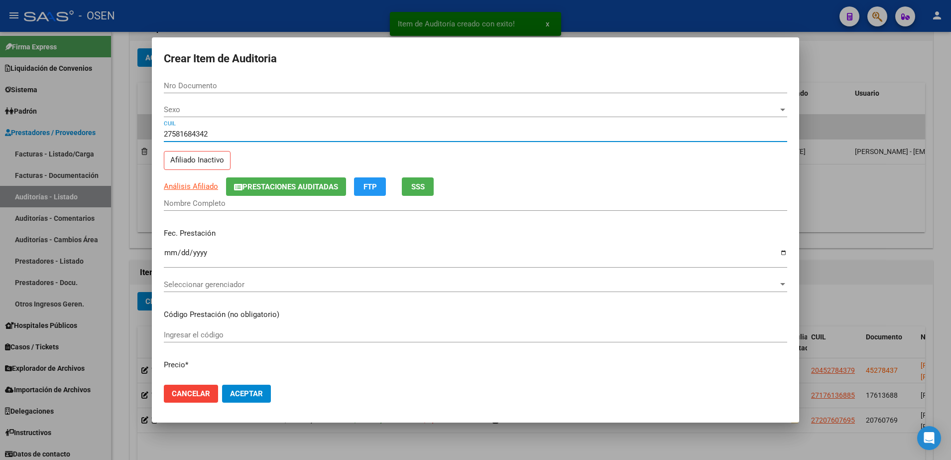
type input "27581684342"
type input "58168434"
type input "[PERSON_NAME]"
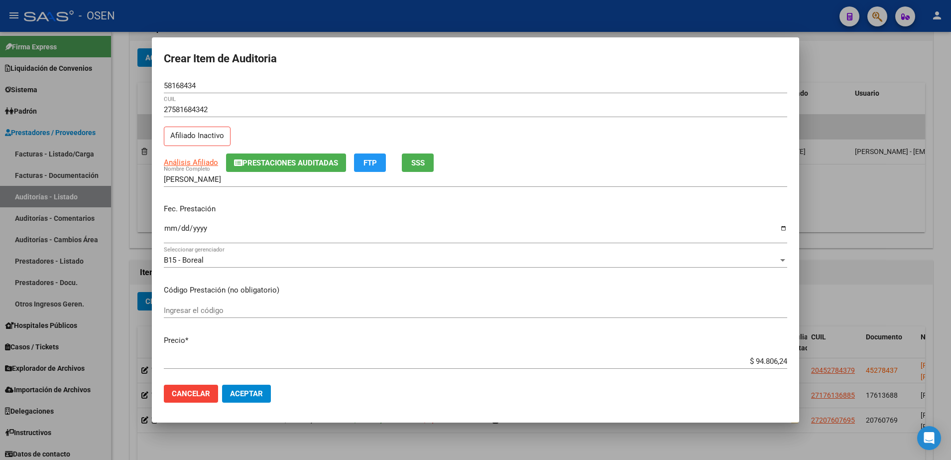
click at [163, 226] on mat-dialog-content "58168434 Nro Documento 27581684342 CUIL Afiliado Inactivo Análisis Afiliado Pre…" at bounding box center [476, 227] width 648 height 299
click at [169, 232] on input "Ingresar la fecha" at bounding box center [476, 232] width 624 height 16
type input "[DATE]"
paste input "21.068,05"
type input "$ 21.068,05"
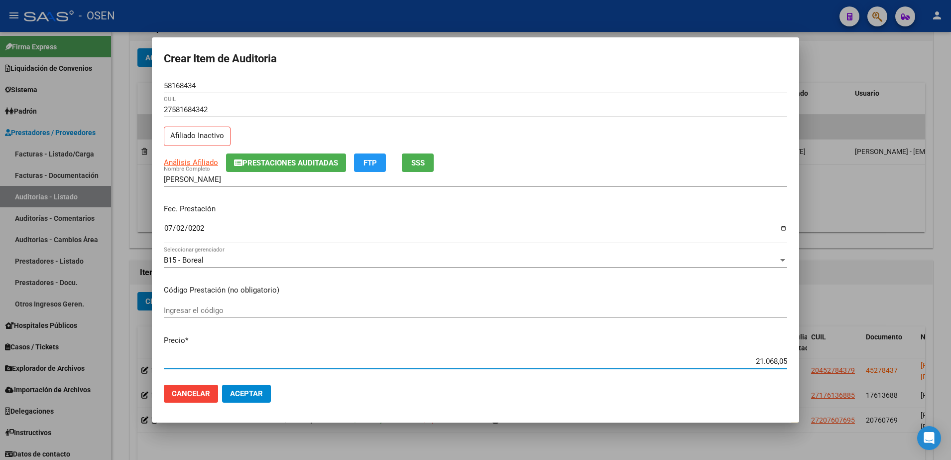
type input "$ 21.068,05"
click at [187, 90] on div "58168434 Nro Documento" at bounding box center [476, 85] width 624 height 15
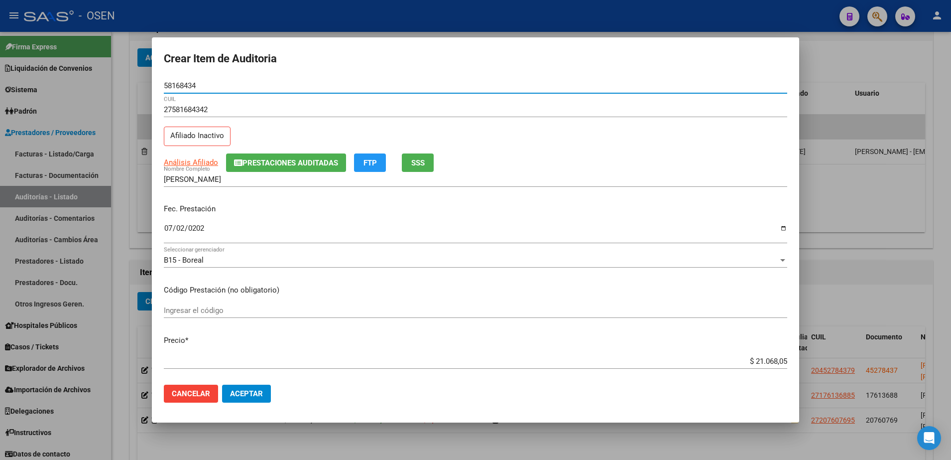
click at [193, 85] on input "58168434" at bounding box center [476, 85] width 624 height 9
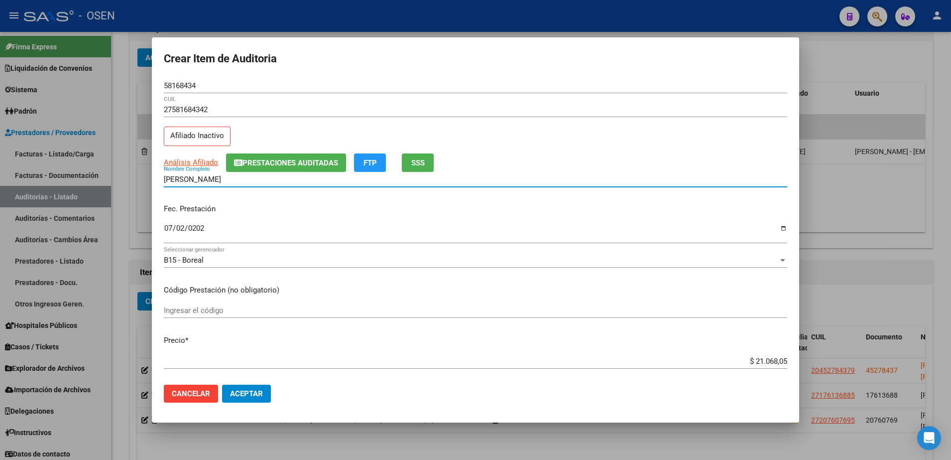
click at [226, 180] on input "[PERSON_NAME]" at bounding box center [476, 179] width 624 height 9
paste input "58168434"
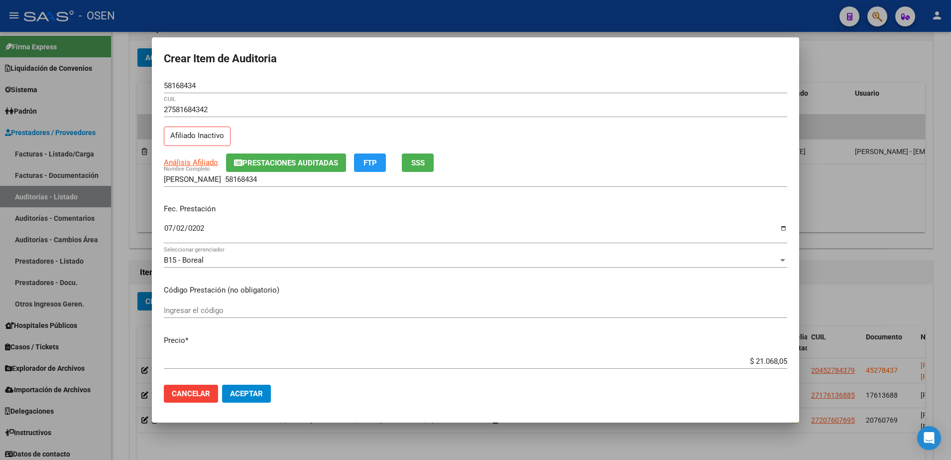
drag, startPoint x: 730, startPoint y: 355, endPoint x: 744, endPoint y: 356, distance: 14.0
click at [744, 356] on div "$ 21.068,05 Ingresar el precio" at bounding box center [476, 361] width 624 height 15
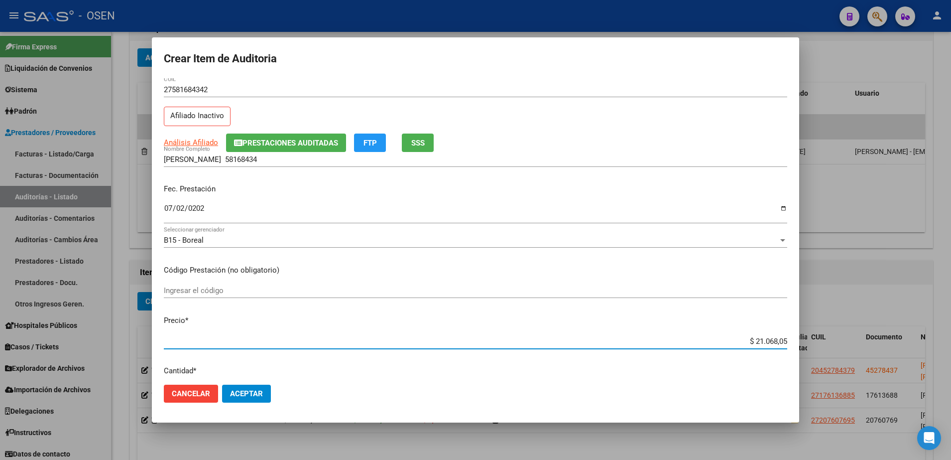
drag, startPoint x: 740, startPoint y: 360, endPoint x: 809, endPoint y: 370, distance: 69.9
click at [809, 370] on div "Crear Item de Auditoria 58168434 Nro Documento 27581684342 CUIL Afiliado Inacti…" at bounding box center [475, 230] width 951 height 460
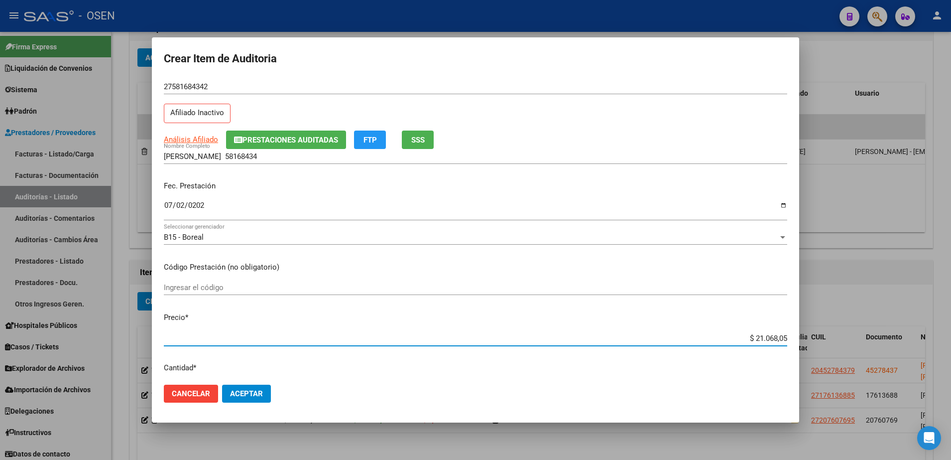
click at [250, 159] on input "[PERSON_NAME] 58168434" at bounding box center [476, 156] width 624 height 9
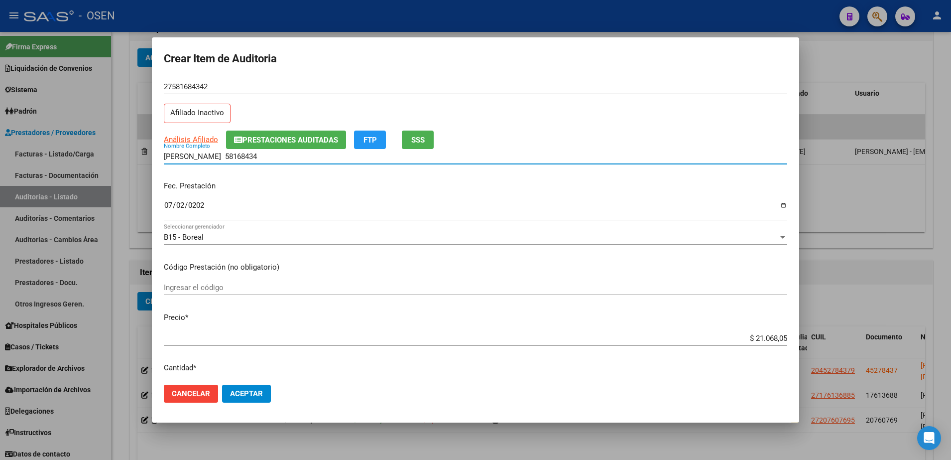
paste input "$ 21.068,05"
drag, startPoint x: 277, startPoint y: 156, endPoint x: 105, endPoint y: 143, distance: 172.9
click at [105, 143] on div "Crear Item de Auditoria 58168434 Nro Documento 27581684342 CUIL Afiliado Inacti…" at bounding box center [475, 230] width 951 height 460
click at [300, 227] on div "[DATE] Ingresar la fecha" at bounding box center [476, 214] width 624 height 30
drag, startPoint x: 286, startPoint y: 157, endPoint x: 197, endPoint y: 156, distance: 89.2
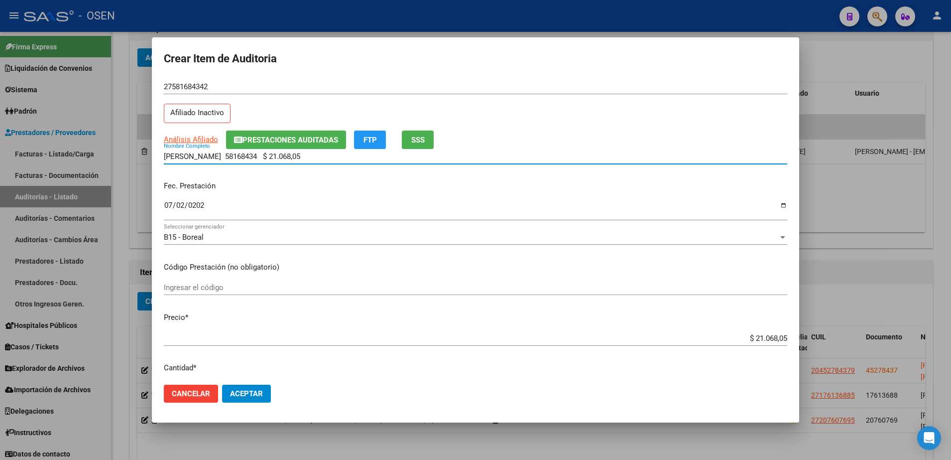
click at [197, 156] on input "[PERSON_NAME] 58168434 $ 21.068,05" at bounding box center [476, 156] width 624 height 9
type input "[PERSON_NAME]"
click at [256, 397] on span "Aceptar" at bounding box center [246, 393] width 33 height 9
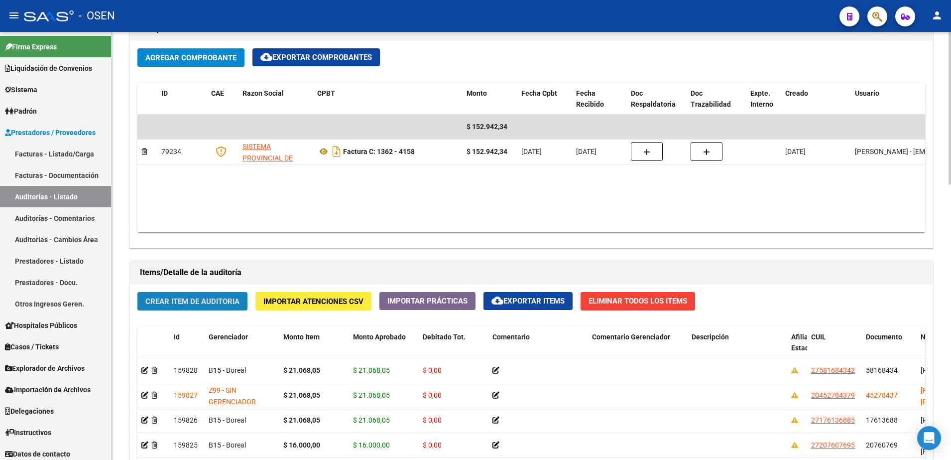
click at [228, 292] on button "Crear Item de Auditoria" at bounding box center [192, 301] width 110 height 18
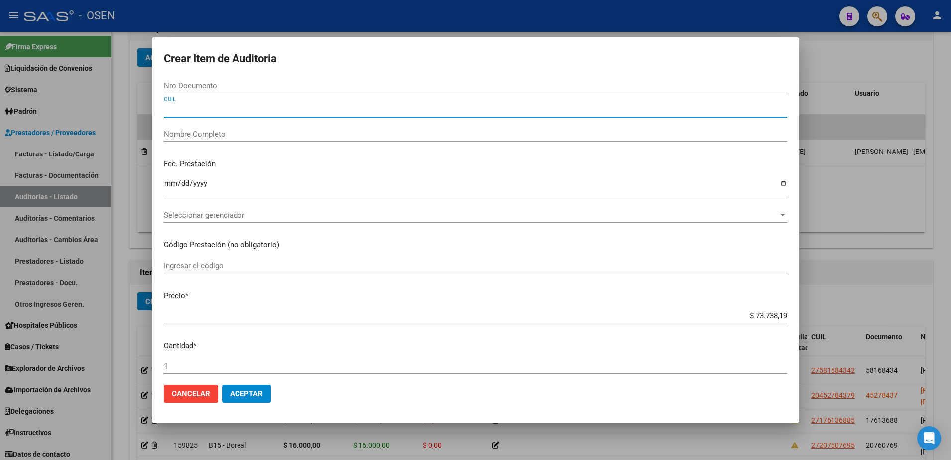
click at [231, 111] on input "CUIL" at bounding box center [476, 109] width 624 height 9
paste input "27581684342"
type input "27581684342"
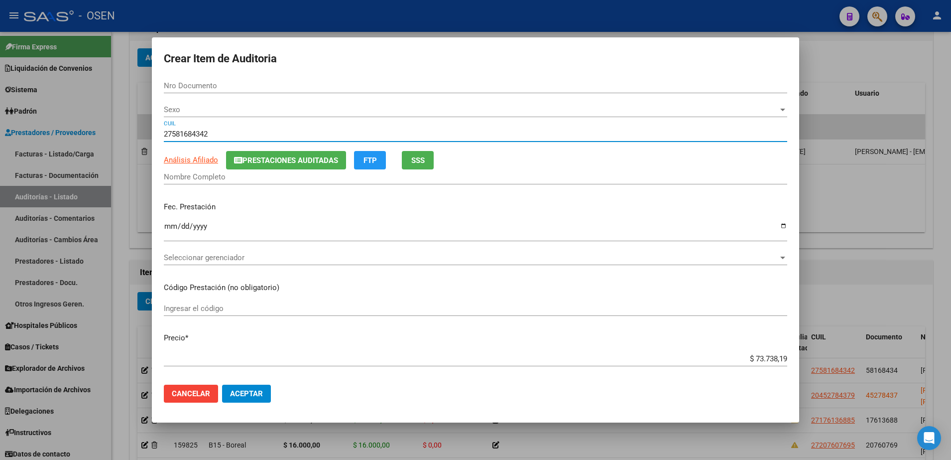
type input "58168434"
type input "[PERSON_NAME]"
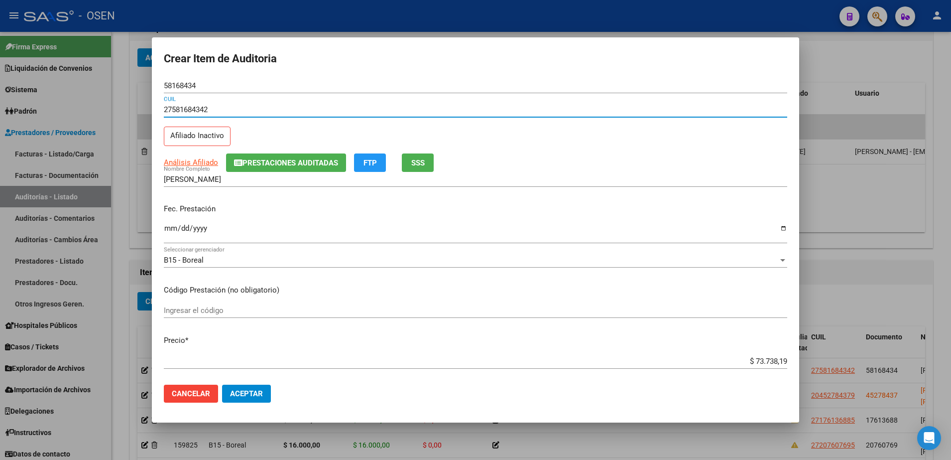
type input "27581684342"
click at [169, 229] on input "Ingresar la fecha" at bounding box center [476, 232] width 624 height 16
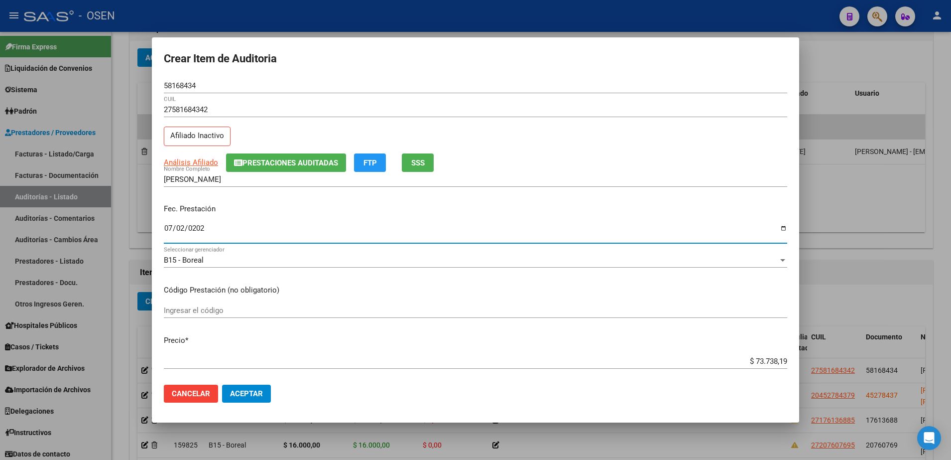
type input "[DATE]"
click at [245, 394] on span "Aceptar" at bounding box center [246, 393] width 33 height 9
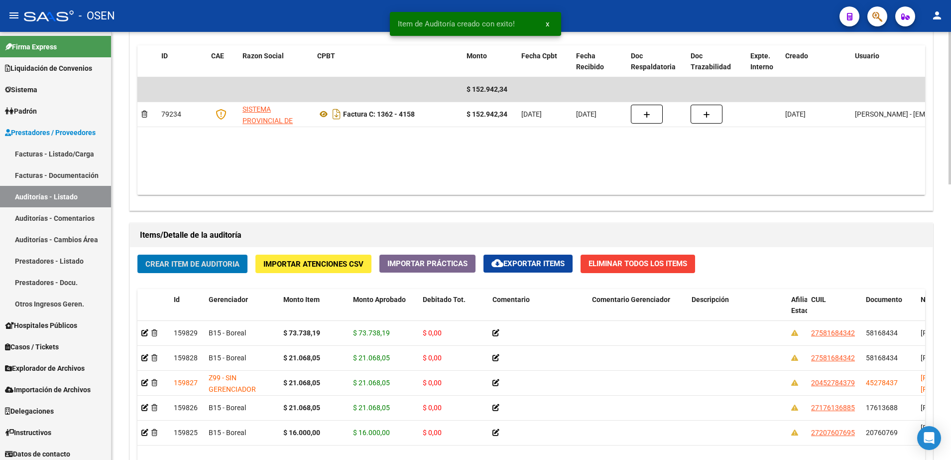
scroll to position [561, 0]
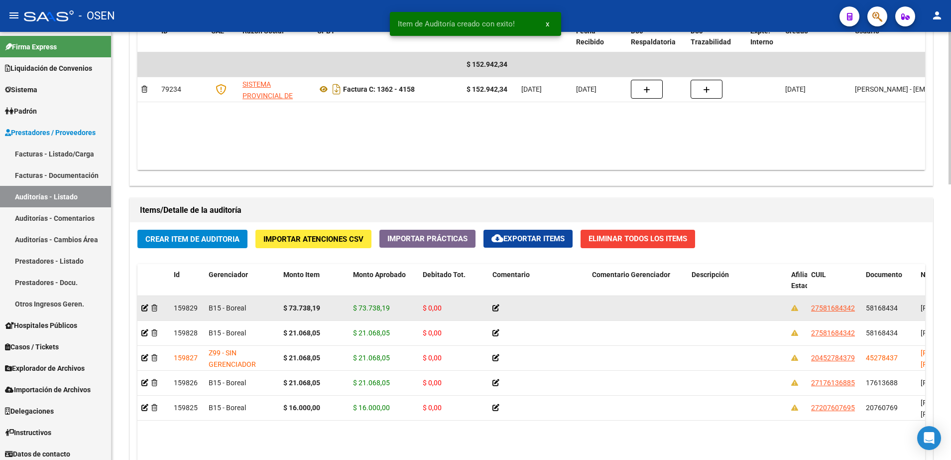
click at [334, 303] on div "$ 73.738,19" at bounding box center [314, 307] width 62 height 11
click at [311, 309] on strong "$ 73.738,19" at bounding box center [301, 308] width 37 height 8
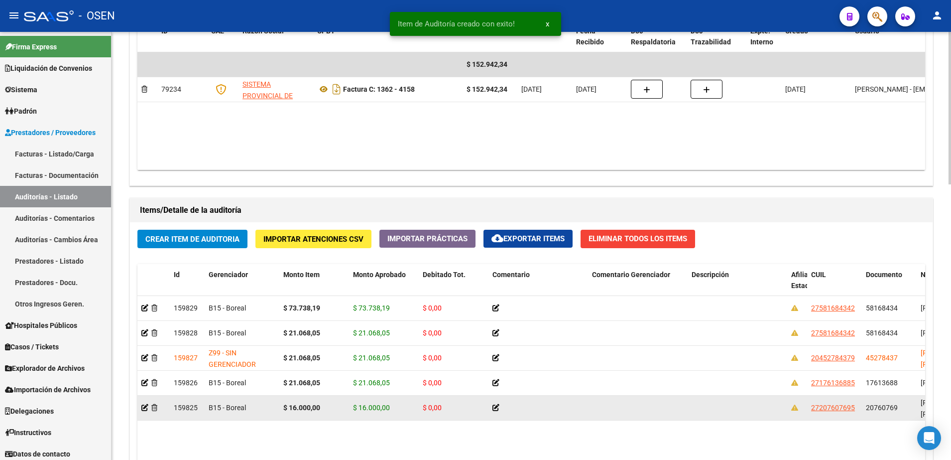
copy strong "73.738,19"
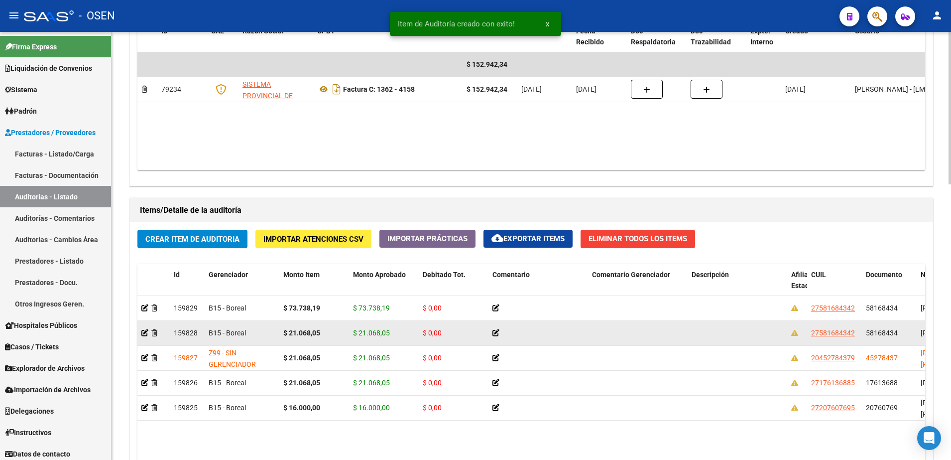
click at [298, 336] on strong "$ 21.068,05" at bounding box center [301, 333] width 37 height 8
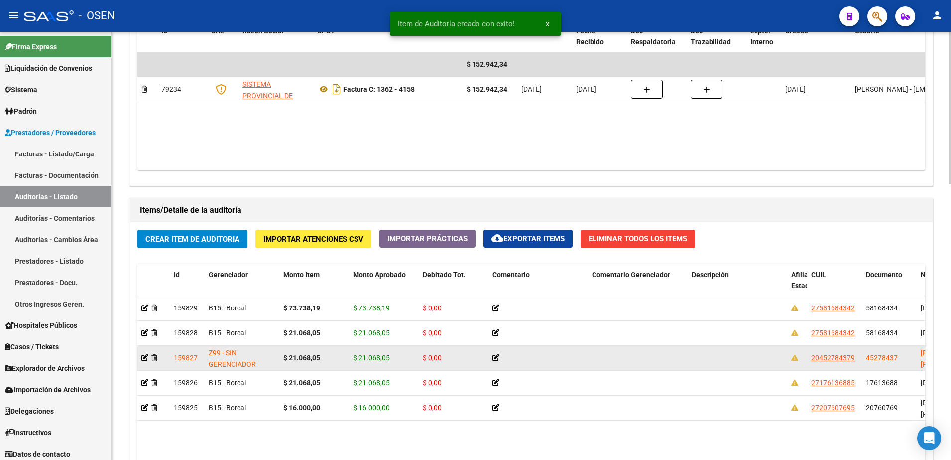
copy strong "21.068,05"
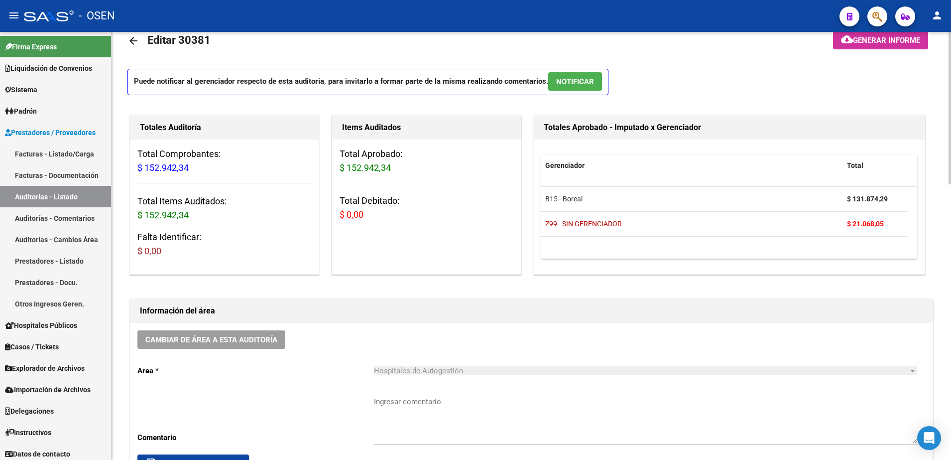
scroll to position [0, 0]
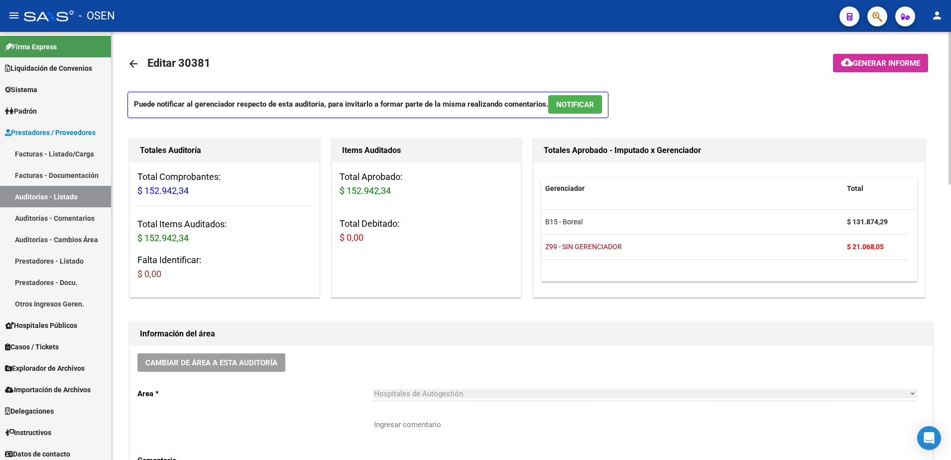
click at [130, 65] on mat-icon "arrow_back" at bounding box center [134, 64] width 12 height 12
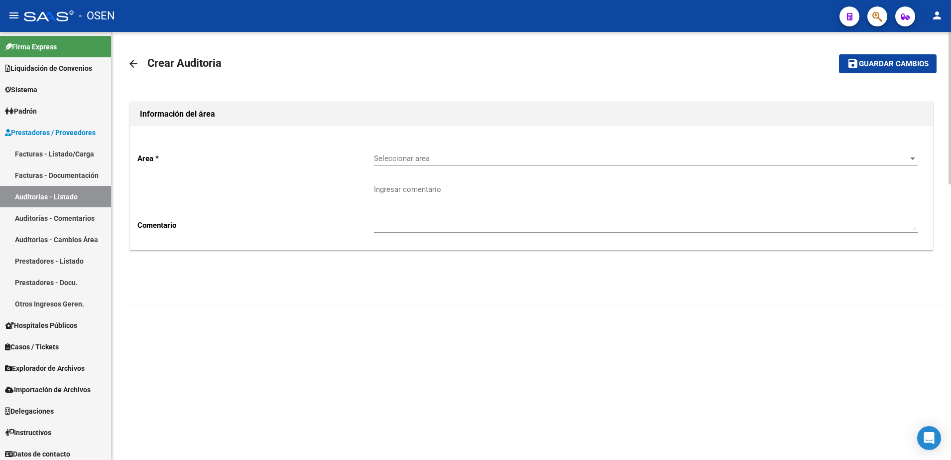
click at [130, 65] on mat-icon "arrow_back" at bounding box center [134, 64] width 12 height 12
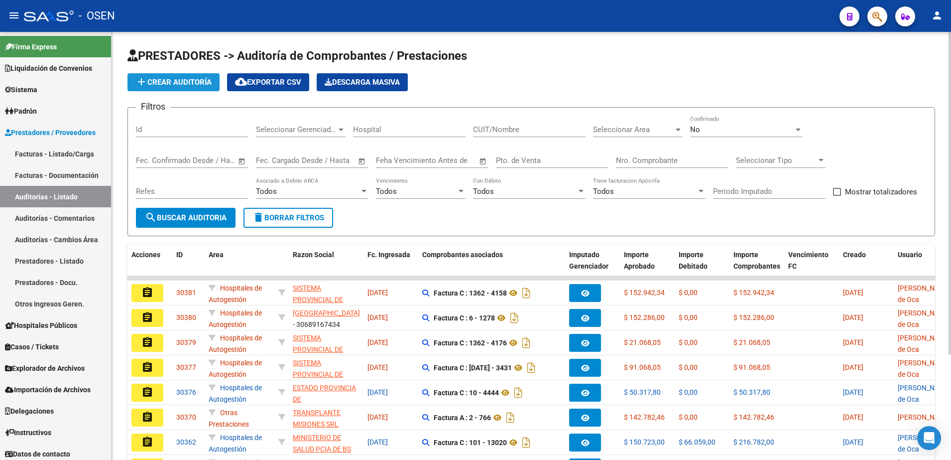
click at [195, 75] on button "add Crear Auditoría" at bounding box center [174, 82] width 92 height 18
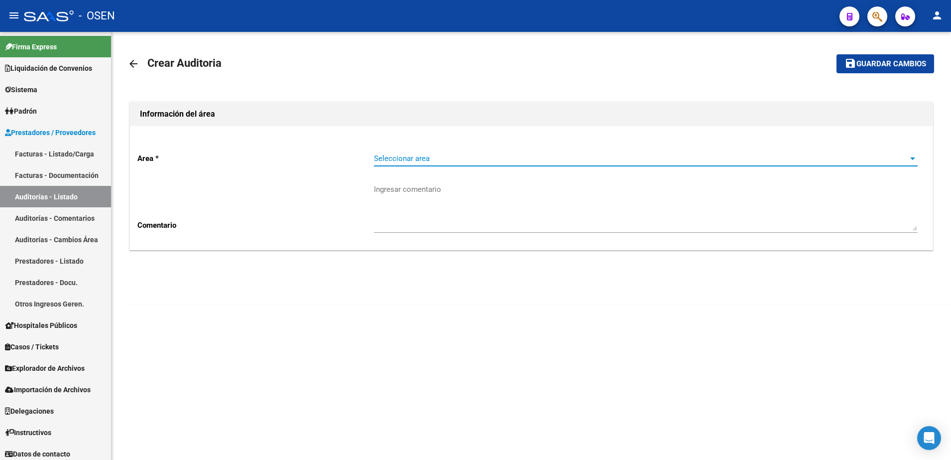
click at [405, 159] on span "Seleccionar area" at bounding box center [641, 158] width 535 height 9
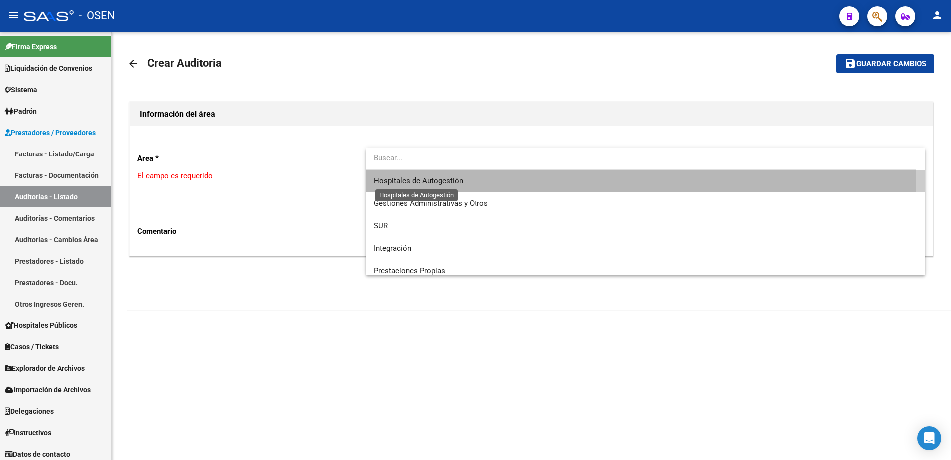
click at [414, 178] on span "Hospitales de Autogestión" at bounding box center [418, 180] width 89 height 9
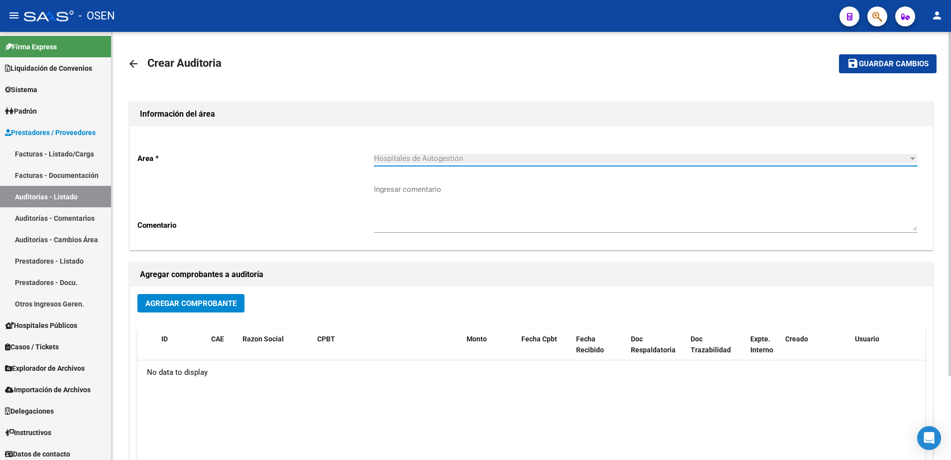
click at [230, 300] on span "Agregar Comprobante" at bounding box center [190, 303] width 91 height 9
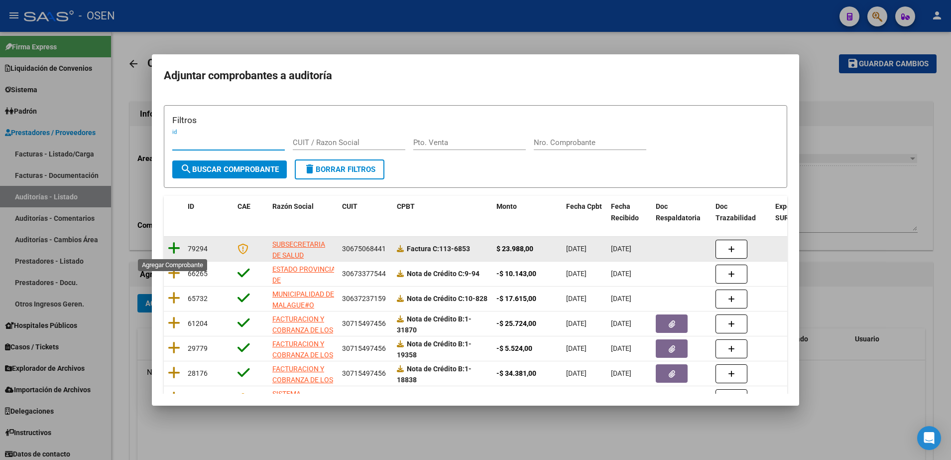
click at [174, 249] on icon at bounding box center [174, 248] width 12 height 14
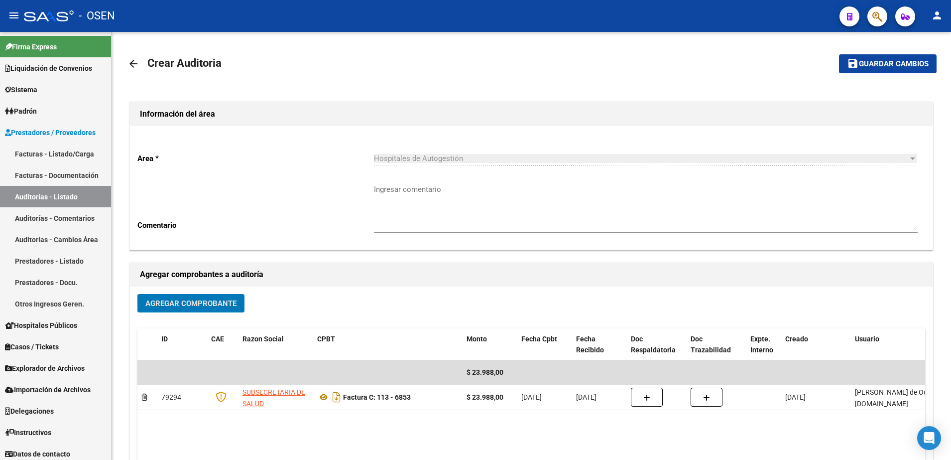
click at [850, 75] on mat-toolbar-row "save Guardar cambios" at bounding box center [853, 64] width 168 height 32
click at [850, 68] on mat-icon "save" at bounding box center [853, 63] width 12 height 12
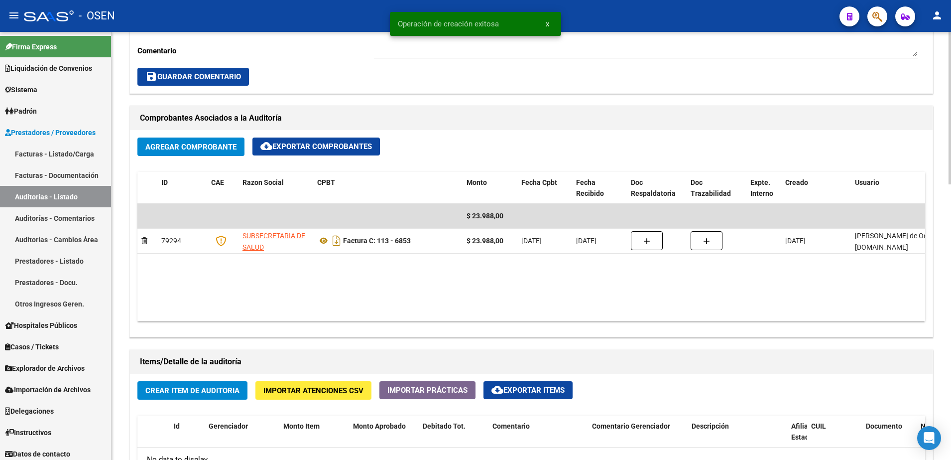
scroll to position [498, 0]
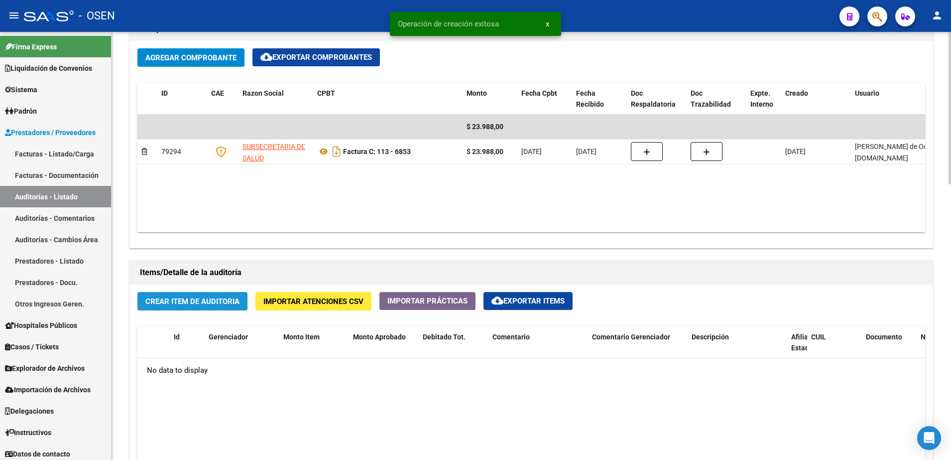
click at [213, 304] on span "Crear Item de Auditoria" at bounding box center [192, 301] width 94 height 9
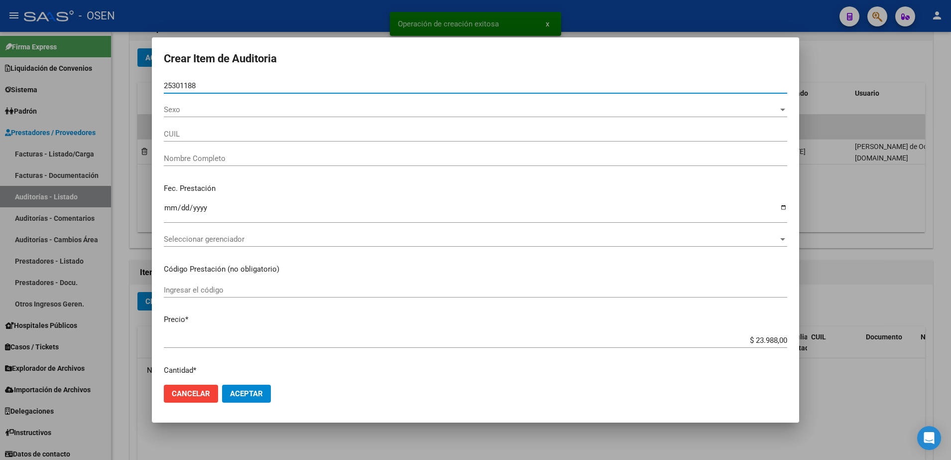
type input "20253011883"
type input "[PERSON_NAME]"
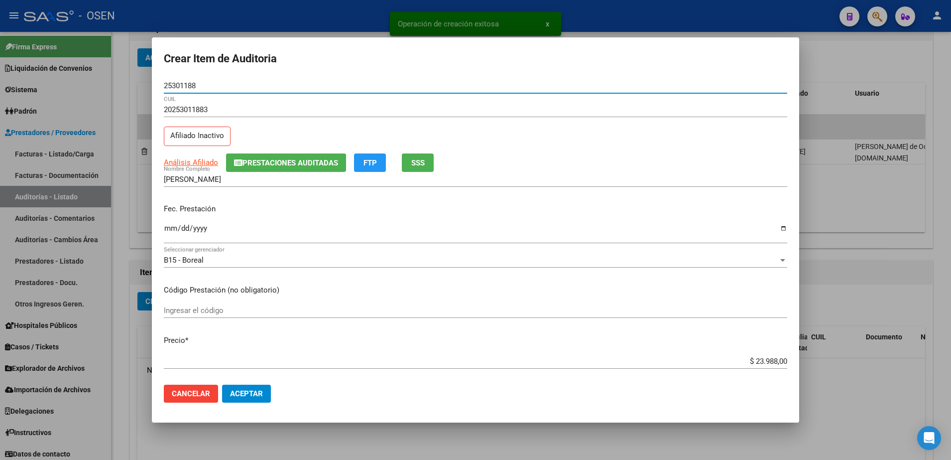
type input "25301188"
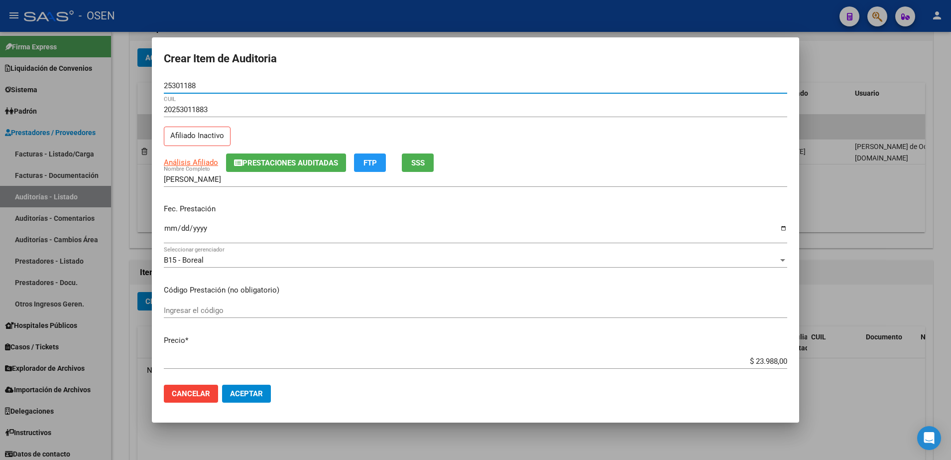
click at [167, 227] on input "Ingresar la fecha" at bounding box center [476, 232] width 624 height 16
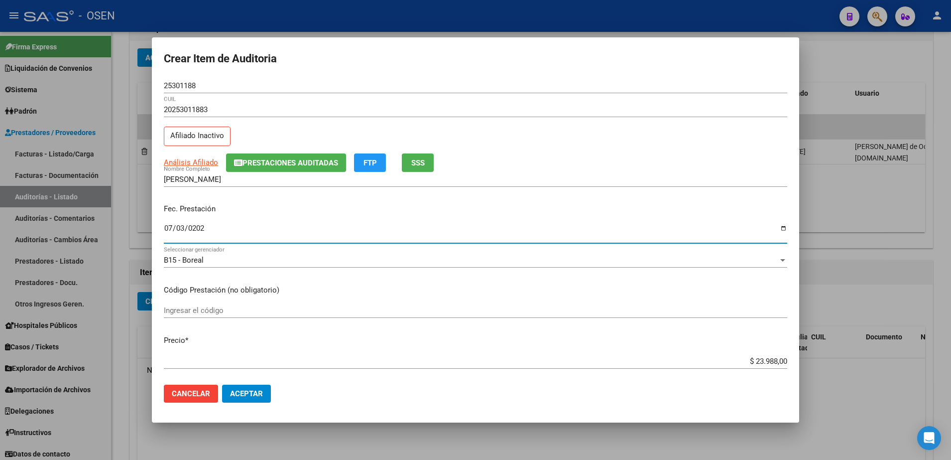
type input "[DATE]"
click at [178, 83] on input "25301188" at bounding box center [476, 85] width 624 height 9
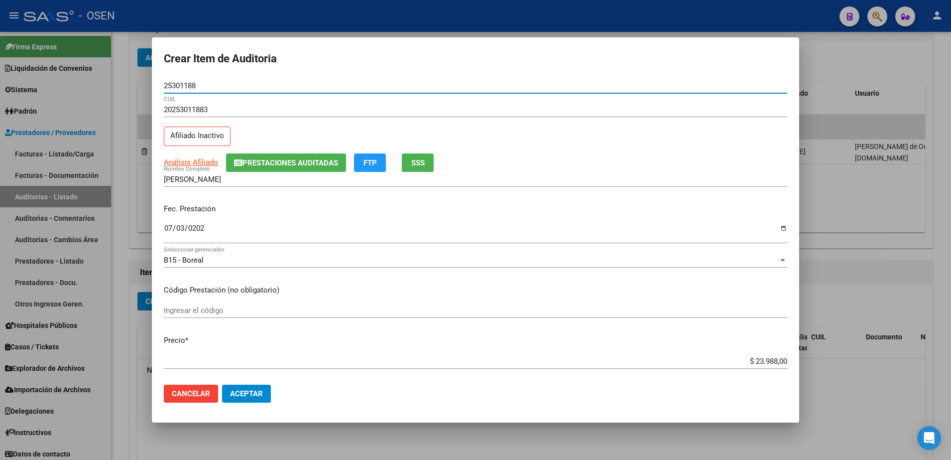
click at [178, 83] on input "25301188" at bounding box center [476, 85] width 624 height 9
click at [177, 87] on input "25301188" at bounding box center [476, 85] width 624 height 9
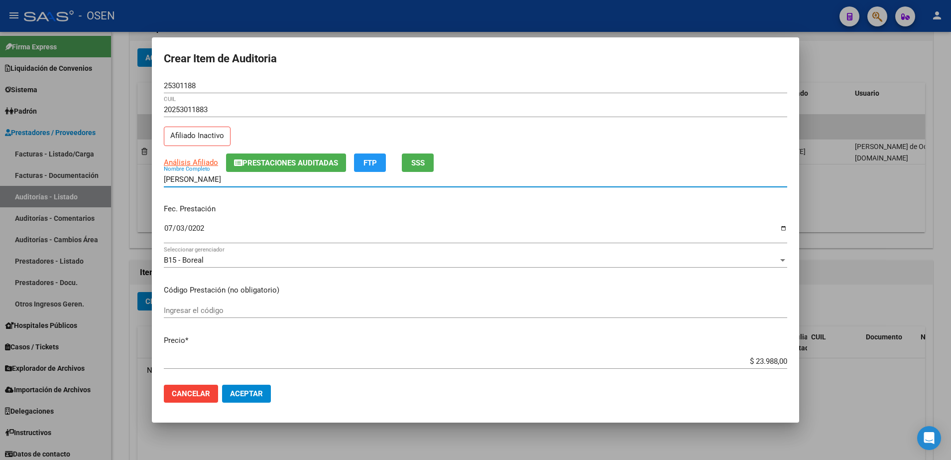
click at [278, 180] on input "[PERSON_NAME]" at bounding box center [476, 179] width 624 height 9
click at [262, 180] on input "[PERSON_NAME]" at bounding box center [476, 179] width 624 height 9
click at [267, 181] on input "[PERSON_NAME]" at bounding box center [476, 179] width 624 height 9
click at [263, 178] on input "[PERSON_NAME]" at bounding box center [476, 179] width 624 height 9
paste input "25301188"
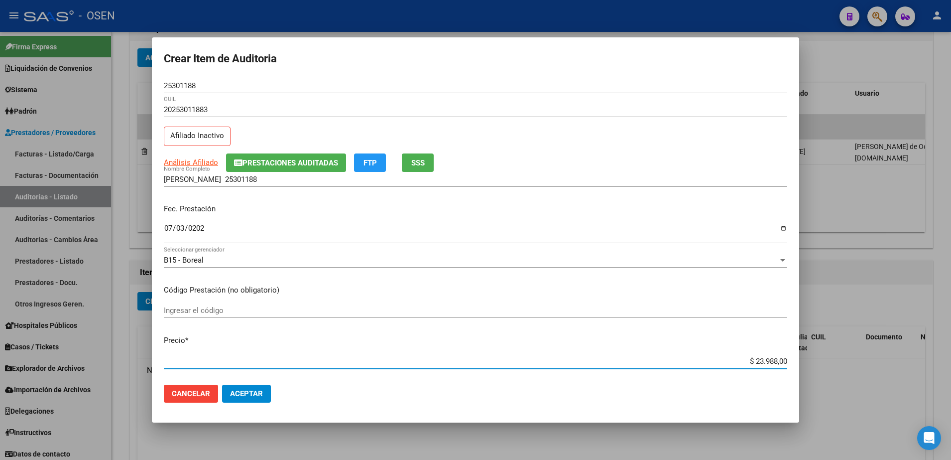
drag, startPoint x: 735, startPoint y: 358, endPoint x: 798, endPoint y: 360, distance: 63.3
click at [798, 360] on mat-dialog-content "25301188 Nro Documento 20253011883 CUIL Afiliado Inactivo Análisis Afiliado Pre…" at bounding box center [476, 227] width 648 height 299
click at [310, 183] on input "[PERSON_NAME] 25301188" at bounding box center [476, 179] width 624 height 9
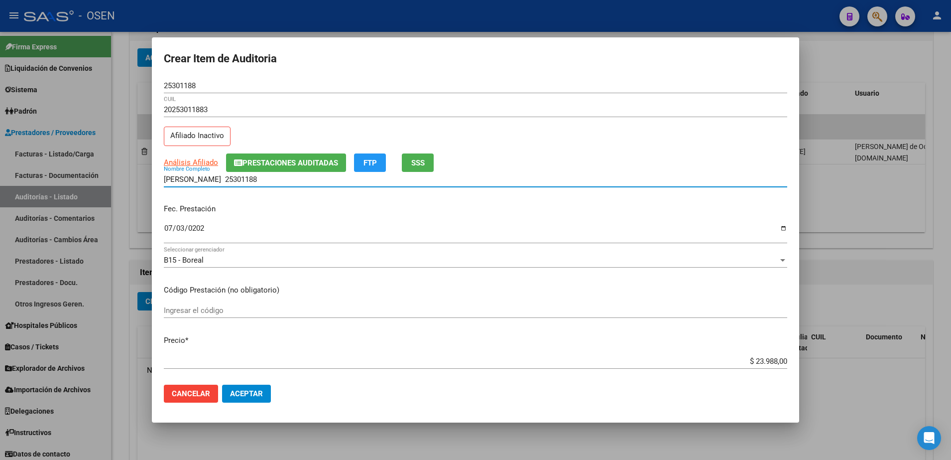
click at [305, 179] on input "[PERSON_NAME] 25301188" at bounding box center [476, 179] width 624 height 9
paste input "$ 23.988,00"
drag, startPoint x: 342, startPoint y: 182, endPoint x: 157, endPoint y: 180, distance: 185.3
click at [157, 180] on mat-dialog-content "25301188 Nro Documento 20253011883 CUIL Afiliado Inactivo Análisis Afiliado Pre…" at bounding box center [476, 227] width 648 height 299
click at [345, 182] on input "[PERSON_NAME] 25301188 $ 23.988,00" at bounding box center [476, 179] width 624 height 9
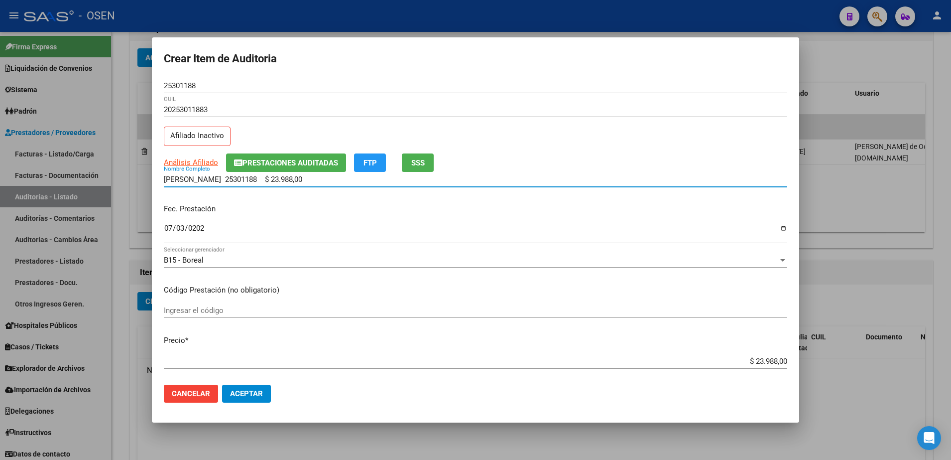
drag, startPoint x: 353, startPoint y: 181, endPoint x: 258, endPoint y: 179, distance: 95.2
click at [258, 179] on input "[PERSON_NAME] 25301188 $ 23.988,00" at bounding box center [476, 179] width 624 height 9
type input "[PERSON_NAME]"
click at [261, 392] on span "Aceptar" at bounding box center [246, 393] width 33 height 9
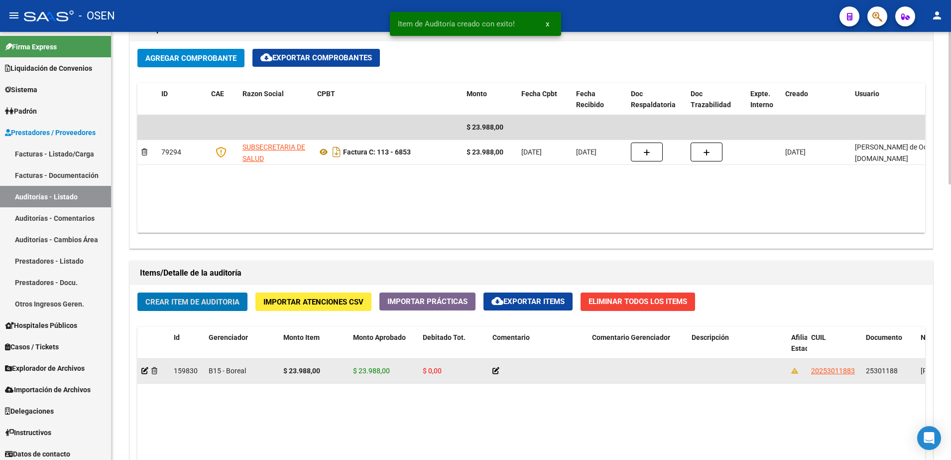
scroll to position [499, 0]
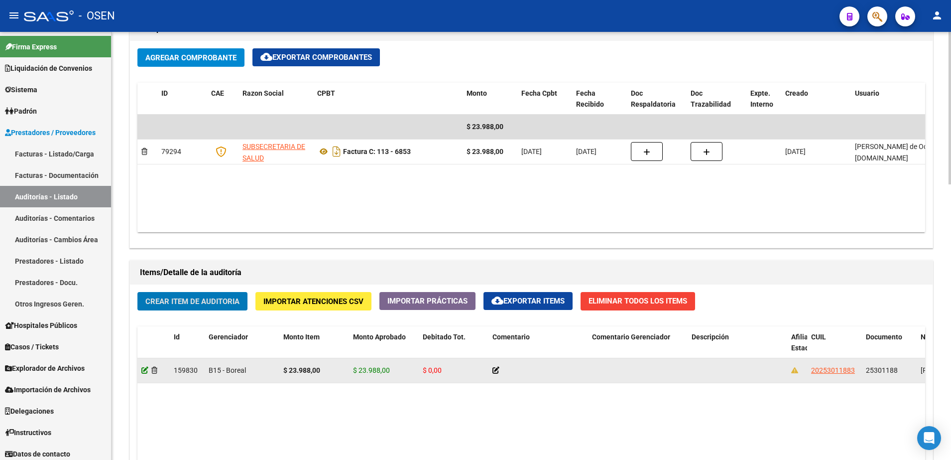
click at [145, 367] on icon at bounding box center [144, 370] width 7 height 7
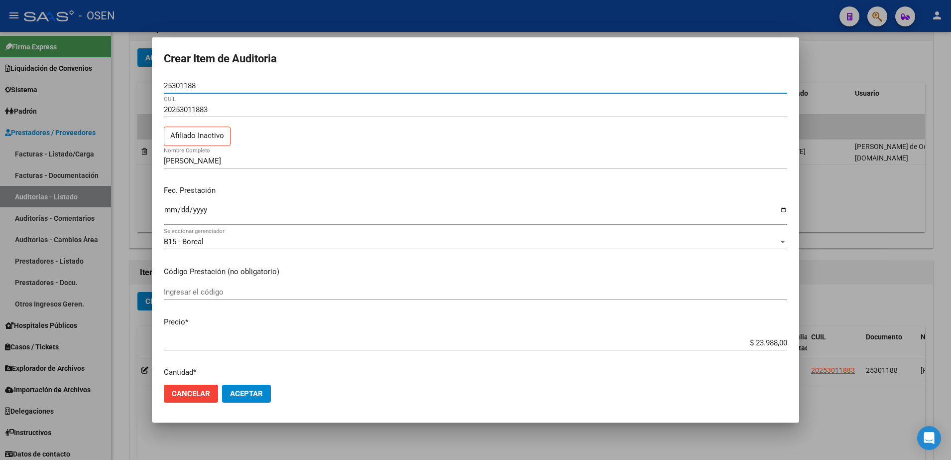
click at [757, 344] on input "$ 23.988,00" at bounding box center [476, 342] width 624 height 9
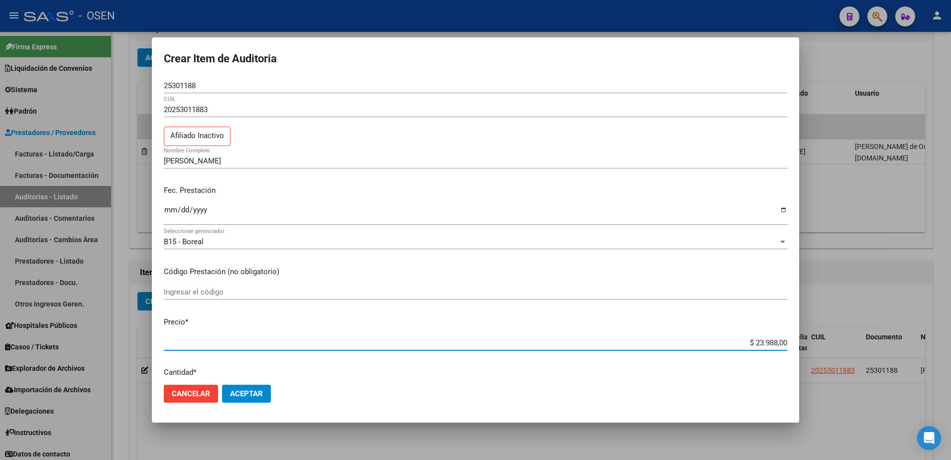
click at [755, 344] on input "$ 23.988,00" at bounding box center [476, 342] width 624 height 9
paste input "11994"
type input "$ 2.311.994.988,00"
click at [758, 352] on div "$ 2.311.994.988,00 Ingresar el precio" at bounding box center [476, 347] width 624 height 24
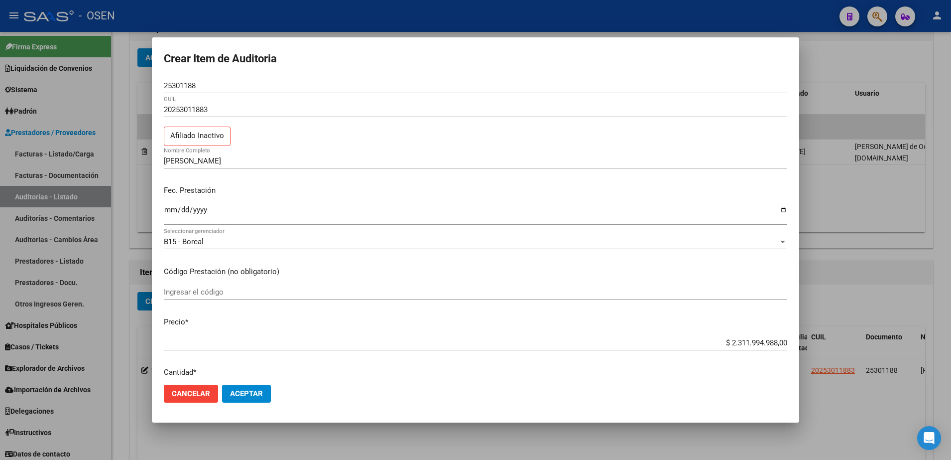
click at [759, 348] on div "$ 2.311.994.988,00 Ingresar el precio" at bounding box center [476, 342] width 624 height 15
click at [760, 342] on input "$ 2.311.994.988,00" at bounding box center [476, 342] width 624 height 9
paste input "11994"
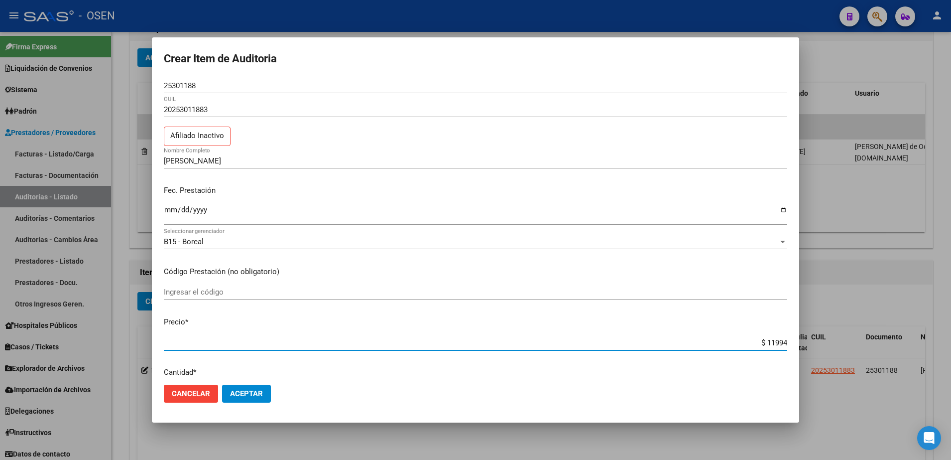
type input "$ 119,94"
type input "$ 1.199,40"
type input "$ 11.994,00"
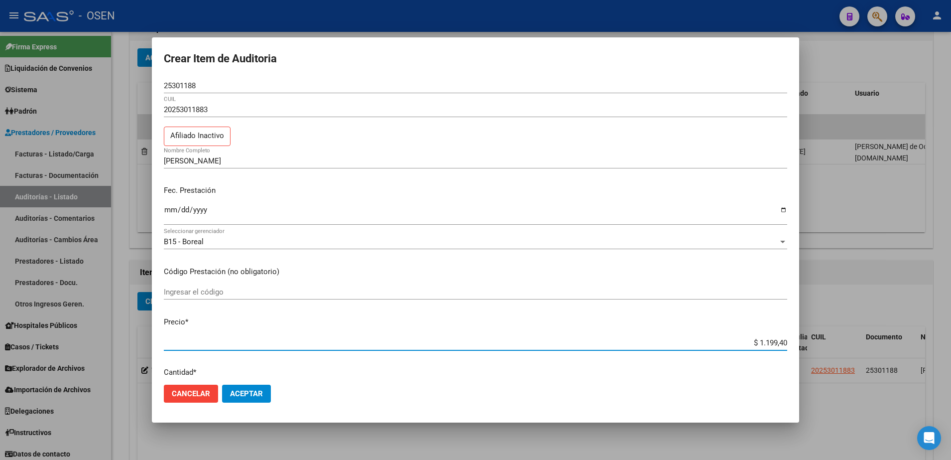
type input "$ 11.994,00"
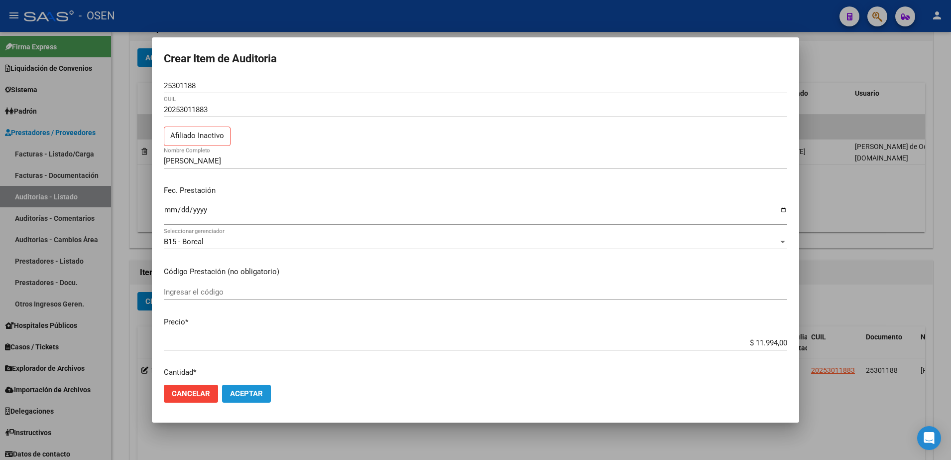
click at [249, 389] on span "Aceptar" at bounding box center [246, 393] width 33 height 9
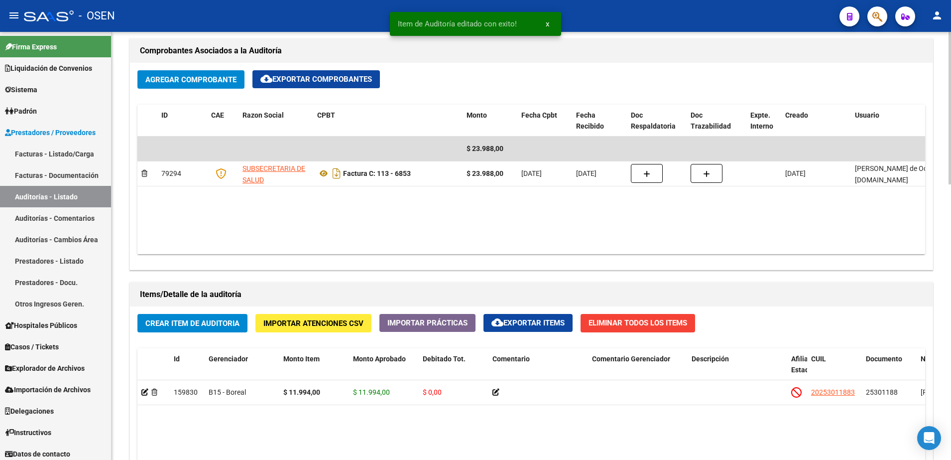
scroll to position [560, 0]
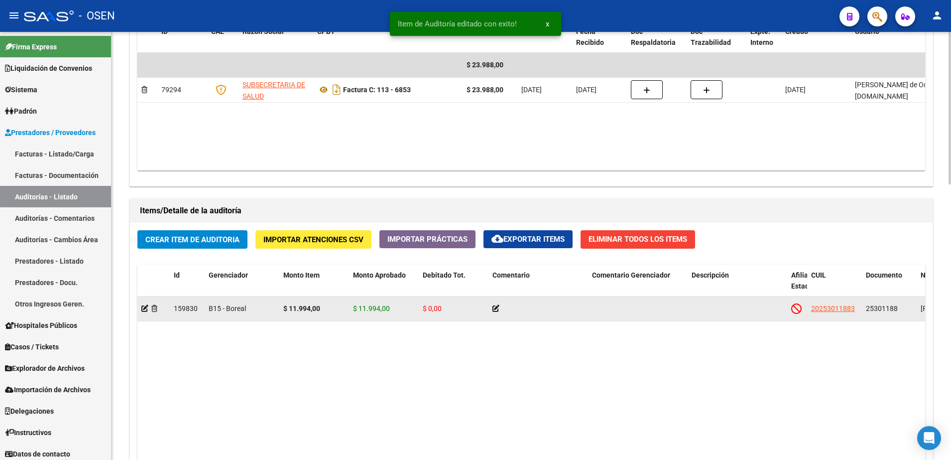
click at [878, 307] on span "25301188" at bounding box center [882, 308] width 32 height 8
copy span "25301188"
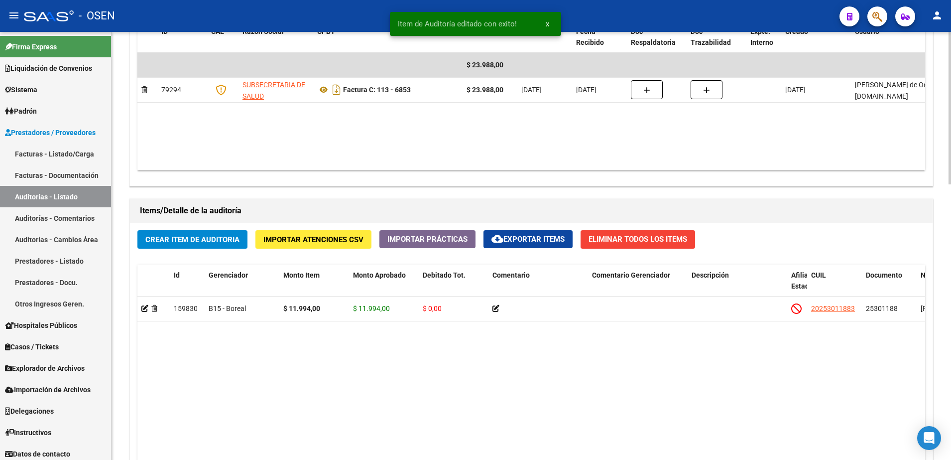
click at [241, 242] on button "Crear Item de Auditoria" at bounding box center [192, 239] width 110 height 18
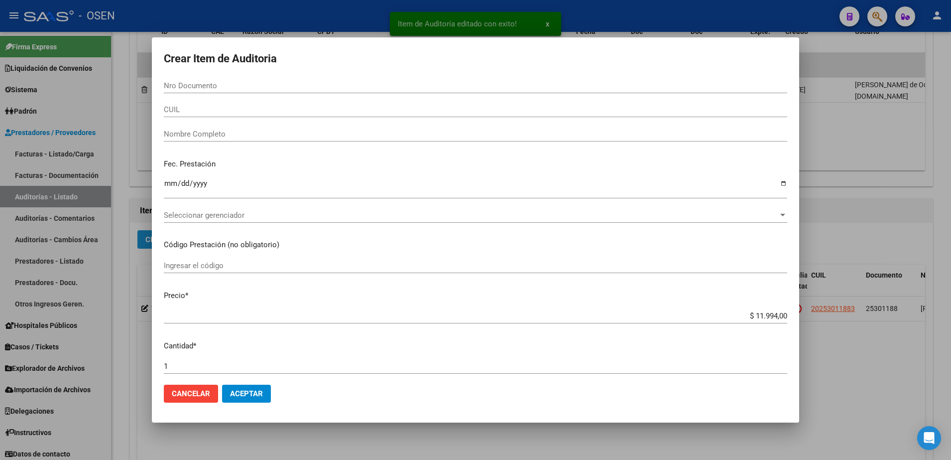
paste input "25301188"
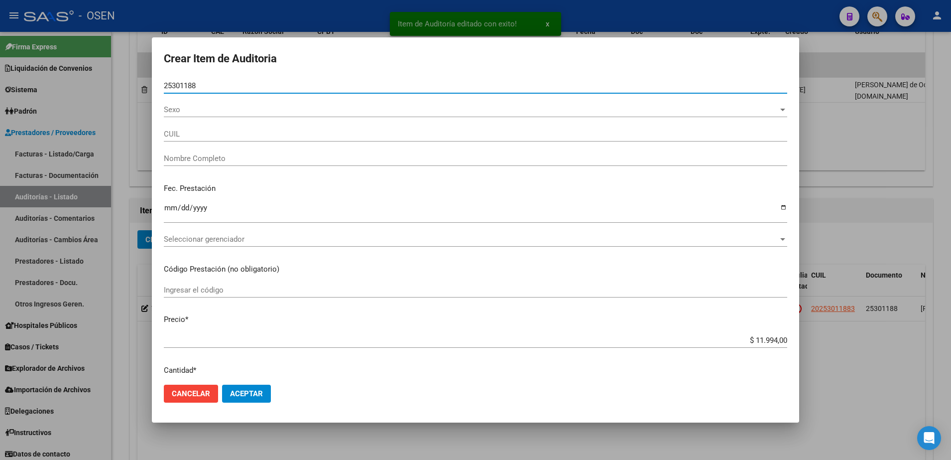
type input "25301188"
type input "20253011883"
type input "[PERSON_NAME]"
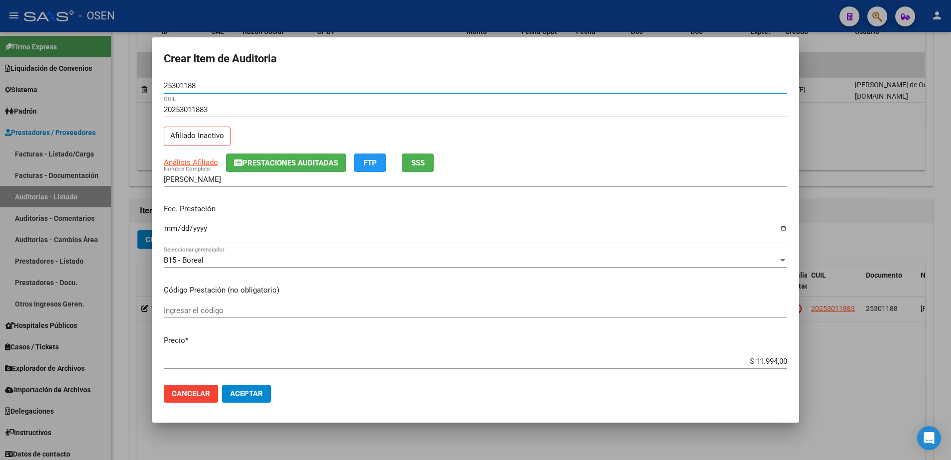
click at [168, 227] on input "Ingresar la fecha" at bounding box center [476, 232] width 624 height 16
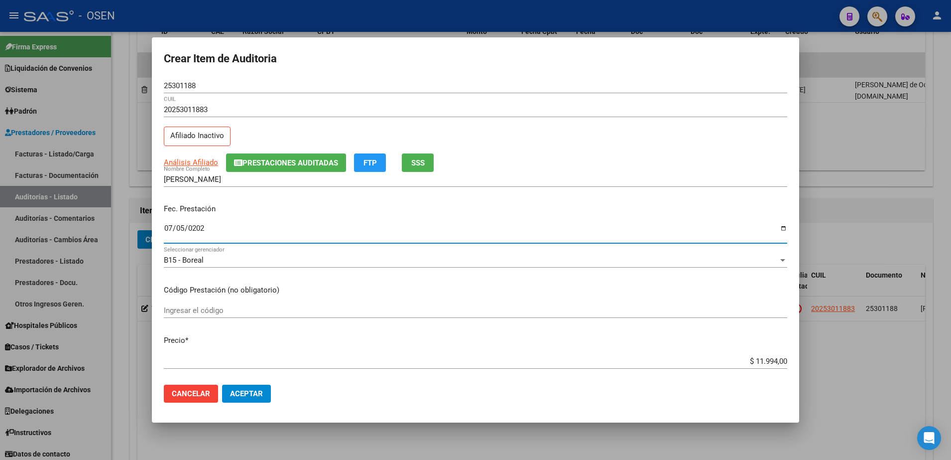
type input "[DATE]"
click at [255, 388] on button "Aceptar" at bounding box center [246, 394] width 49 height 18
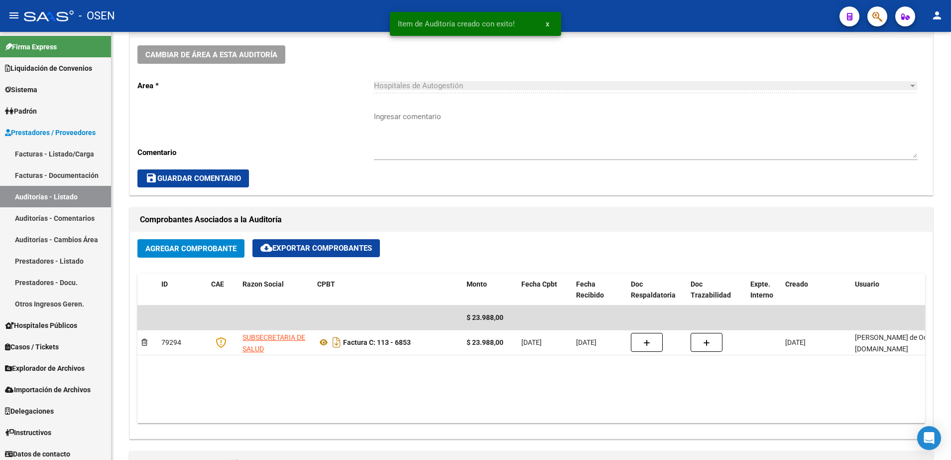
scroll to position [311, 0]
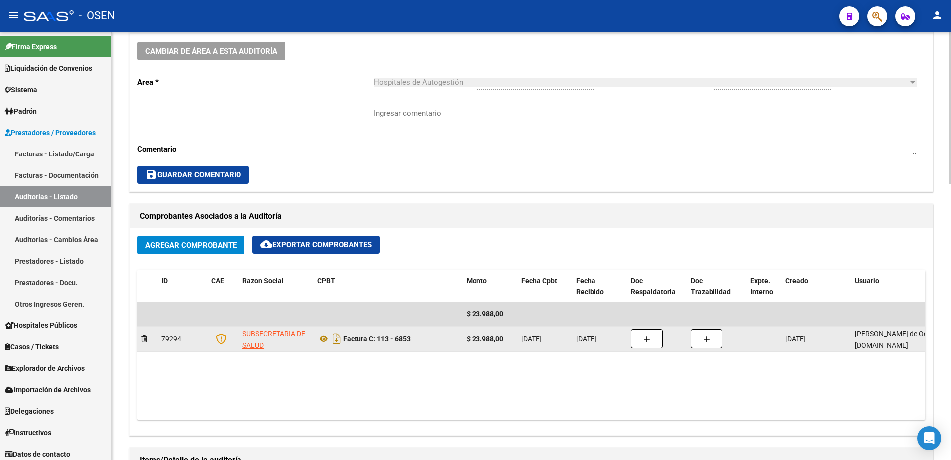
drag, startPoint x: 466, startPoint y: 341, endPoint x: 508, endPoint y: 343, distance: 41.4
click at [508, 343] on datatable-body-cell "$ 23.988,00" at bounding box center [490, 339] width 55 height 24
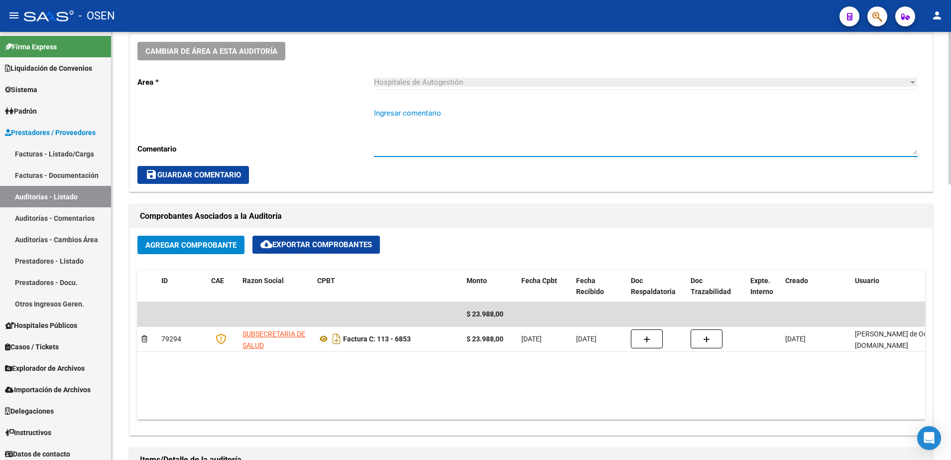
click at [403, 122] on textarea "Ingresar comentario" at bounding box center [646, 131] width 544 height 47
paste textarea "$ 23.988,00"
drag, startPoint x: 423, startPoint y: 112, endPoint x: 357, endPoint y: 108, distance: 66.4
click at [357, 108] on div "Cambiar de área a esta auditoría Area * Hospitales de Autogestión Seleccionar a…" at bounding box center [531, 112] width 803 height 157
type textarea "$ 23.988,00"
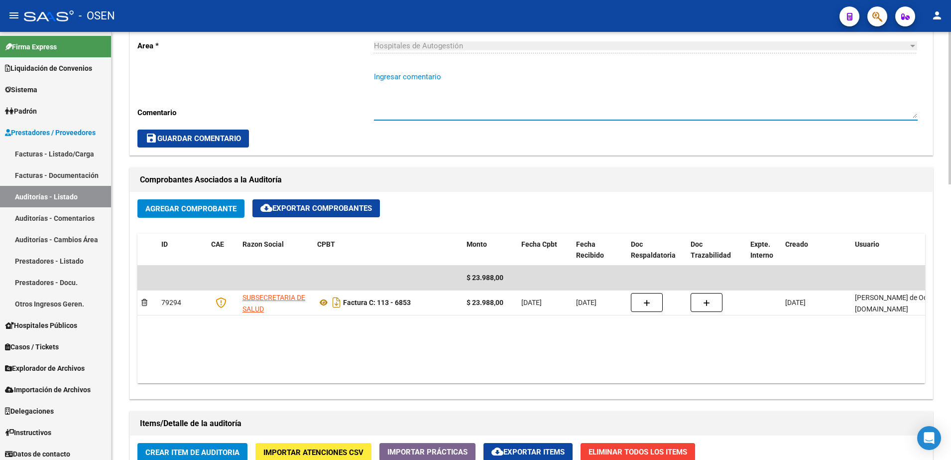
scroll to position [374, 0]
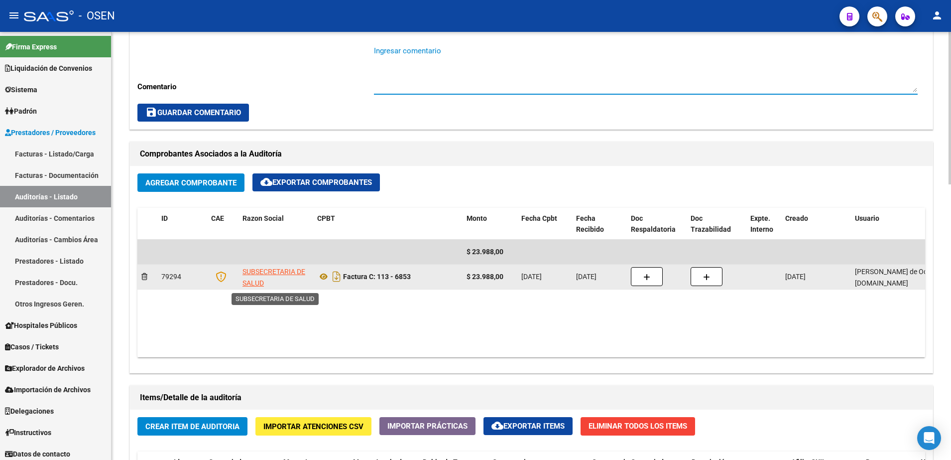
click at [266, 267] on span "SUBSECRETARIA DE SALUD" at bounding box center [274, 276] width 63 height 19
type textarea "30675068441"
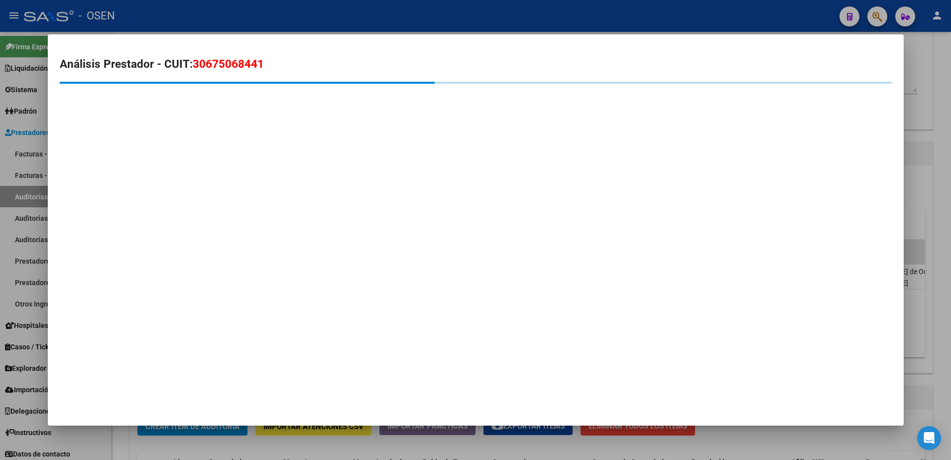
click at [218, 67] on span "30675068441" at bounding box center [228, 63] width 71 height 13
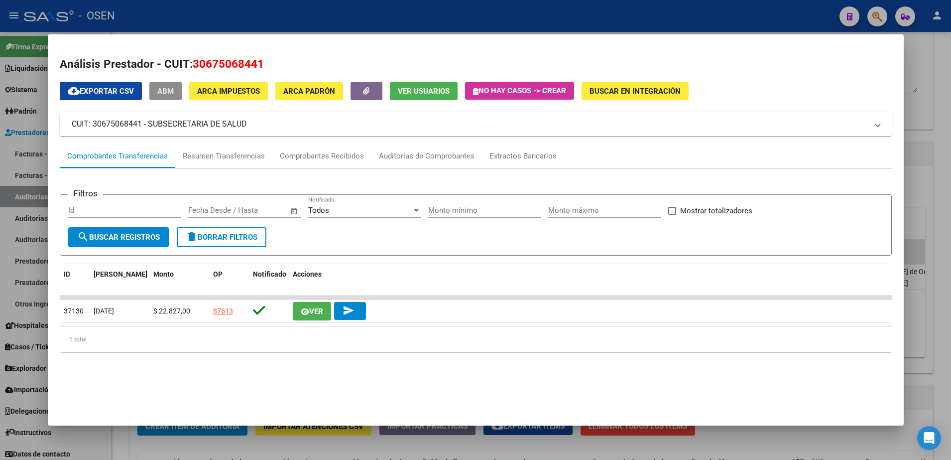
click at [161, 84] on button "ABM" at bounding box center [165, 91] width 32 height 18
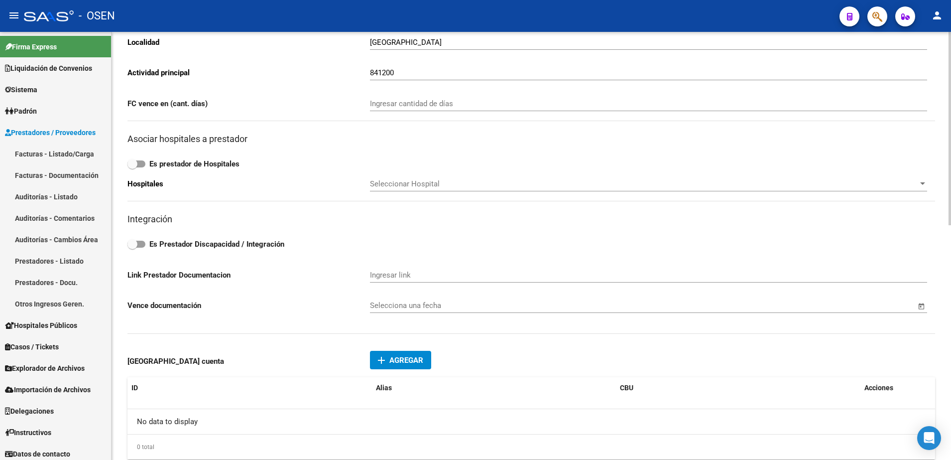
scroll to position [436, 0]
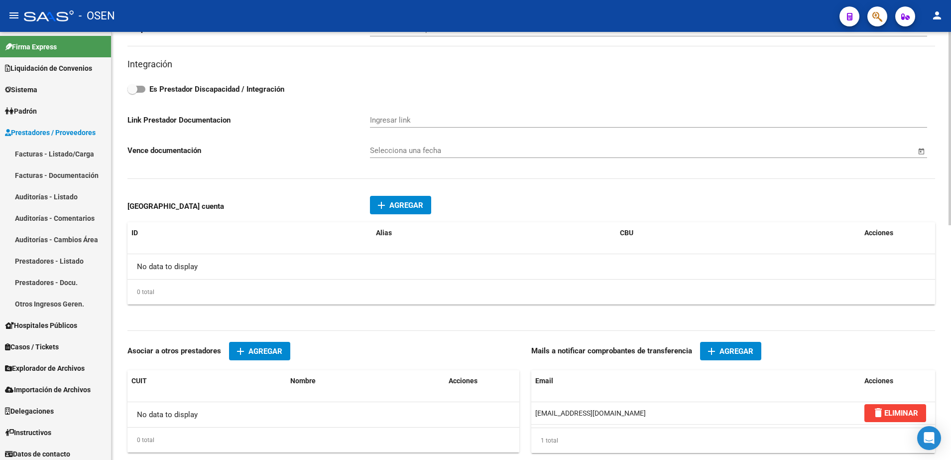
drag, startPoint x: 644, startPoint y: 409, endPoint x: 521, endPoint y: 410, distance: 123.0
click at [521, 410] on div "CUIT * 30-67506844-1 Ingresar cuit ARCA Impuestos ARCA Padrón Nombre * SUBSECRE…" at bounding box center [532, 90] width 808 height 857
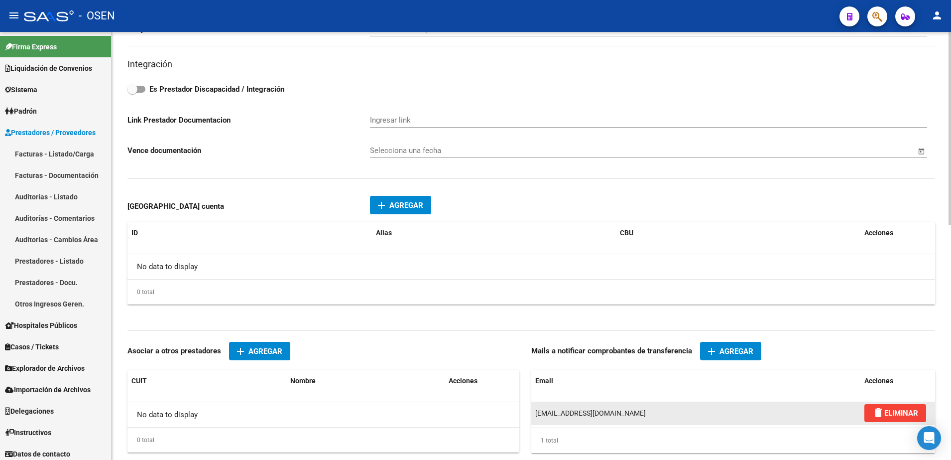
drag, startPoint x: 521, startPoint y: 410, endPoint x: 556, endPoint y: 414, distance: 36.0
click at [551, 413] on span "[EMAIL_ADDRESS][DOMAIN_NAME]" at bounding box center [590, 413] width 111 height 8
click at [624, 416] on span "[EMAIL_ADDRESS][DOMAIN_NAME]" at bounding box center [590, 413] width 111 height 8
click at [605, 415] on span "[EMAIL_ADDRESS][DOMAIN_NAME]" at bounding box center [590, 413] width 111 height 8
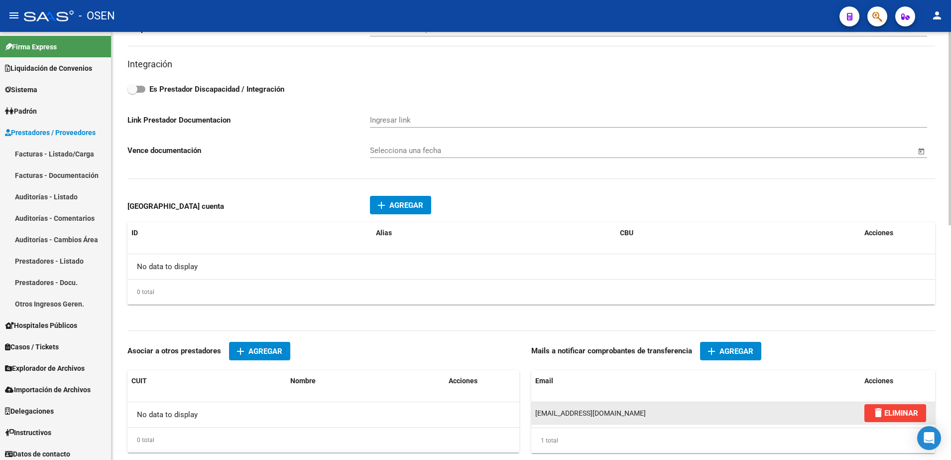
drag, startPoint x: 631, startPoint y: 416, endPoint x: 537, endPoint y: 412, distance: 93.7
click at [537, 412] on span "[EMAIL_ADDRESS][DOMAIN_NAME]" at bounding box center [590, 413] width 111 height 8
drag, startPoint x: 537, startPoint y: 412, endPoint x: 646, endPoint y: 414, distance: 108.1
click at [646, 414] on div "[EMAIL_ADDRESS][DOMAIN_NAME]" at bounding box center [695, 412] width 321 height 11
drag, startPoint x: 636, startPoint y: 414, endPoint x: 535, endPoint y: 411, distance: 101.2
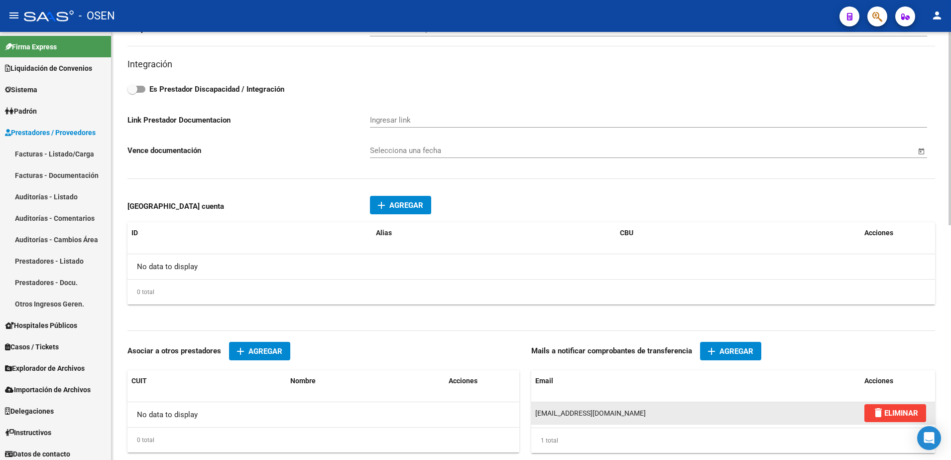
click at [535, 411] on datatable-body-cell "[EMAIL_ADDRESS][DOMAIN_NAME]" at bounding box center [695, 413] width 329 height 22
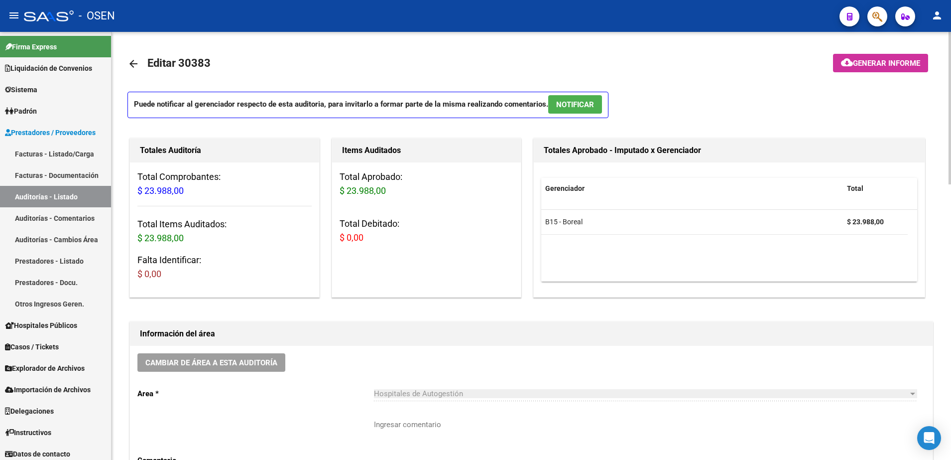
click at [132, 58] on mat-icon "arrow_back" at bounding box center [134, 64] width 12 height 12
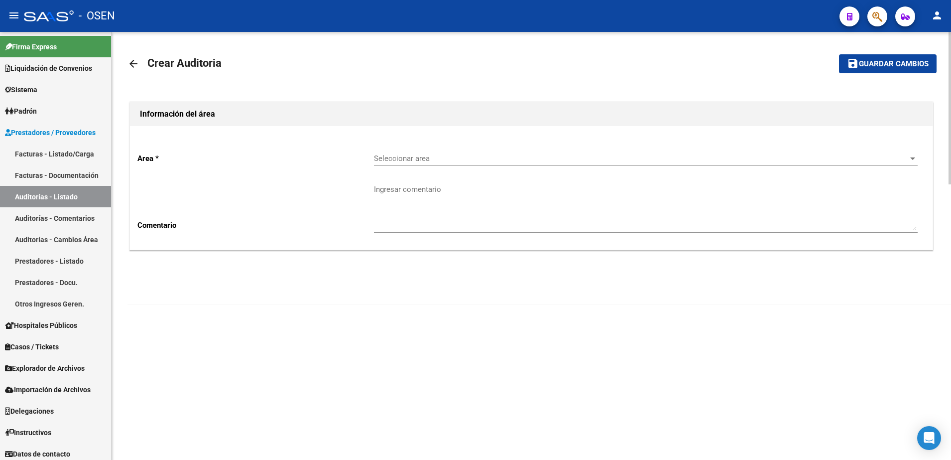
click at [132, 58] on mat-icon "arrow_back" at bounding box center [134, 64] width 12 height 12
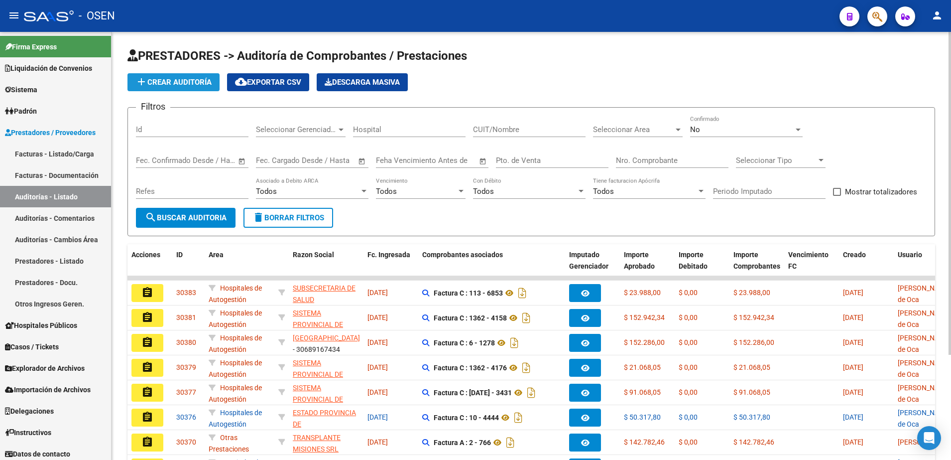
click at [204, 86] on span "add Crear Auditoría" at bounding box center [173, 82] width 76 height 9
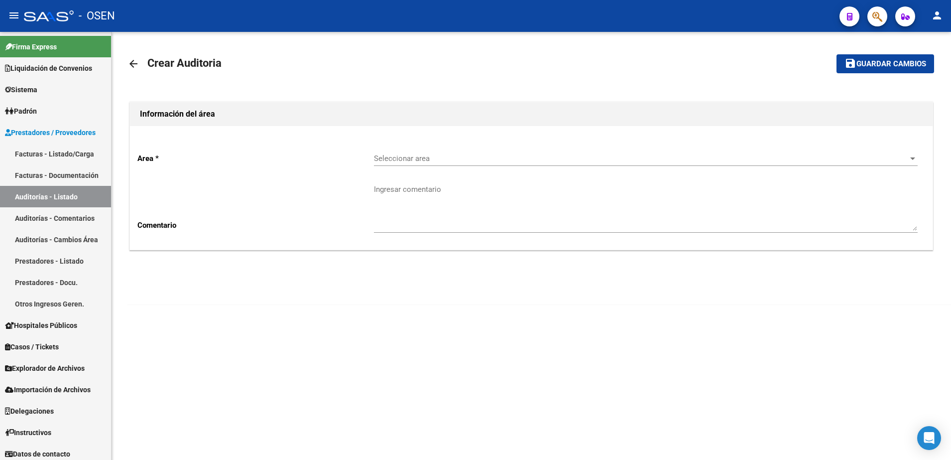
click at [361, 159] on p "Area *" at bounding box center [255, 158] width 237 height 11
click at [401, 158] on span "Seleccionar area" at bounding box center [641, 158] width 535 height 9
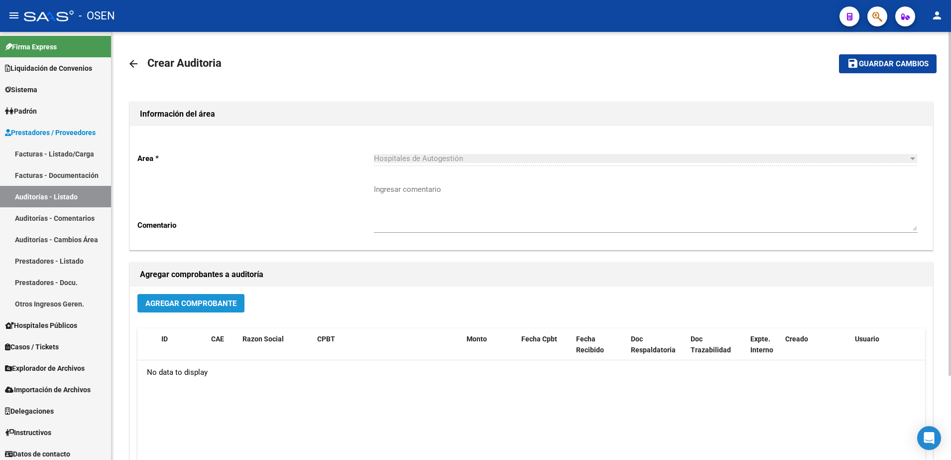
click at [231, 302] on span "Agregar Comprobante" at bounding box center [190, 303] width 91 height 9
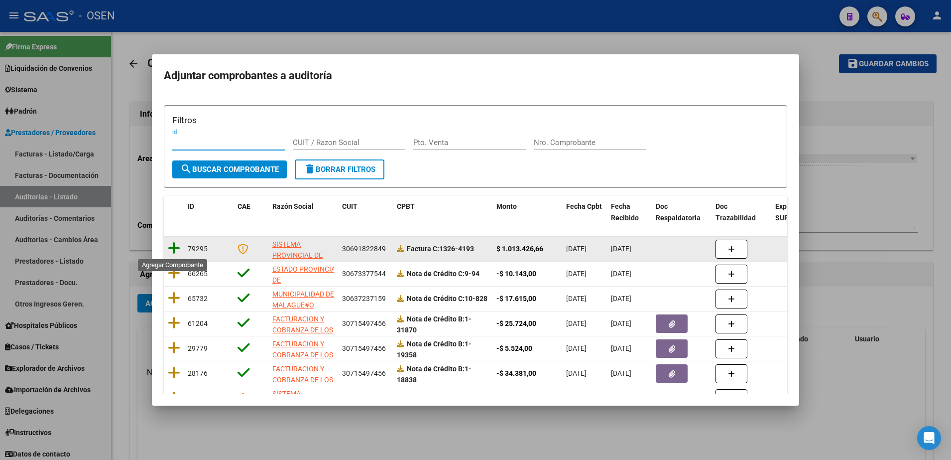
click at [175, 244] on icon at bounding box center [174, 248] width 12 height 14
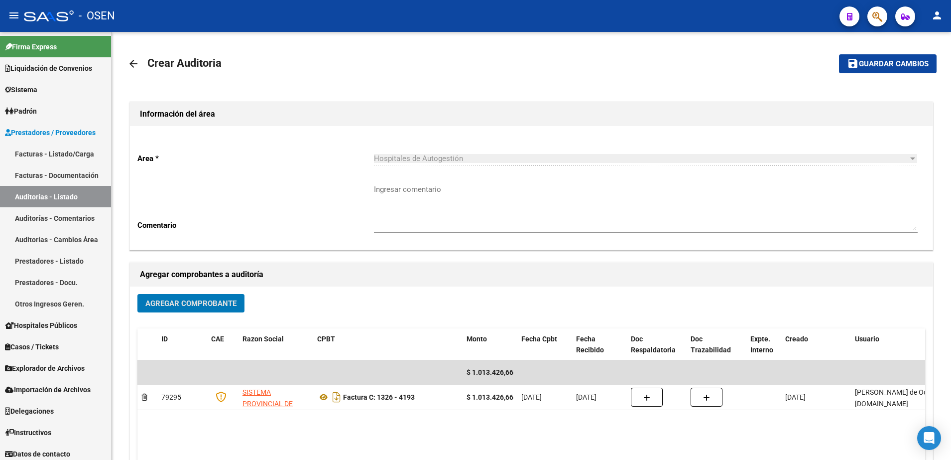
click at [863, 71] on button "save Guardar cambios" at bounding box center [888, 63] width 98 height 18
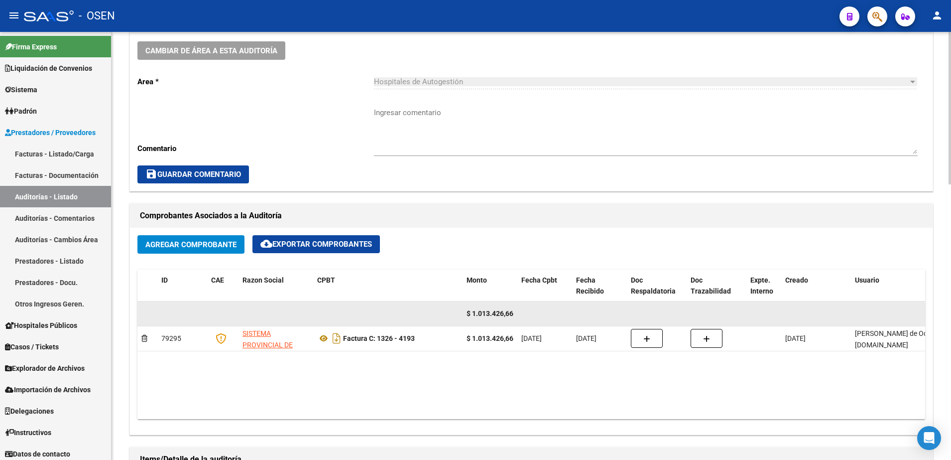
scroll to position [560, 0]
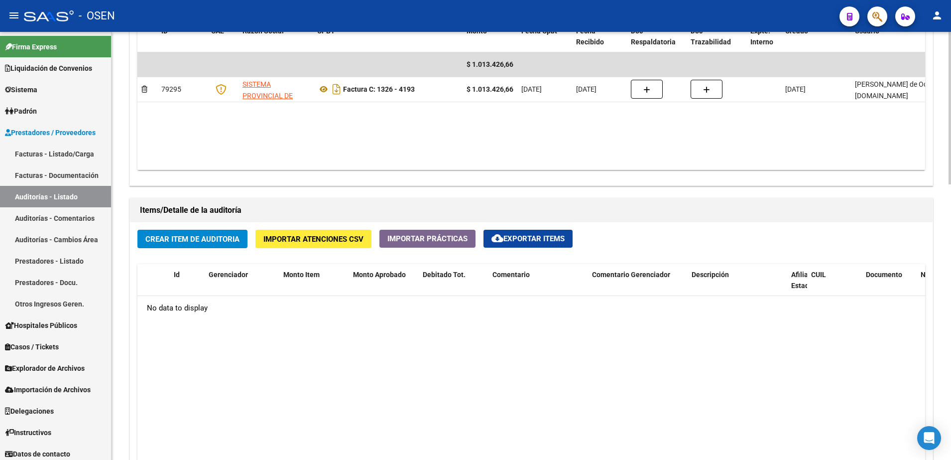
drag, startPoint x: 219, startPoint y: 252, endPoint x: 218, endPoint y: 239, distance: 13.0
click at [219, 251] on div "Crear Item de Auditoria Importar Atenciones CSV Importar Prácticas cloud_downlo…" at bounding box center [531, 411] width 803 height 379
click at [218, 238] on span "Crear Item de Auditoria" at bounding box center [192, 239] width 94 height 9
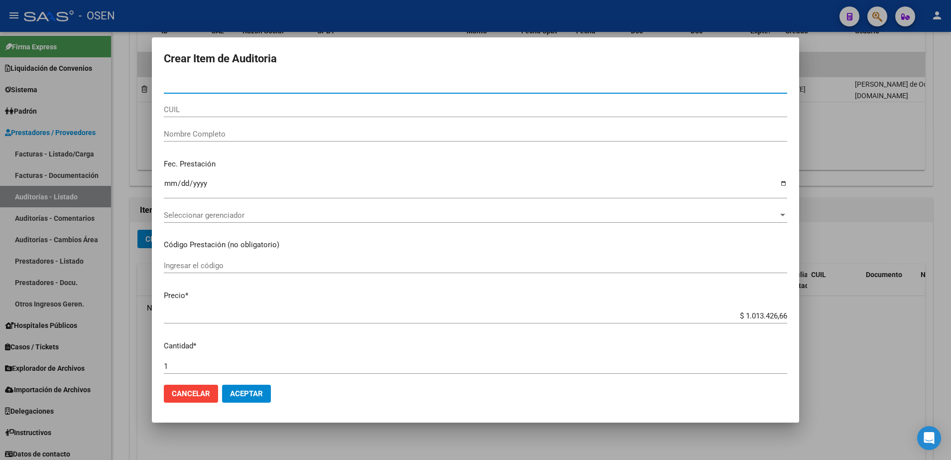
click at [230, 113] on input "CUIL" at bounding box center [476, 109] width 624 height 9
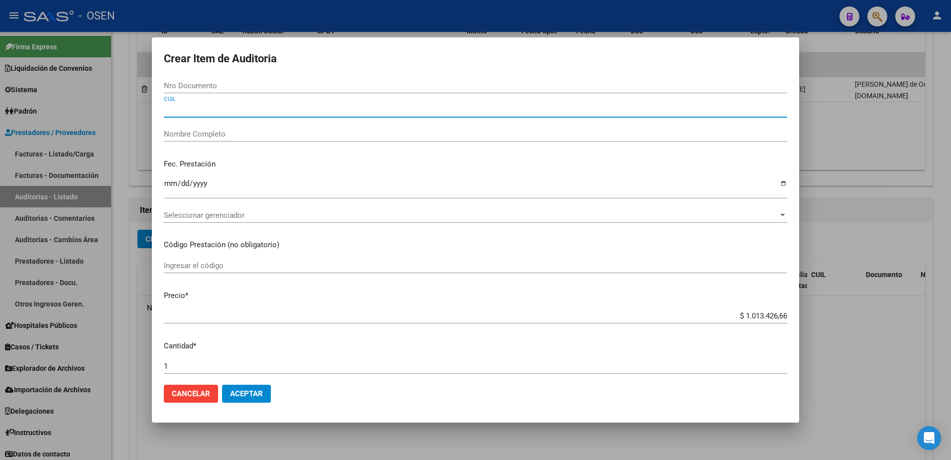
paste input "20139364180"
type input "20139364180"
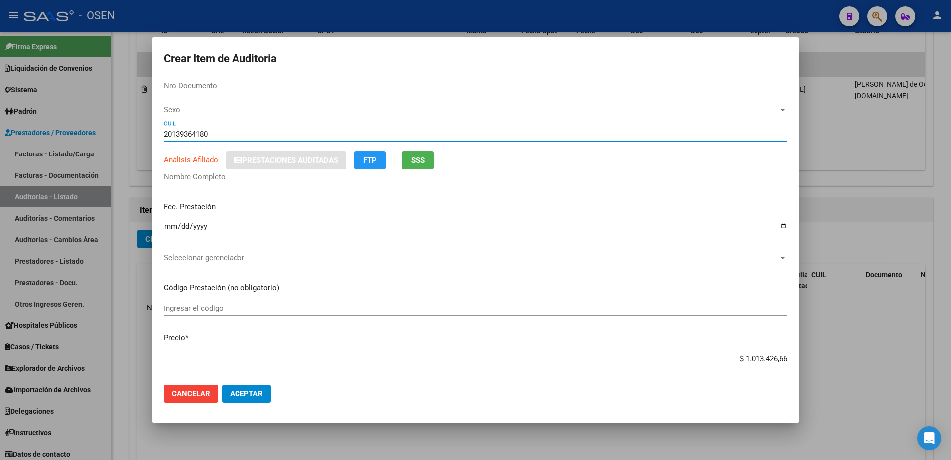
type input "13936418"
type input "[PERSON_NAME]"
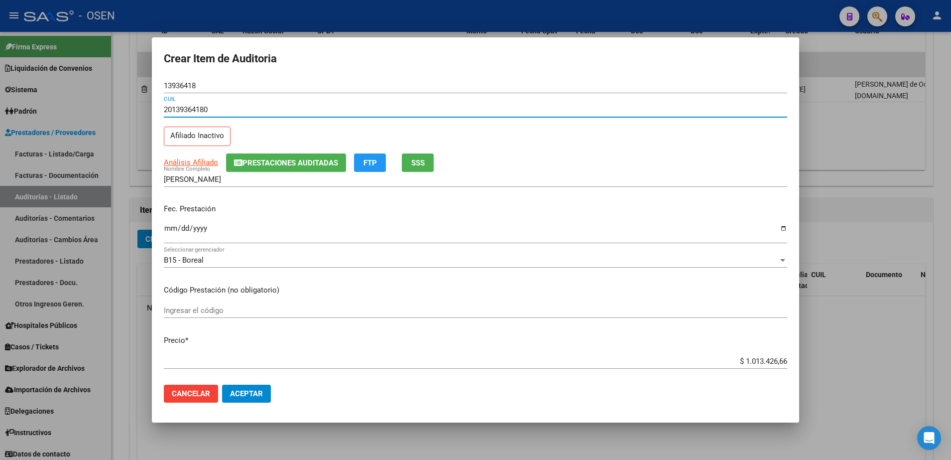
type input "20139364180"
click at [750, 362] on input "$ 1.013.426,66" at bounding box center [476, 361] width 624 height 9
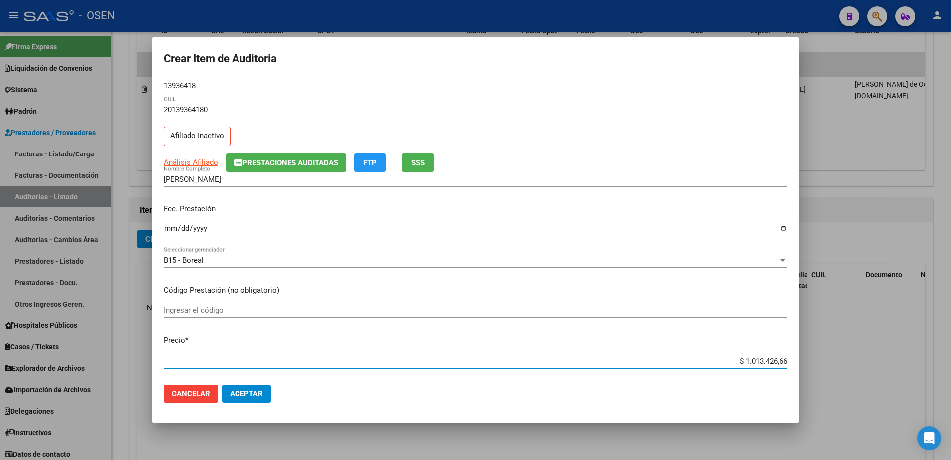
type input "$ 0,02"
type input "$ 0,20"
type input "$ 2,01"
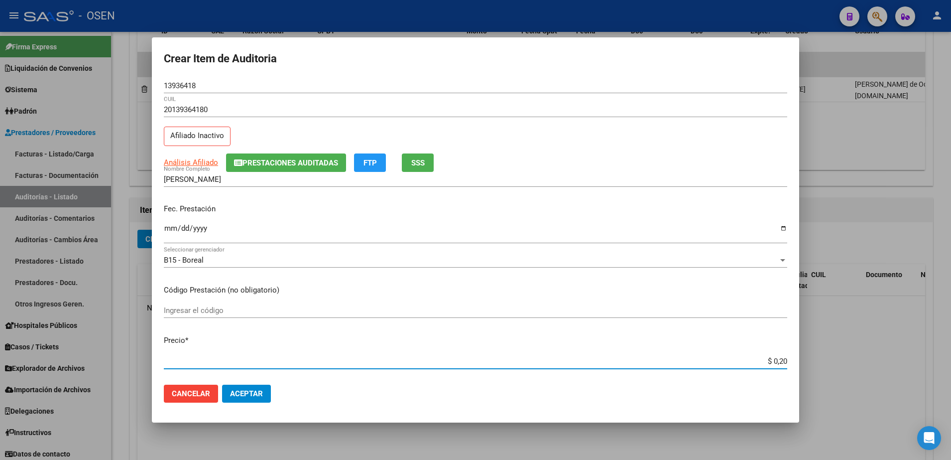
type input "$ 2,01"
type input "$ 20,10"
type input "$ 201,03"
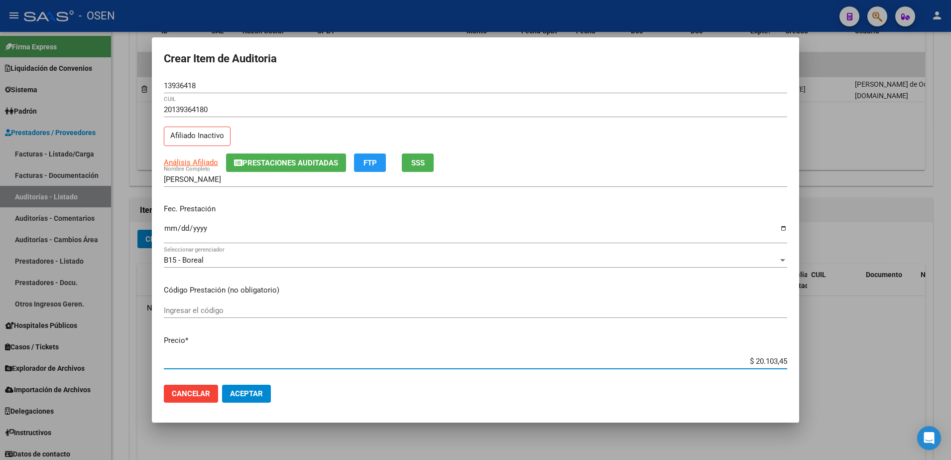
click at [173, 233] on input "Ingresar la fecha" at bounding box center [476, 232] width 624 height 16
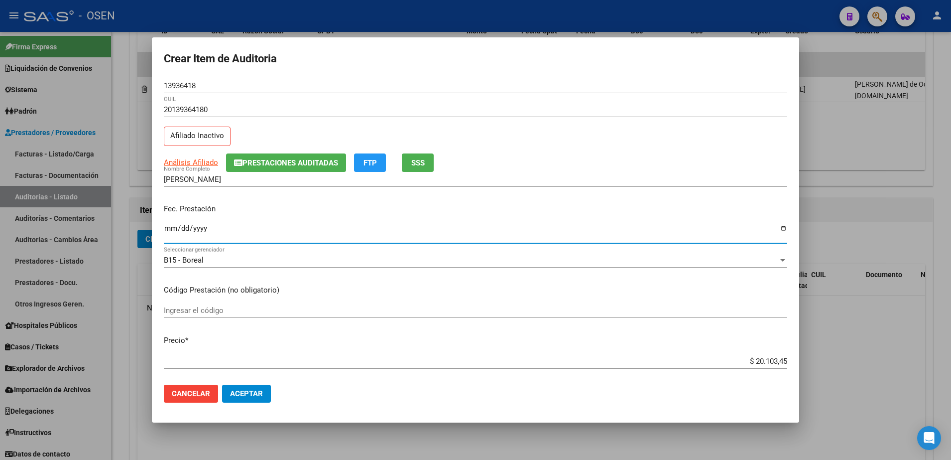
click at [180, 85] on input "13936418" at bounding box center [476, 85] width 624 height 9
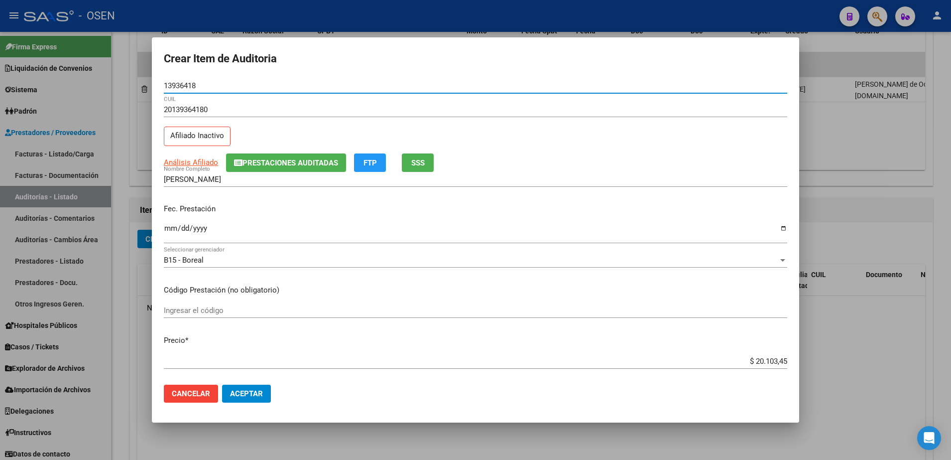
click at [180, 85] on input "13936418" at bounding box center [476, 85] width 624 height 9
click at [185, 156] on div "Análisis Afiliado Prestaciones Auditadas FTP SSS" at bounding box center [476, 162] width 624 height 18
click at [188, 157] on app-link-go-to "Análisis Afiliado" at bounding box center [191, 162] width 54 height 11
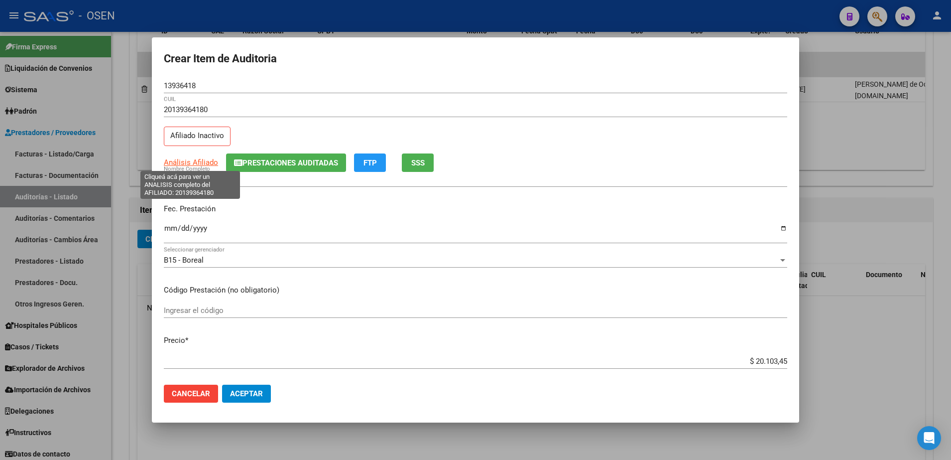
click at [192, 160] on span "Análisis Afiliado" at bounding box center [191, 162] width 54 height 9
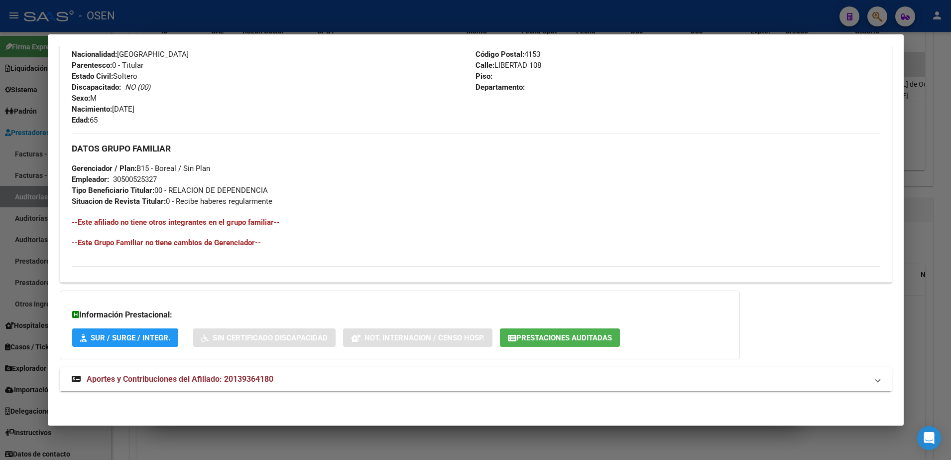
click at [509, 382] on mat-panel-title "Aportes y Contribuciones del Afiliado: 20139364180" at bounding box center [470, 379] width 796 height 12
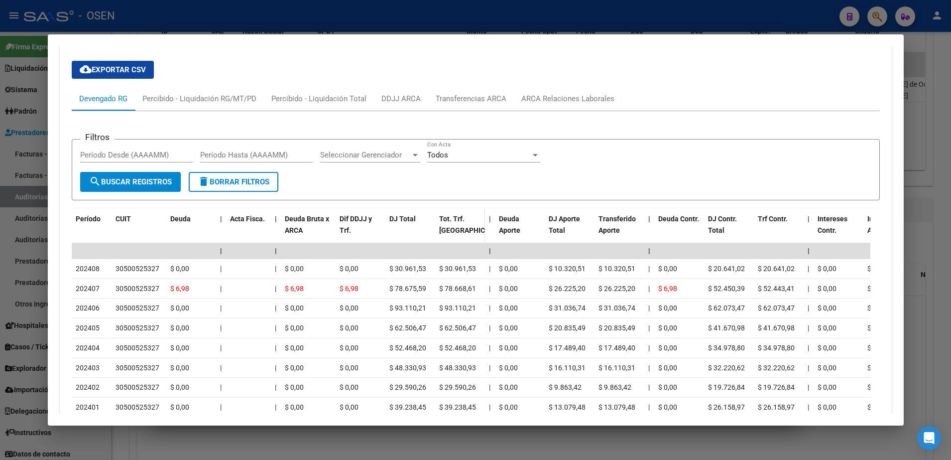
scroll to position [843, 0]
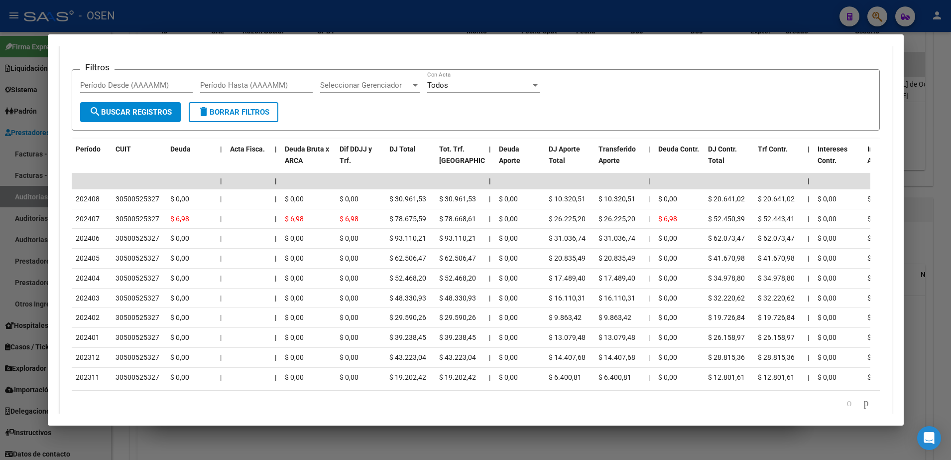
click at [31, 295] on div at bounding box center [475, 230] width 951 height 460
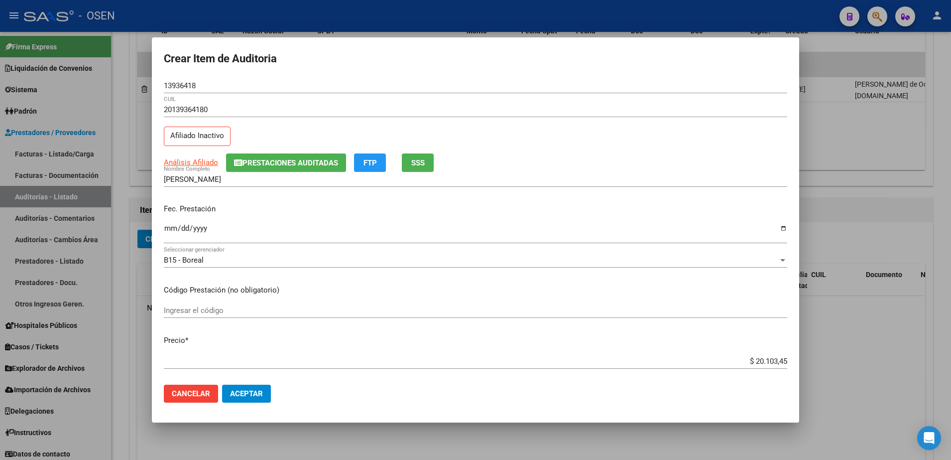
click at [247, 381] on mat-dialog-actions "Cancelar Aceptar" at bounding box center [476, 394] width 624 height 34
click at [250, 387] on button "Aceptar" at bounding box center [246, 394] width 49 height 18
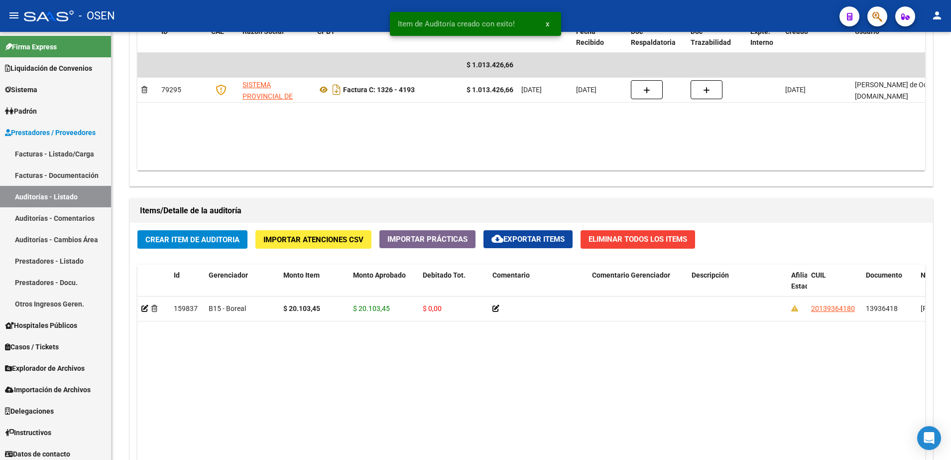
scroll to position [561, 0]
click at [232, 231] on button "Crear Item de Auditoria" at bounding box center [192, 239] width 110 height 18
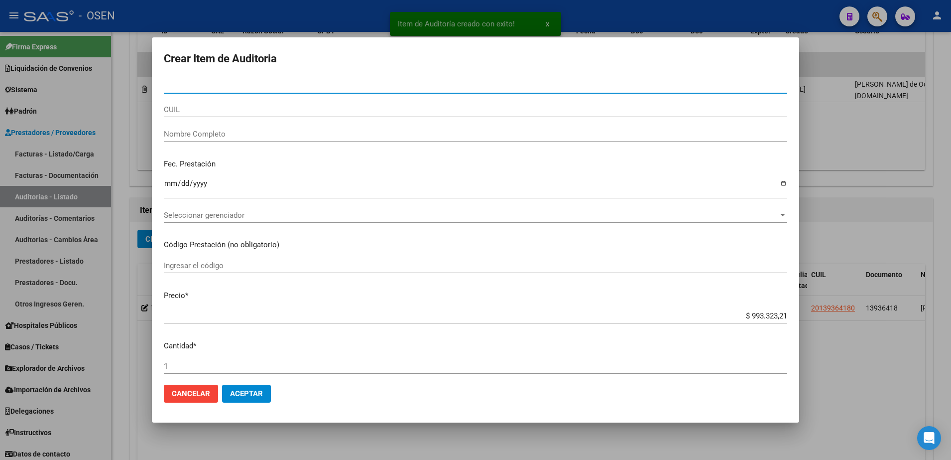
click at [236, 111] on input "CUIL" at bounding box center [476, 109] width 624 height 9
paste input "20369977467"
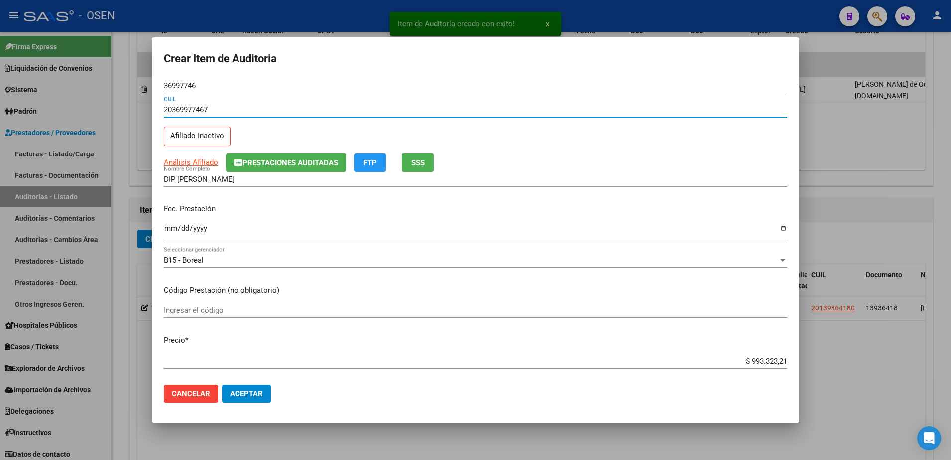
click at [163, 226] on mat-dialog-content "36997746 Nro Documento 20369977467 CUIL Afiliado Inactivo Análisis Afiliado Pre…" at bounding box center [476, 227] width 648 height 299
click at [170, 226] on input "Ingresar la fecha" at bounding box center [476, 232] width 624 height 16
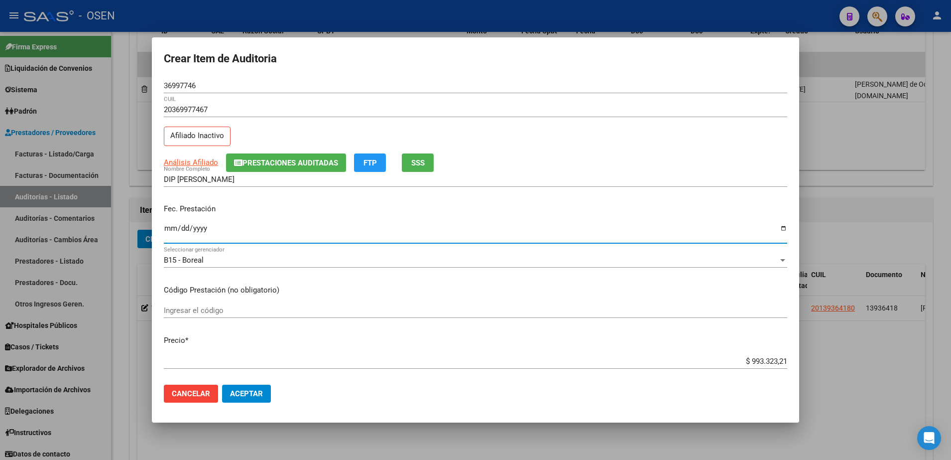
click at [753, 365] on input "$ 993.323,21" at bounding box center [476, 361] width 624 height 9
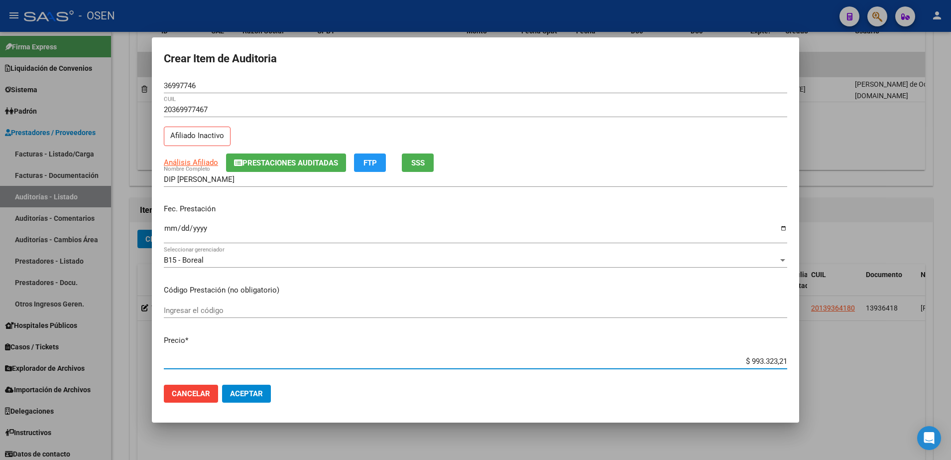
click at [753, 365] on input "$ 993.323,21" at bounding box center [476, 361] width 624 height 9
click at [404, 161] on button "SSS" at bounding box center [418, 162] width 32 height 18
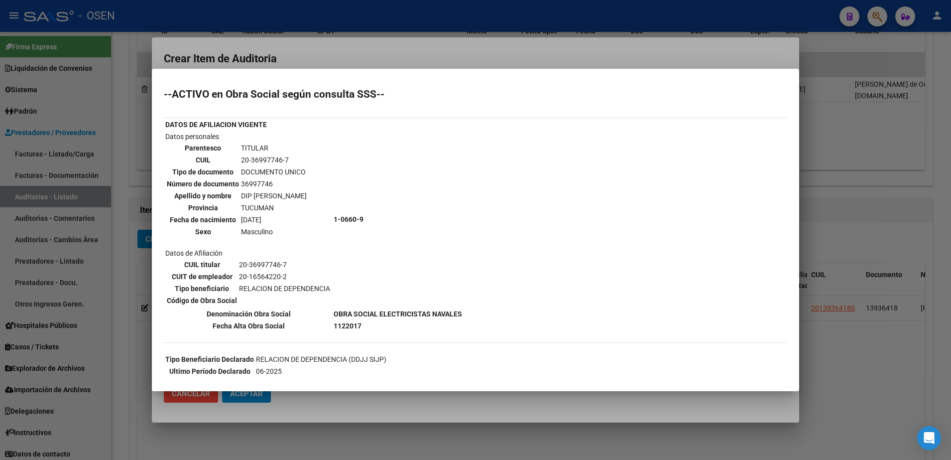
scroll to position [187, 0]
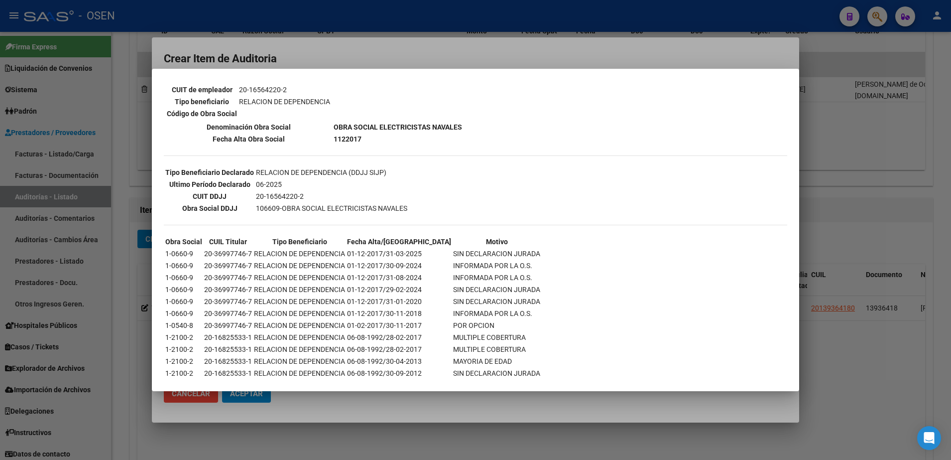
click at [468, 401] on div at bounding box center [475, 230] width 951 height 460
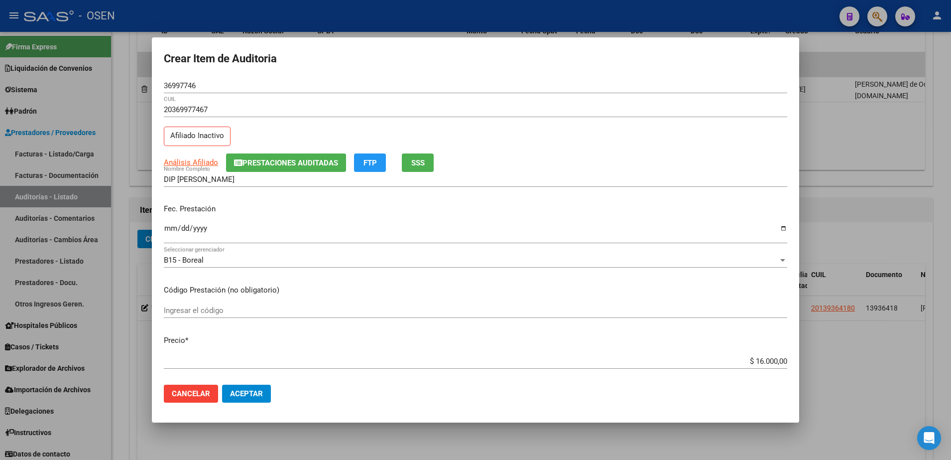
click at [406, 154] on button "SSS" at bounding box center [418, 162] width 32 height 18
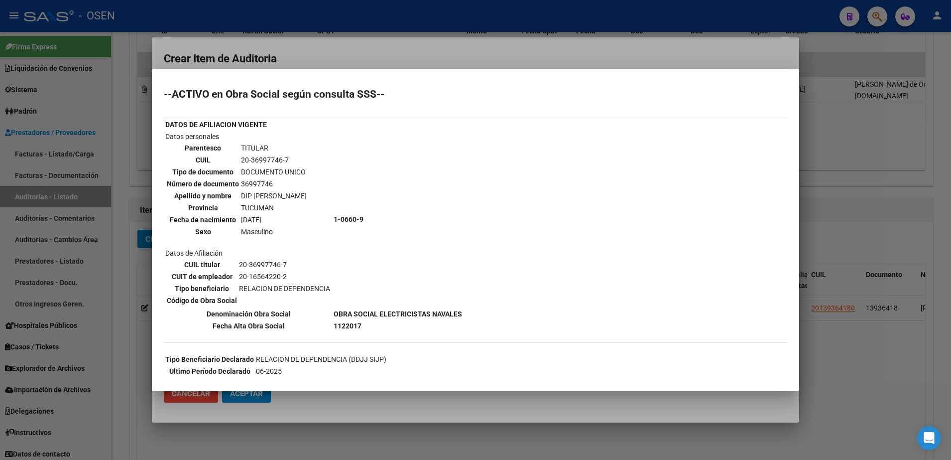
click at [363, 54] on div at bounding box center [475, 230] width 951 height 460
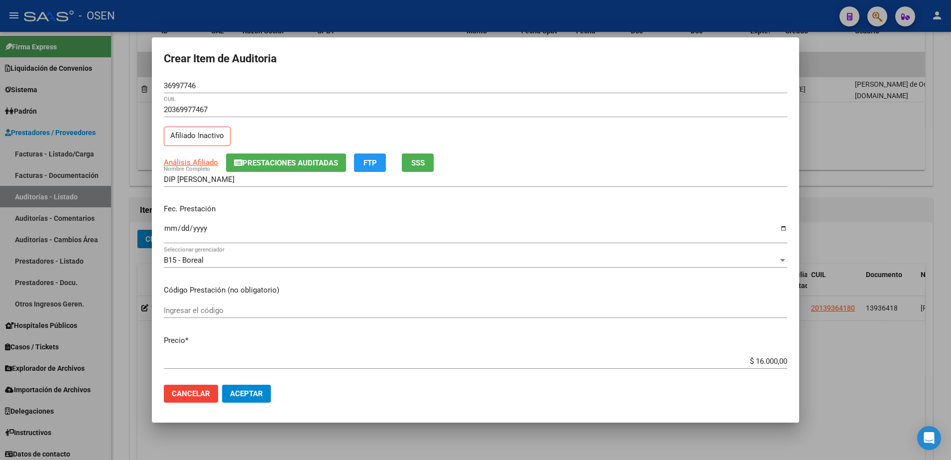
click at [184, 157] on app-link-go-to "Análisis Afiliado" at bounding box center [191, 162] width 54 height 11
click at [189, 161] on span "Análisis Afiliado" at bounding box center [191, 162] width 54 height 9
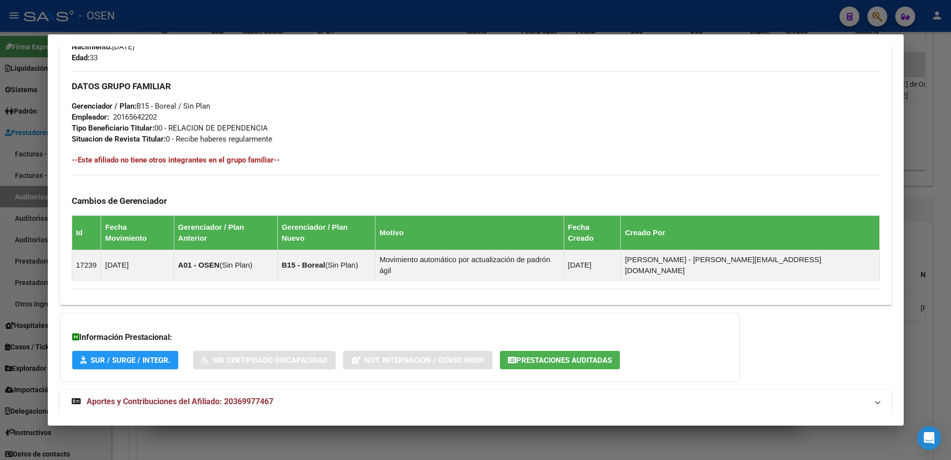
click at [411, 390] on mat-expansion-panel-header "Aportes y Contribuciones del Afiliado: 20369977467" at bounding box center [476, 402] width 832 height 24
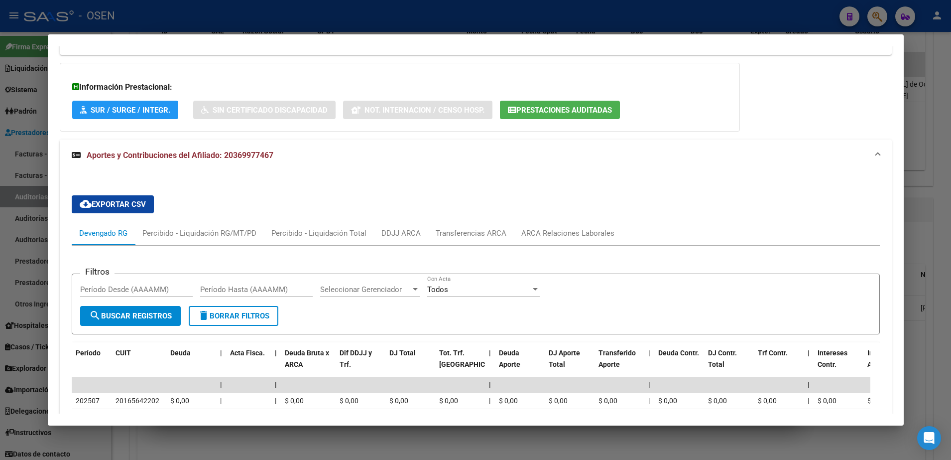
scroll to position [930, 0]
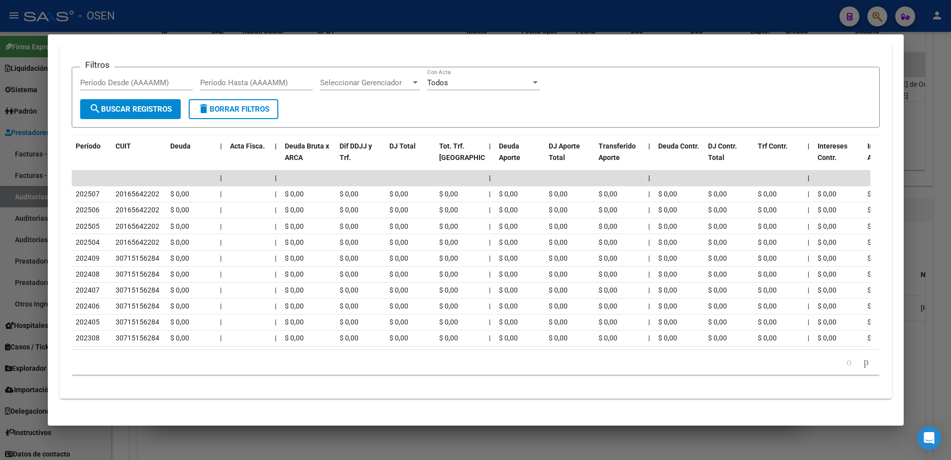
click at [0, 219] on html "menu - OSEN person Firma Express Liquidación de Convenios ARCA - Aportes RG / M…" at bounding box center [475, 230] width 951 height 460
click at [335, 433] on div at bounding box center [475, 230] width 951 height 460
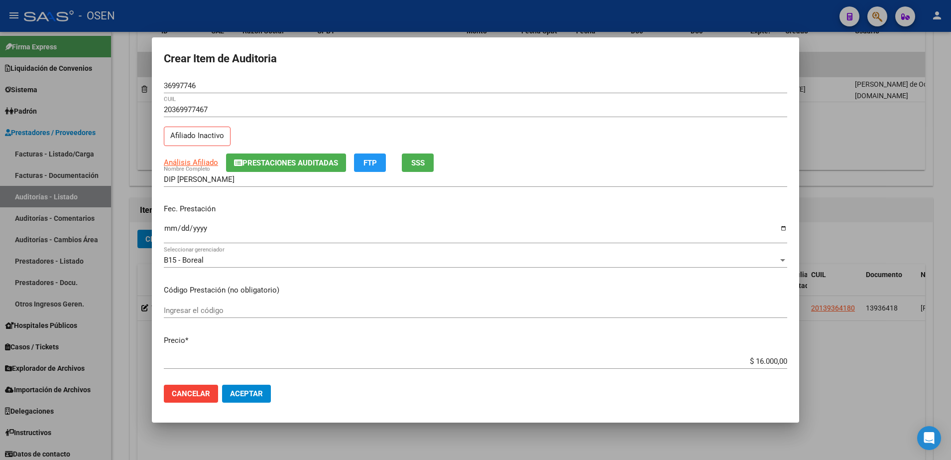
click at [235, 387] on button "Aceptar" at bounding box center [246, 394] width 49 height 18
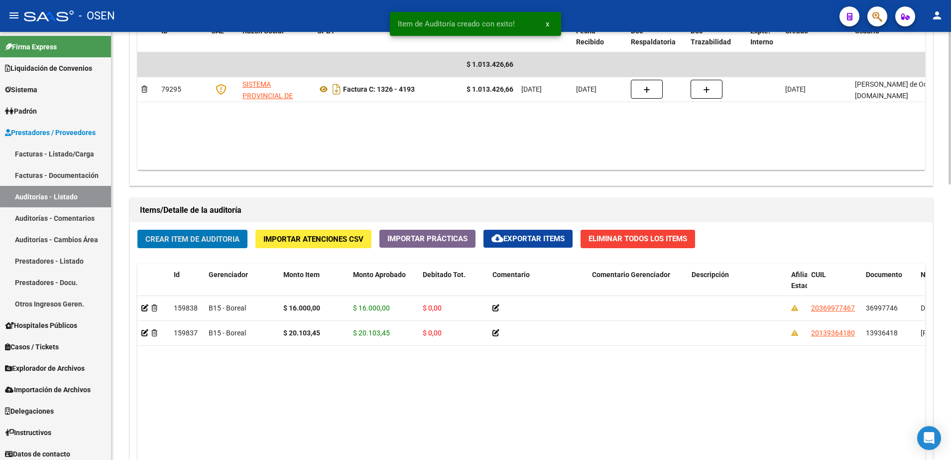
click at [233, 234] on span "Crear Item de Auditoria" at bounding box center [192, 238] width 94 height 9
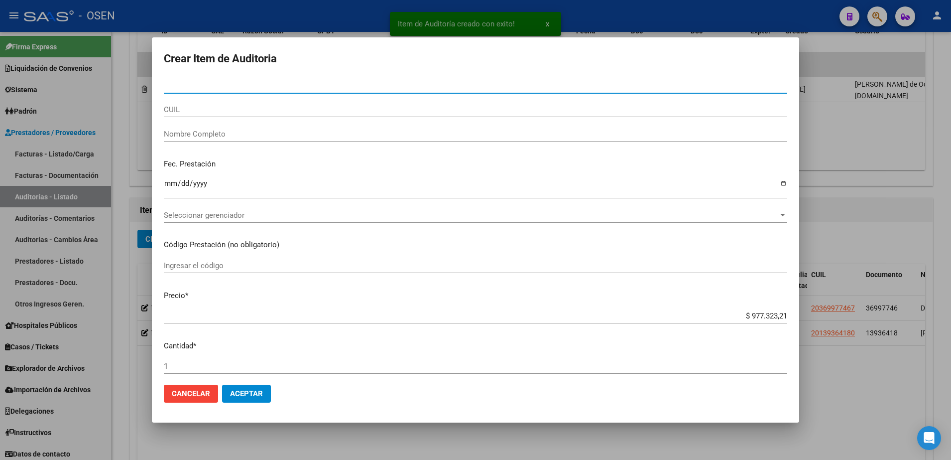
paste input "45669584"
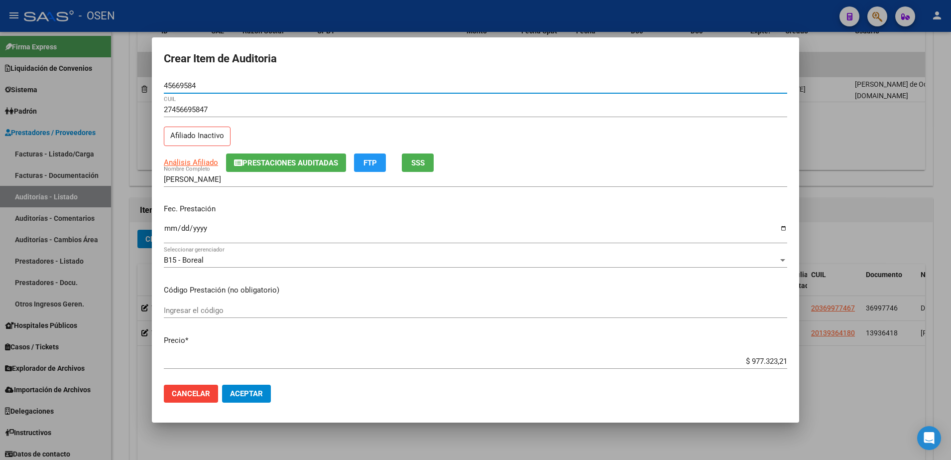
click at [163, 227] on mat-dialog-content "45669584 Nro Documento 27456695847 CUIL Afiliado Inactivo Análisis Afiliado Pre…" at bounding box center [476, 227] width 648 height 299
click at [753, 356] on div "$ 977.323,21 Ingresar el precio" at bounding box center [476, 361] width 624 height 15
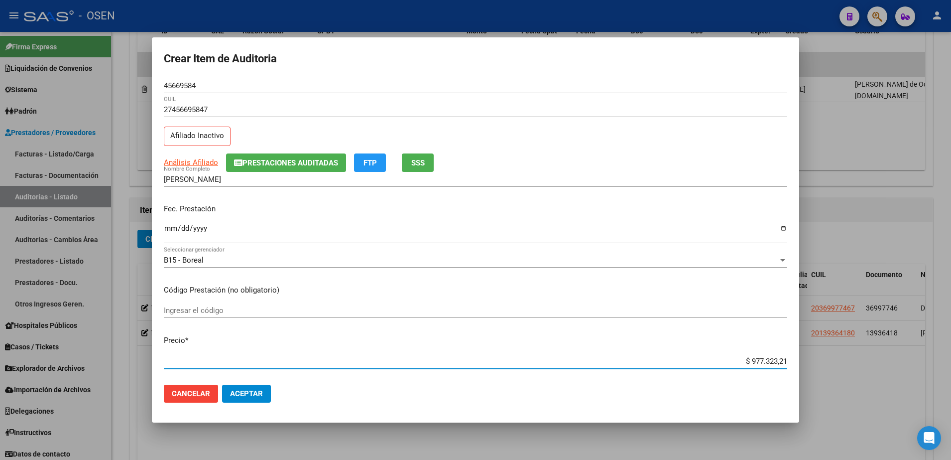
click at [759, 358] on input "$ 977.323,21" at bounding box center [476, 361] width 624 height 9
click at [413, 154] on button "SSS" at bounding box center [418, 162] width 32 height 18
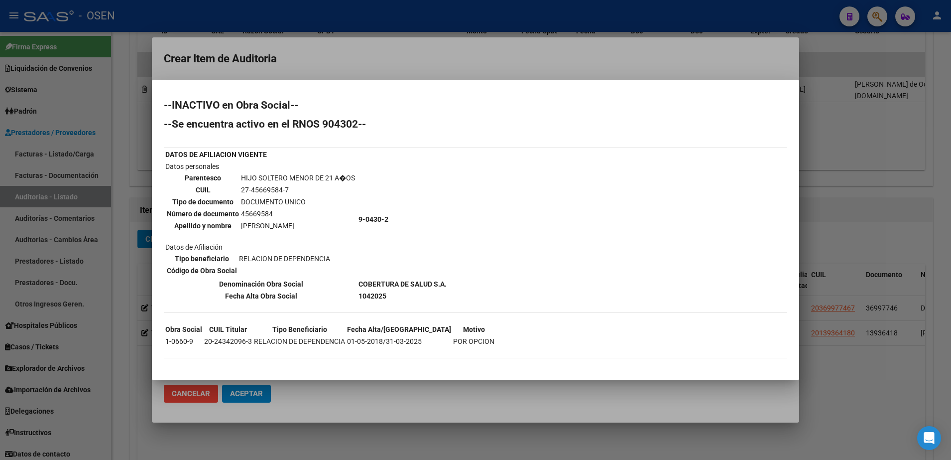
click at [269, 84] on mat-dialog-container "--INACTIVO en Obra Social-- --Se encuentra activo en el RNOS 904302-- DATOS DE …" at bounding box center [476, 230] width 648 height 300
click at [260, 85] on mat-dialog-container "--INACTIVO en Obra Social-- --Se encuentra activo en el RNOS 904302-- DATOS DE …" at bounding box center [476, 230] width 648 height 300
click at [280, 83] on mat-dialog-container "--INACTIVO en Obra Social-- --Se encuentra activo en el RNOS 904302-- DATOS DE …" at bounding box center [476, 230] width 648 height 300
click at [286, 66] on div at bounding box center [475, 230] width 951 height 460
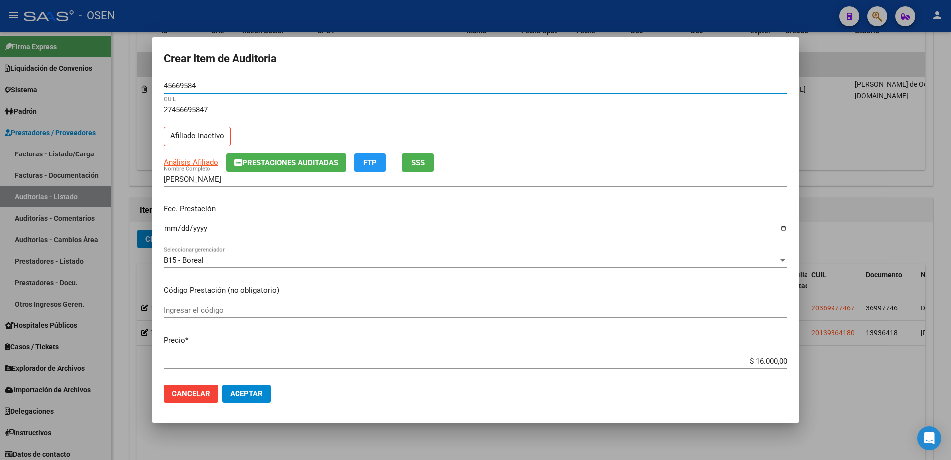
click at [186, 85] on input "45669584" at bounding box center [476, 85] width 624 height 9
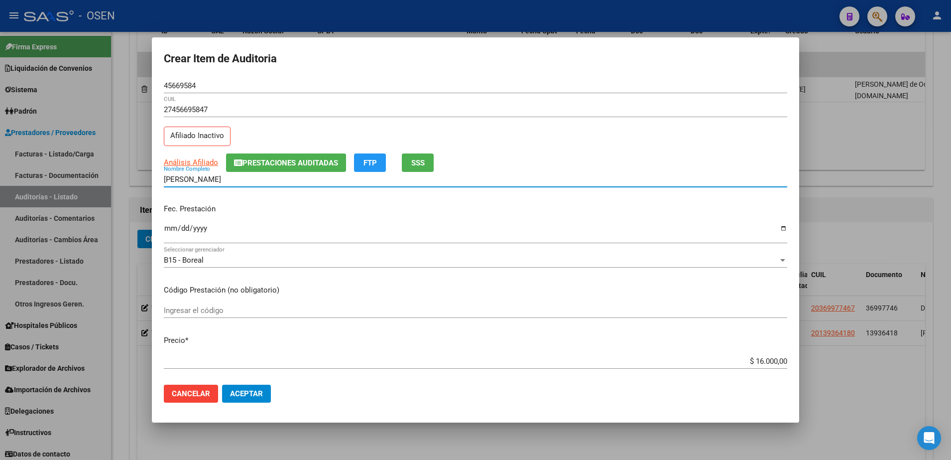
click at [291, 175] on input "[PERSON_NAME]" at bounding box center [476, 179] width 624 height 9
click at [269, 177] on input "[PERSON_NAME]" at bounding box center [476, 179] width 624 height 9
paste input "45669584"
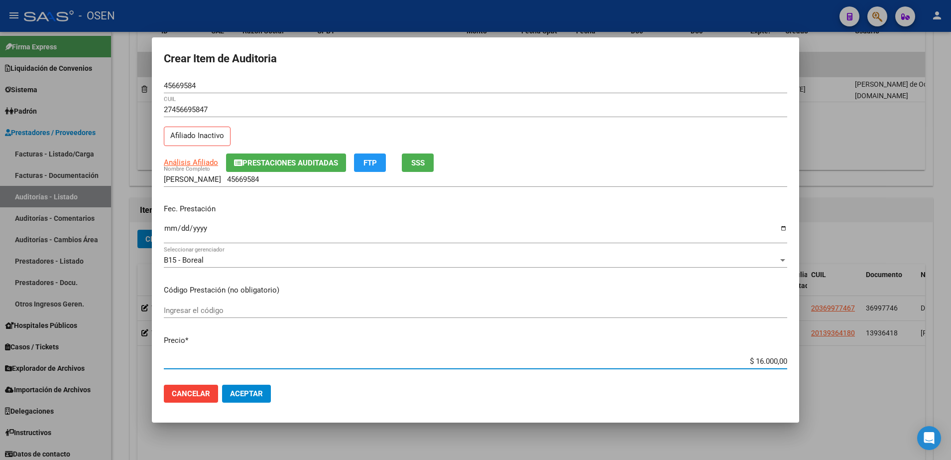
drag, startPoint x: 735, startPoint y: 357, endPoint x: 776, endPoint y: 359, distance: 40.9
click at [778, 359] on input "$ 16.000,00" at bounding box center [476, 361] width 624 height 9
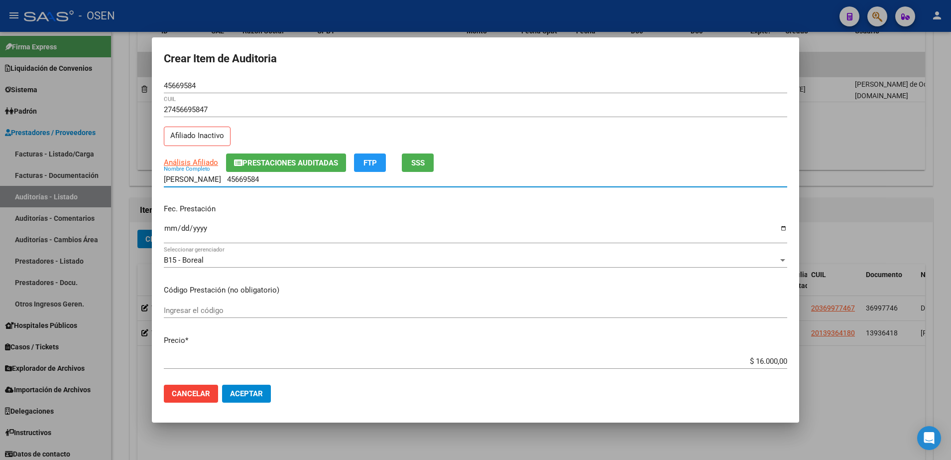
click at [312, 178] on input "[PERSON_NAME] 45669584" at bounding box center [476, 179] width 624 height 9
paste input "$ 16.000,00"
drag, startPoint x: 358, startPoint y: 181, endPoint x: 134, endPoint y: 180, distance: 223.6
click at [134, 180] on div "Crear Item de Auditoria 45669584 Nro Documento 27456695847 CUIL Afiliado Inacti…" at bounding box center [475, 230] width 951 height 460
click at [351, 183] on input "[PERSON_NAME] 45669584 $ 16.000,00" at bounding box center [476, 179] width 624 height 9
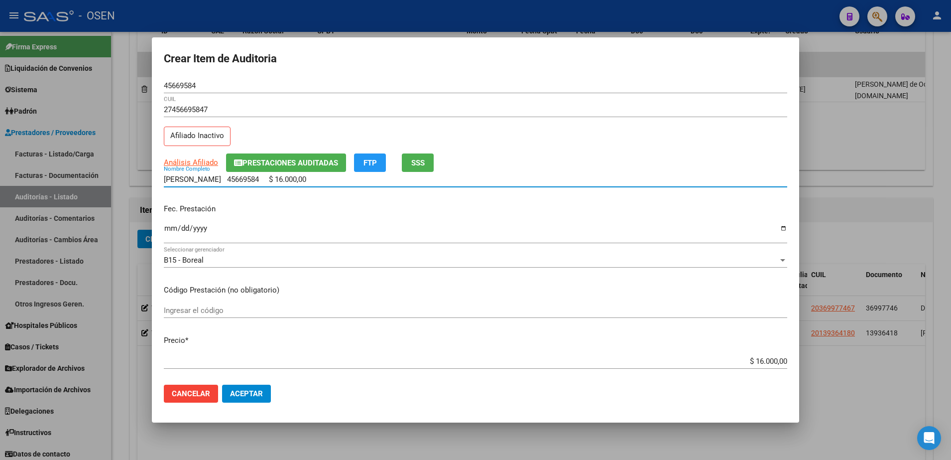
click at [364, 182] on input "[PERSON_NAME] 45669584 $ 16.000,00" at bounding box center [476, 179] width 624 height 9
click at [372, 181] on input "[PERSON_NAME] 45669584 $ 16.000,00" at bounding box center [476, 179] width 624 height 9
click at [373, 180] on input "[PERSON_NAME] 45669584 $ 16.000,00" at bounding box center [476, 179] width 624 height 9
drag, startPoint x: 353, startPoint y: 181, endPoint x: 274, endPoint y: 182, distance: 79.2
click at [274, 182] on input "[PERSON_NAME] 45669584 $ 16.000,00" at bounding box center [476, 179] width 624 height 9
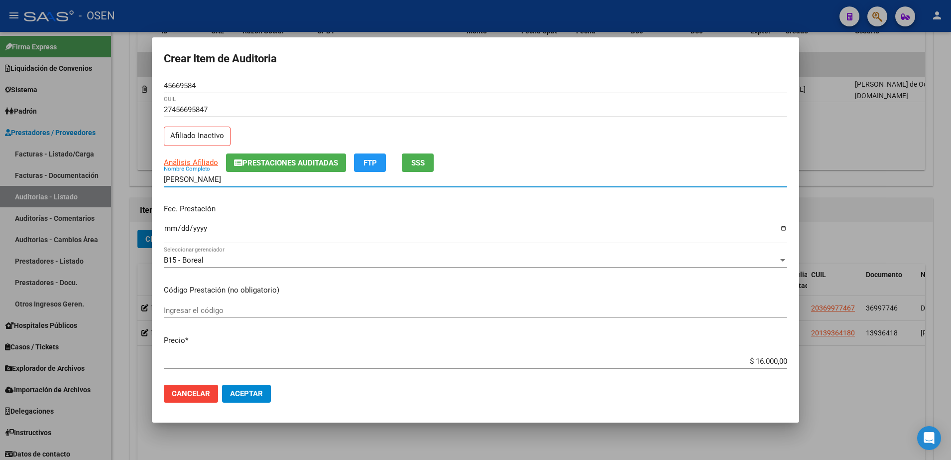
click at [245, 390] on span "Aceptar" at bounding box center [246, 393] width 33 height 9
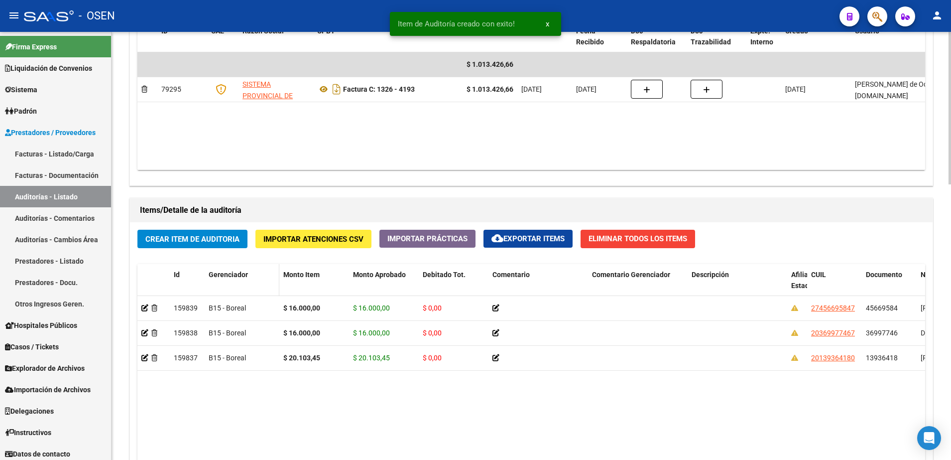
click at [210, 266] on datatable-header-cell "Gerenciador" at bounding box center [242, 286] width 75 height 44
click at [201, 236] on span "Crear Item de Auditoria" at bounding box center [192, 239] width 94 height 9
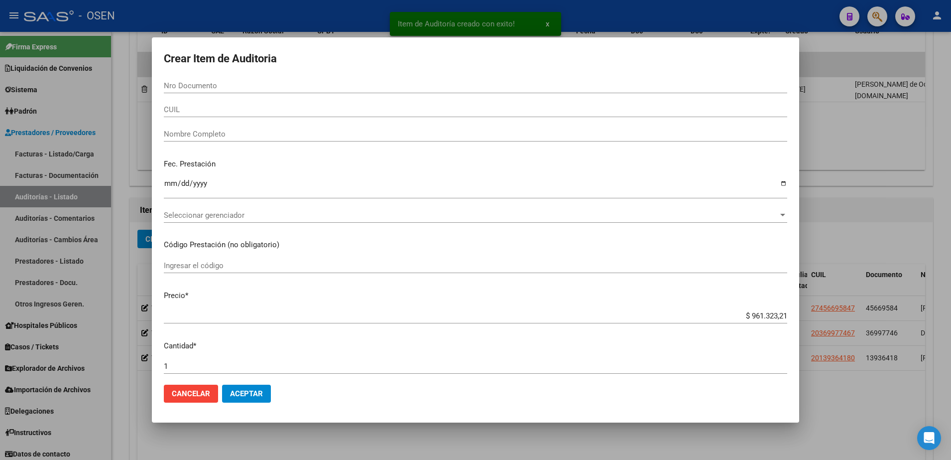
paste input "23162758799"
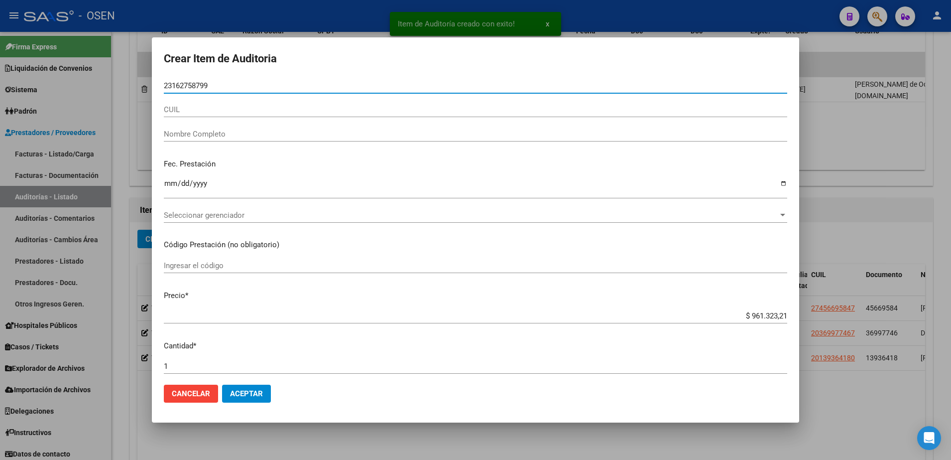
click at [223, 108] on input "CUIL" at bounding box center [476, 109] width 624 height 9
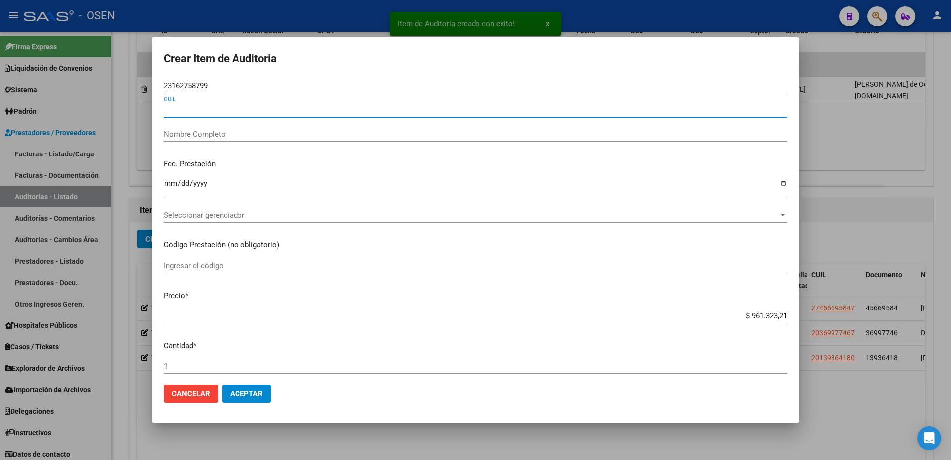
paste input "23162758799"
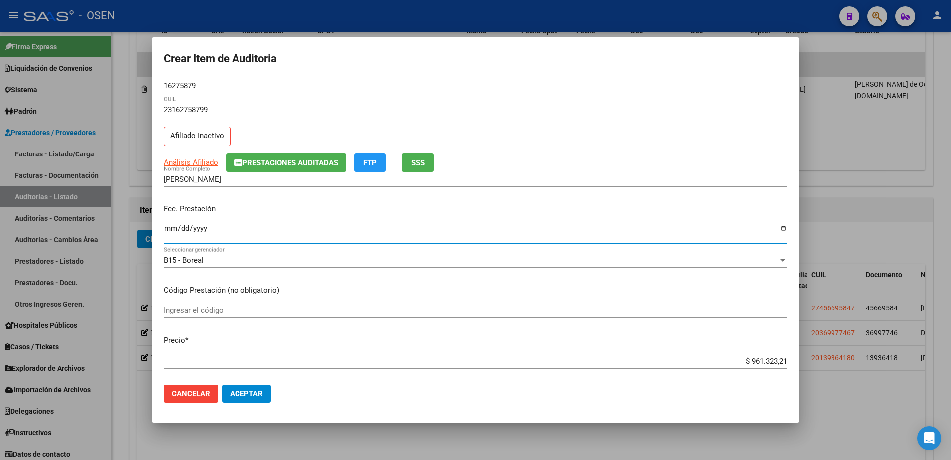
click at [171, 229] on input "Ingresar la fecha" at bounding box center [476, 232] width 624 height 16
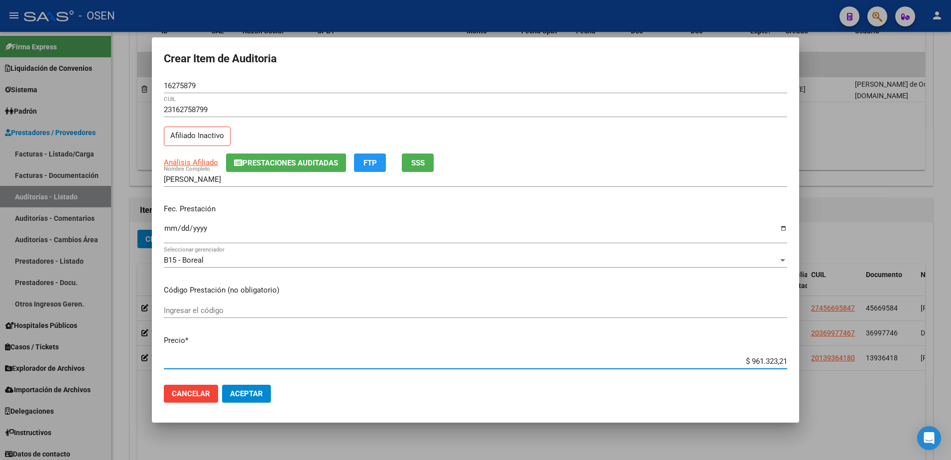
click at [765, 364] on input "$ 961.323,21" at bounding box center [476, 361] width 624 height 9
paste input "10.000,00"
click at [187, 76] on form "Crear Item de Auditoria 16275879 Nro Documento 23162758799 CUIL Afiliado Inacti…" at bounding box center [476, 230] width 624 height 362
click at [187, 88] on input "16275879" at bounding box center [476, 85] width 624 height 9
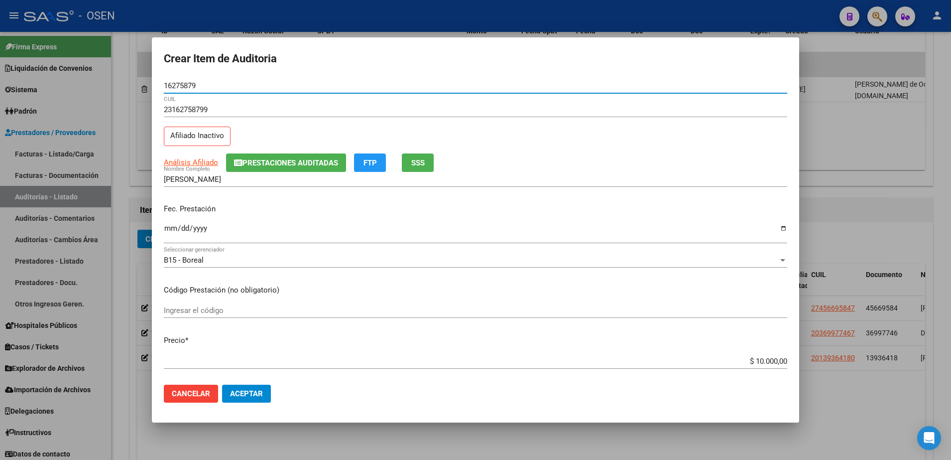
click at [187, 88] on input "16275879" at bounding box center [476, 85] width 624 height 9
click at [179, 85] on input "16275879" at bounding box center [476, 85] width 624 height 9
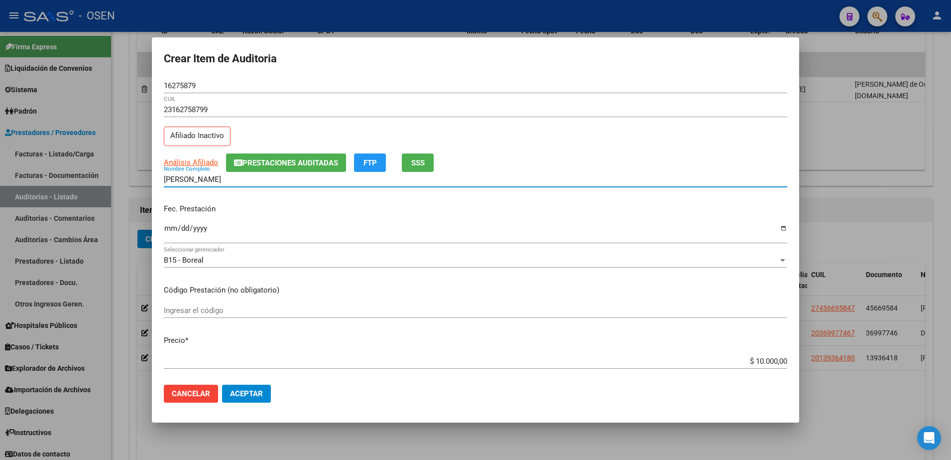
click at [266, 178] on input "[PERSON_NAME]" at bounding box center [476, 179] width 624 height 9
paste input "16275879"
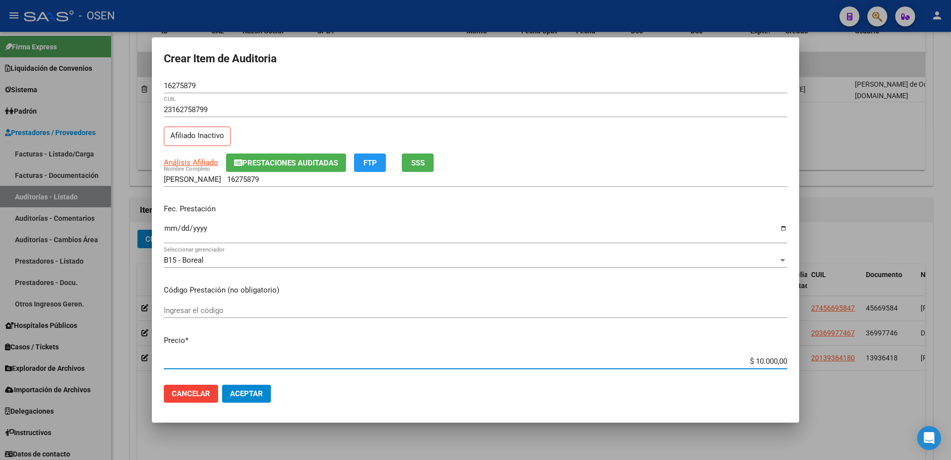
drag, startPoint x: 717, startPoint y: 357, endPoint x: 770, endPoint y: 360, distance: 53.4
click at [770, 360] on input "$ 10.000,00" at bounding box center [476, 361] width 624 height 9
click at [702, 371] on div "$ 10.000,00 Ingresar el precio" at bounding box center [476, 366] width 624 height 24
drag, startPoint x: 729, startPoint y: 361, endPoint x: 782, endPoint y: 361, distance: 52.8
click at [782, 361] on app-form-text-field "Precio * $ 10.000,00 Ingresar el precio" at bounding box center [480, 350] width 632 height 31
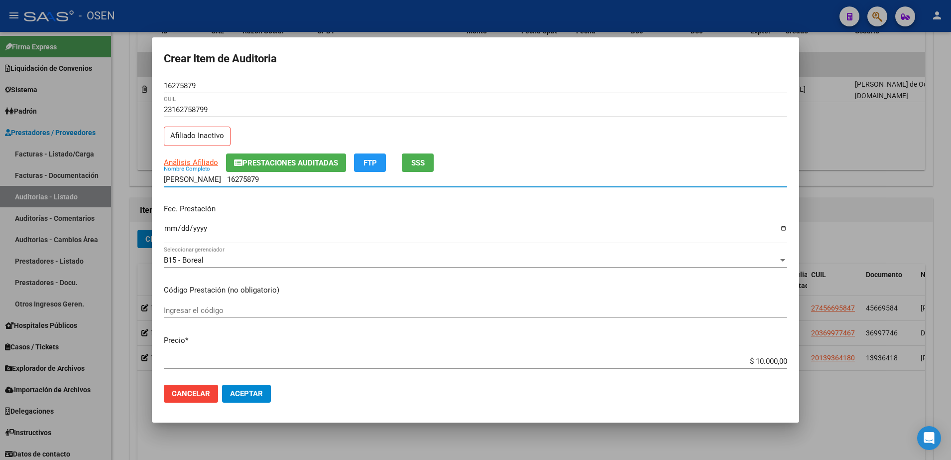
click at [307, 181] on input "[PERSON_NAME] 16275879" at bounding box center [476, 179] width 624 height 9
paste input "$ 10.000,00"
drag, startPoint x: 360, startPoint y: 178, endPoint x: 130, endPoint y: 166, distance: 230.9
click at [130, 166] on div "Crear Item de Auditoria 16275879 Nro Documento 23162758799 CUIL Afiliado Inacti…" at bounding box center [475, 230] width 951 height 460
click at [679, 225] on input "[DATE]" at bounding box center [476, 232] width 624 height 16
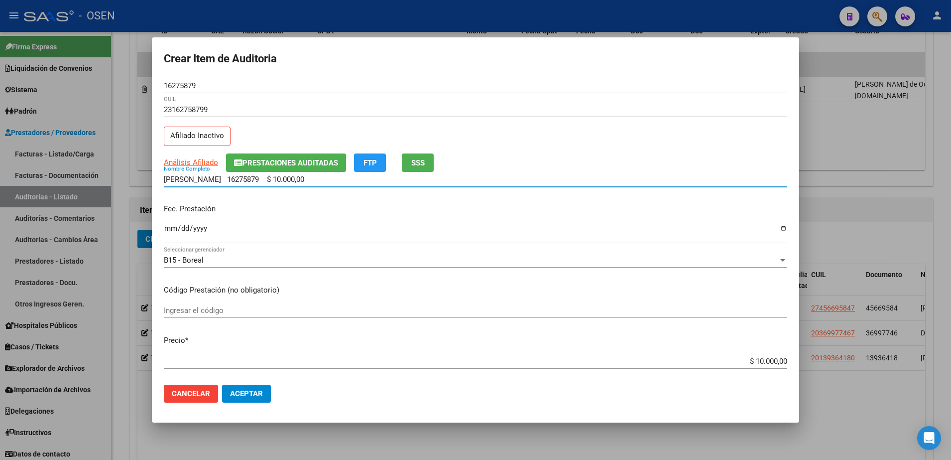
drag, startPoint x: 362, startPoint y: 182, endPoint x: 268, endPoint y: 182, distance: 93.6
click at [268, 182] on input "[PERSON_NAME] 16275879 $ 10.000,00" at bounding box center [476, 179] width 624 height 9
click at [254, 385] on button "Aceptar" at bounding box center [246, 394] width 49 height 18
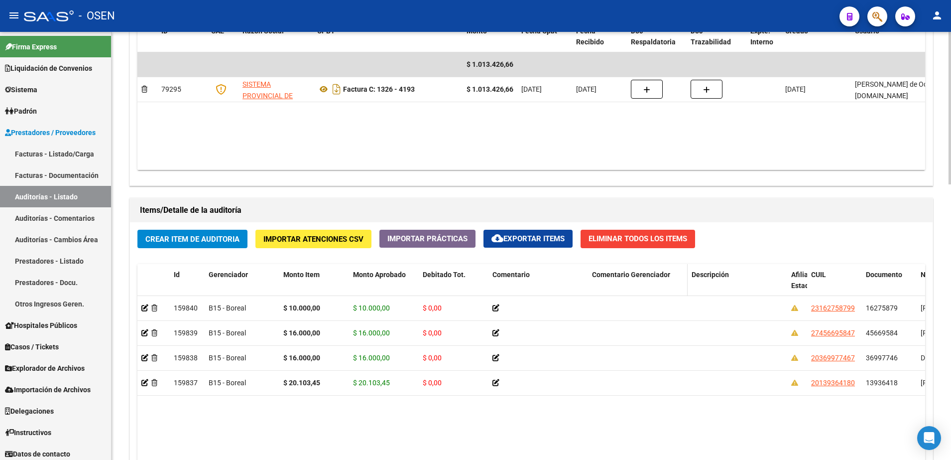
drag, startPoint x: 786, startPoint y: 284, endPoint x: 656, endPoint y: 275, distance: 130.3
click at [660, 275] on div "Id Gerenciador Monto Item Monto Aprobado Debitado Tot. Comentario Comentario Ge…" at bounding box center [825, 286] width 1377 height 44
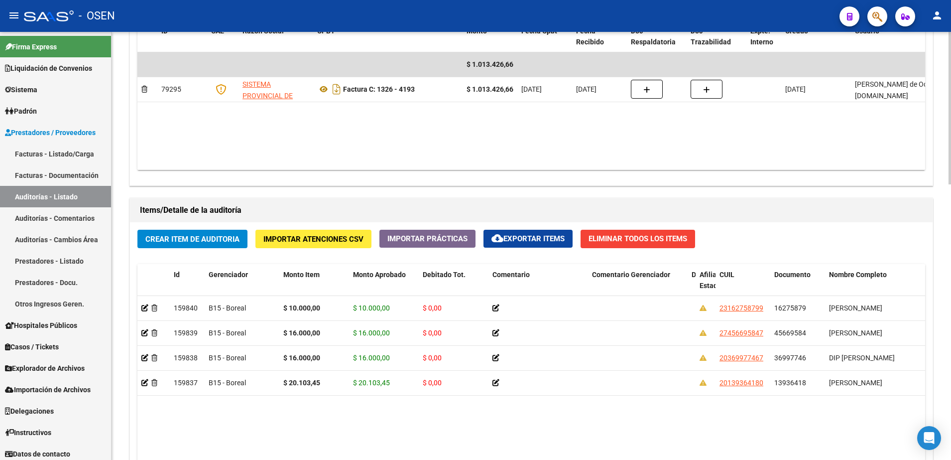
click at [197, 224] on div "Crear Item de Auditoria Importar Atenciones CSV Importar Prácticas cloud_downlo…" at bounding box center [531, 411] width 803 height 379
click at [211, 240] on span "Crear Item de Auditoria" at bounding box center [192, 239] width 94 height 9
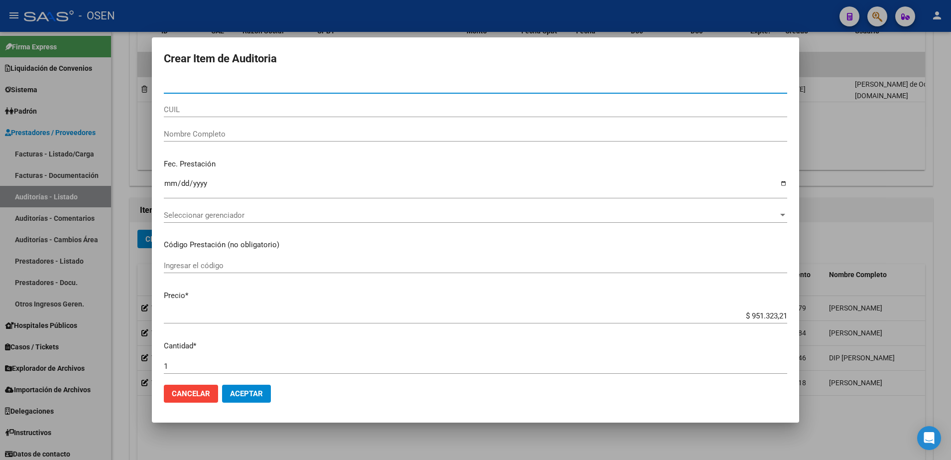
click at [241, 114] on input "CUIL" at bounding box center [476, 109] width 624 height 9
paste input "27242539082"
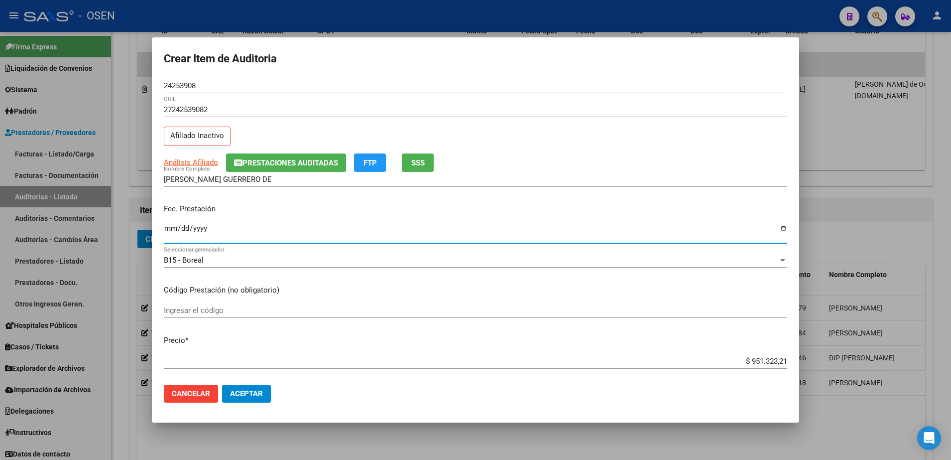
click at [172, 229] on input "Ingresar la fecha" at bounding box center [476, 232] width 624 height 16
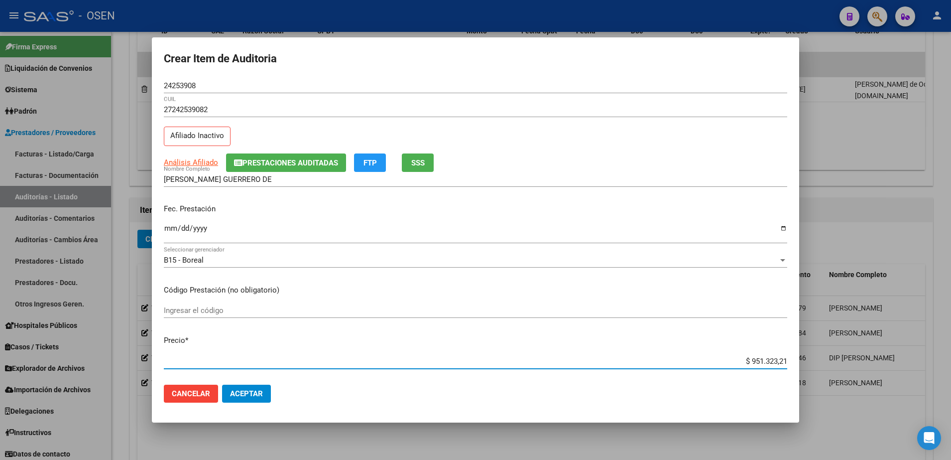
click at [202, 108] on input "27242539082" at bounding box center [476, 109] width 624 height 9
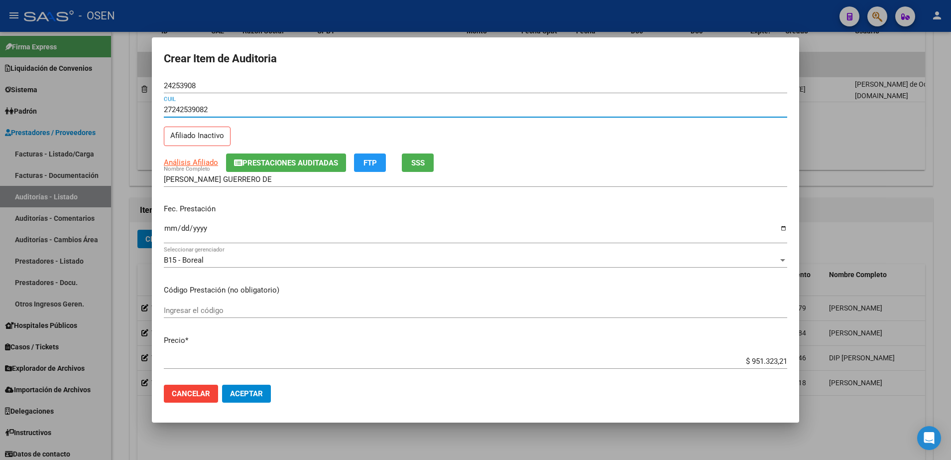
click at [202, 108] on input "27242539082" at bounding box center [476, 109] width 624 height 9
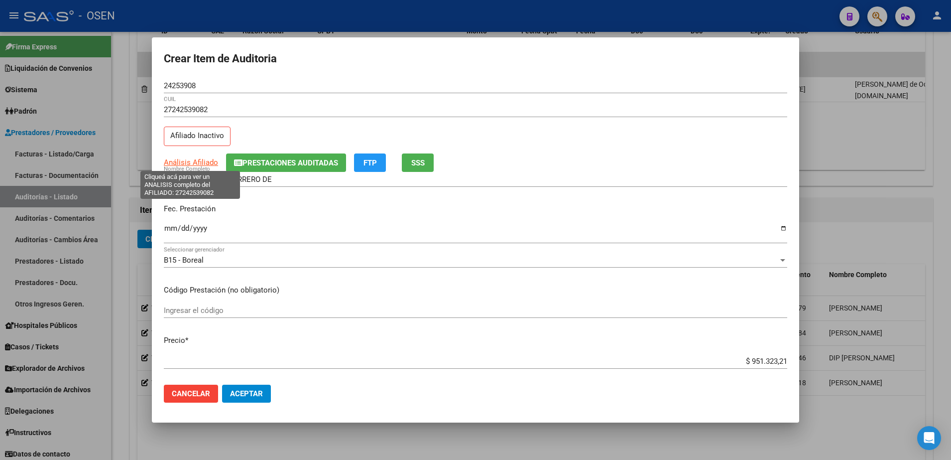
click at [214, 158] on span "Análisis Afiliado" at bounding box center [191, 162] width 54 height 9
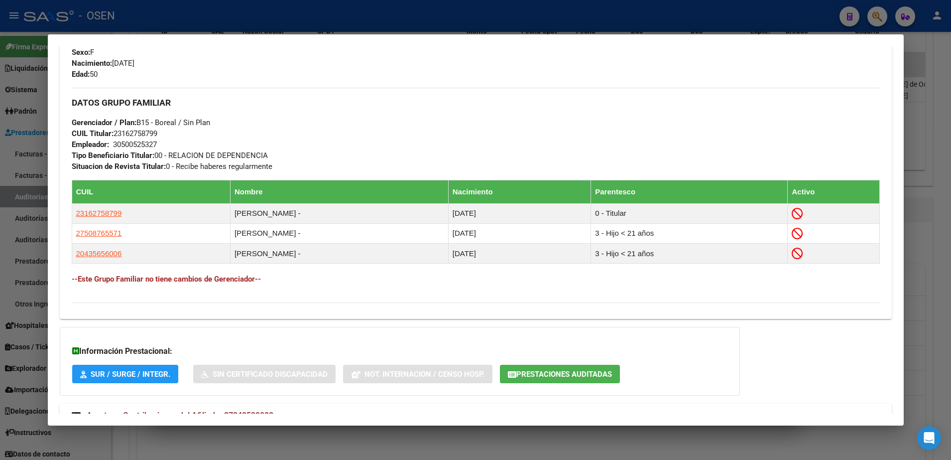
scroll to position [507, 0]
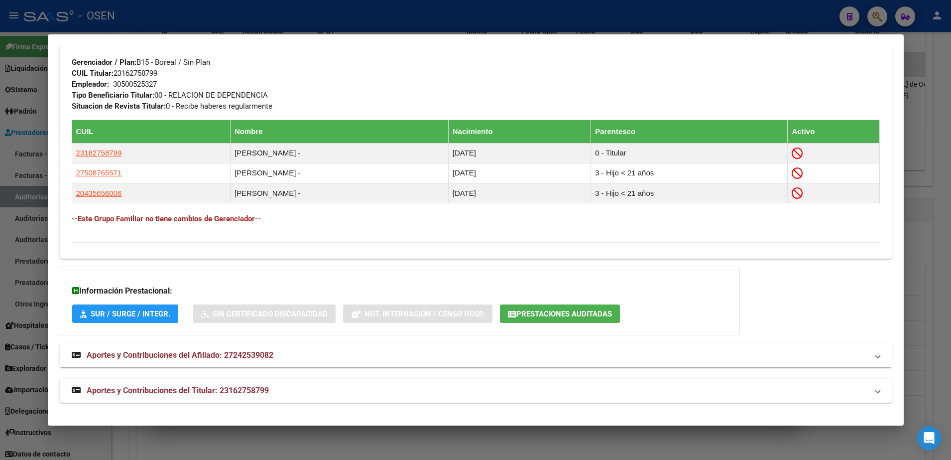
click at [938, 181] on div at bounding box center [475, 230] width 951 height 460
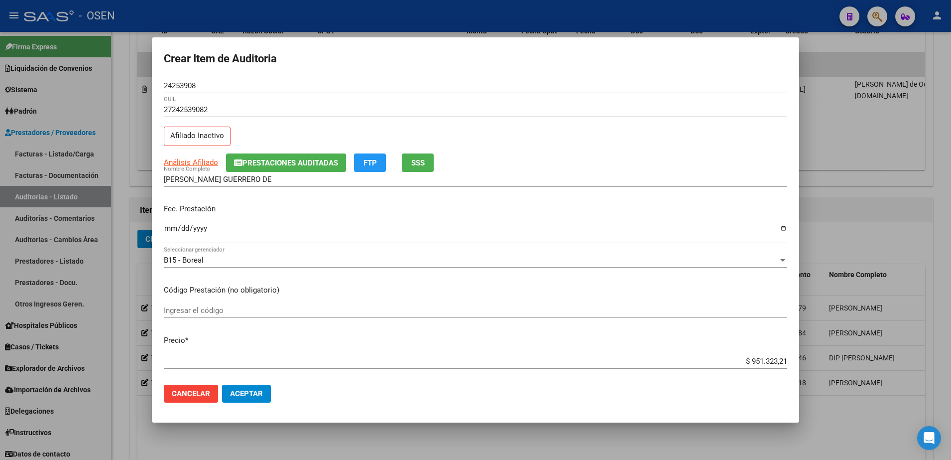
click at [197, 87] on input "24253908" at bounding box center [476, 85] width 624 height 9
click at [759, 360] on input "$ 951.323,21" at bounding box center [476, 361] width 624 height 9
paste input "10.003,00"
click at [197, 88] on input "24253908" at bounding box center [476, 85] width 624 height 9
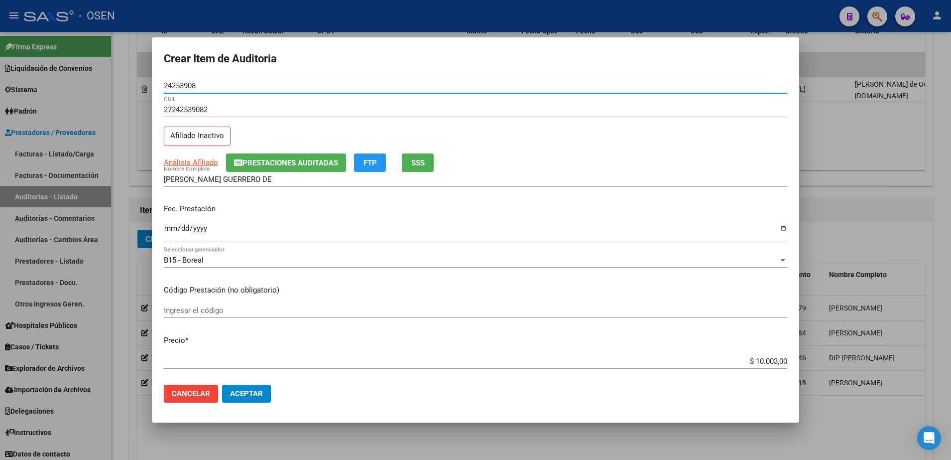
click at [197, 88] on input "24253908" at bounding box center [476, 85] width 624 height 9
click at [194, 88] on input "24253908" at bounding box center [476, 85] width 624 height 9
click at [180, 81] on input "24253908" at bounding box center [476, 85] width 624 height 9
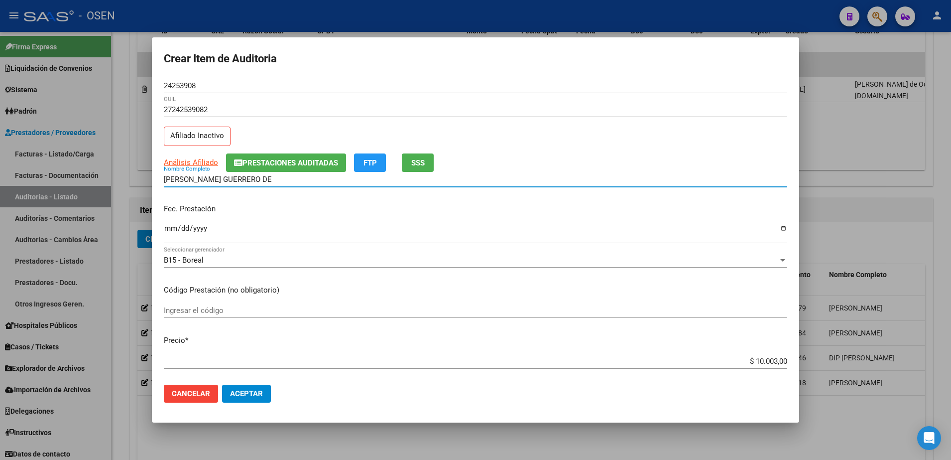
drag, startPoint x: 277, startPoint y: 179, endPoint x: 290, endPoint y: 178, distance: 12.5
click at [290, 178] on input "[PERSON_NAME] GUERRERO DE" at bounding box center [476, 179] width 624 height 9
paste input "24253908"
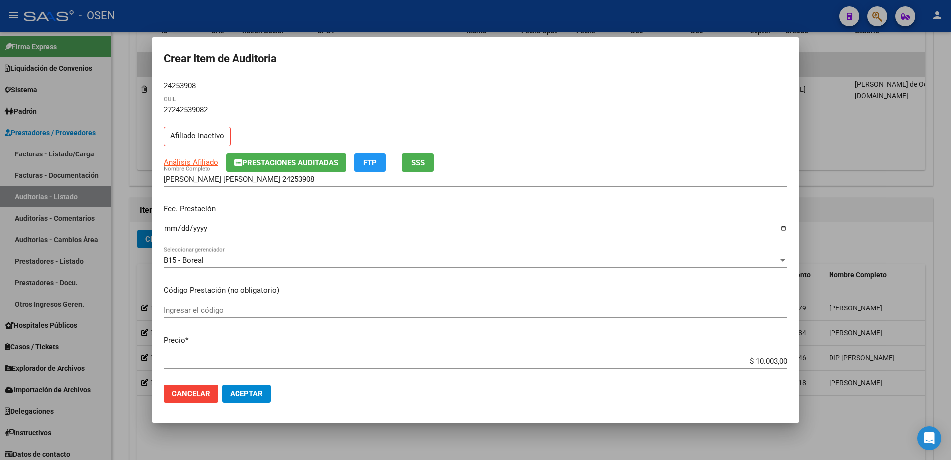
click at [744, 366] on div "$ 10.003,00 Ingresar el precio" at bounding box center [476, 361] width 624 height 15
drag, startPoint x: 740, startPoint y: 362, endPoint x: 793, endPoint y: 362, distance: 53.8
click at [793, 362] on mat-dialog-content "24253908 Nro Documento 27242539082 CUIL Afiliado Inactivo Análisis Afiliado Pre…" at bounding box center [476, 227] width 648 height 299
click at [339, 183] on input "[PERSON_NAME] [PERSON_NAME] 24253908" at bounding box center [476, 179] width 624 height 9
paste input "$ 10.003,00"
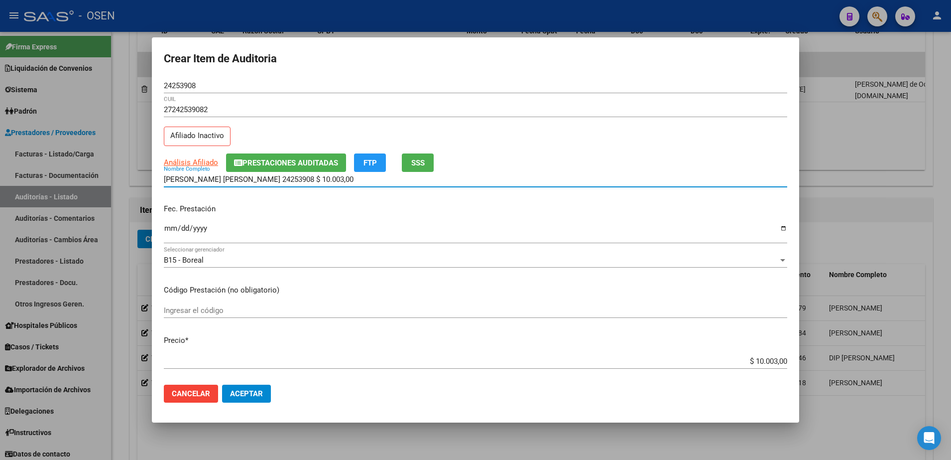
drag, startPoint x: 377, startPoint y: 179, endPoint x: 141, endPoint y: 177, distance: 235.6
click at [141, 177] on div "Crear Item de Auditoria 24253908 Nro Documento 27242539082 CUIL Afiliado Inacti…" at bounding box center [475, 230] width 951 height 460
click at [345, 175] on input "[PERSON_NAME] [PERSON_NAME] 24253908 $ 10.003,00" at bounding box center [476, 179] width 624 height 9
click at [342, 177] on input "[PERSON_NAME] [PERSON_NAME] 24253908 $ 10.003,00" at bounding box center [476, 179] width 624 height 9
click at [771, 357] on input "$ 10.003,00" at bounding box center [476, 361] width 624 height 9
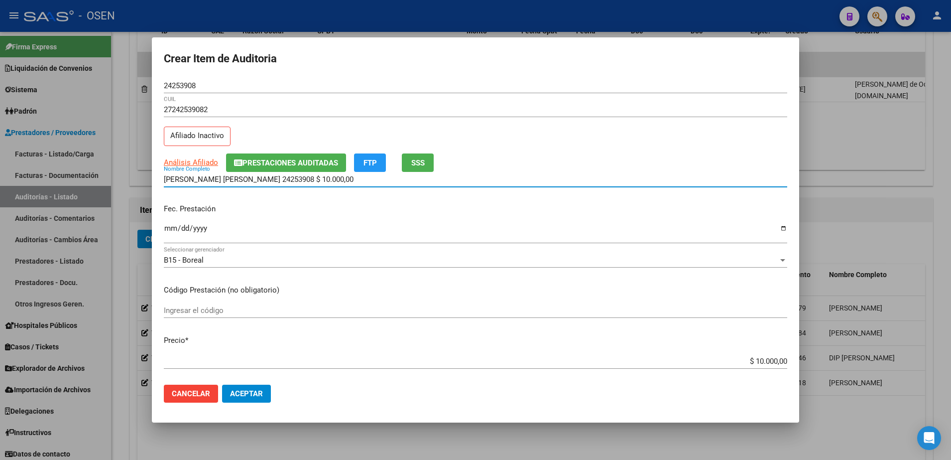
drag, startPoint x: 362, startPoint y: 175, endPoint x: 152, endPoint y: 160, distance: 210.3
click at [152, 160] on mat-dialog-content "24253908 Nro Documento 27242539082 CUIL Afiliado Inactivo Análisis Afiliado Pre…" at bounding box center [476, 227] width 648 height 299
click at [360, 182] on input "[PERSON_NAME] [PERSON_NAME] 24253908 $ 10.000,00" at bounding box center [476, 179] width 624 height 9
drag, startPoint x: 360, startPoint y: 182, endPoint x: 292, endPoint y: 179, distance: 67.8
click at [292, 179] on input "[PERSON_NAME] [PERSON_NAME] 24253908 $ 10.000,00" at bounding box center [476, 179] width 624 height 9
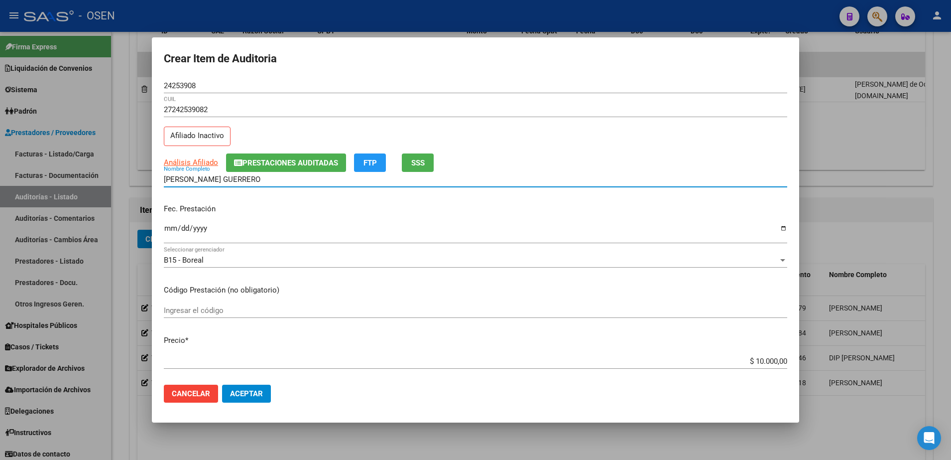
click at [222, 380] on mat-dialog-actions "Cancelar Aceptar" at bounding box center [476, 394] width 624 height 34
click at [231, 390] on span "Aceptar" at bounding box center [246, 393] width 33 height 9
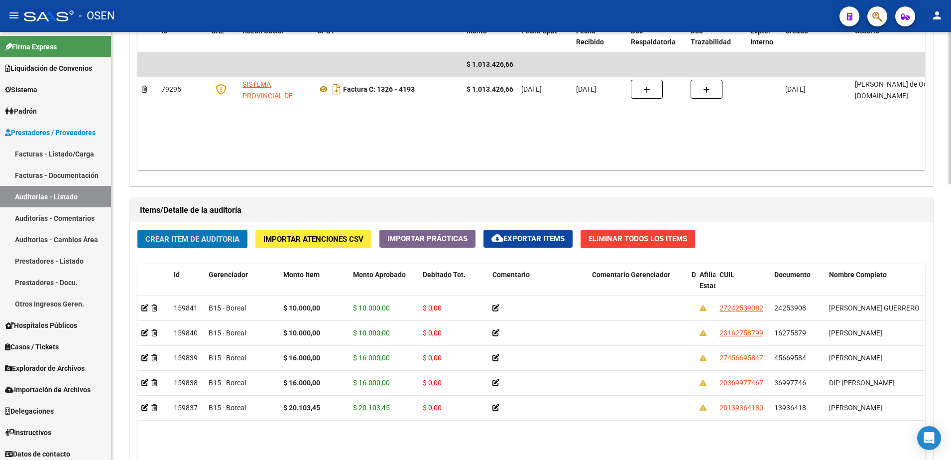
click at [238, 227] on div "Crear Item de Auditoria Importar Atenciones CSV Importar Prácticas cloud_downlo…" at bounding box center [531, 411] width 803 height 379
click at [236, 235] on span "Crear Item de Auditoria" at bounding box center [192, 239] width 94 height 9
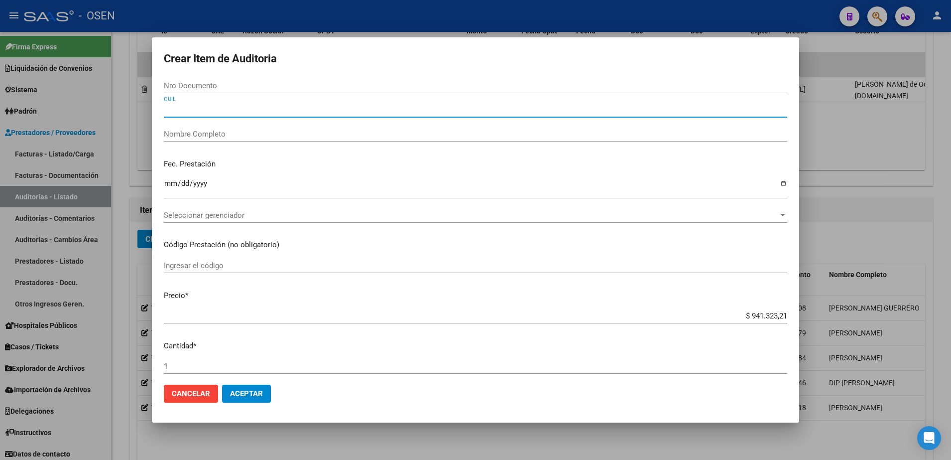
click at [246, 111] on input "CUIL" at bounding box center [476, 109] width 624 height 9
paste input "27451190917"
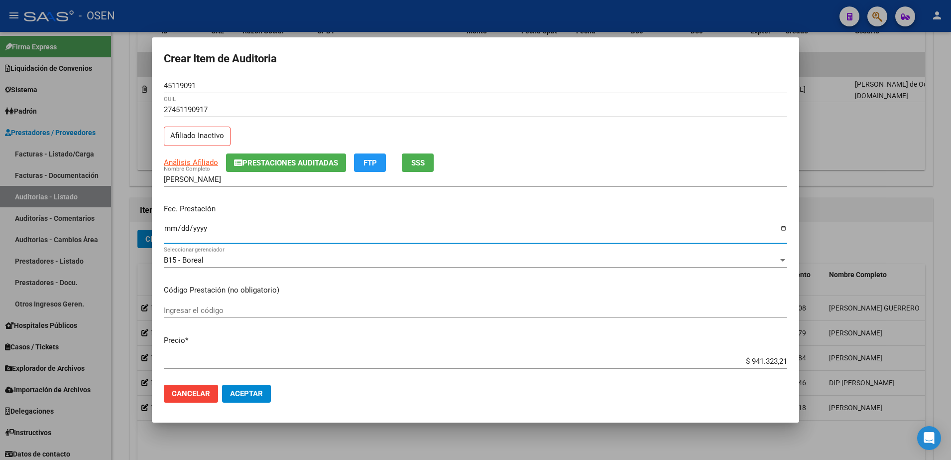
click at [167, 226] on input "Ingresar la fecha" at bounding box center [476, 232] width 624 height 16
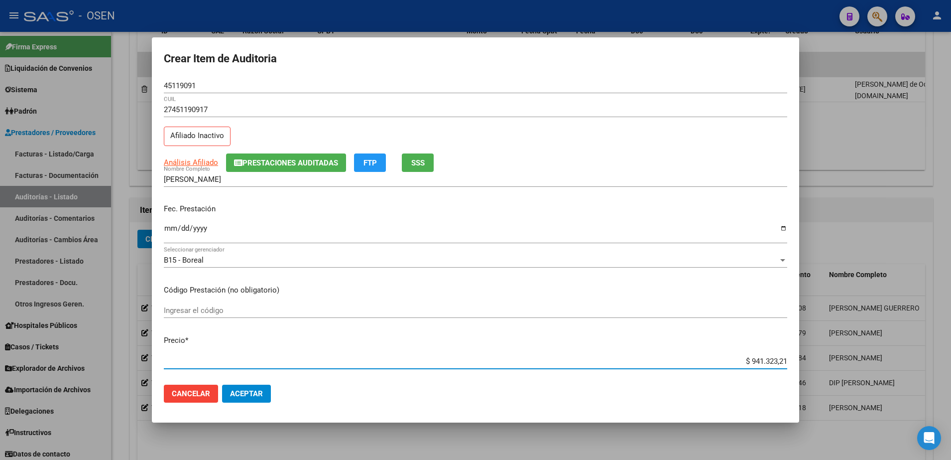
paste input "16.000,00"
click at [162, 85] on mat-dialog-content "45119091 Nro Documento 27451190917 CUIL Afiliado Inactivo Análisis Afiliado Pre…" at bounding box center [476, 227] width 648 height 299
click at [165, 85] on input "45119091" at bounding box center [476, 85] width 624 height 9
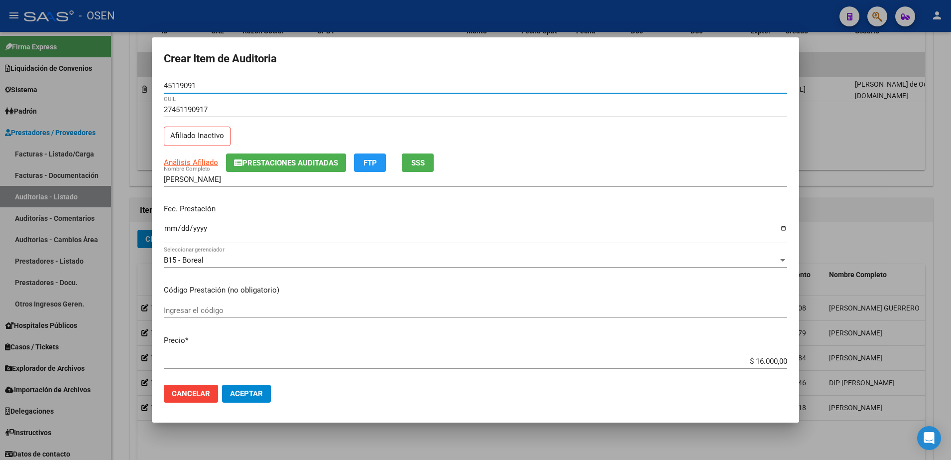
click at [165, 85] on input "45119091" at bounding box center [476, 85] width 624 height 9
click at [295, 179] on input "[PERSON_NAME]" at bounding box center [476, 179] width 624 height 9
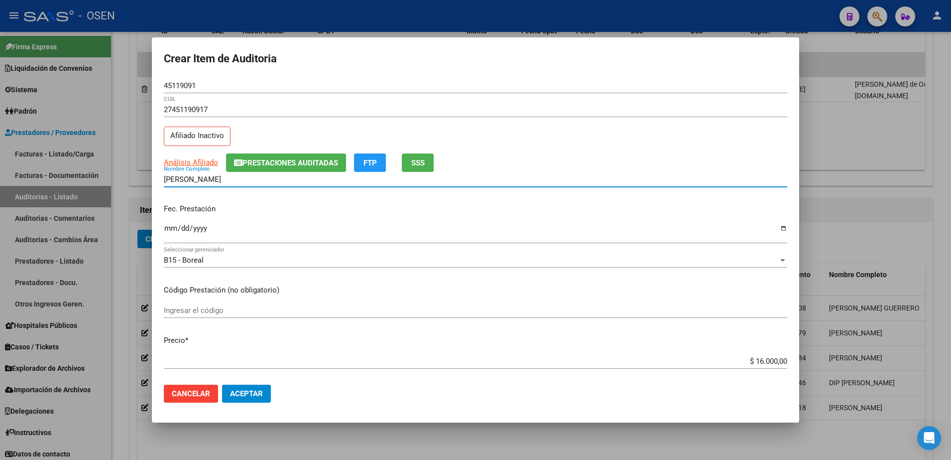
click at [280, 182] on input "[PERSON_NAME]" at bounding box center [476, 179] width 624 height 9
paste input "45119091"
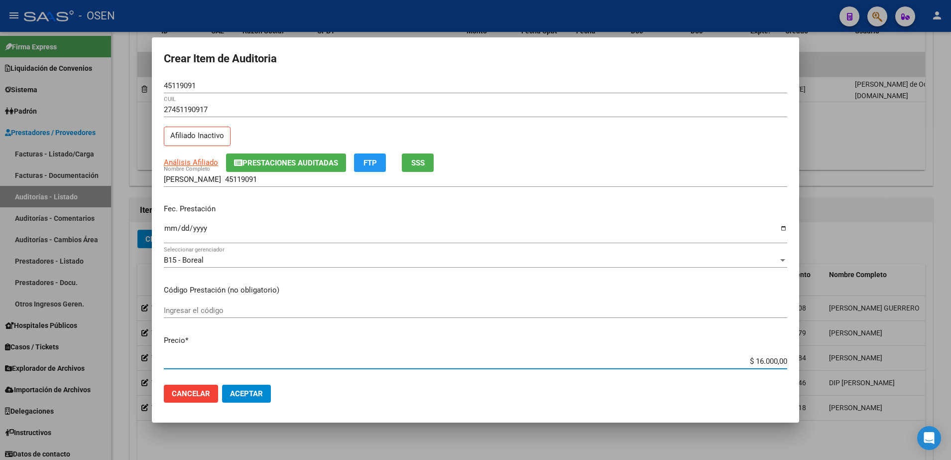
drag, startPoint x: 732, startPoint y: 359, endPoint x: 807, endPoint y: 359, distance: 75.7
click at [807, 359] on div "Crear Item de Auditoria 45119091 Nro Documento 27451190917 CUIL Afiliado Inacti…" at bounding box center [475, 230] width 951 height 460
click at [320, 179] on input "[PERSON_NAME] 45119091" at bounding box center [476, 179] width 624 height 9
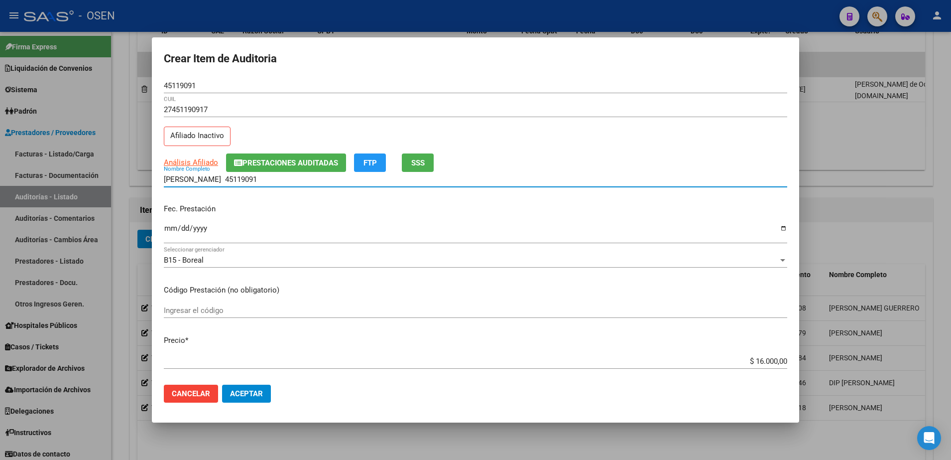
paste input "$ 16.000,00"
drag, startPoint x: 358, startPoint y: 179, endPoint x: 145, endPoint y: 169, distance: 212.9
click at [145, 169] on div "Crear Item de Auditoria 45119091 Nro Documento 27451190917 CUIL Afiliado Inacti…" at bounding box center [475, 230] width 951 height 460
click at [365, 183] on input "[PERSON_NAME] 45119091 $ 16.000,00" at bounding box center [476, 179] width 624 height 9
drag, startPoint x: 366, startPoint y: 182, endPoint x: 280, endPoint y: 179, distance: 85.7
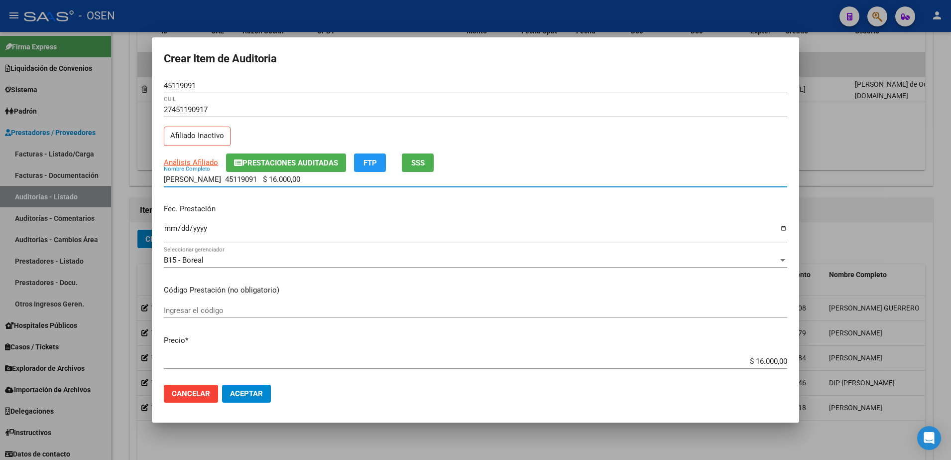
click at [280, 179] on input "[PERSON_NAME] 45119091 $ 16.000,00" at bounding box center [476, 179] width 624 height 9
click at [256, 382] on mat-dialog-actions "Cancelar Aceptar" at bounding box center [476, 394] width 624 height 34
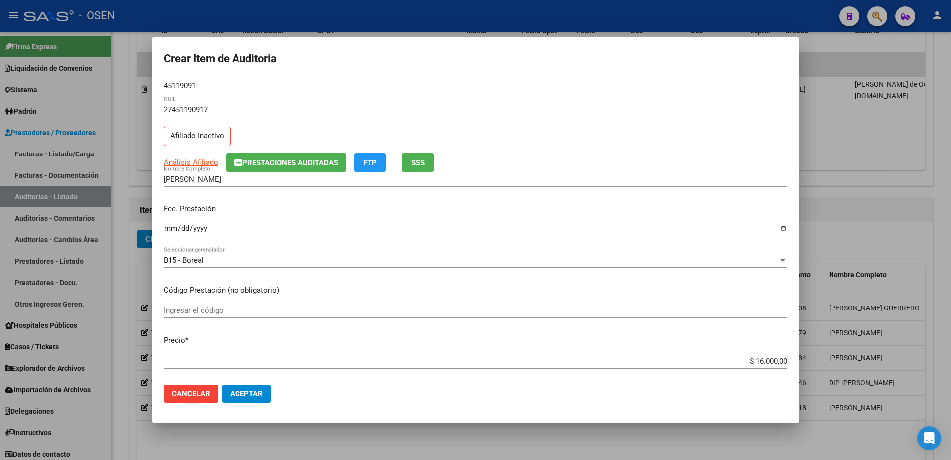
click at [256, 390] on span "Aceptar" at bounding box center [246, 393] width 33 height 9
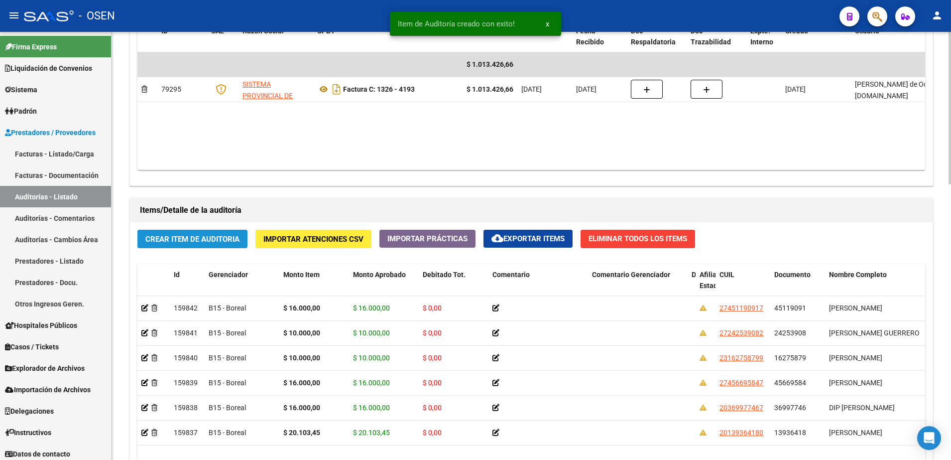
click at [225, 235] on span "Crear Item de Auditoria" at bounding box center [192, 239] width 94 height 9
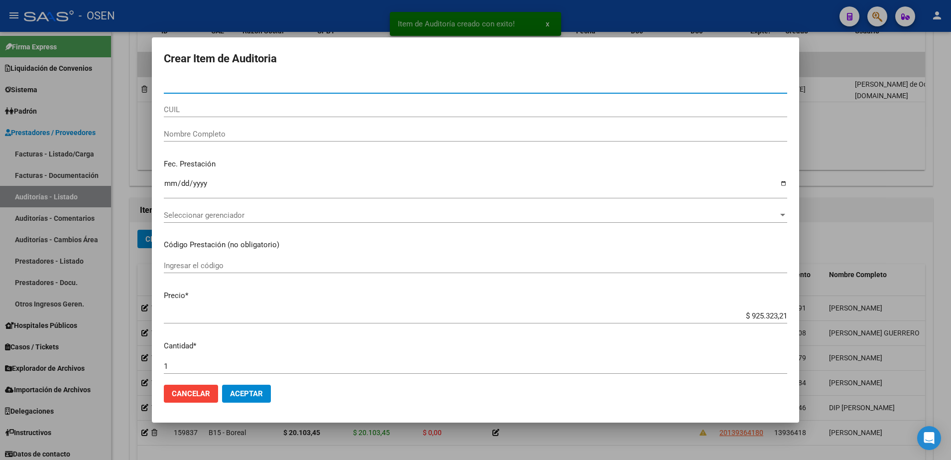
click at [231, 110] on input "CUIL" at bounding box center [476, 109] width 624 height 9
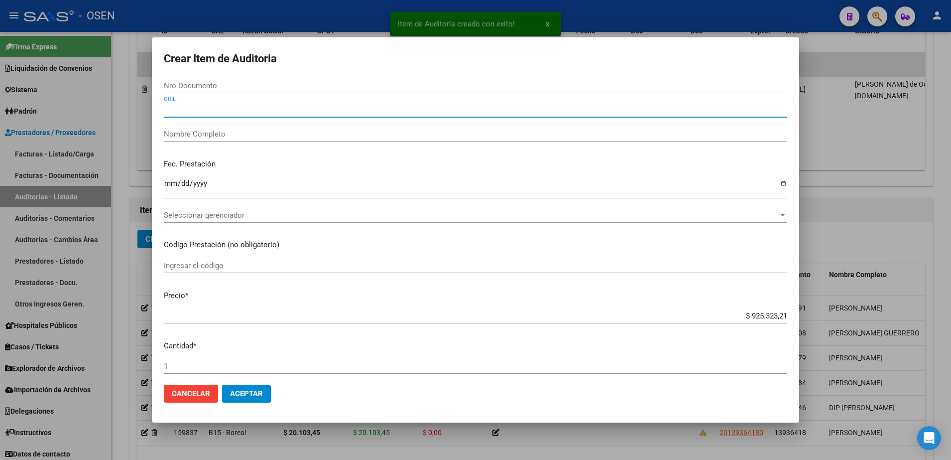
paste input "27242539082"
